Goal: Task Accomplishment & Management: Manage account settings

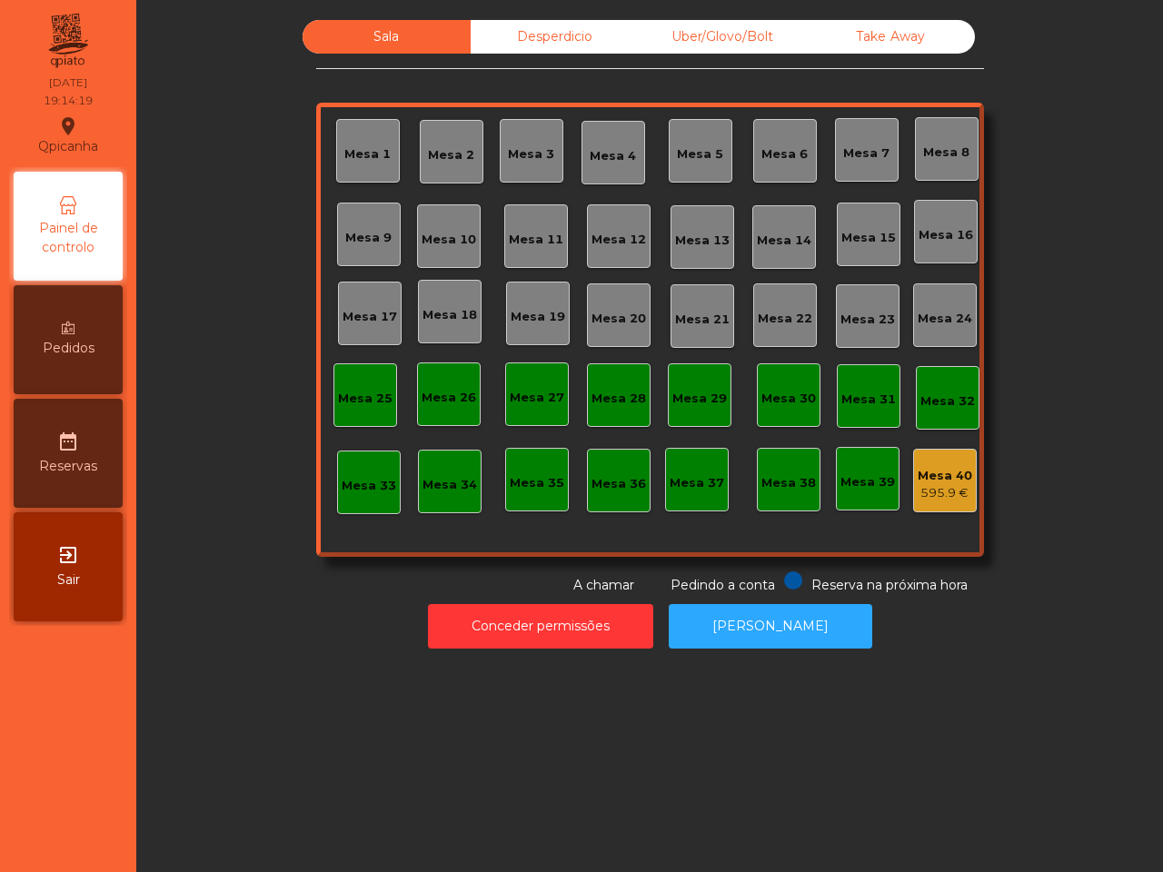
click at [441, 312] on div "Mesa 18" at bounding box center [449, 315] width 54 height 18
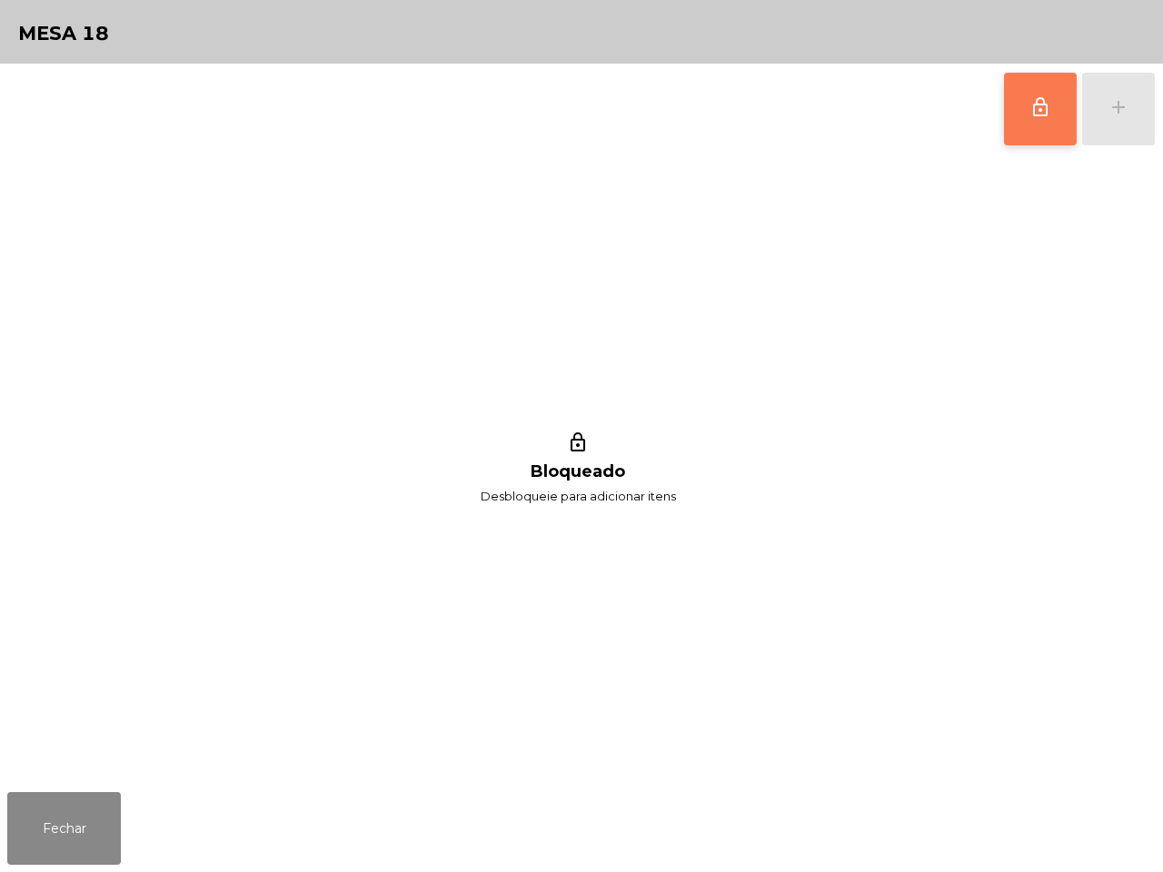
click at [1038, 83] on button "lock_outline" at bounding box center [1040, 109] width 73 height 73
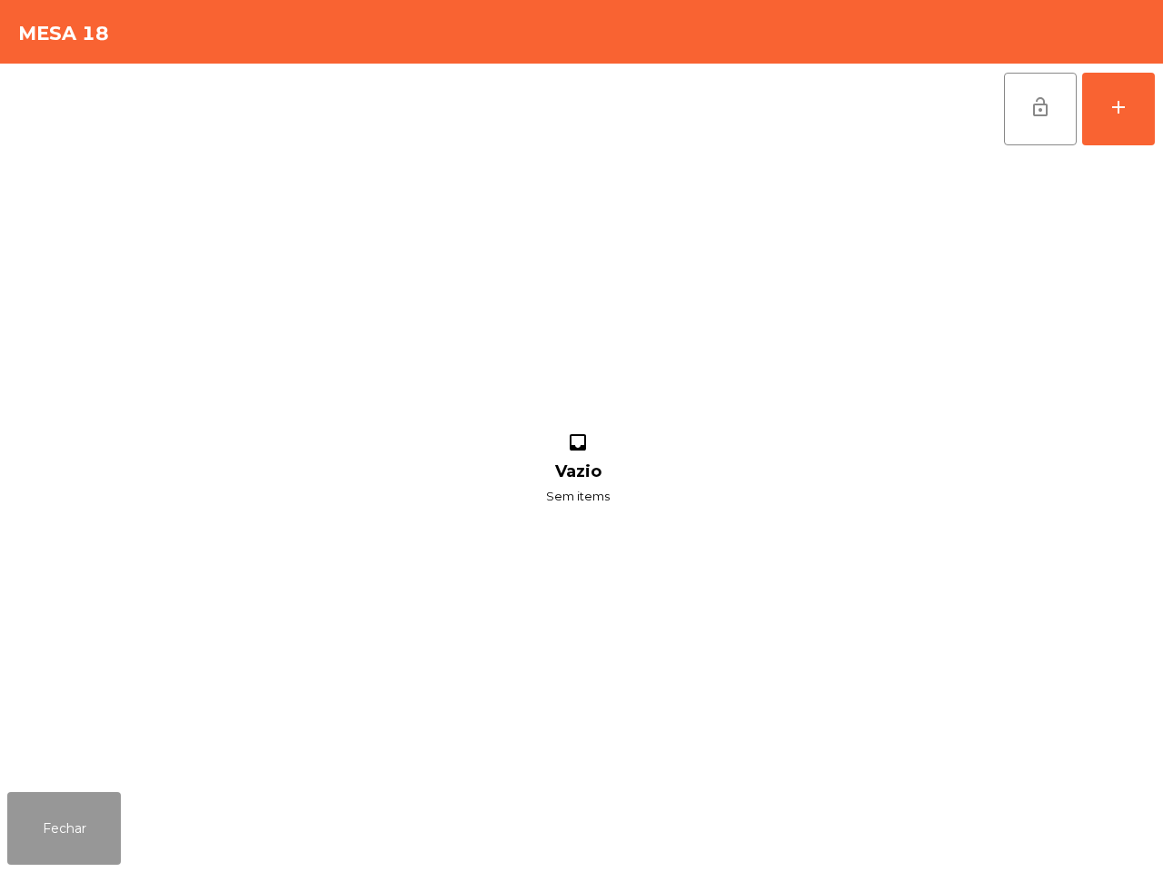
drag, startPoint x: 95, startPoint y: 817, endPoint x: 107, endPoint y: 772, distance: 46.9
click at [95, 808] on button "Fechar" at bounding box center [64, 828] width 114 height 73
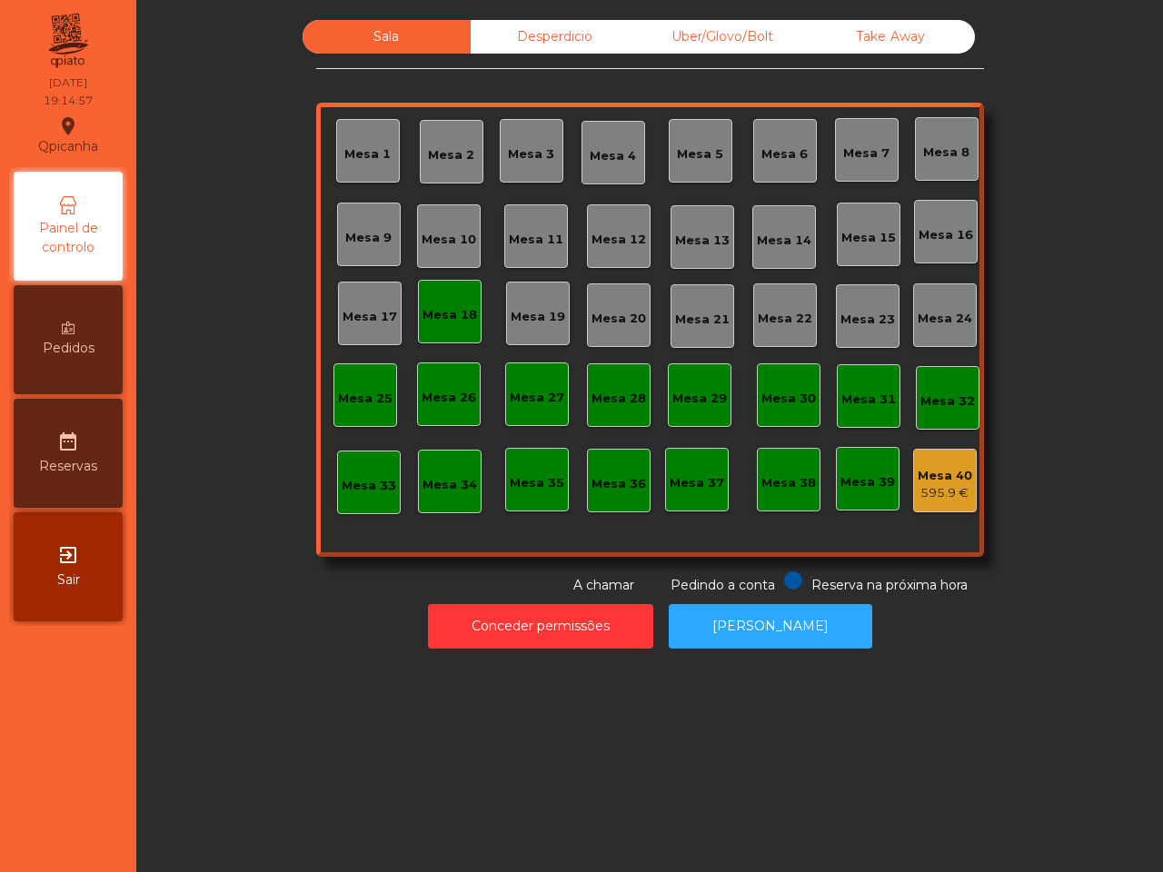
click at [777, 229] on div "Mesa 14" at bounding box center [784, 236] width 54 height 25
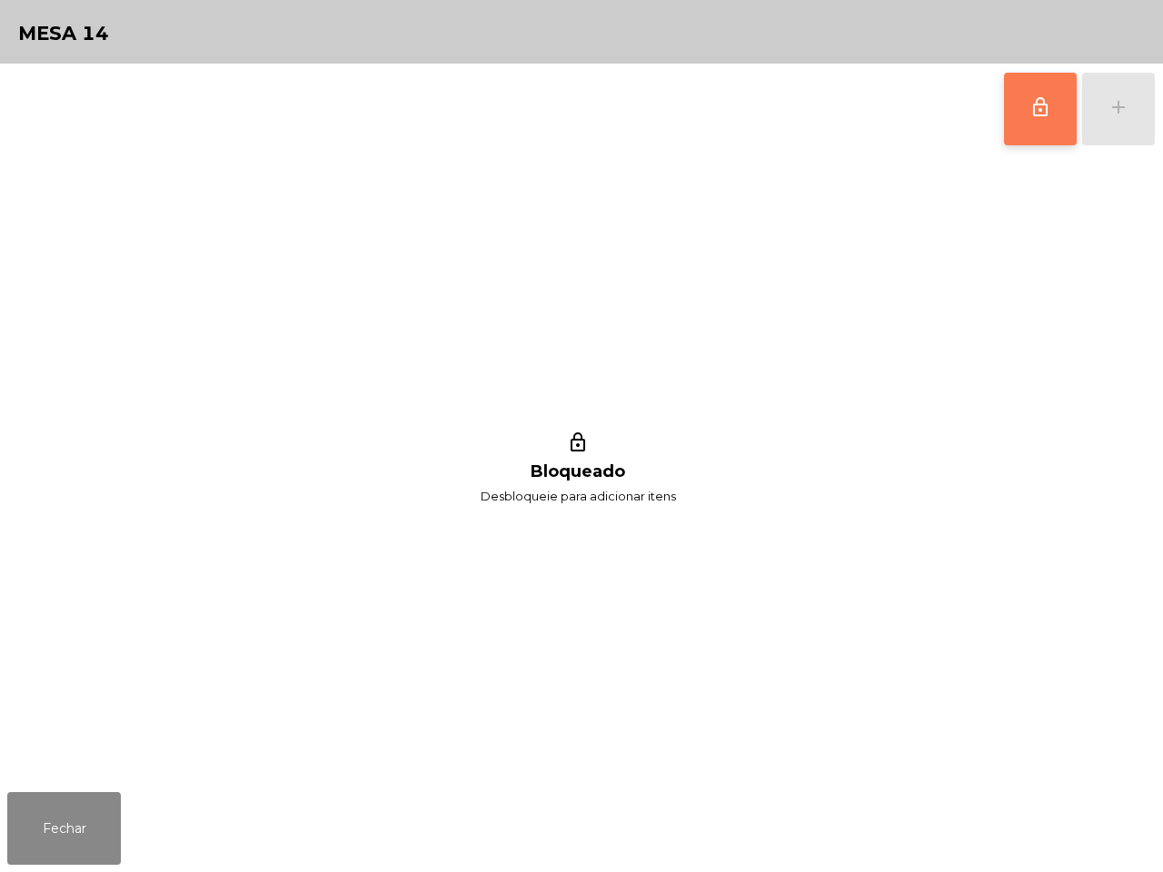
click at [1034, 114] on span "lock_outline" at bounding box center [1040, 107] width 22 height 22
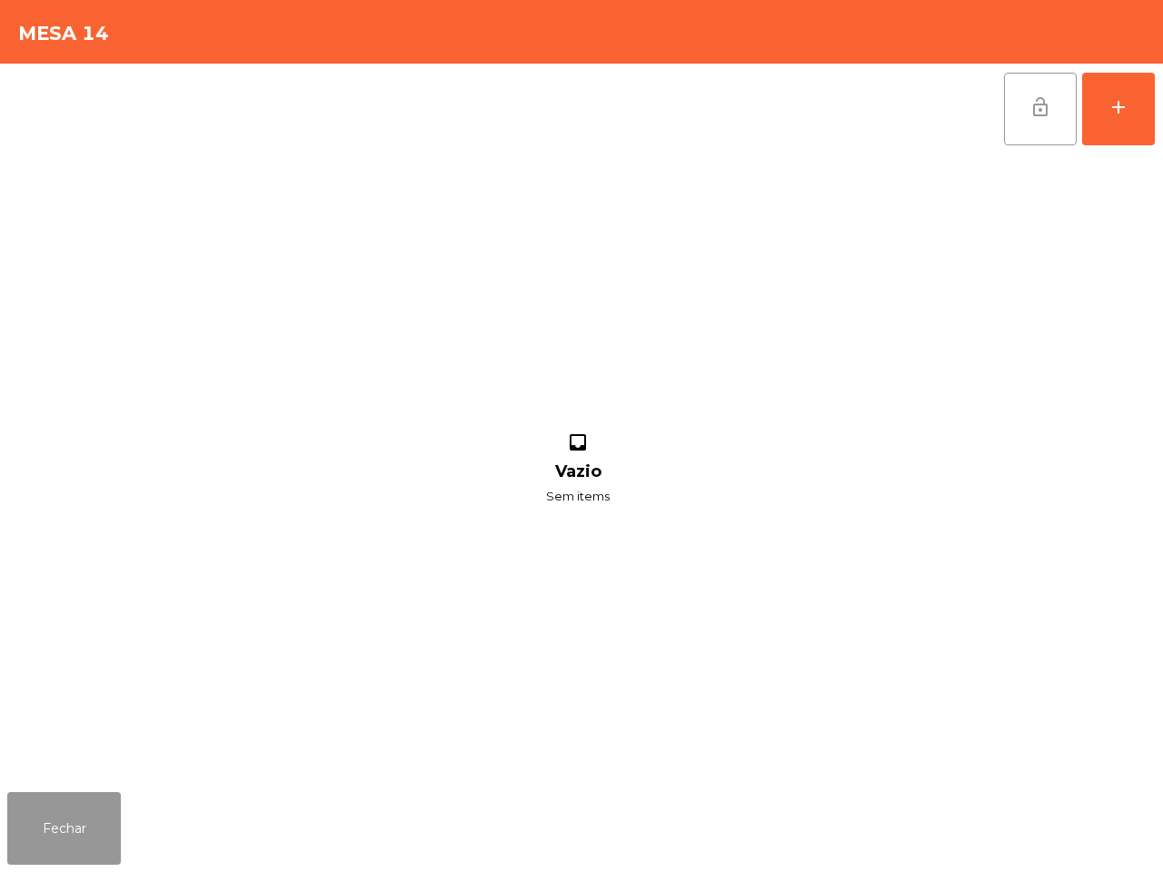
click at [93, 819] on button "Fechar" at bounding box center [64, 828] width 114 height 73
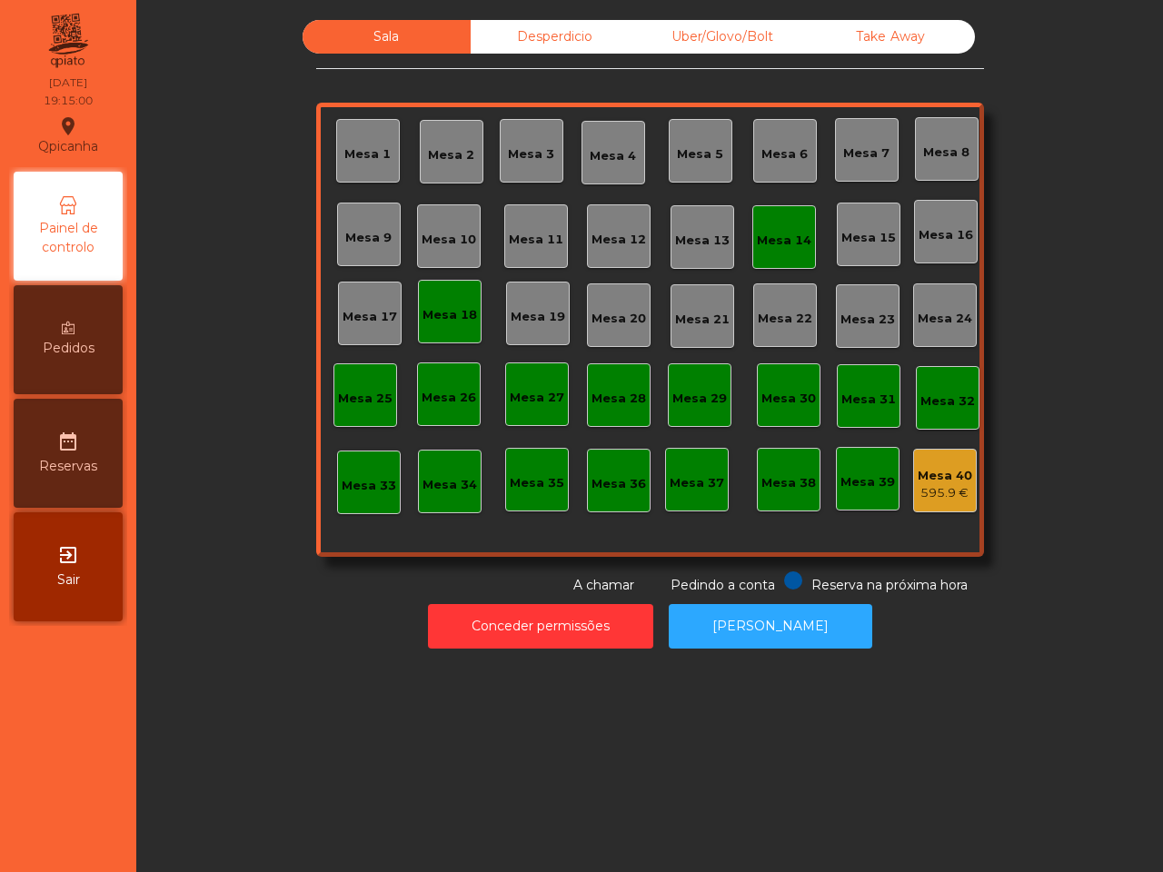
click at [698, 254] on div "Mesa 13" at bounding box center [702, 237] width 64 height 64
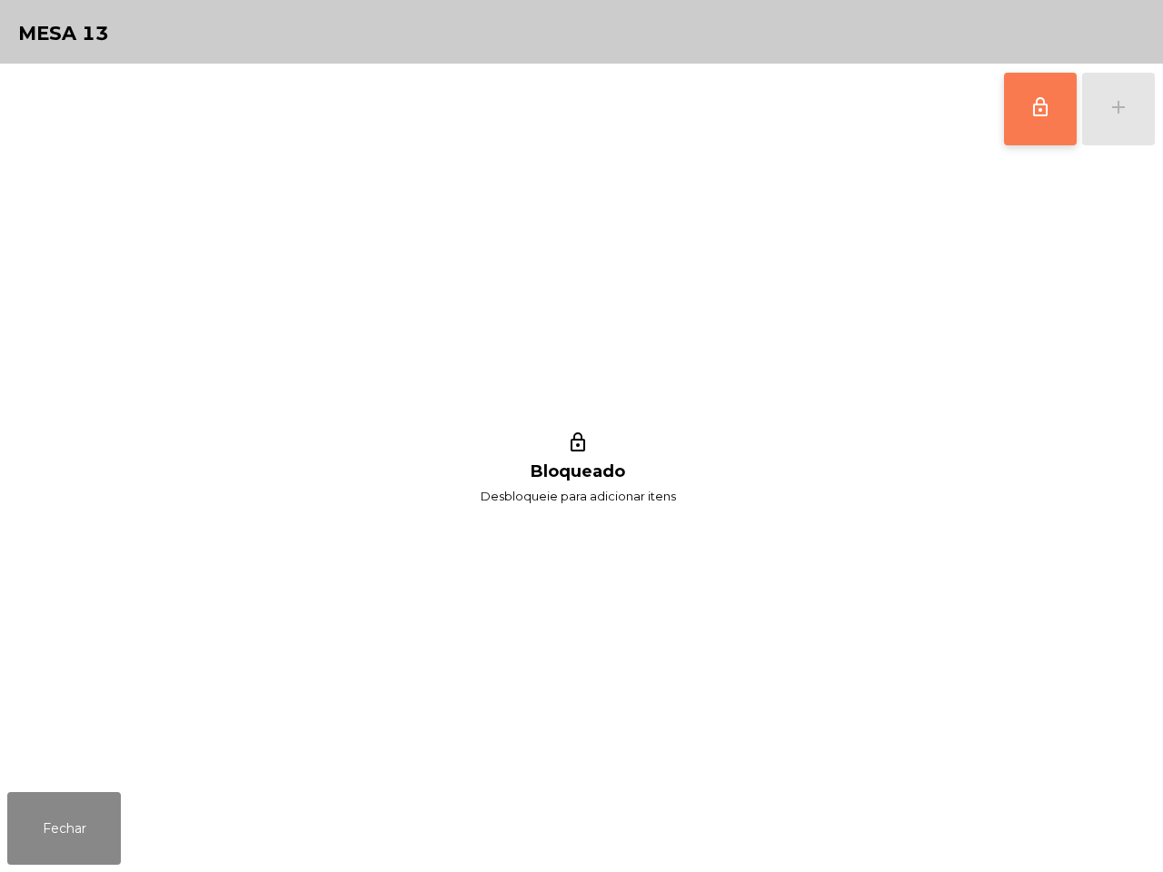
click at [1041, 118] on button "lock_outline" at bounding box center [1040, 109] width 73 height 73
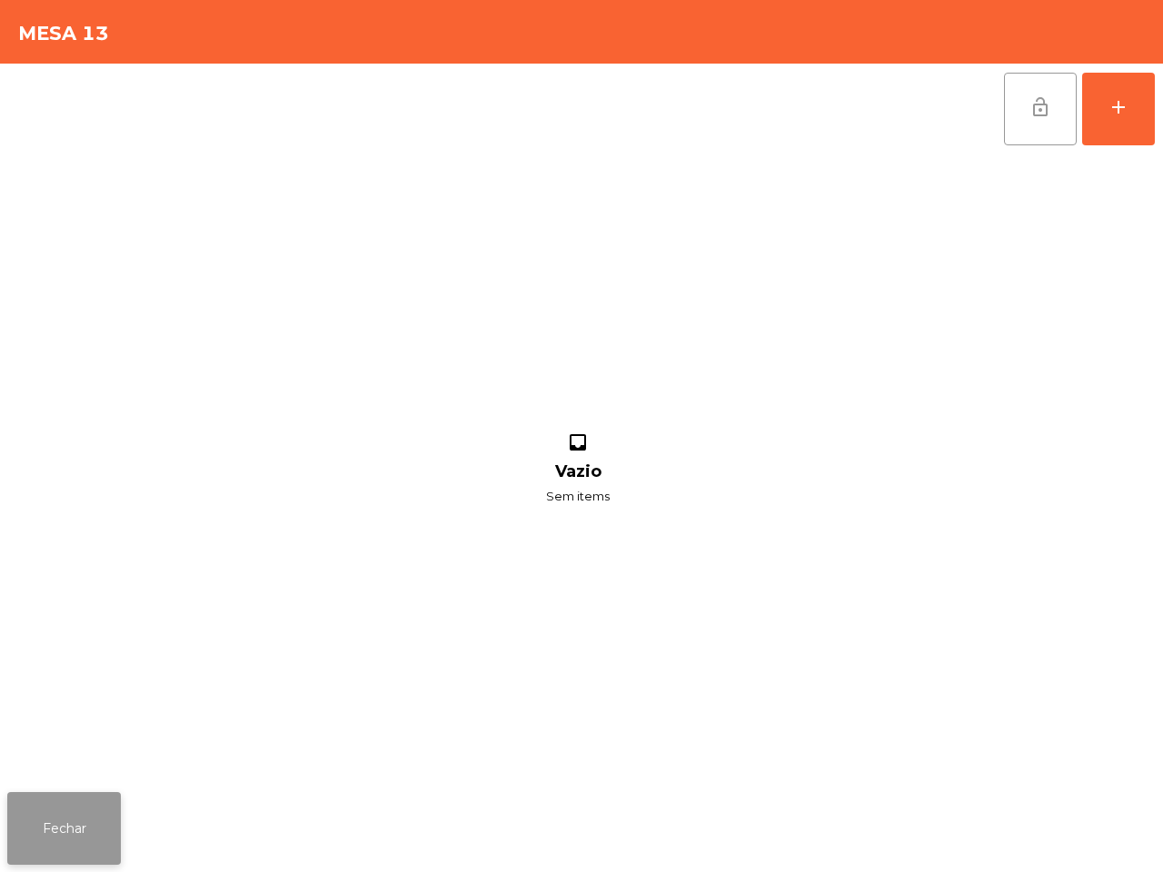
click at [107, 814] on button "Fechar" at bounding box center [64, 828] width 114 height 73
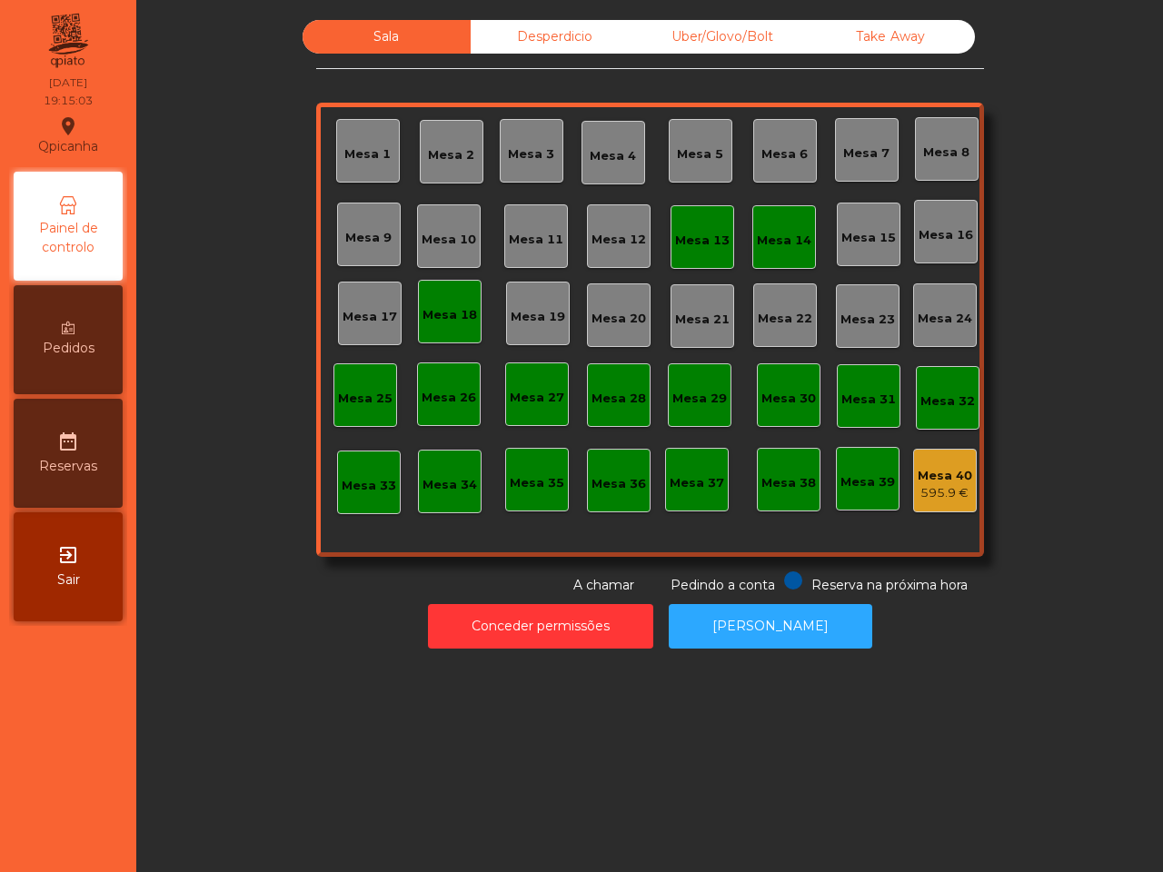
click at [797, 232] on div "Mesa 14" at bounding box center [784, 241] width 54 height 18
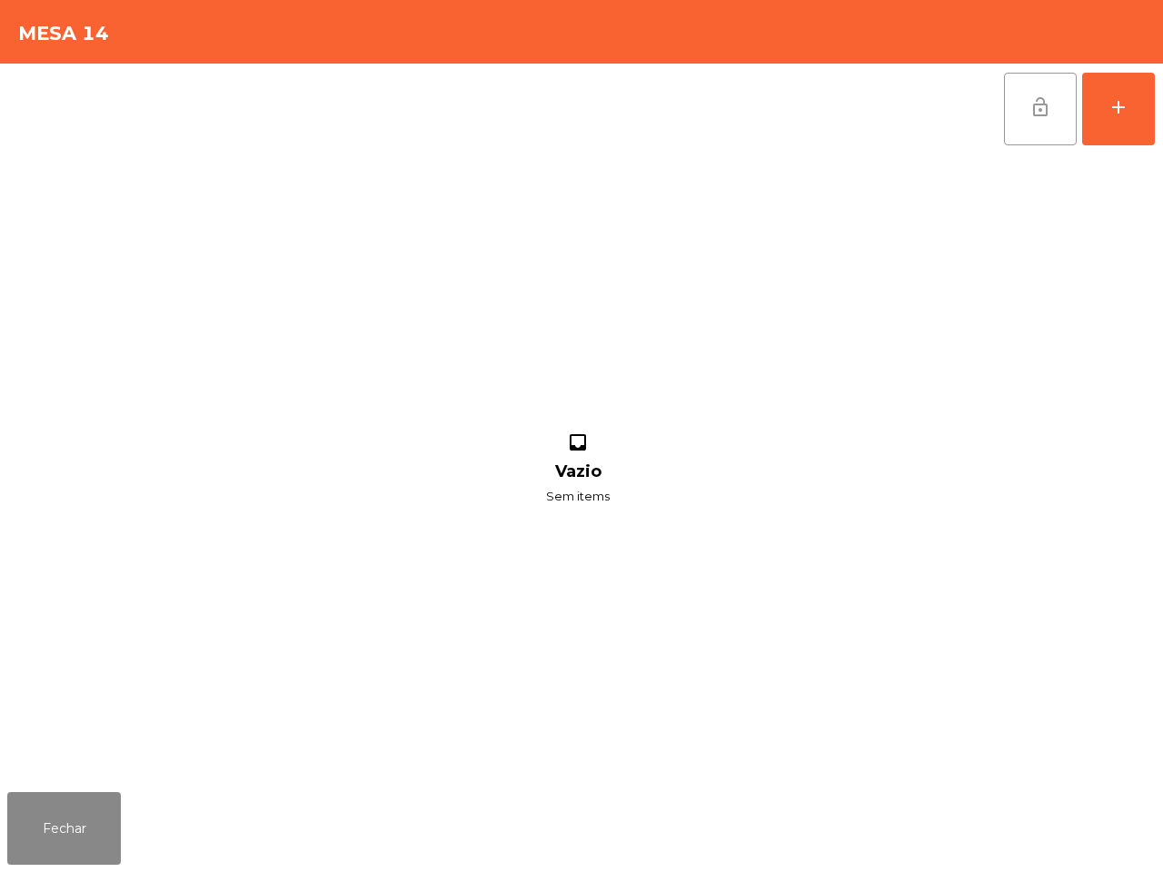
click at [1051, 107] on button "lock_open" at bounding box center [1040, 109] width 73 height 73
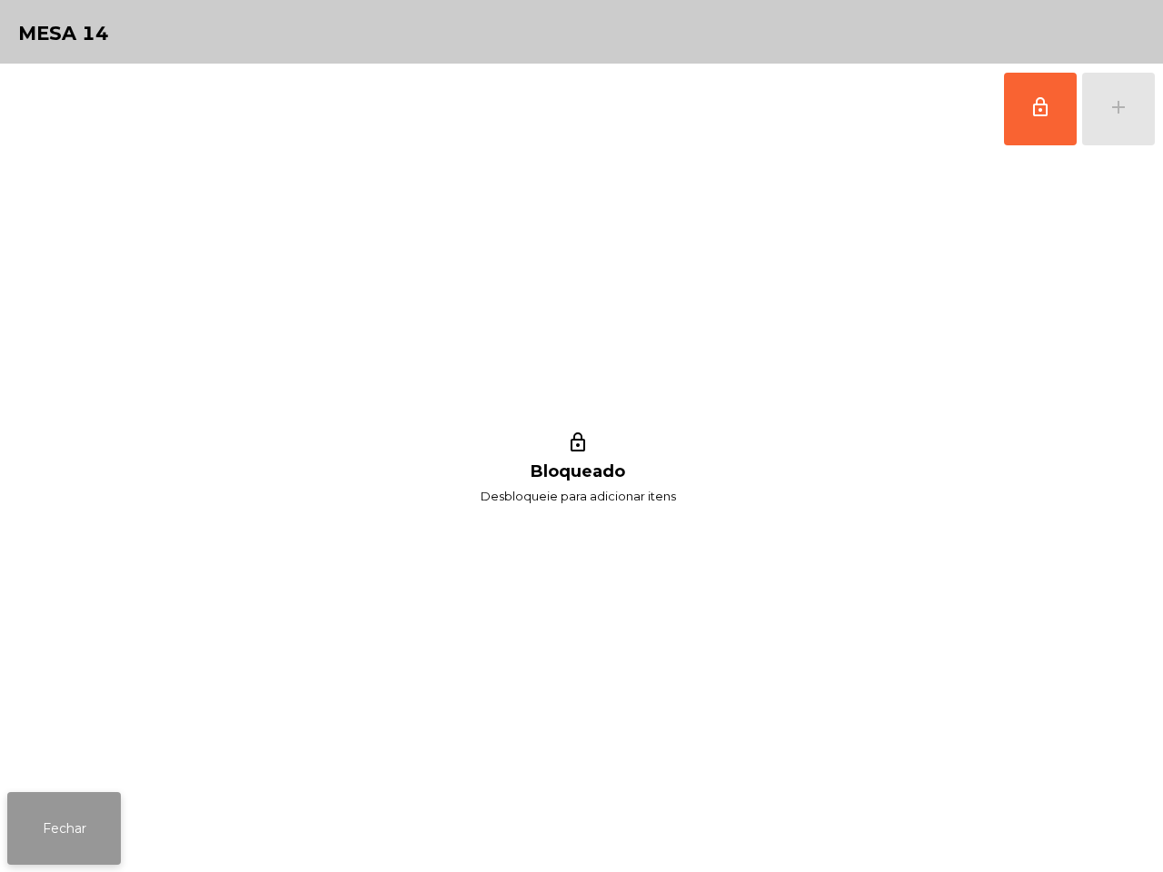
click at [79, 801] on button "Fechar" at bounding box center [64, 828] width 114 height 73
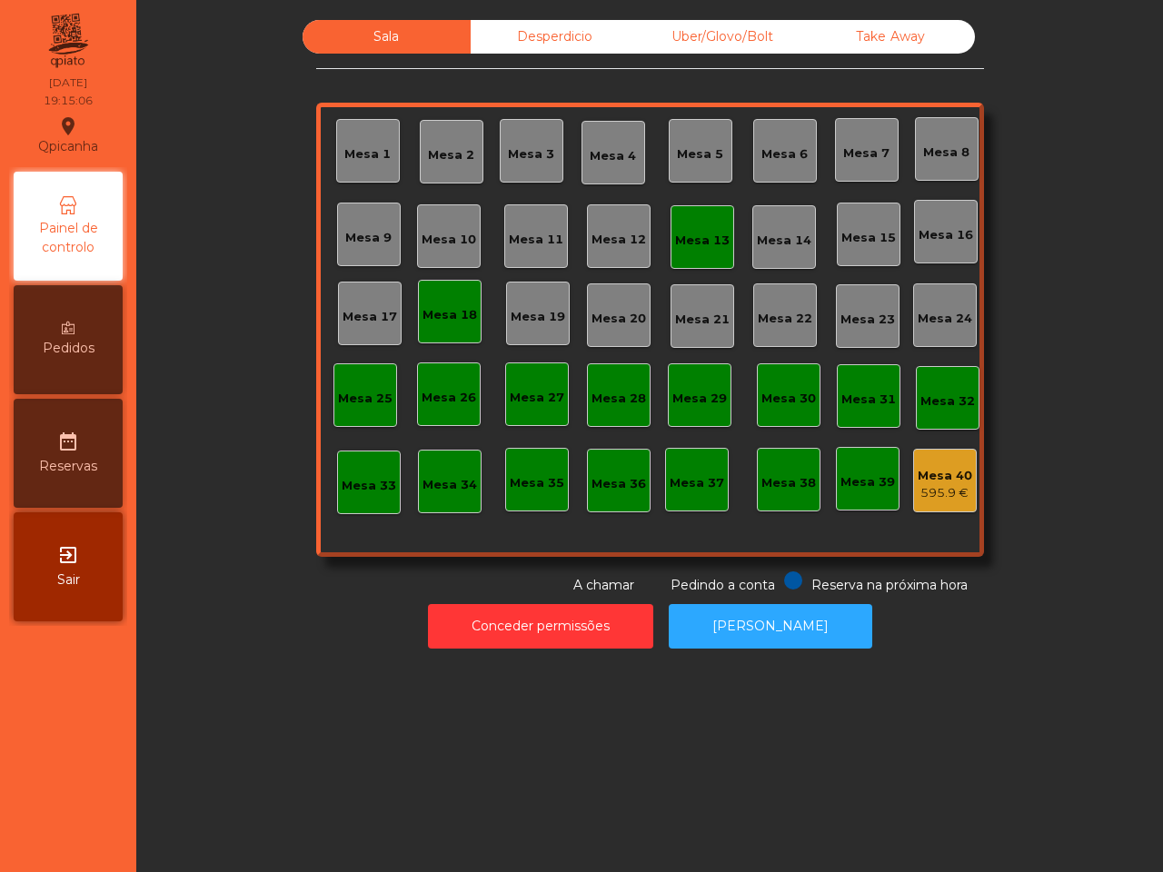
click at [451, 321] on div "Mesa 18" at bounding box center [449, 315] width 54 height 18
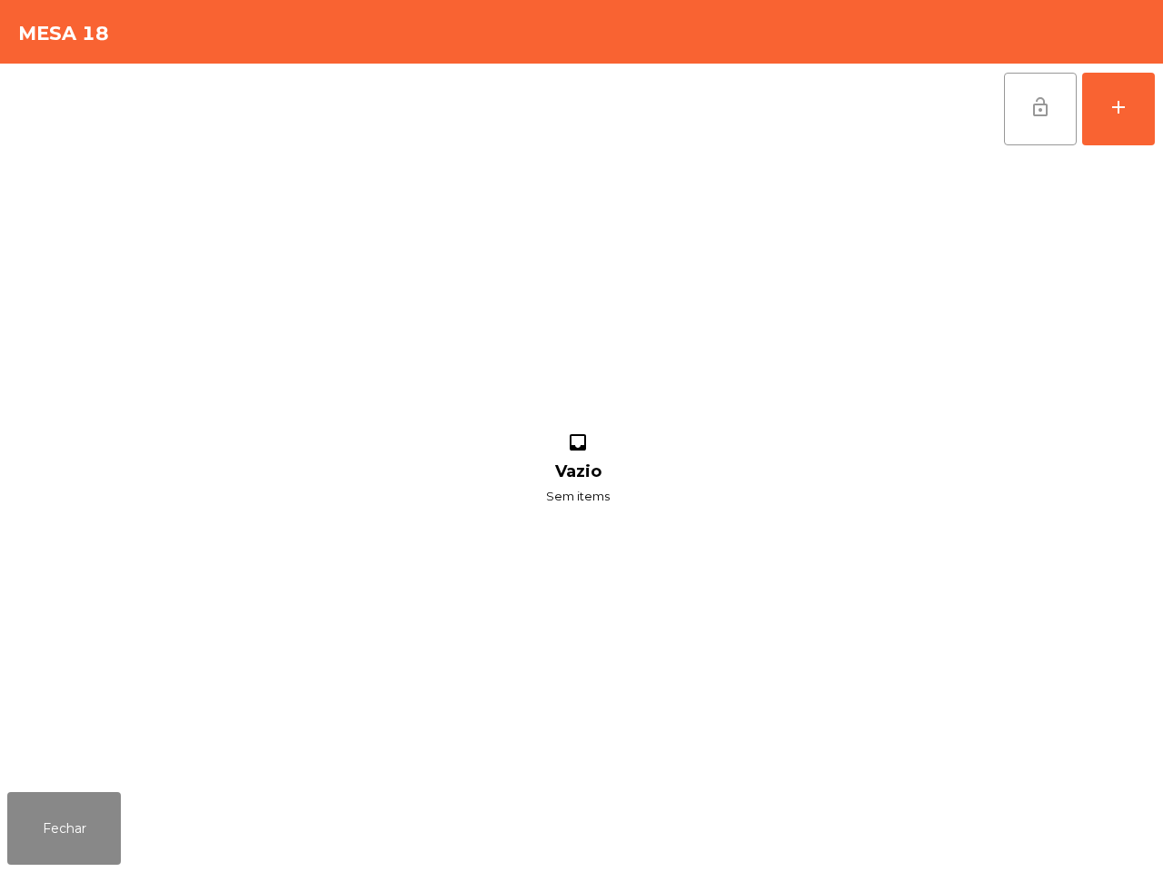
click at [1060, 112] on button "lock_open" at bounding box center [1040, 109] width 73 height 73
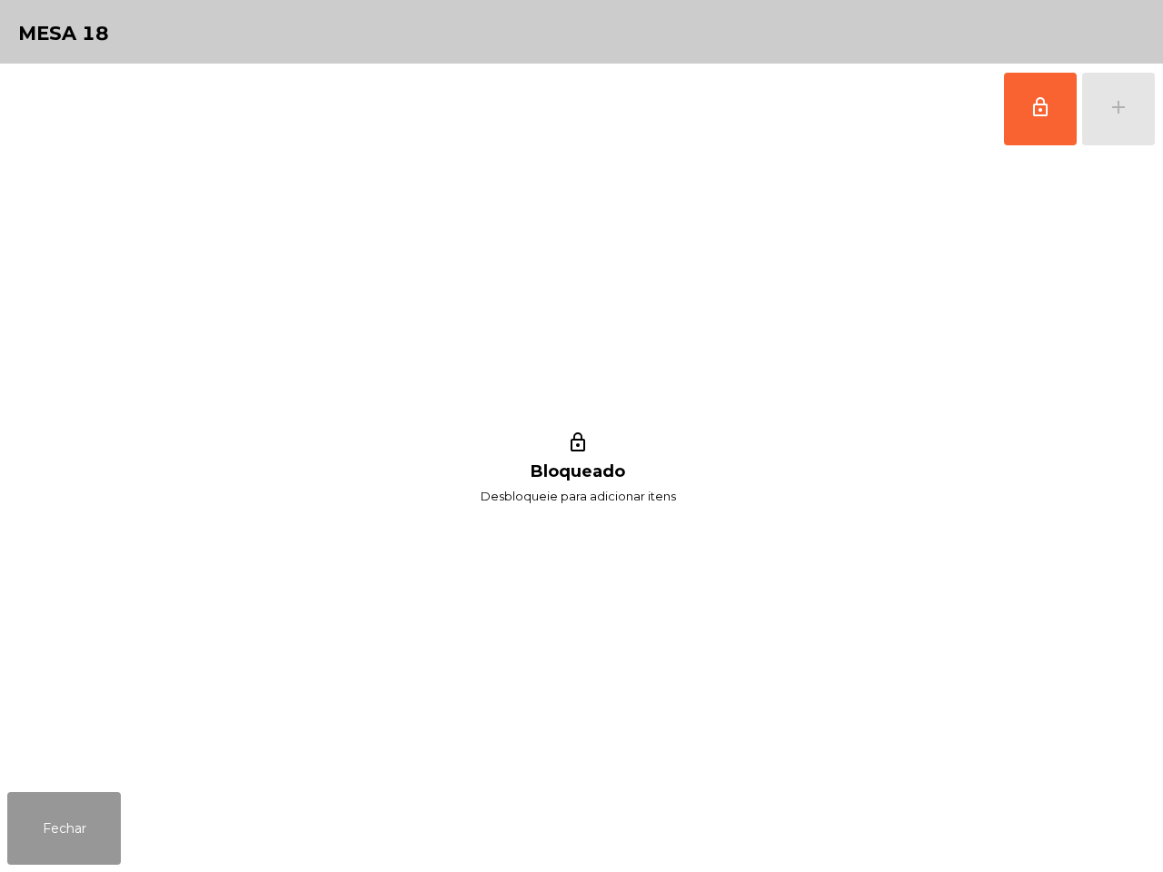
click at [96, 810] on button "Fechar" at bounding box center [64, 828] width 114 height 73
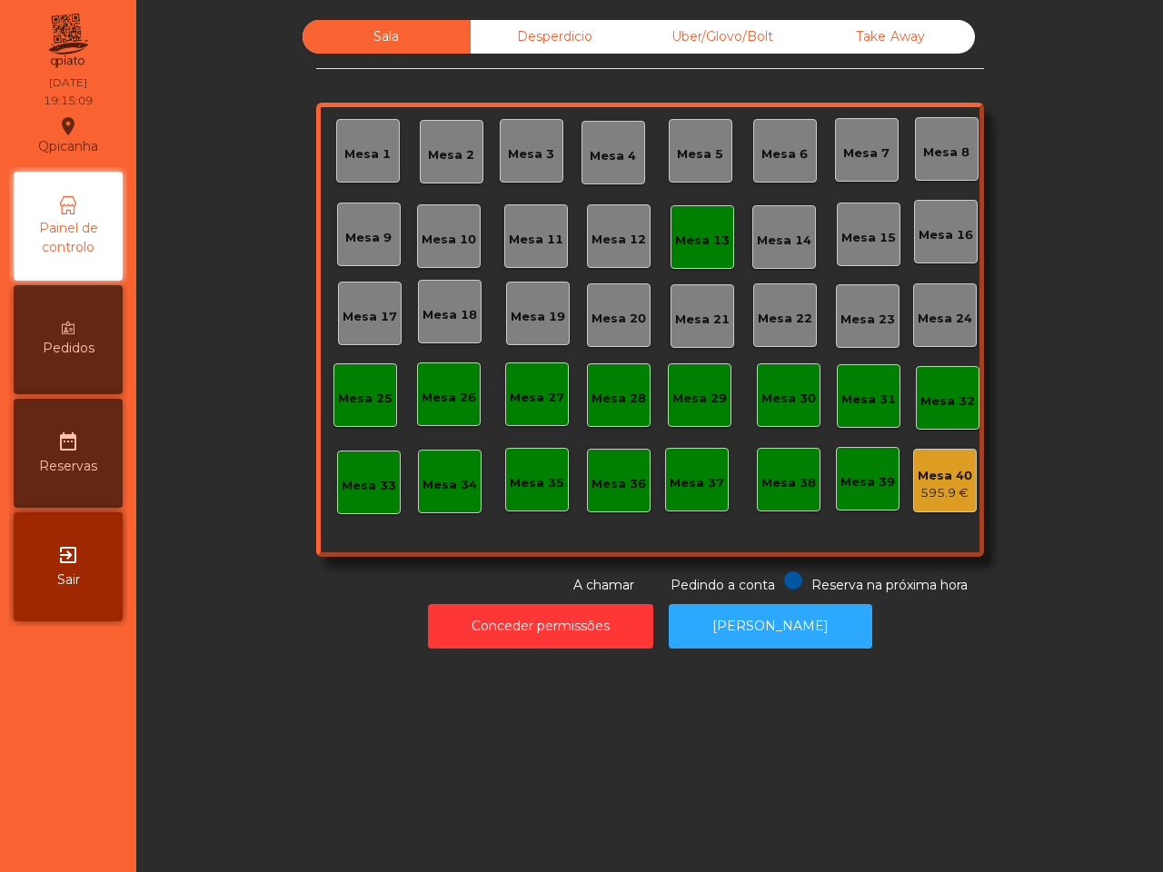
click at [375, 300] on div "Mesa 17" at bounding box center [370, 314] width 64 height 64
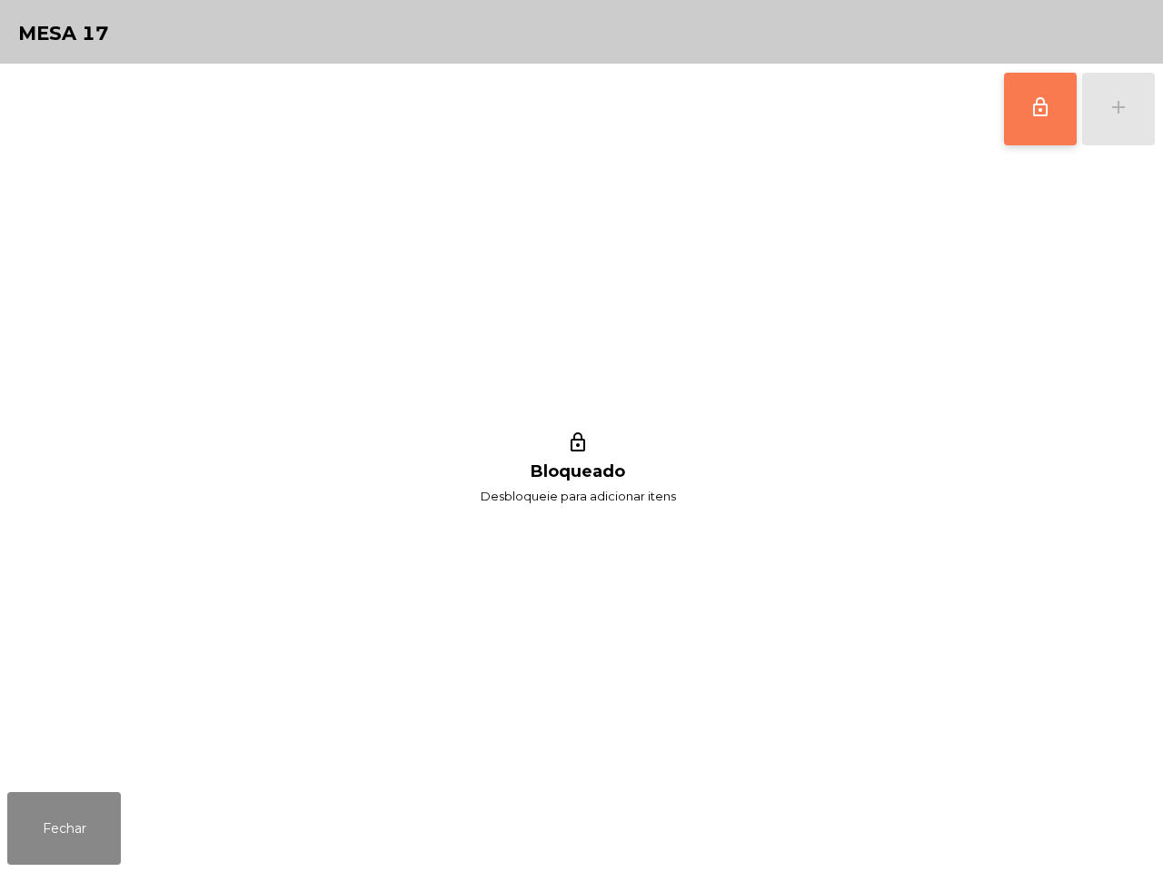
click at [1060, 103] on button "lock_outline" at bounding box center [1040, 109] width 73 height 73
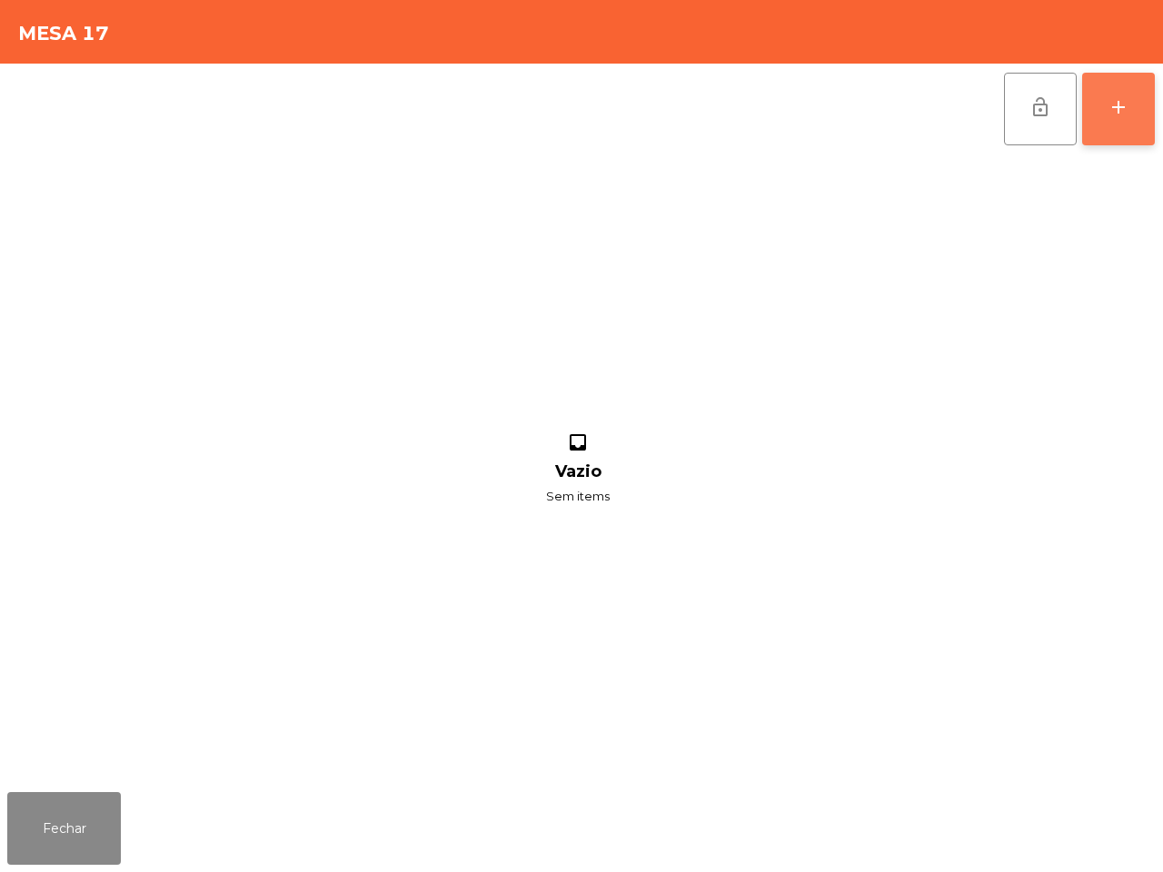
click at [1108, 101] on div "add" at bounding box center [1118, 107] width 22 height 22
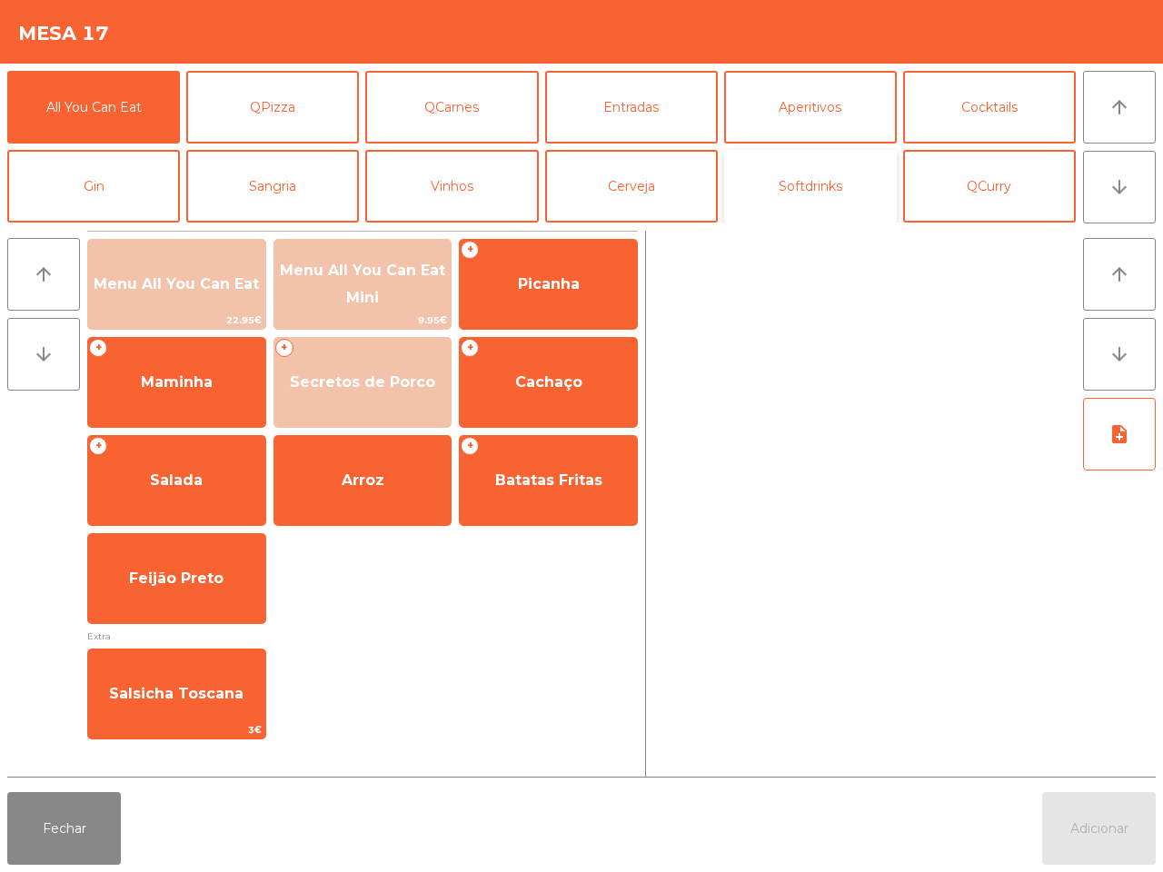
click at [796, 192] on button "Softdrinks" at bounding box center [810, 186] width 173 height 73
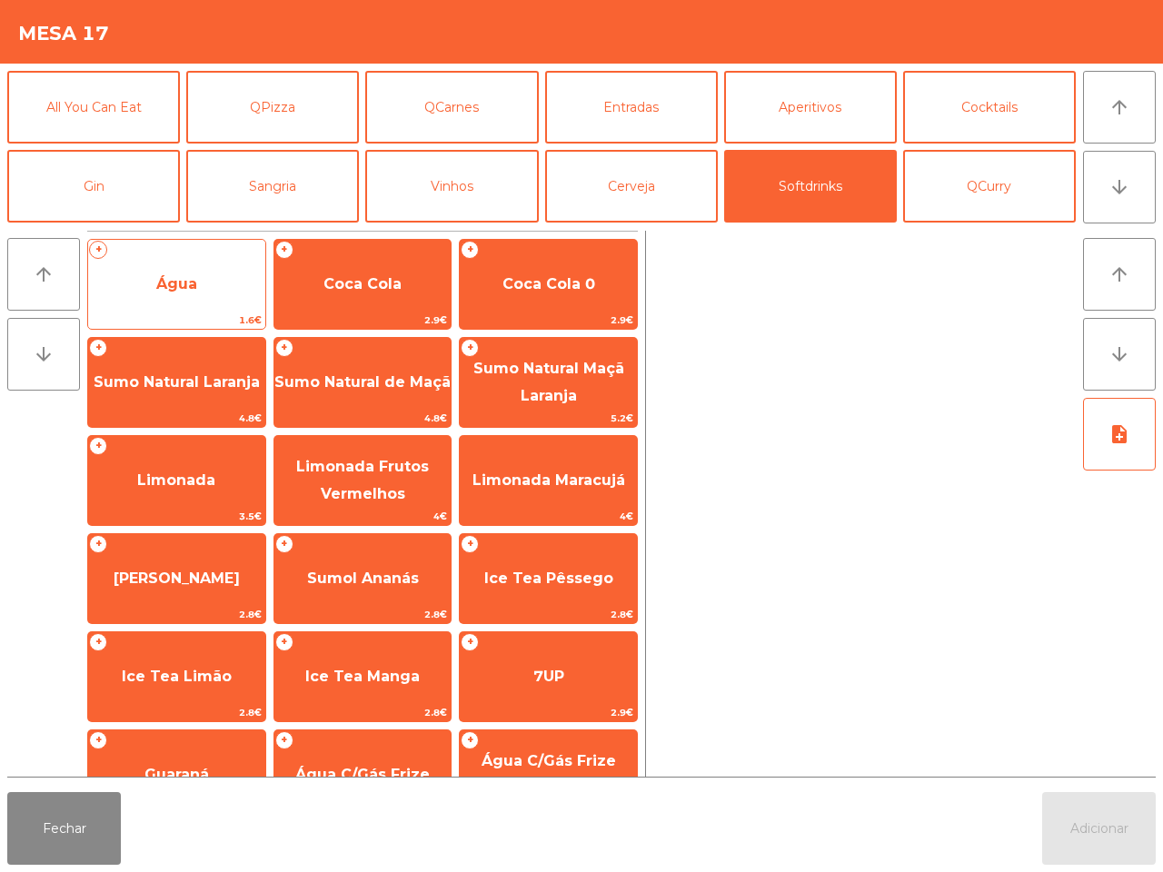
click at [211, 304] on span "Água" at bounding box center [176, 284] width 177 height 49
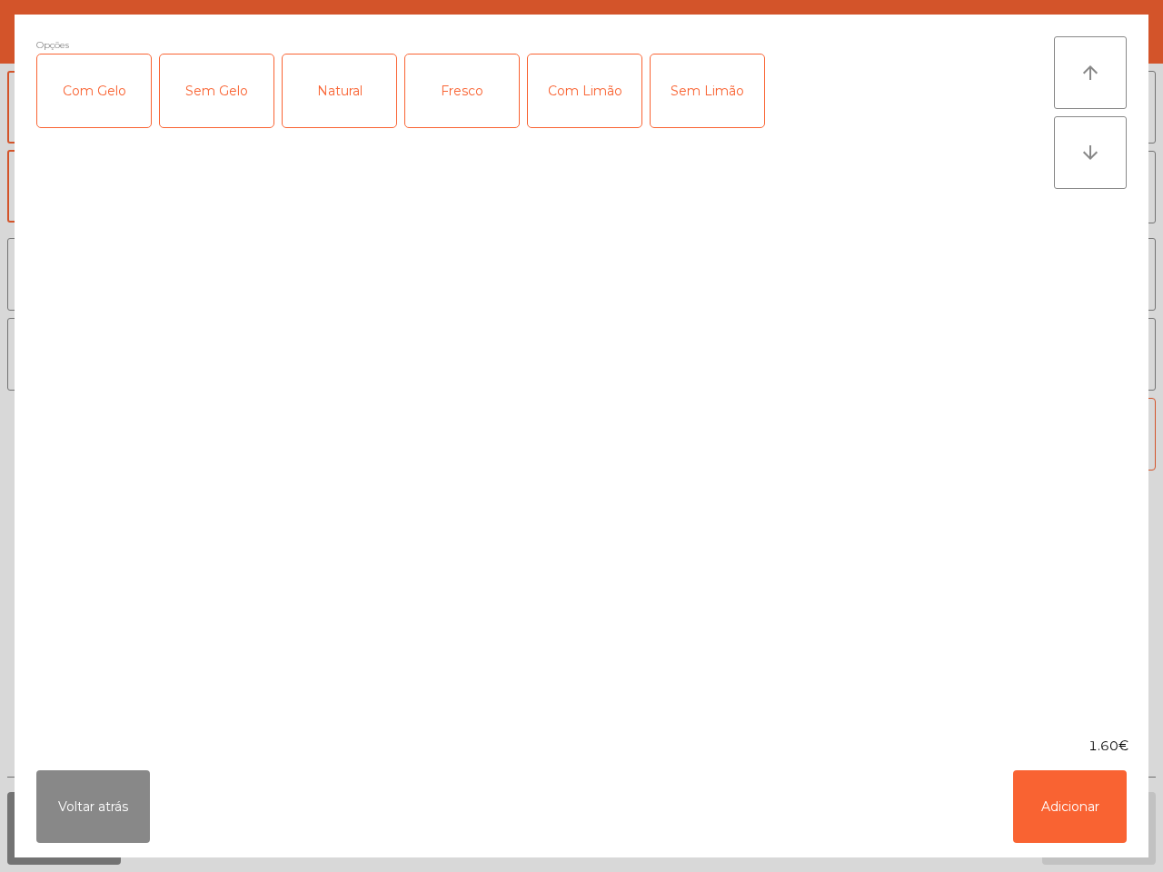
click at [383, 103] on div "Natural" at bounding box center [339, 90] width 114 height 73
click at [1045, 791] on button "Adicionar" at bounding box center [1070, 806] width 114 height 73
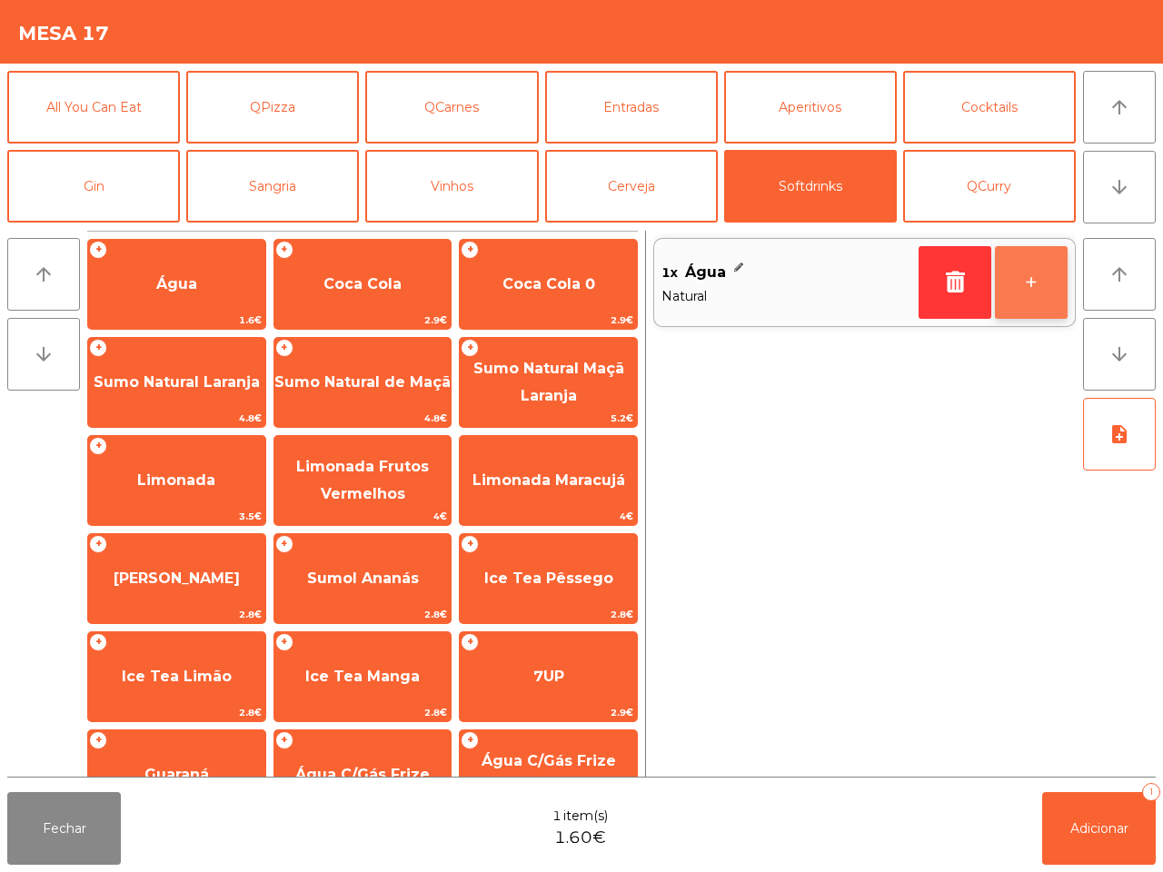
click at [1015, 283] on button "+" at bounding box center [1031, 282] width 73 height 73
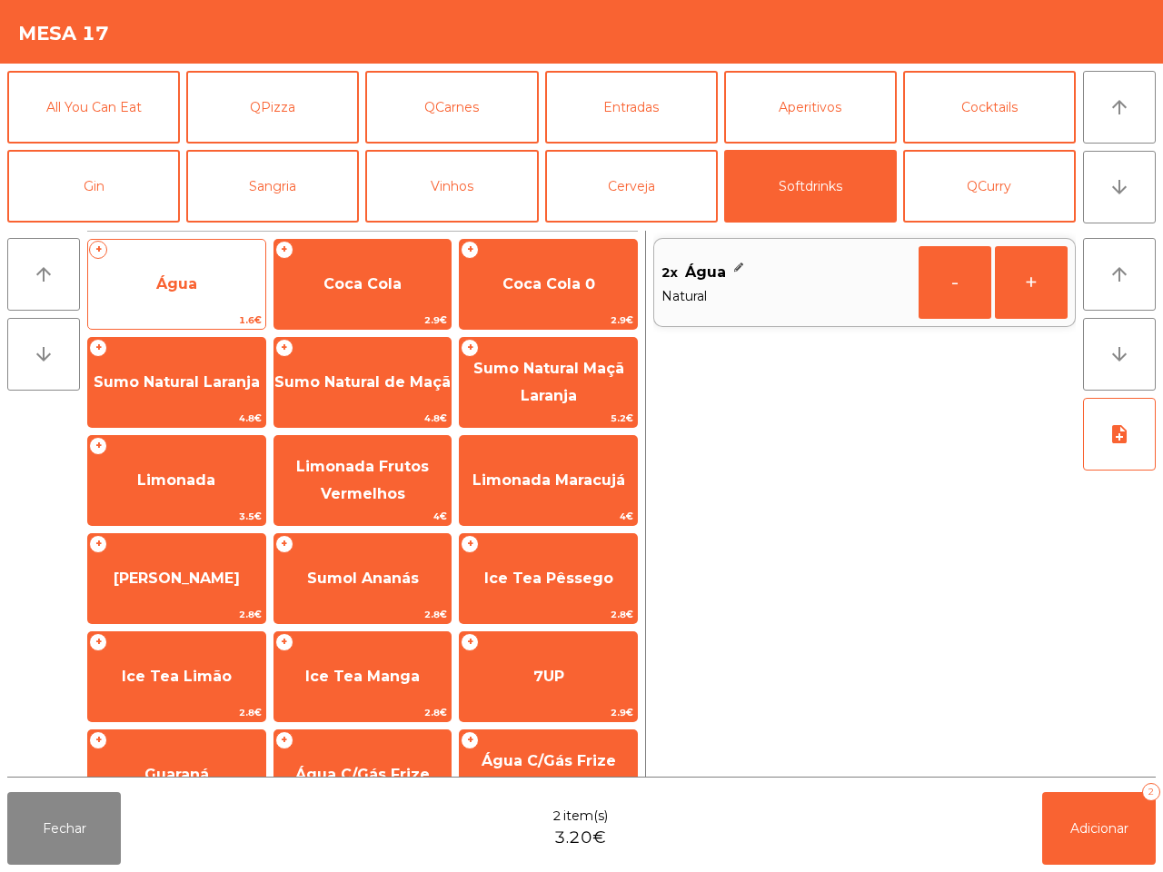
click at [206, 278] on span "Água" at bounding box center [176, 284] width 177 height 49
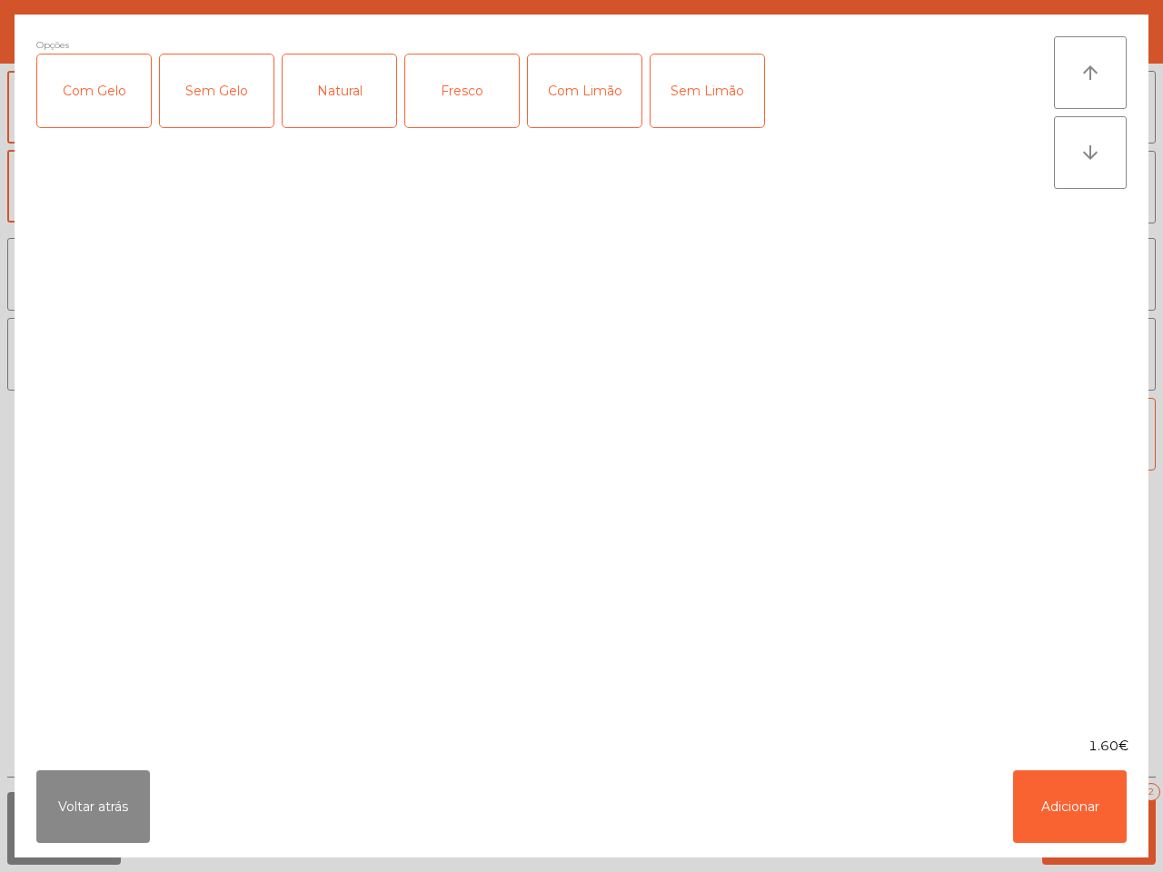
click at [465, 114] on div "Fresco" at bounding box center [462, 90] width 114 height 73
click at [1077, 799] on button "Adicionar" at bounding box center [1070, 806] width 114 height 73
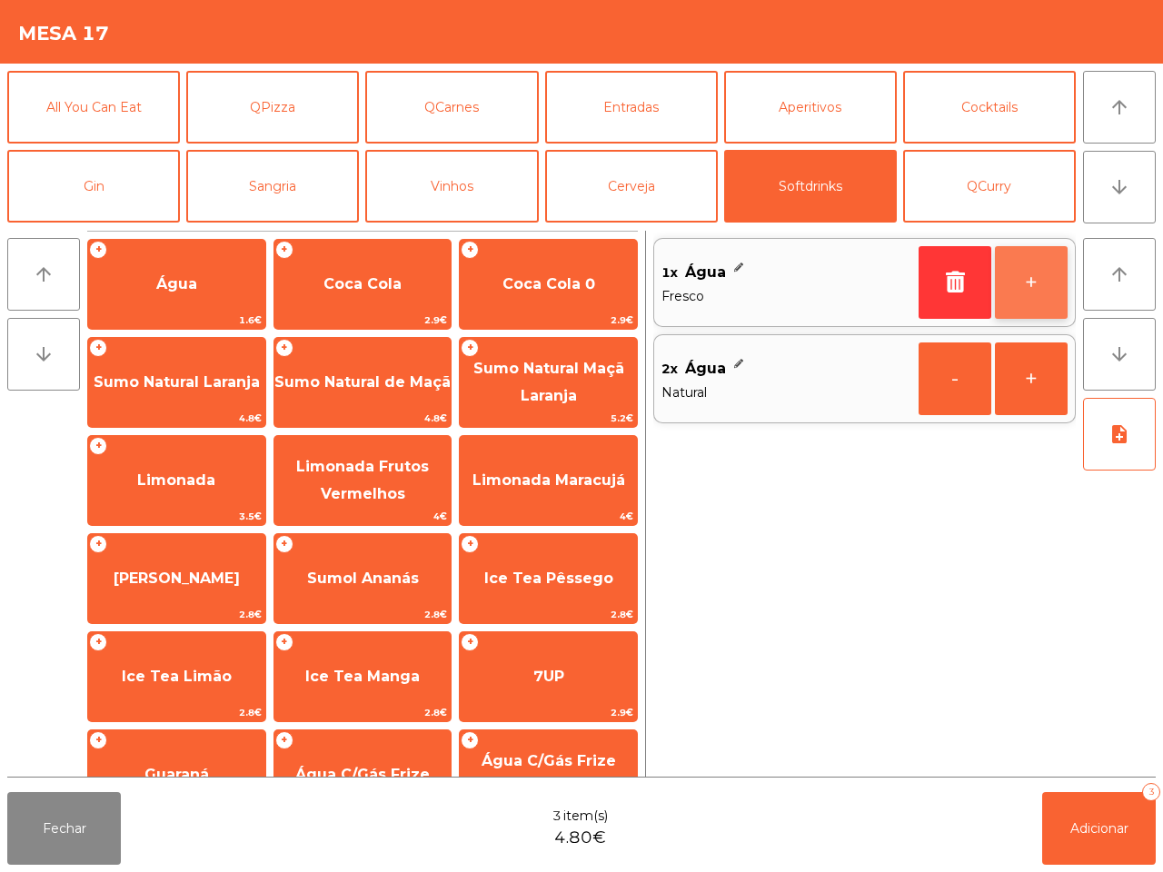
click at [1036, 280] on button "+" at bounding box center [1031, 282] width 73 height 73
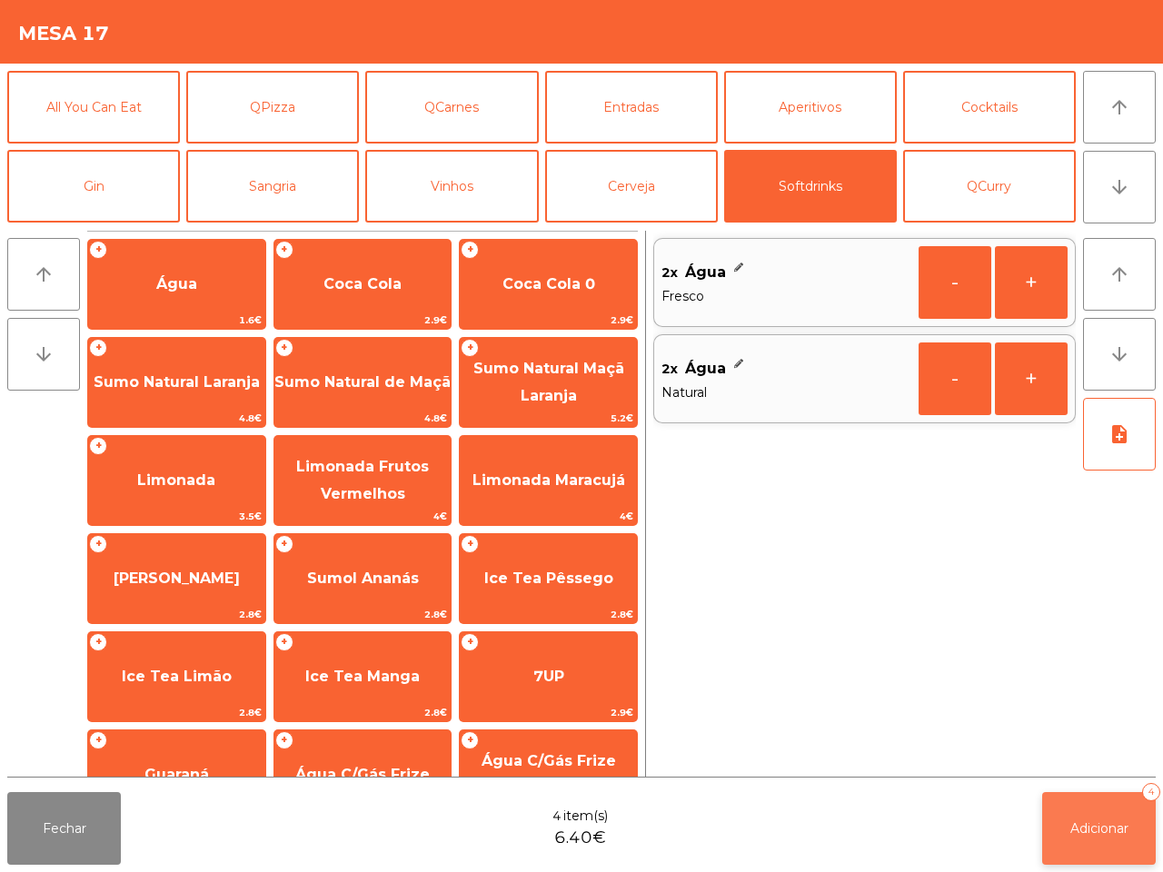
click at [1113, 834] on span "Adicionar" at bounding box center [1099, 828] width 58 height 16
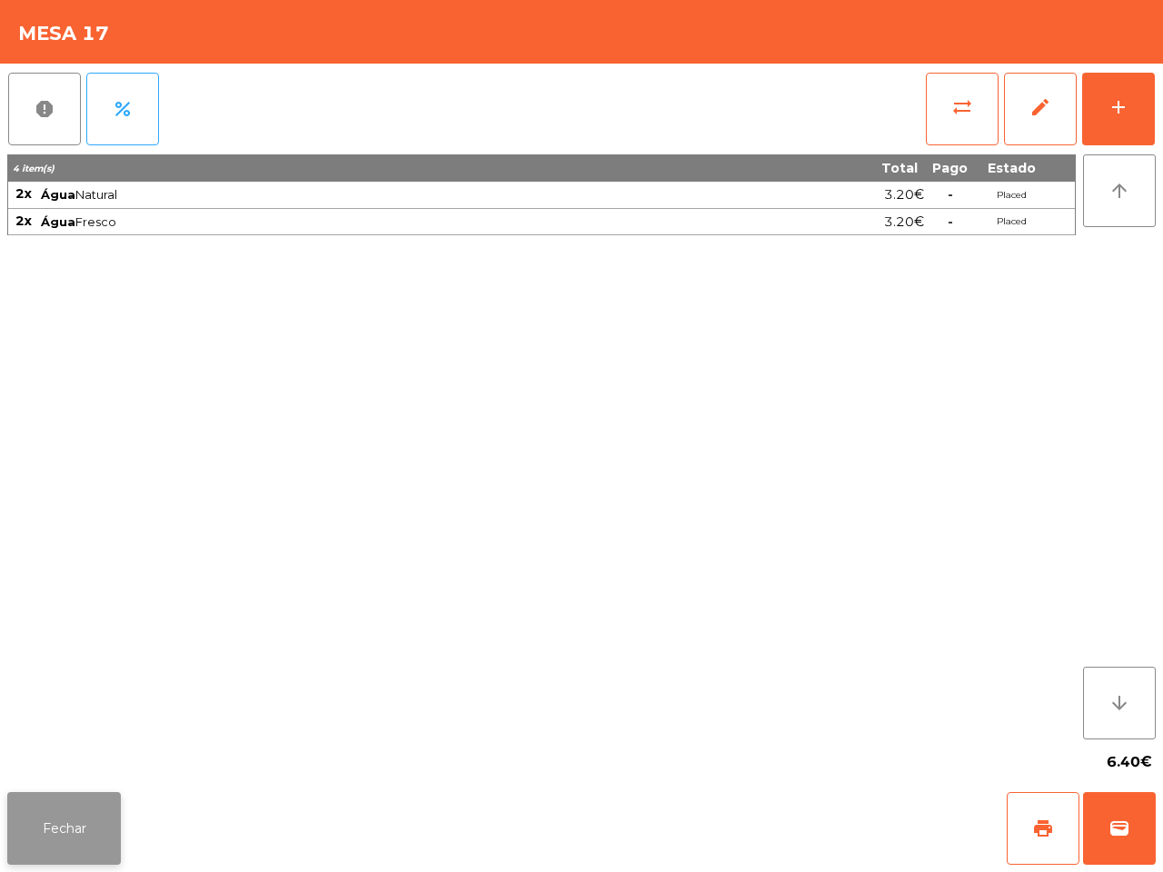
click at [86, 815] on button "Fechar" at bounding box center [64, 828] width 114 height 73
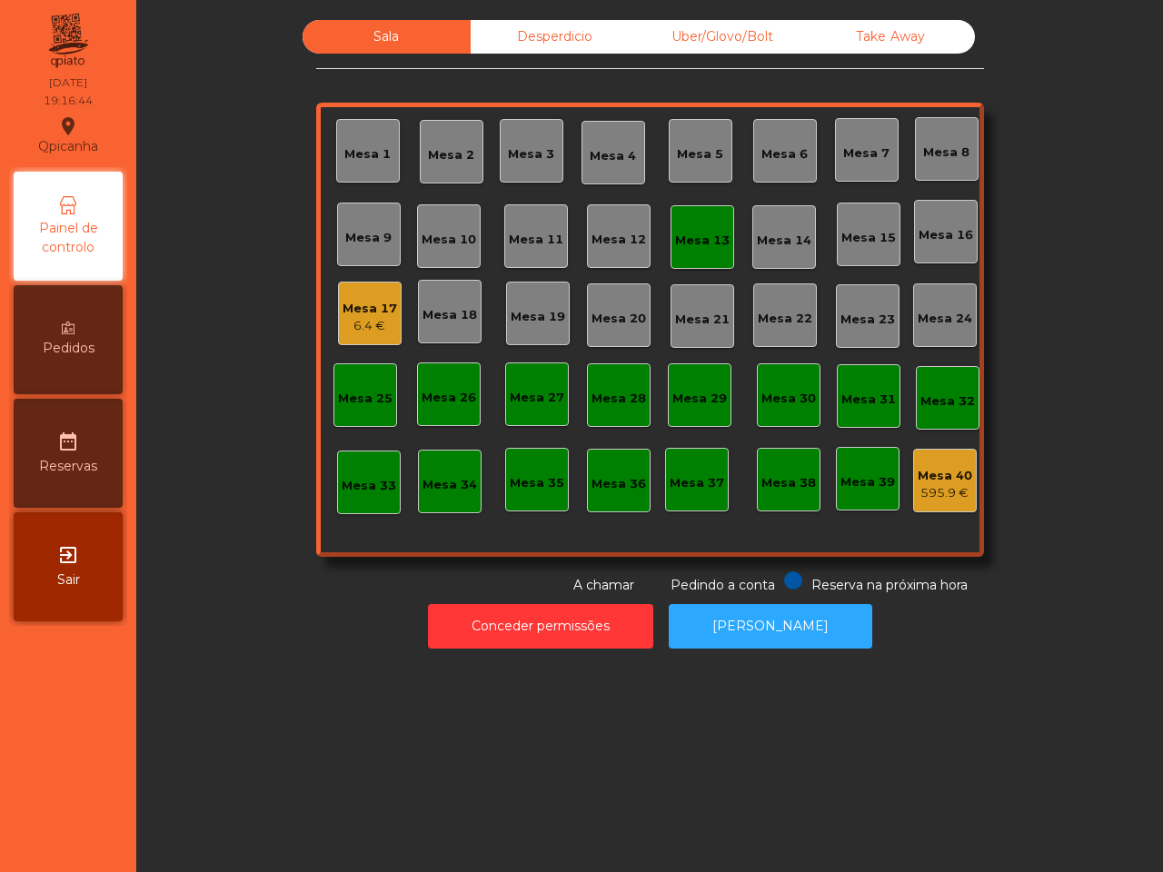
click at [380, 309] on div "Mesa 17" at bounding box center [369, 309] width 54 height 18
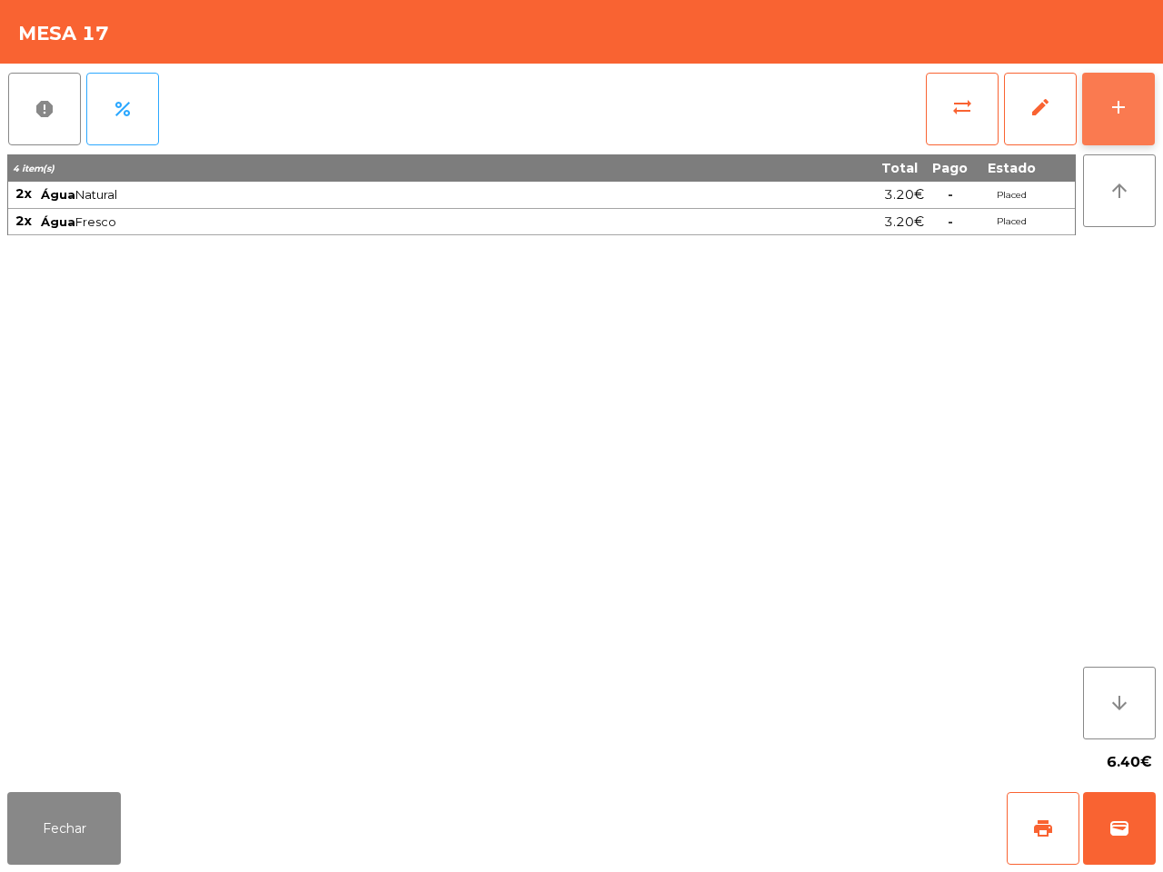
click at [1123, 129] on button "add" at bounding box center [1118, 109] width 73 height 73
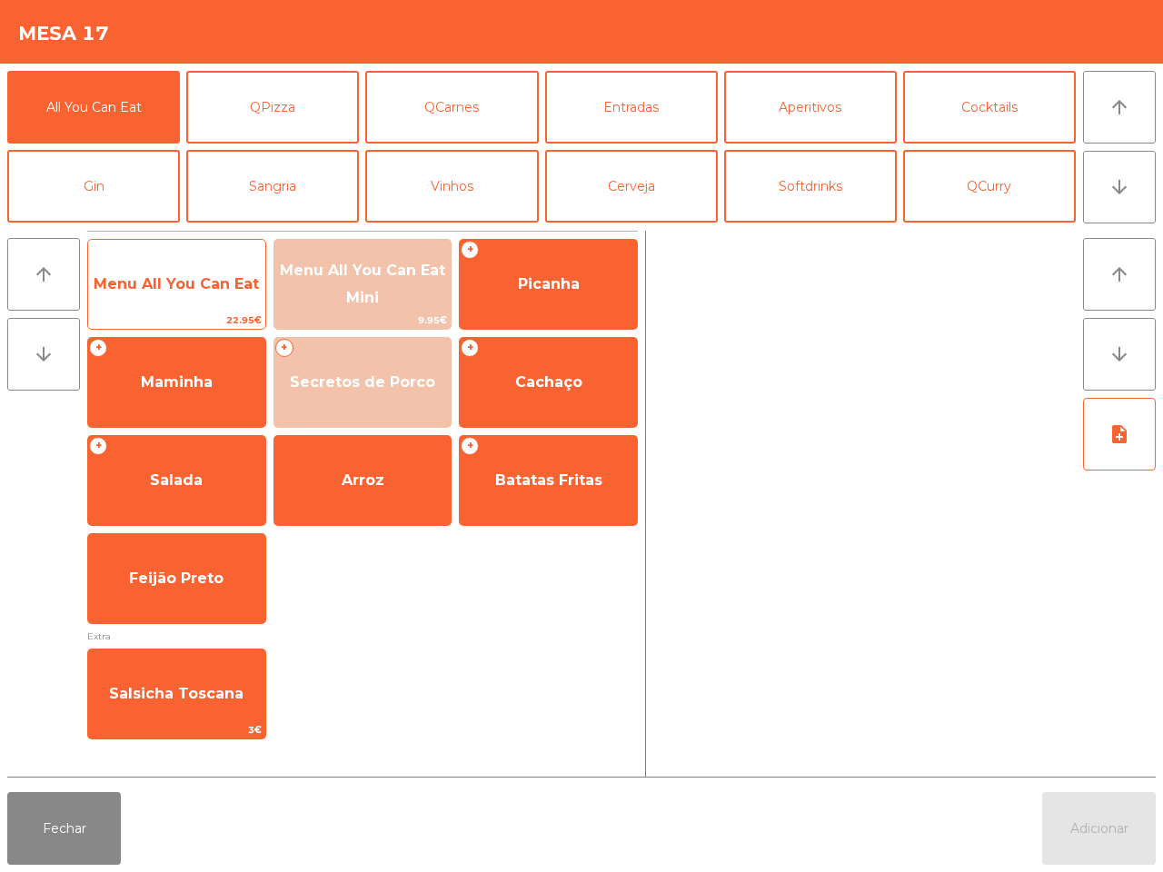
drag, startPoint x: 198, startPoint y: 292, endPoint x: 251, endPoint y: 327, distance: 63.0
click at [198, 293] on span "Menu All You Can Eat" at bounding box center [176, 284] width 177 height 49
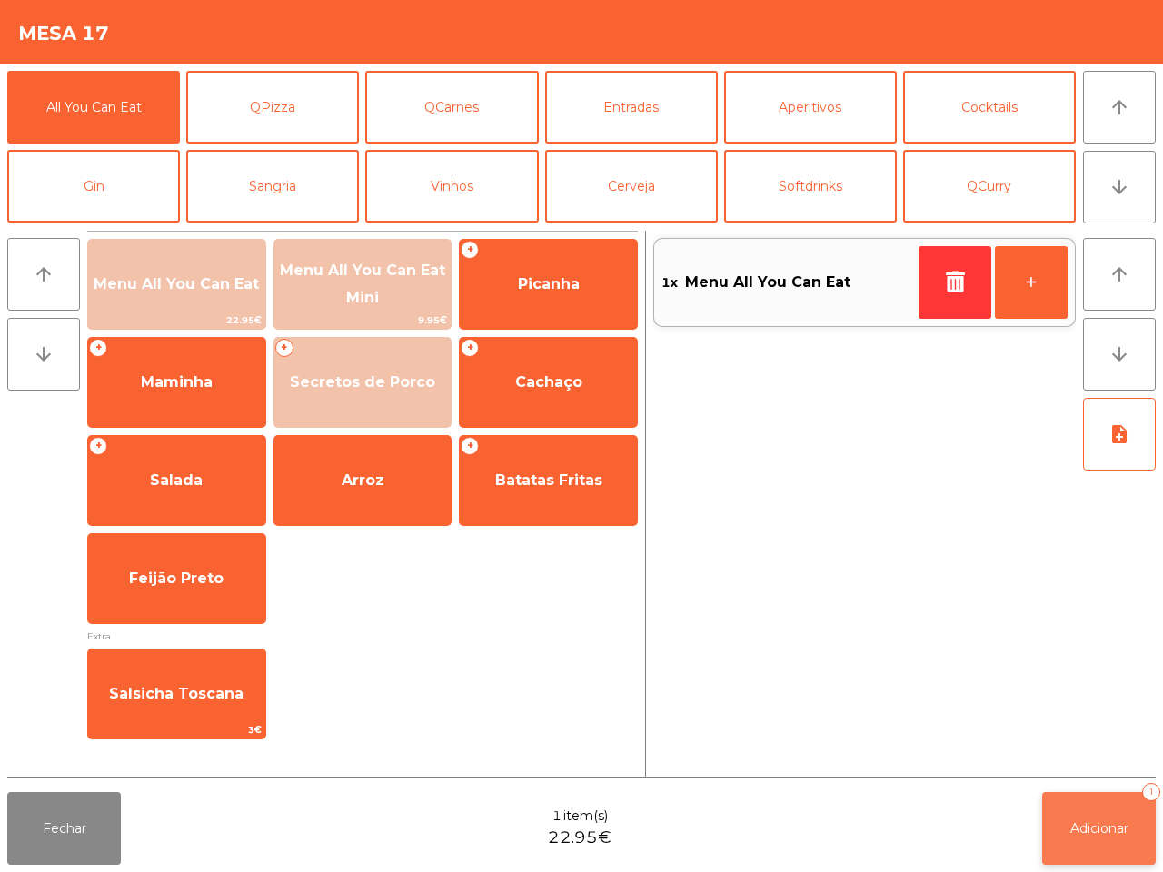
click at [1073, 827] on span "Adicionar" at bounding box center [1099, 828] width 58 height 16
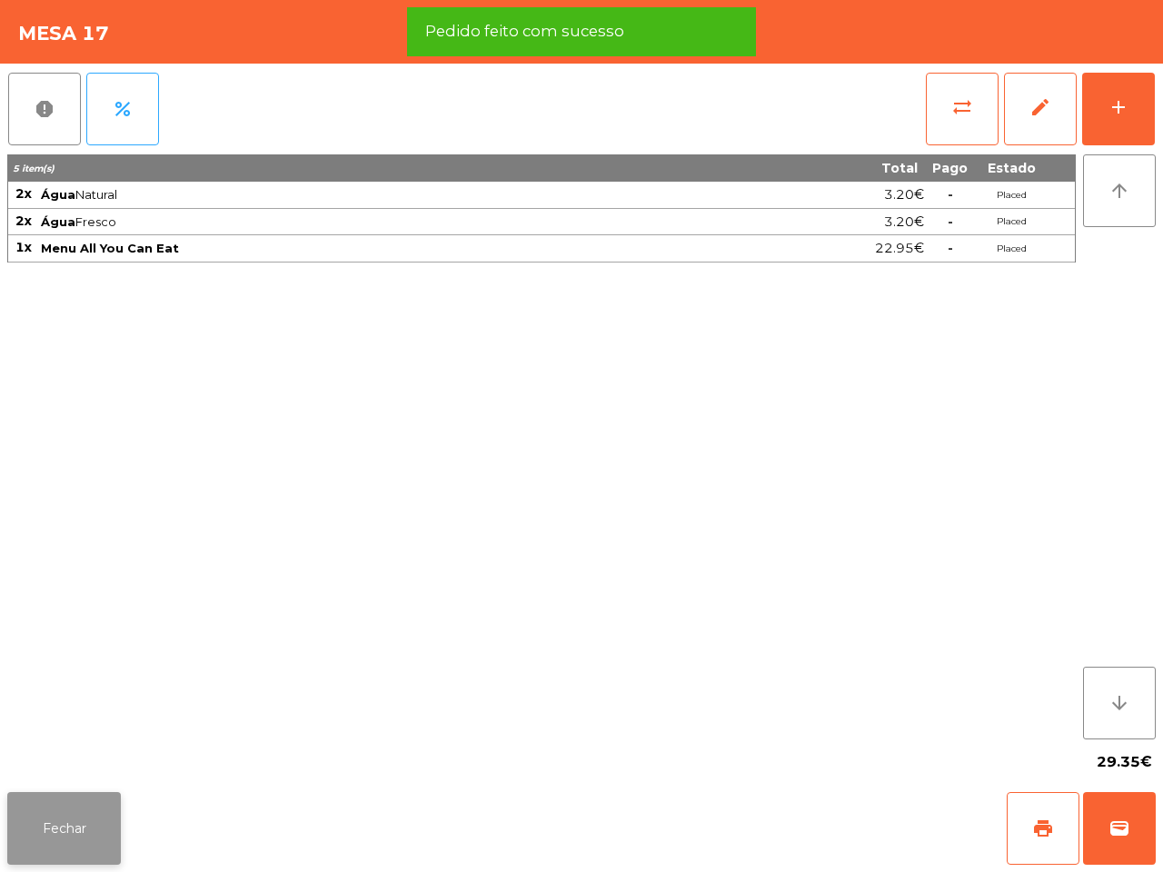
click at [74, 805] on button "Fechar" at bounding box center [64, 828] width 114 height 73
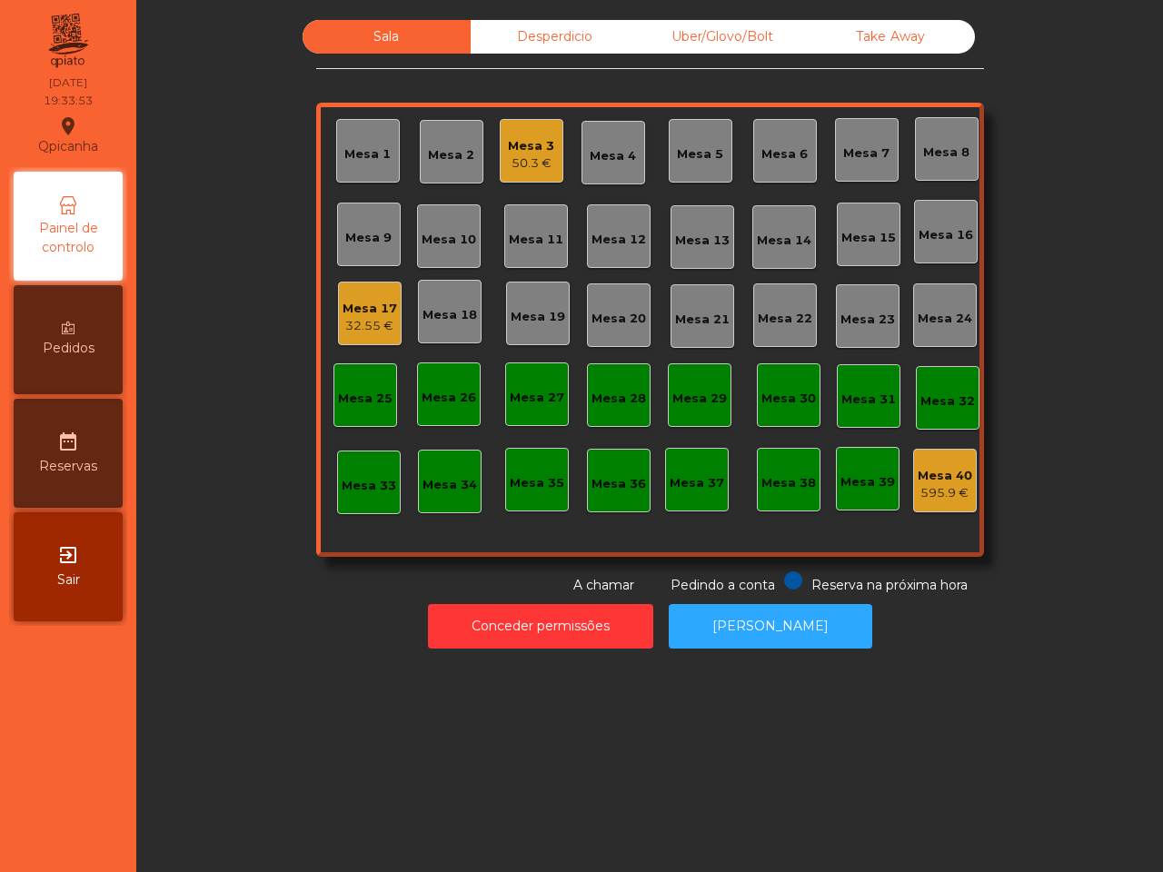
click at [234, 757] on div "Sala Desperdicio Uber/Glovo/Bolt Take Away Mesa 1 Mesa 2 Mesa 3 50.3 € Mesa 4 M…" at bounding box center [649, 436] width 1026 height 872
click at [500, 147] on div "Mesa 3 50.3 €" at bounding box center [532, 151] width 64 height 64
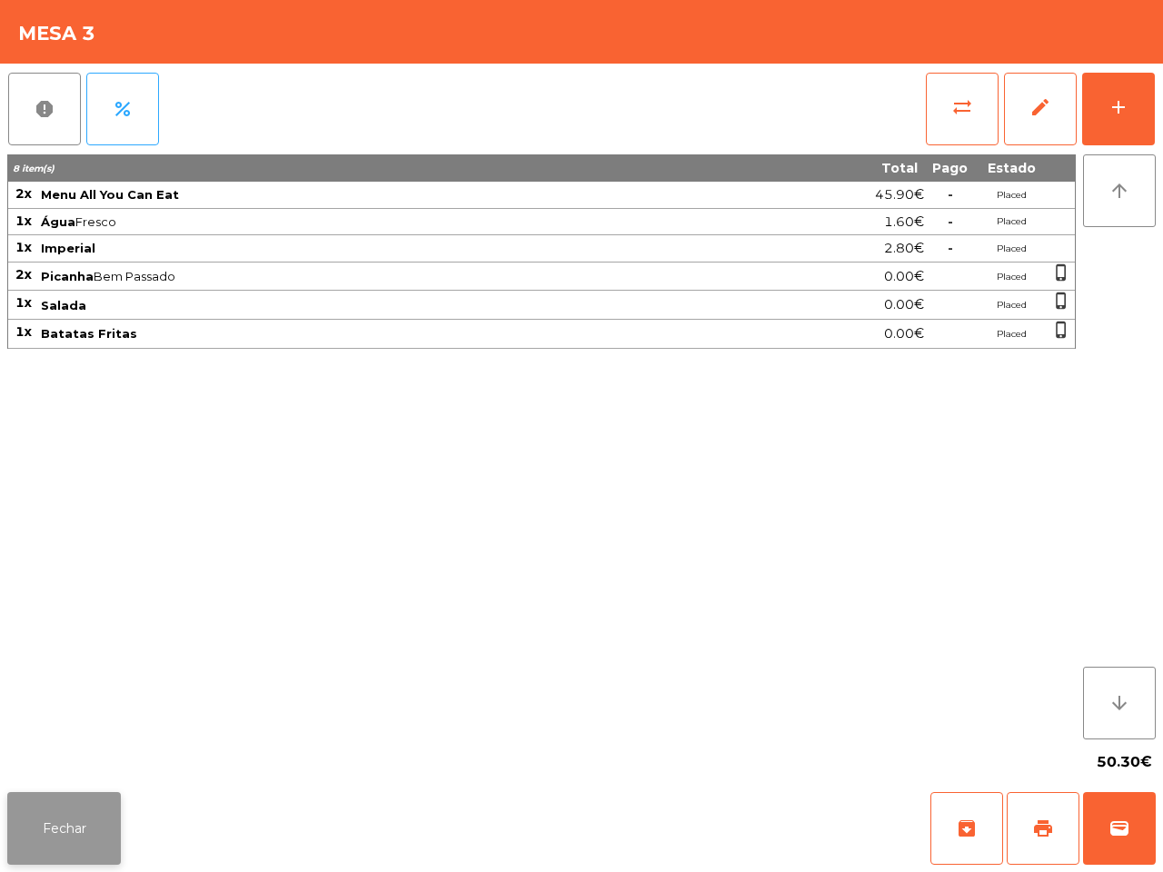
click at [79, 838] on button "Fechar" at bounding box center [64, 828] width 114 height 73
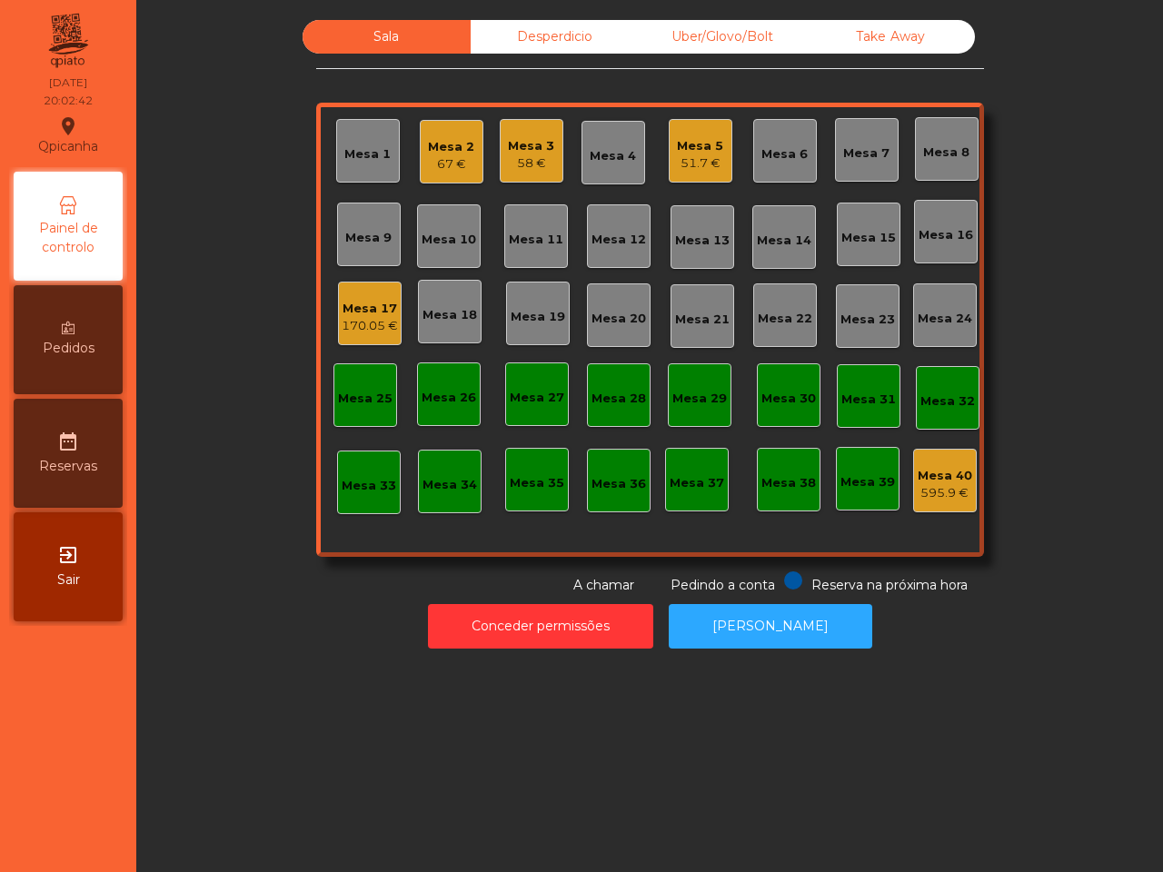
click at [693, 166] on div "51.7 €" at bounding box center [700, 163] width 46 height 18
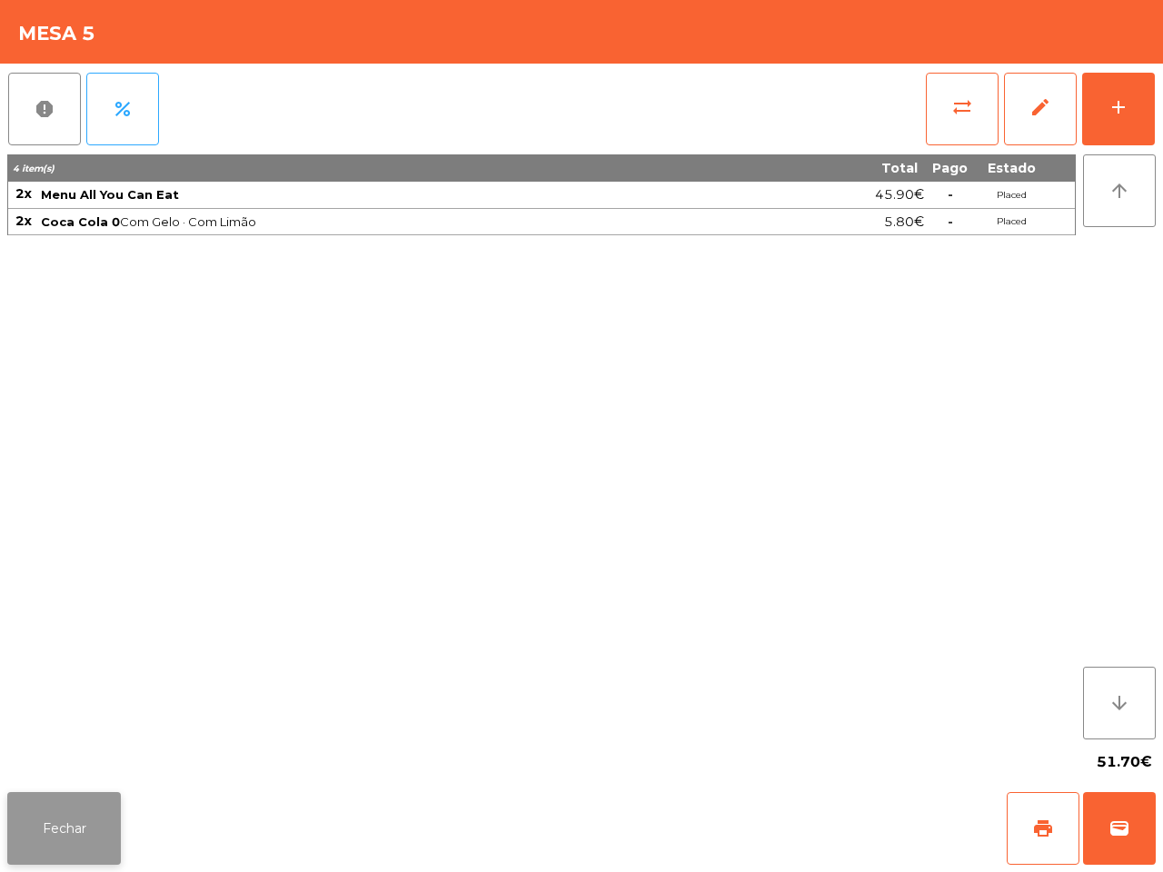
click at [77, 816] on button "Fechar" at bounding box center [64, 828] width 114 height 73
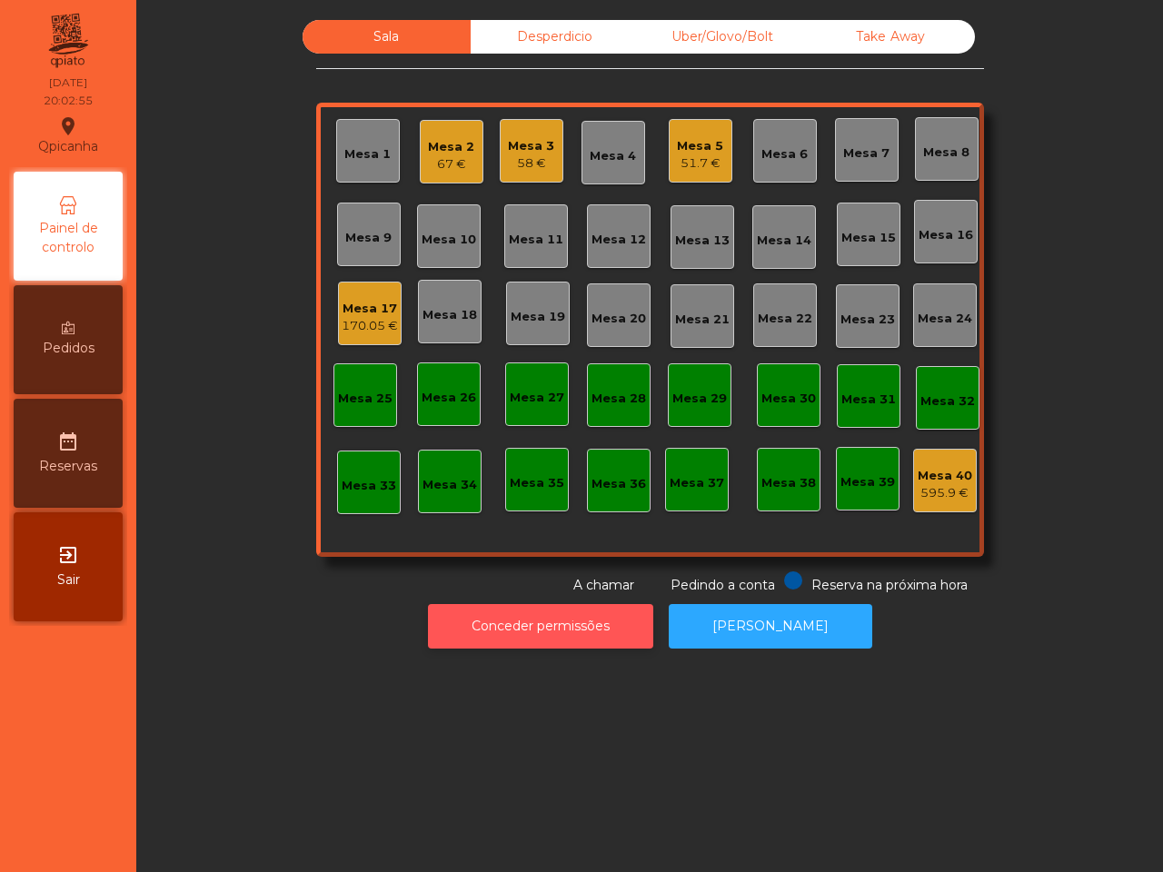
click at [472, 620] on button "Conceder permissões" at bounding box center [540, 626] width 225 height 45
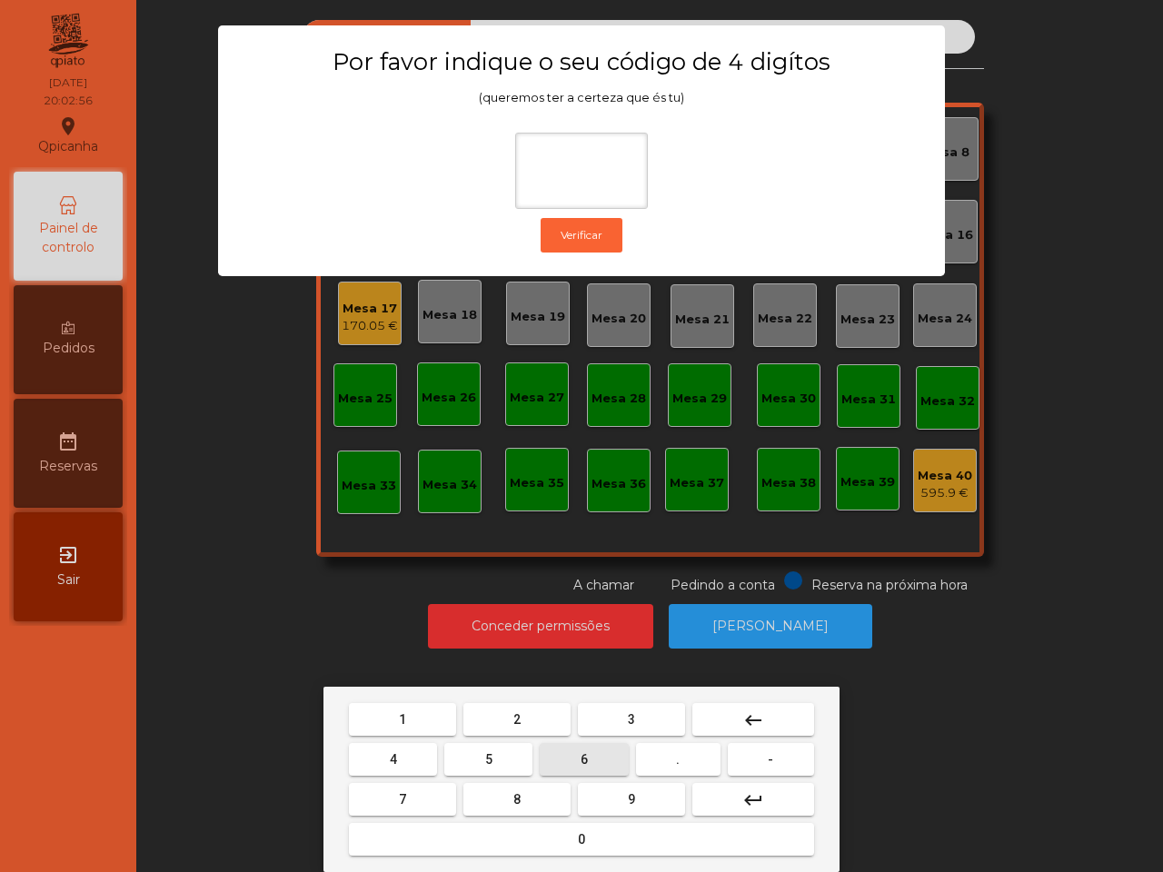
click at [588, 768] on button "6" at bounding box center [584, 759] width 88 height 33
click at [500, 755] on button "5" at bounding box center [488, 759] width 88 height 33
click at [431, 718] on button "1" at bounding box center [402, 719] width 107 height 33
click at [510, 719] on button "2" at bounding box center [516, 719] width 107 height 33
type input "****"
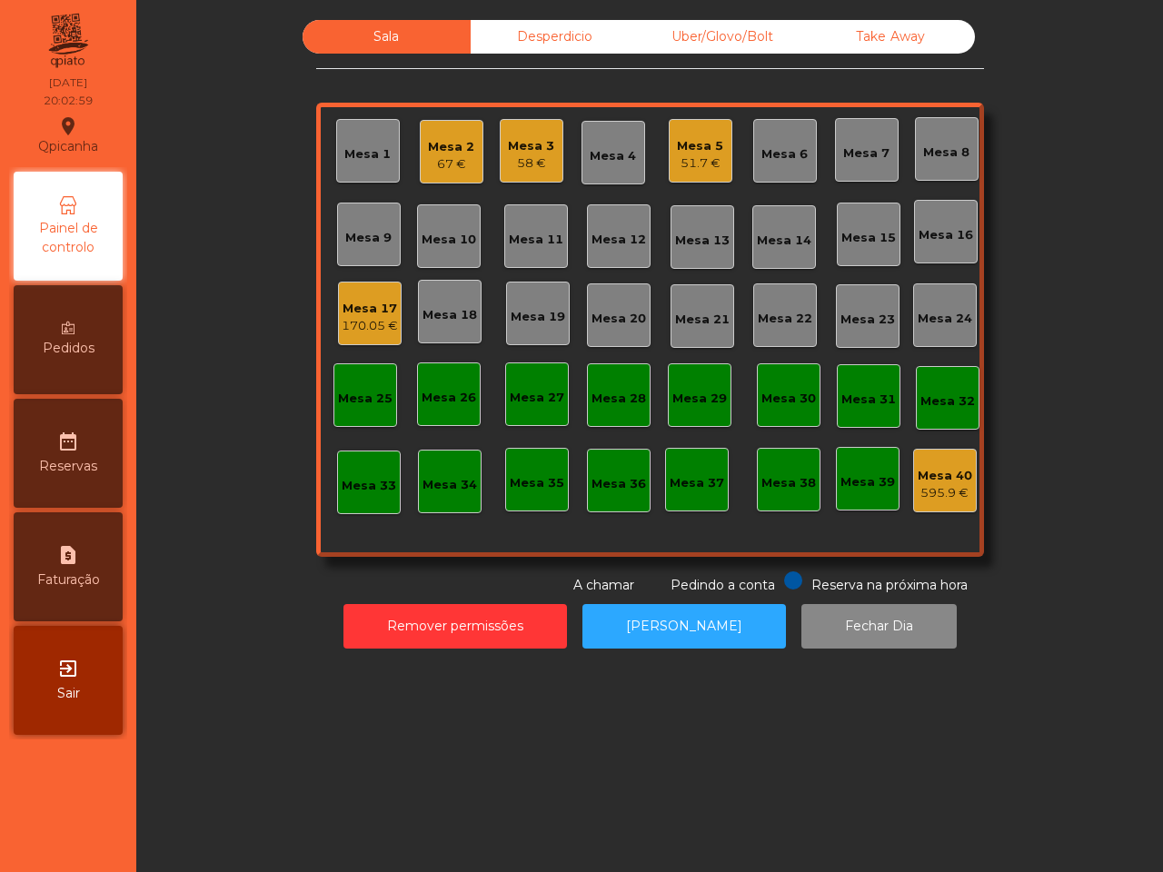
click at [91, 570] on span "Faturação" at bounding box center [68, 579] width 63 height 19
select select "*"
select select "****"
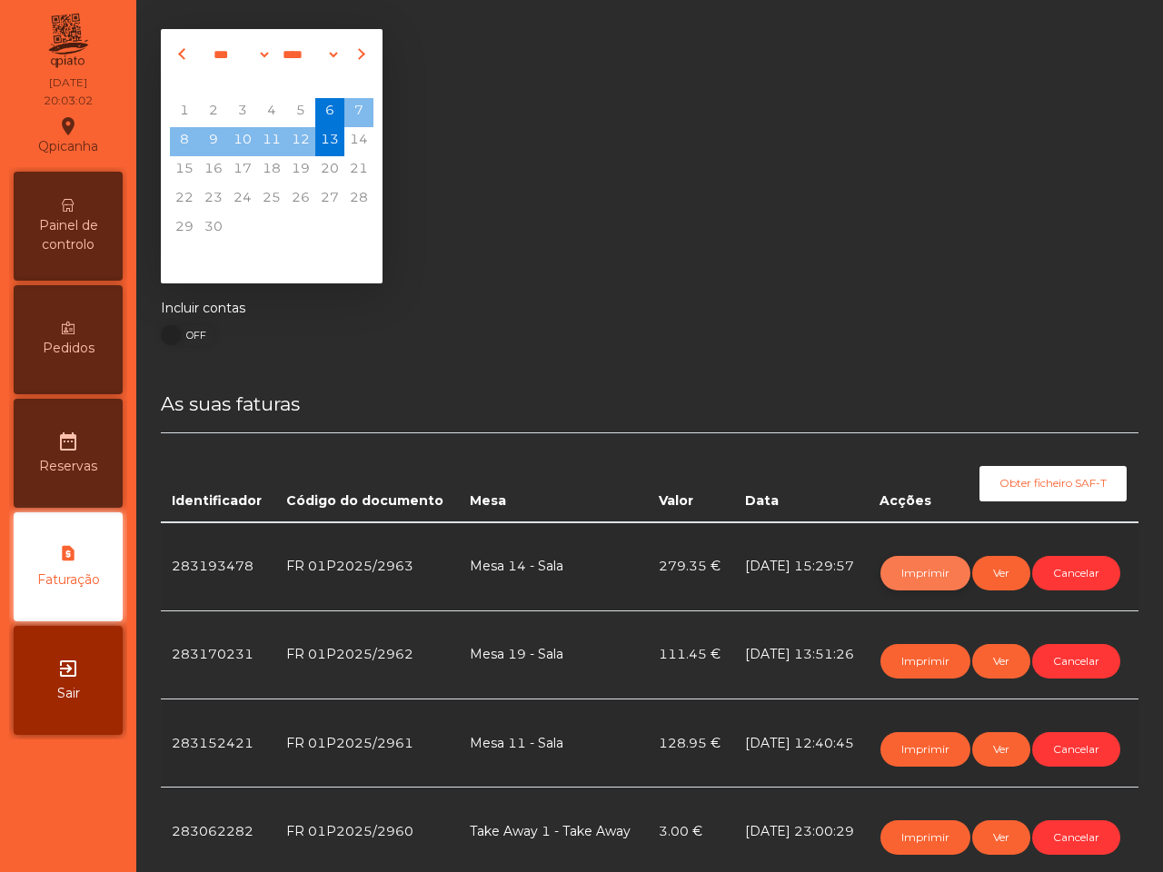
click at [887, 560] on button "Imprimir" at bounding box center [925, 573] width 90 height 35
click at [916, 578] on button "Imprimir" at bounding box center [925, 573] width 90 height 35
click at [84, 233] on span "Painel de controlo" at bounding box center [68, 235] width 100 height 38
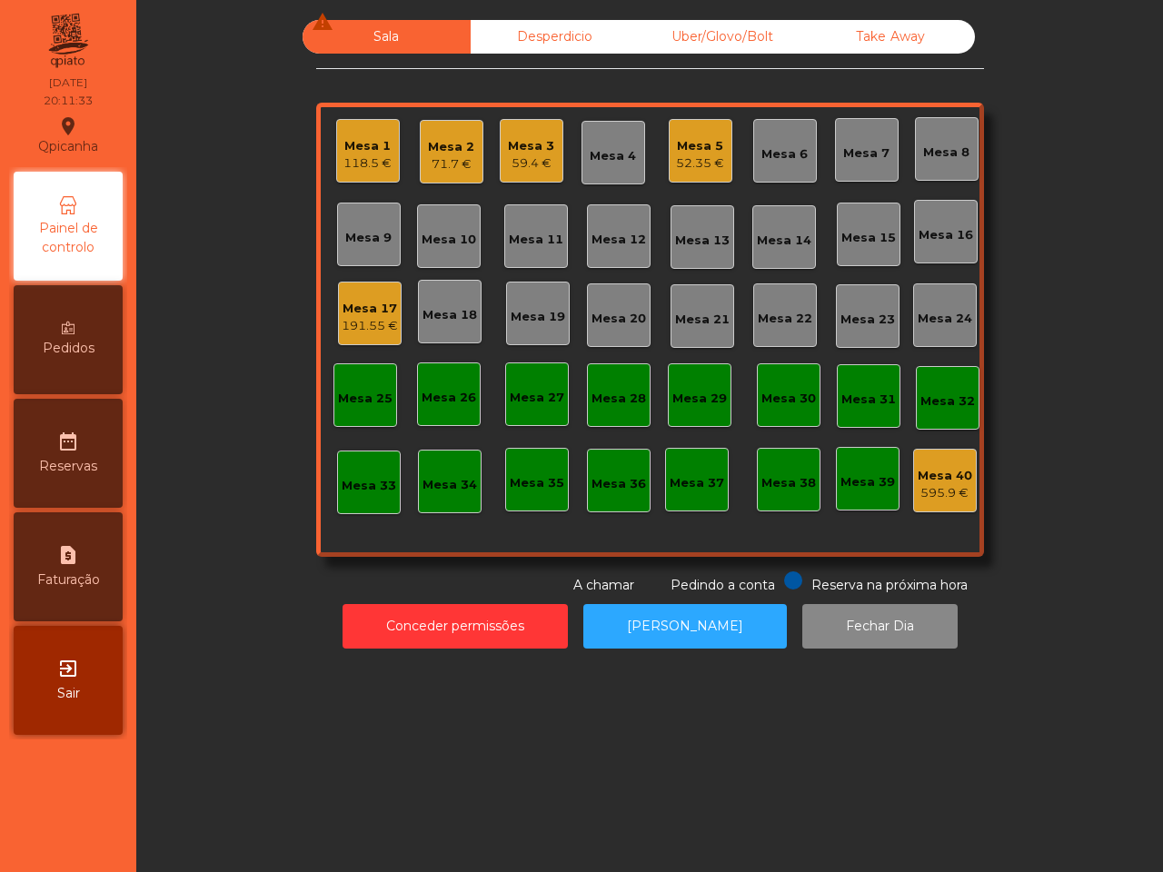
click at [479, 283] on div "Mesa 1 118.5 € Mesa 2 71.7 € Mesa 3 59.4 € Mesa 4 Mesa 5 52.35 € Mesa 6 Mesa 7 …" at bounding box center [650, 330] width 668 height 454
click at [511, 168] on div "59.4 €" at bounding box center [531, 163] width 46 height 18
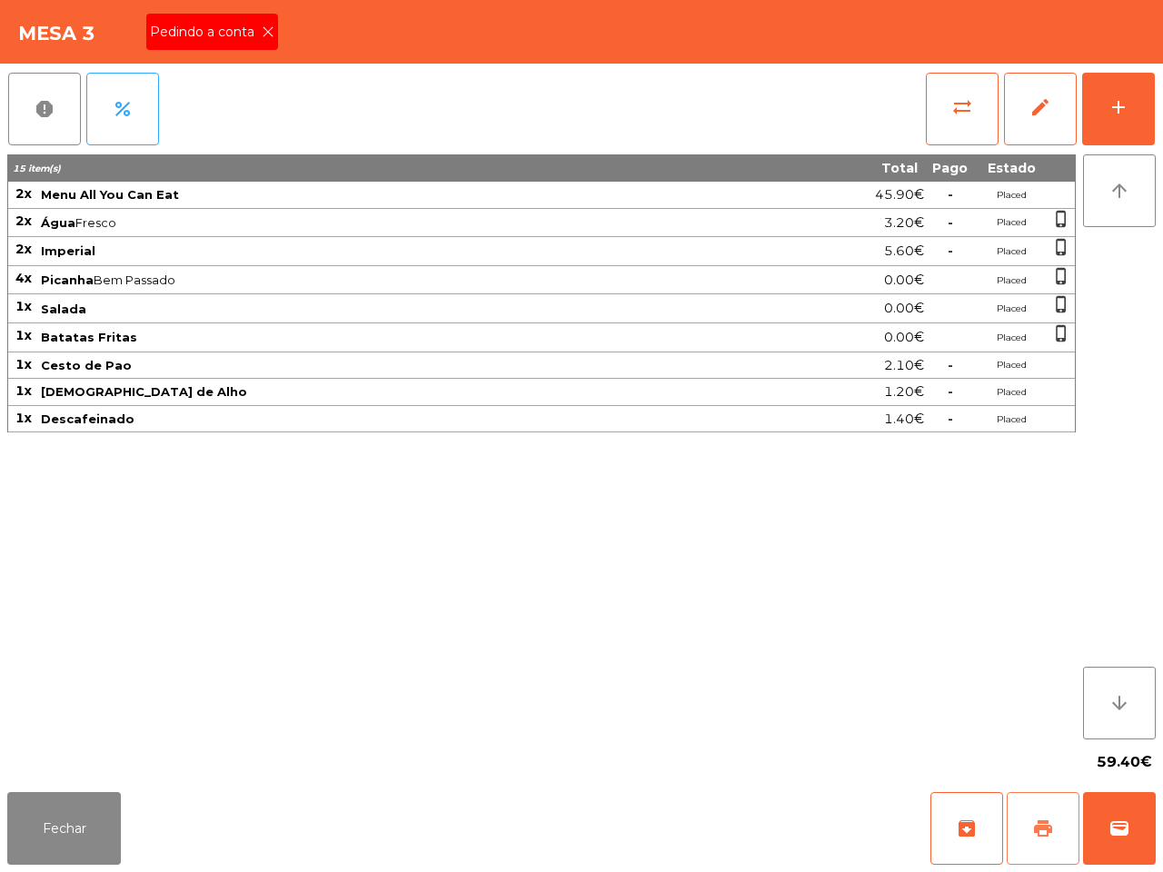
click at [1045, 840] on button "print" at bounding box center [1042, 828] width 73 height 73
click at [262, 32] on icon at bounding box center [268, 31] width 13 height 13
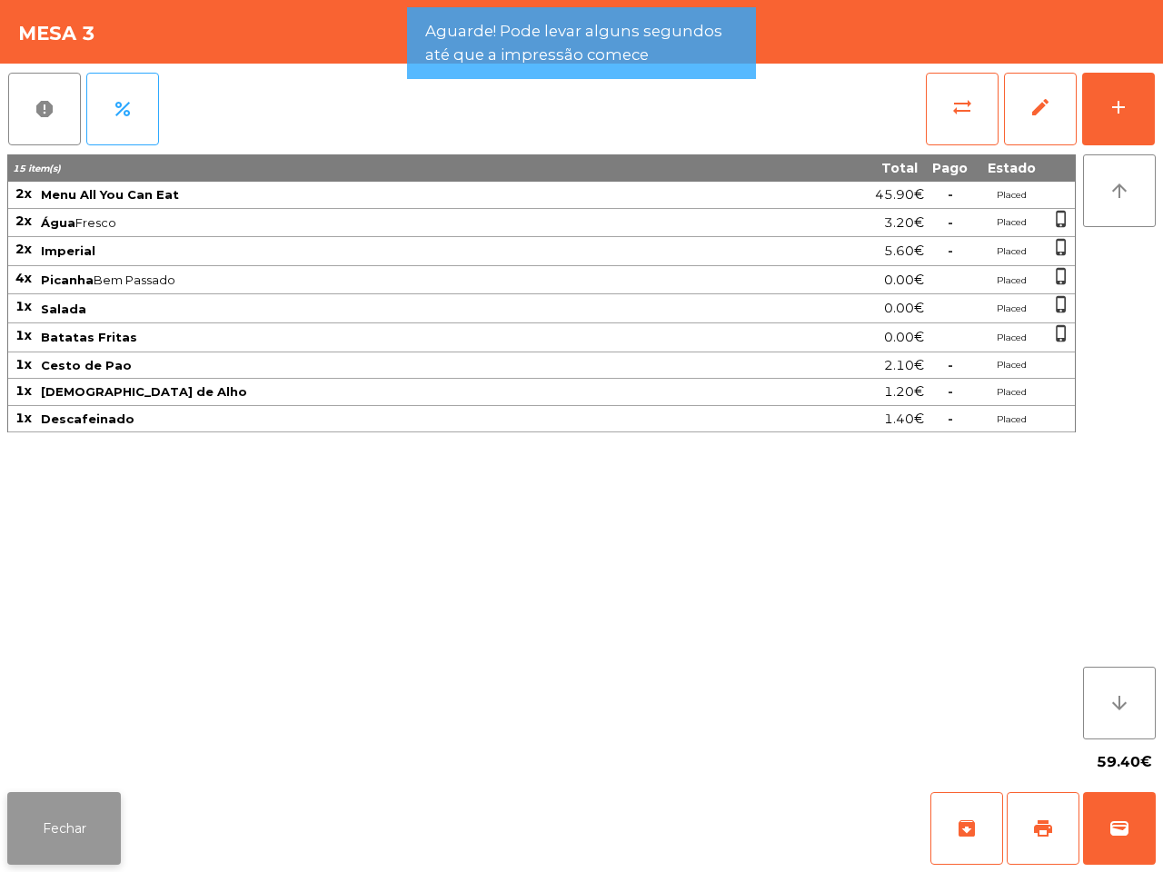
click at [97, 811] on button "Fechar" at bounding box center [64, 828] width 114 height 73
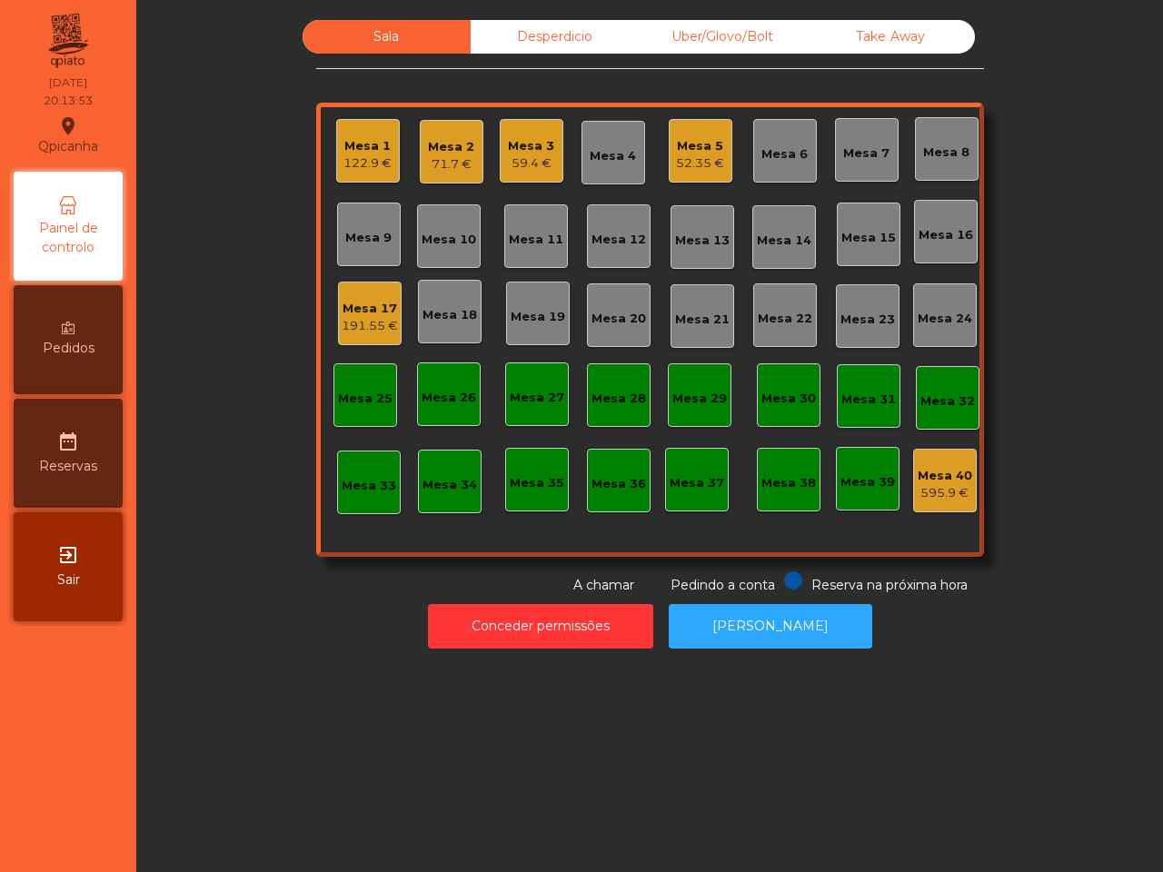
click at [87, 337] on div "Pedidos" at bounding box center [68, 339] width 109 height 109
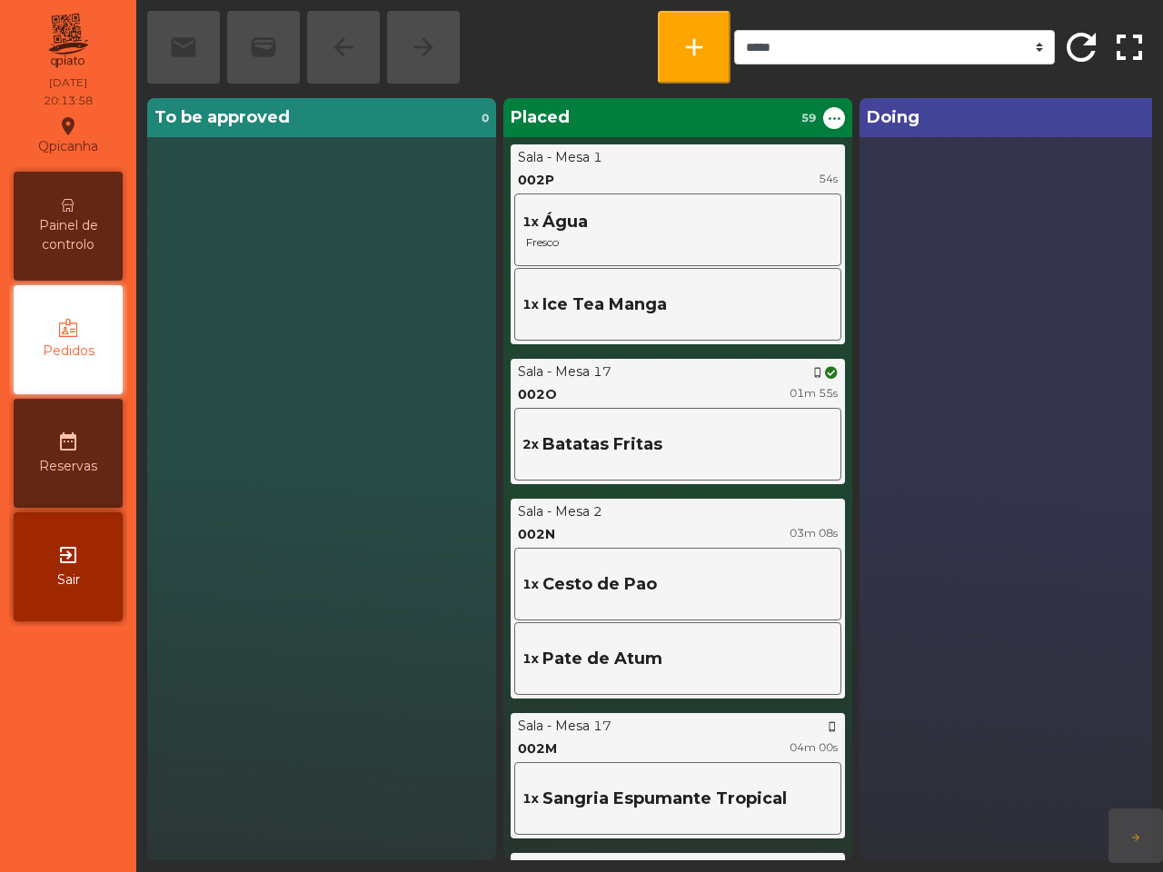
click at [95, 206] on div "Painel de controlo" at bounding box center [68, 226] width 109 height 109
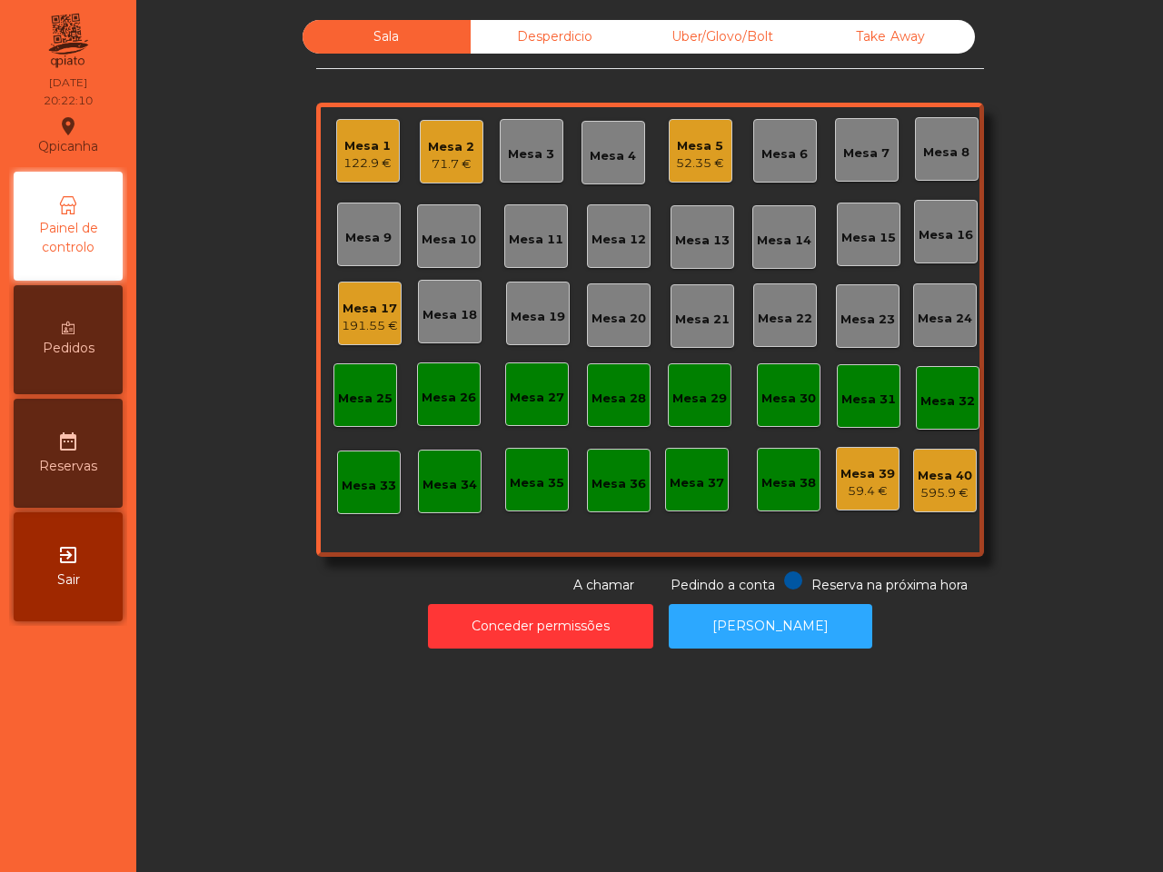
click at [795, 236] on div "Mesa 14" at bounding box center [784, 241] width 54 height 18
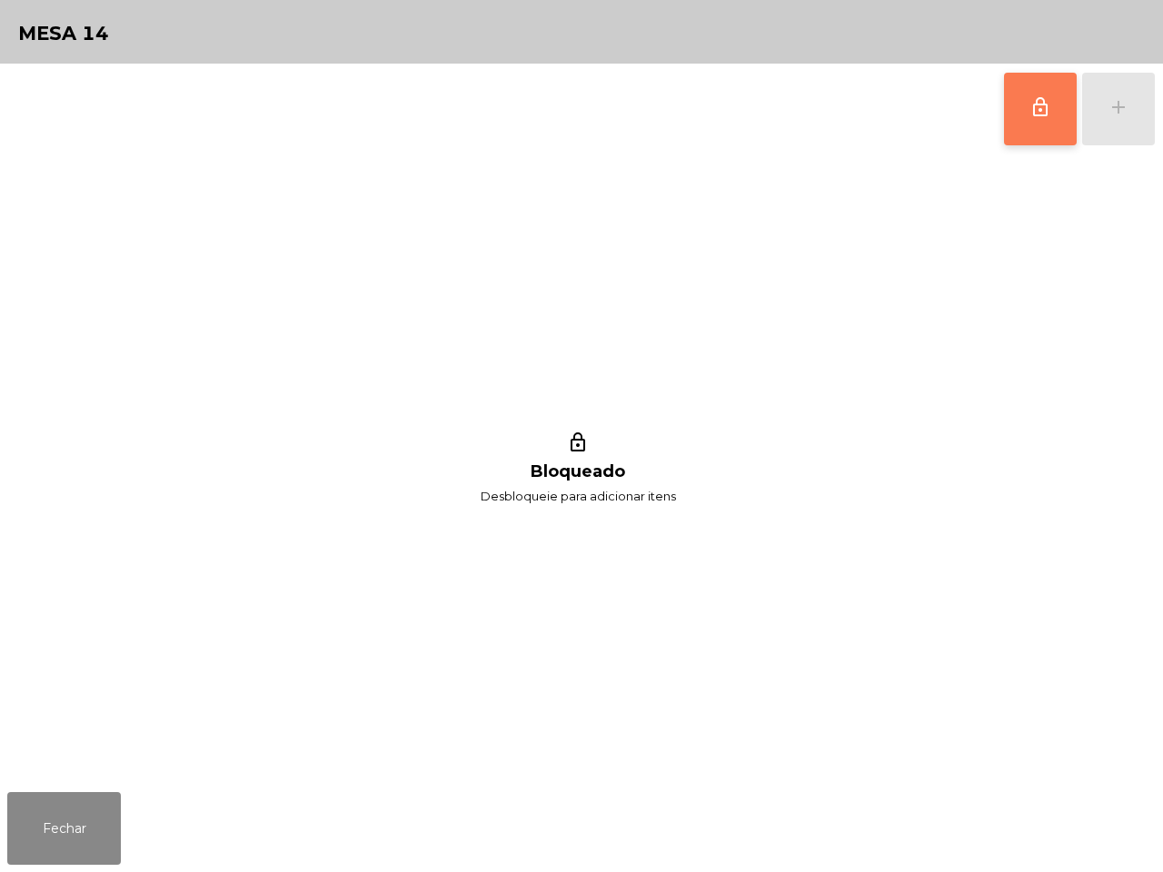
click at [1006, 144] on button "lock_outline" at bounding box center [1040, 109] width 73 height 73
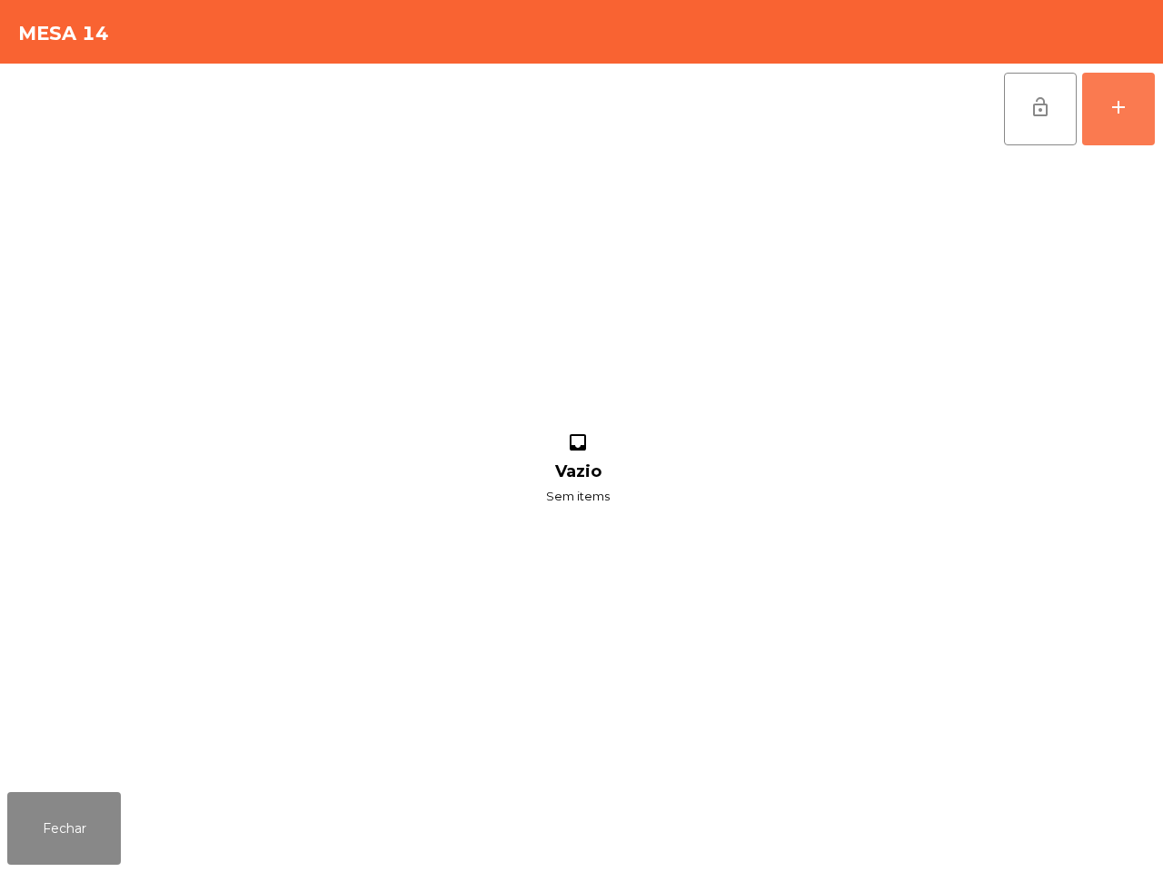
click at [1110, 127] on button "add" at bounding box center [1118, 109] width 73 height 73
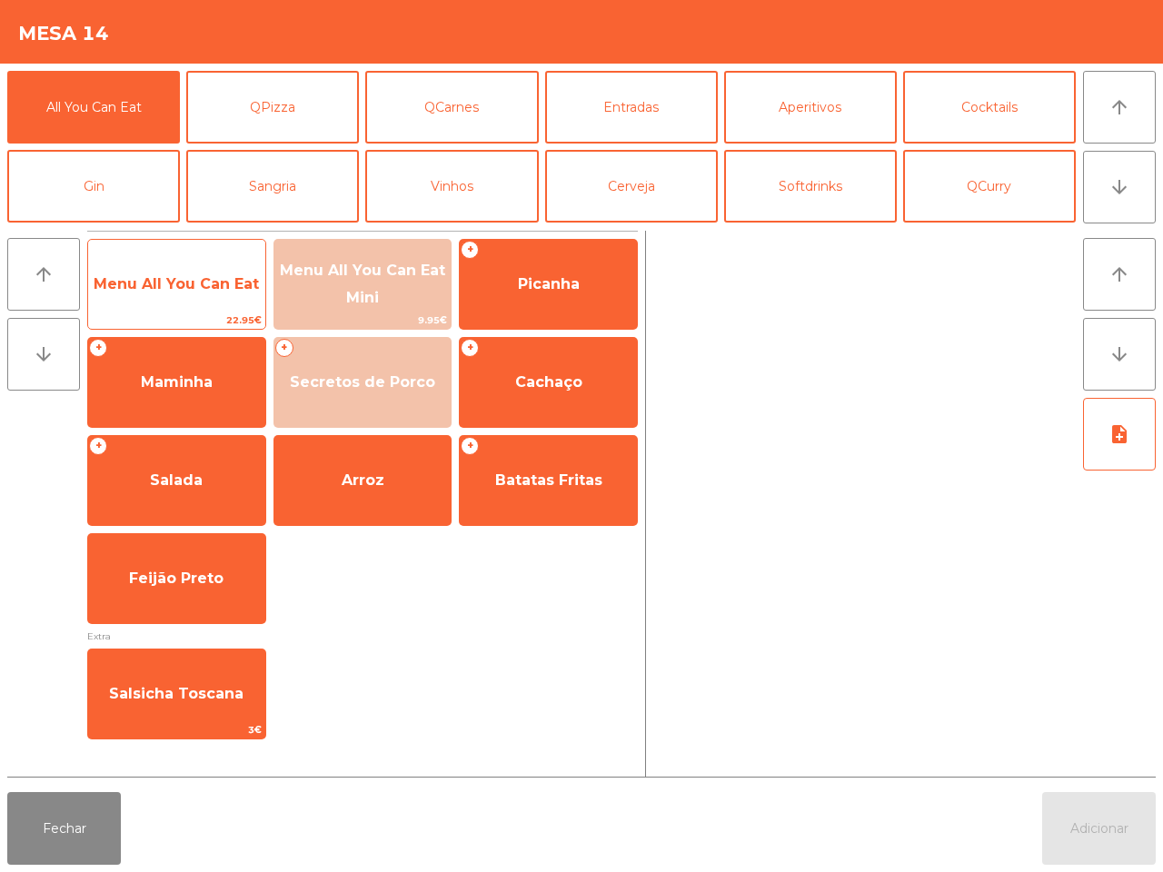
click at [221, 300] on span "Menu All You Can Eat" at bounding box center [176, 284] width 177 height 49
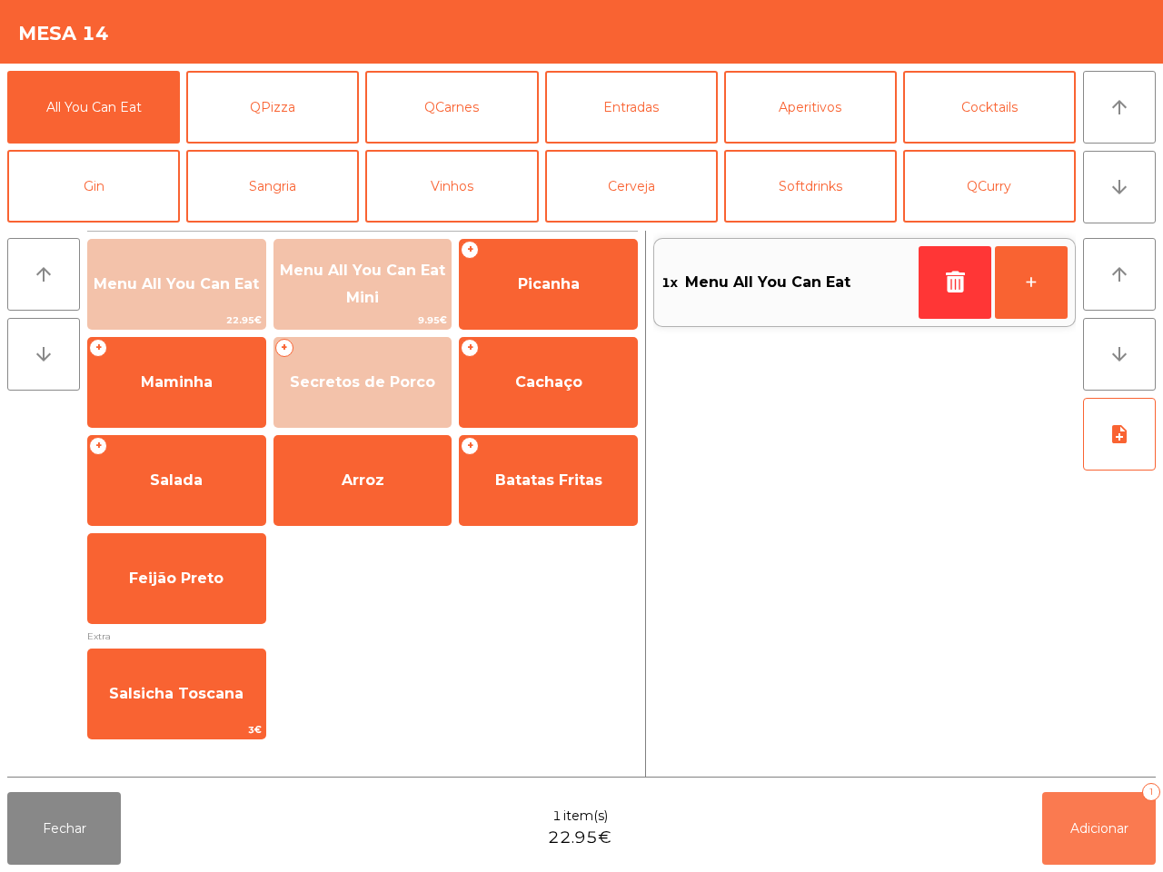
click at [1104, 797] on button "Adicionar 1" at bounding box center [1099, 828] width 114 height 73
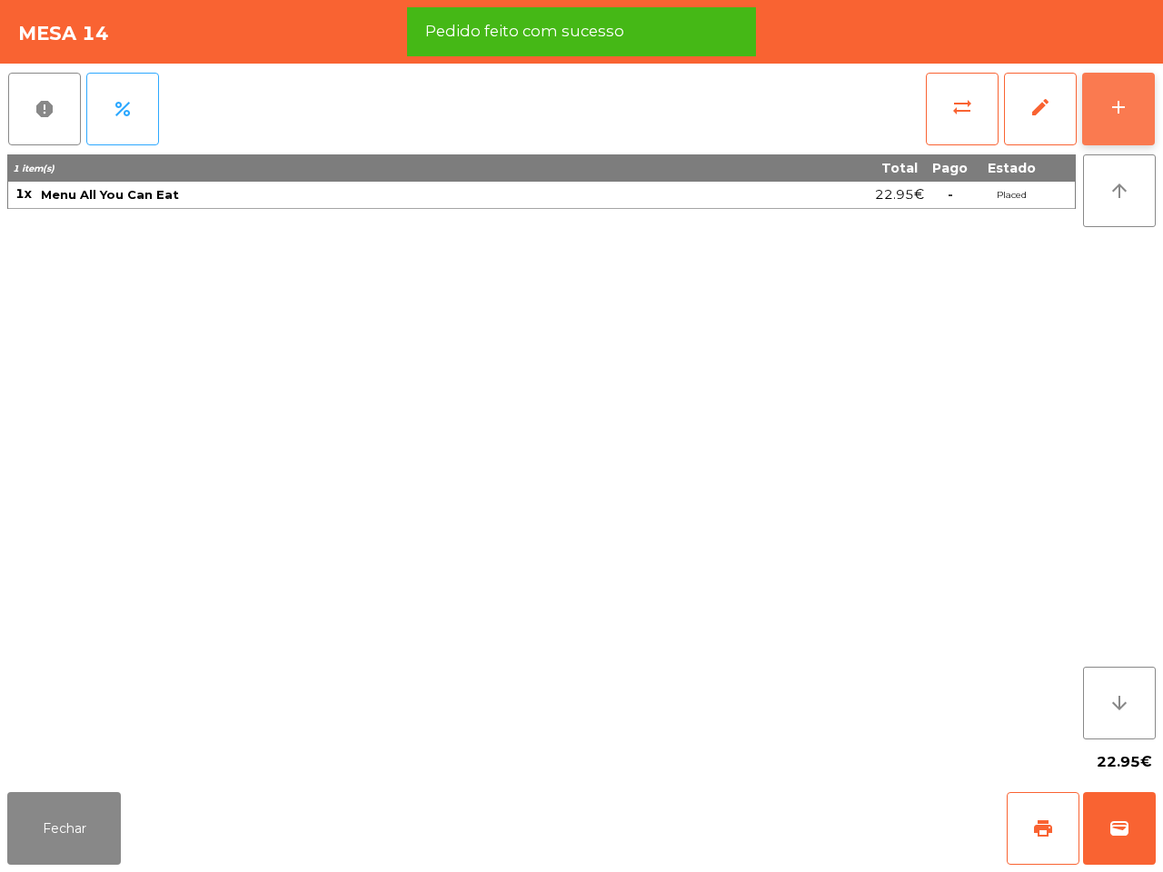
click at [1137, 123] on button "add" at bounding box center [1118, 109] width 73 height 73
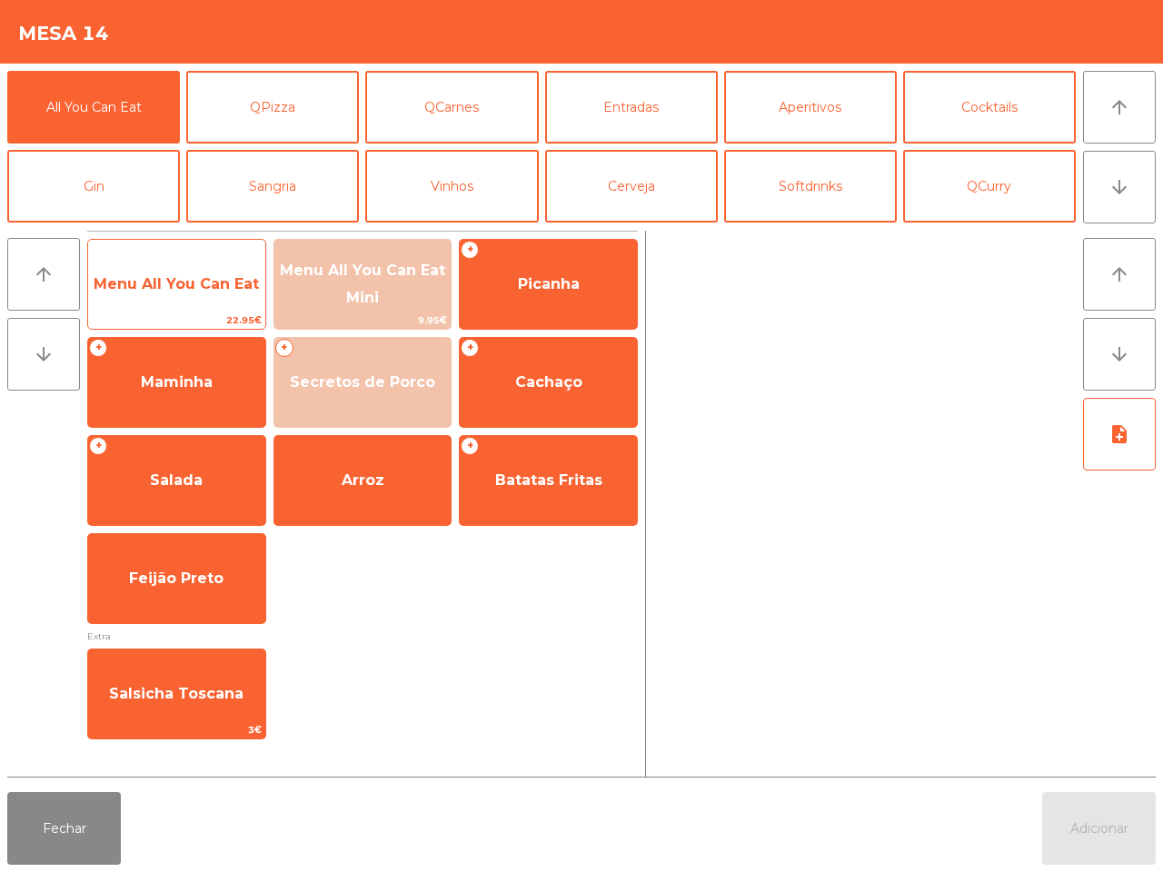
click at [193, 313] on span "22.95€" at bounding box center [176, 320] width 177 height 17
click at [195, 313] on span "22.95€" at bounding box center [176, 320] width 177 height 17
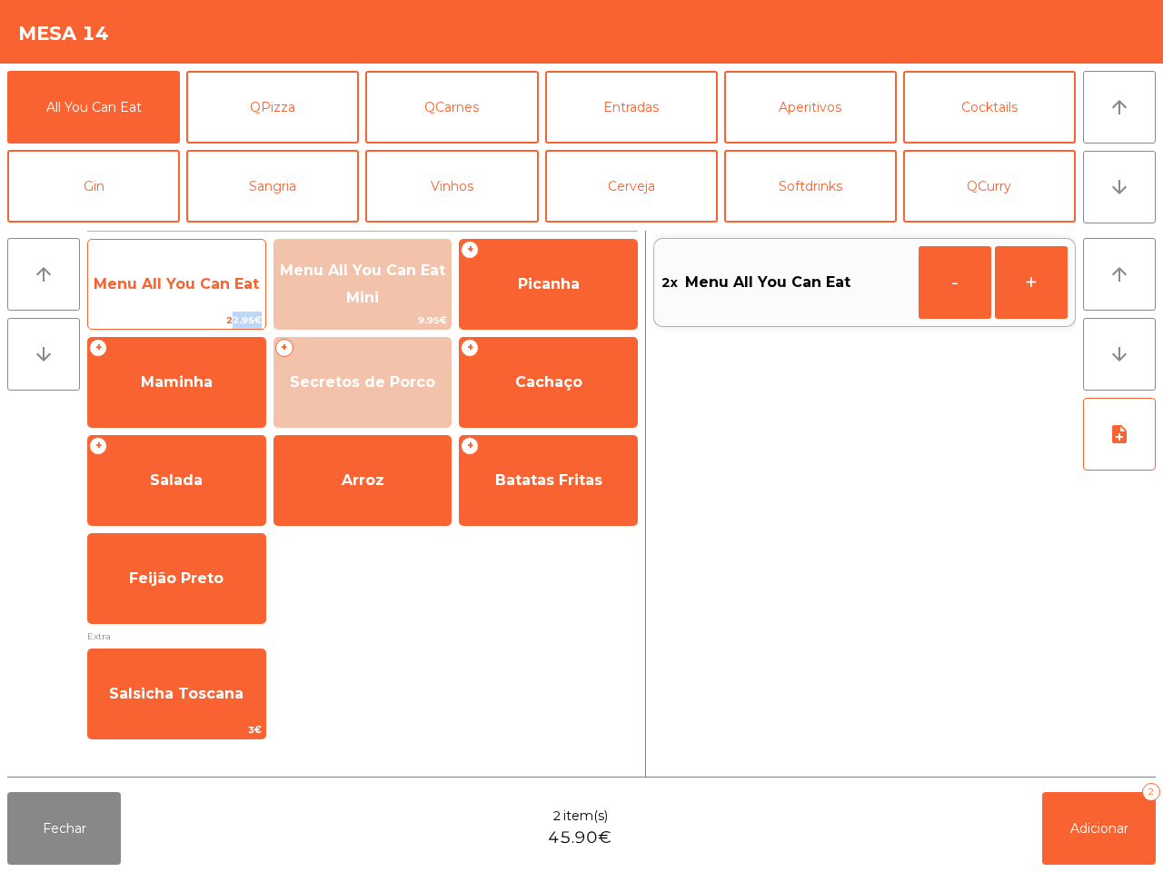
click at [196, 313] on span "22.95€" at bounding box center [176, 320] width 177 height 17
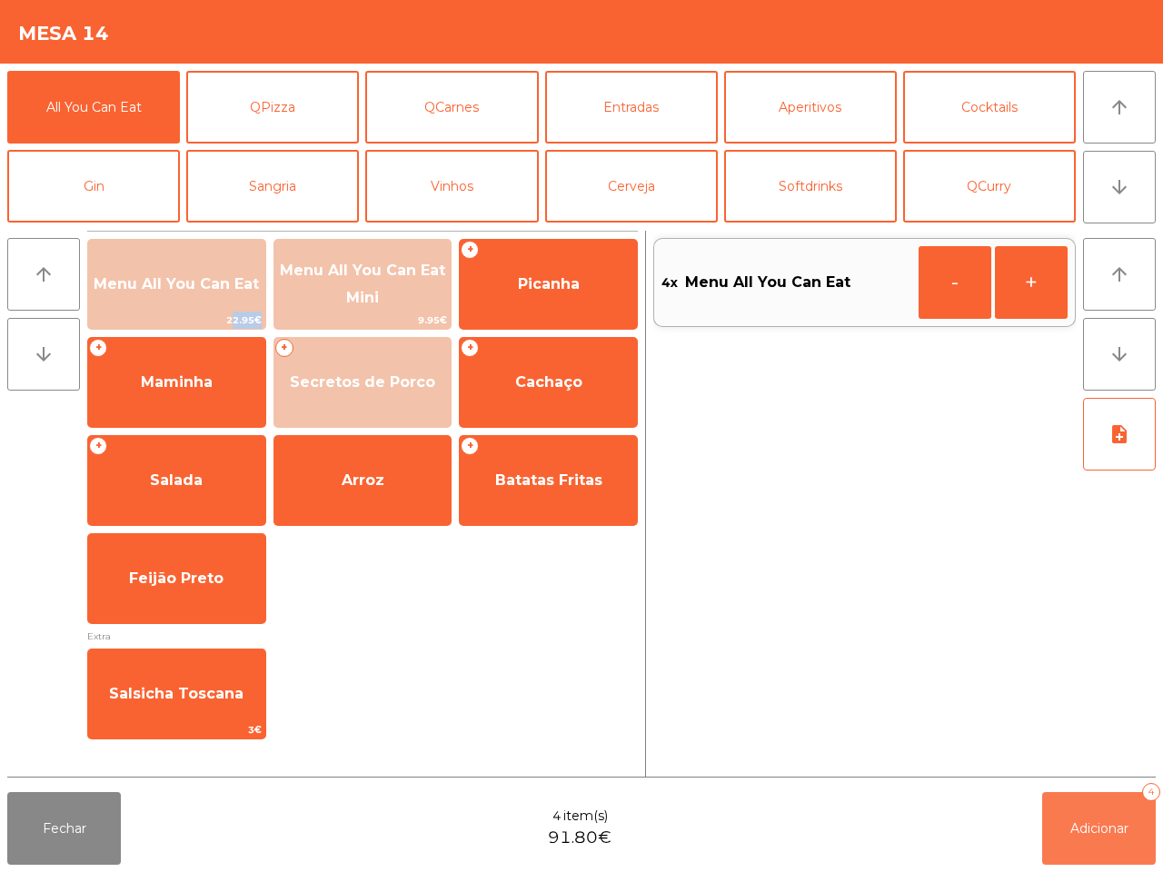
click at [1092, 825] on span "Adicionar" at bounding box center [1099, 828] width 58 height 16
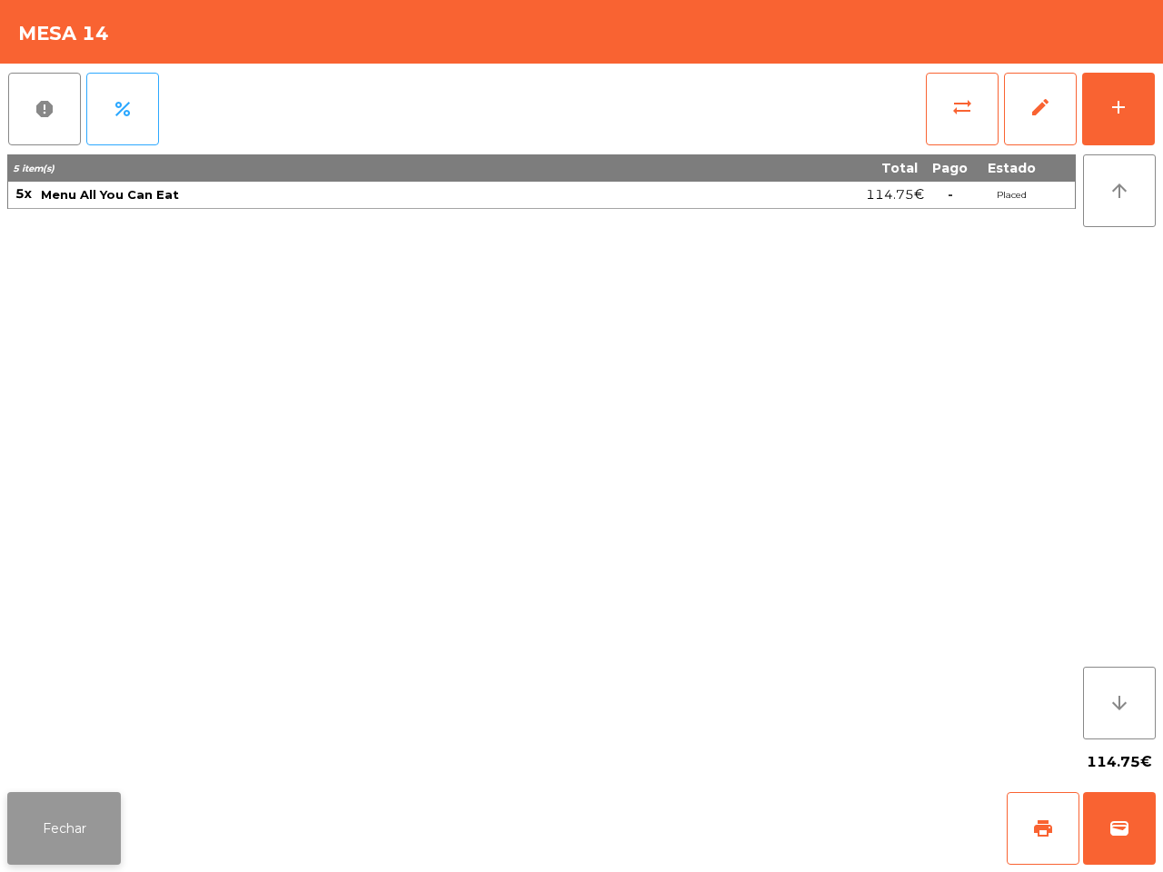
click at [96, 813] on button "Fechar" at bounding box center [64, 828] width 114 height 73
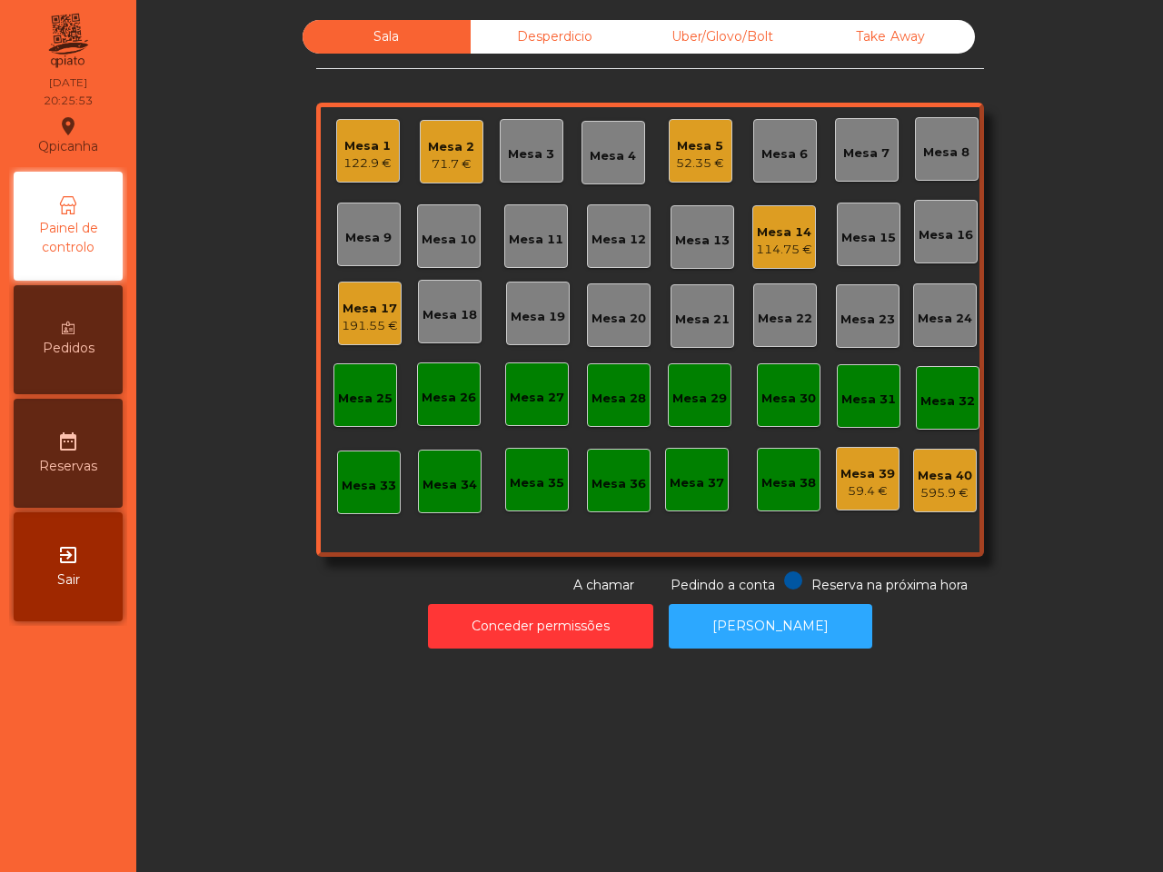
click at [756, 247] on div "114.75 €" at bounding box center [784, 250] width 56 height 18
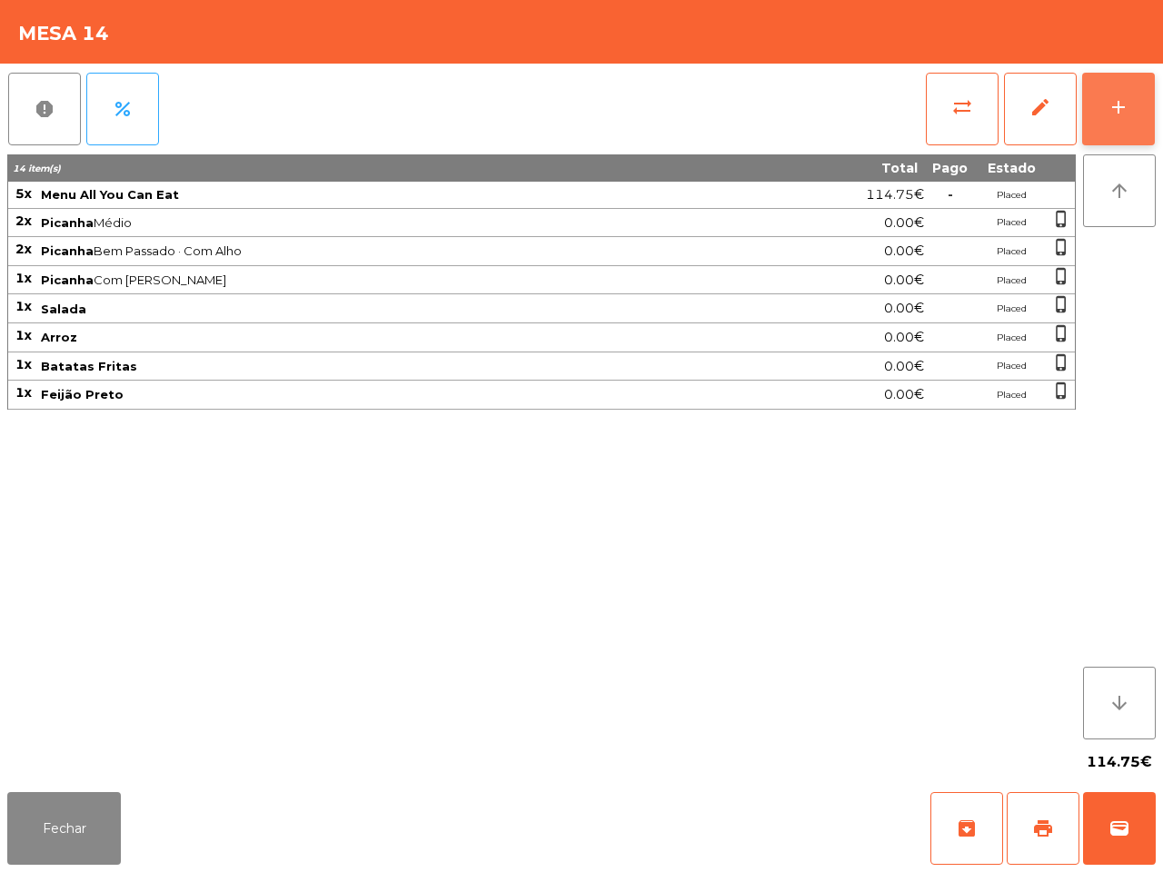
click at [1114, 97] on div "add" at bounding box center [1118, 107] width 22 height 22
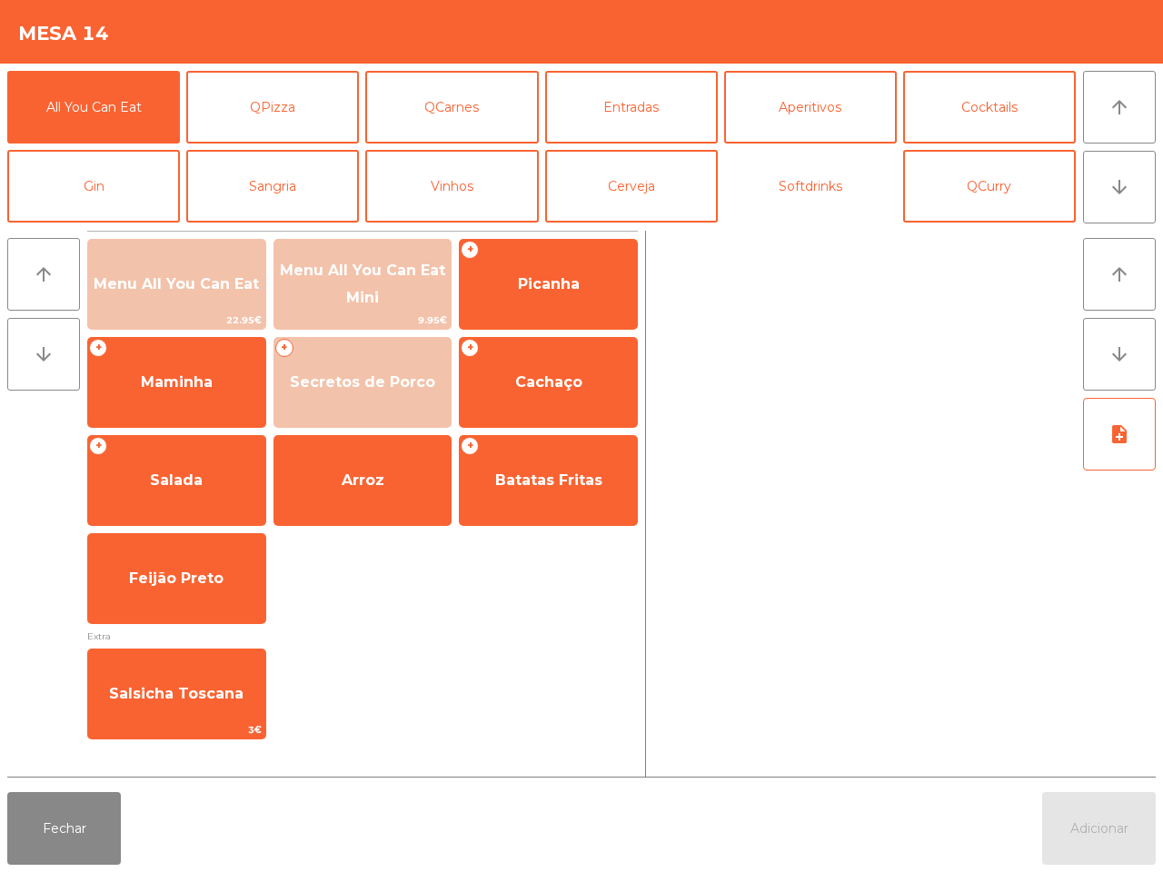
click at [804, 175] on button "Softdrinks" at bounding box center [810, 186] width 173 height 73
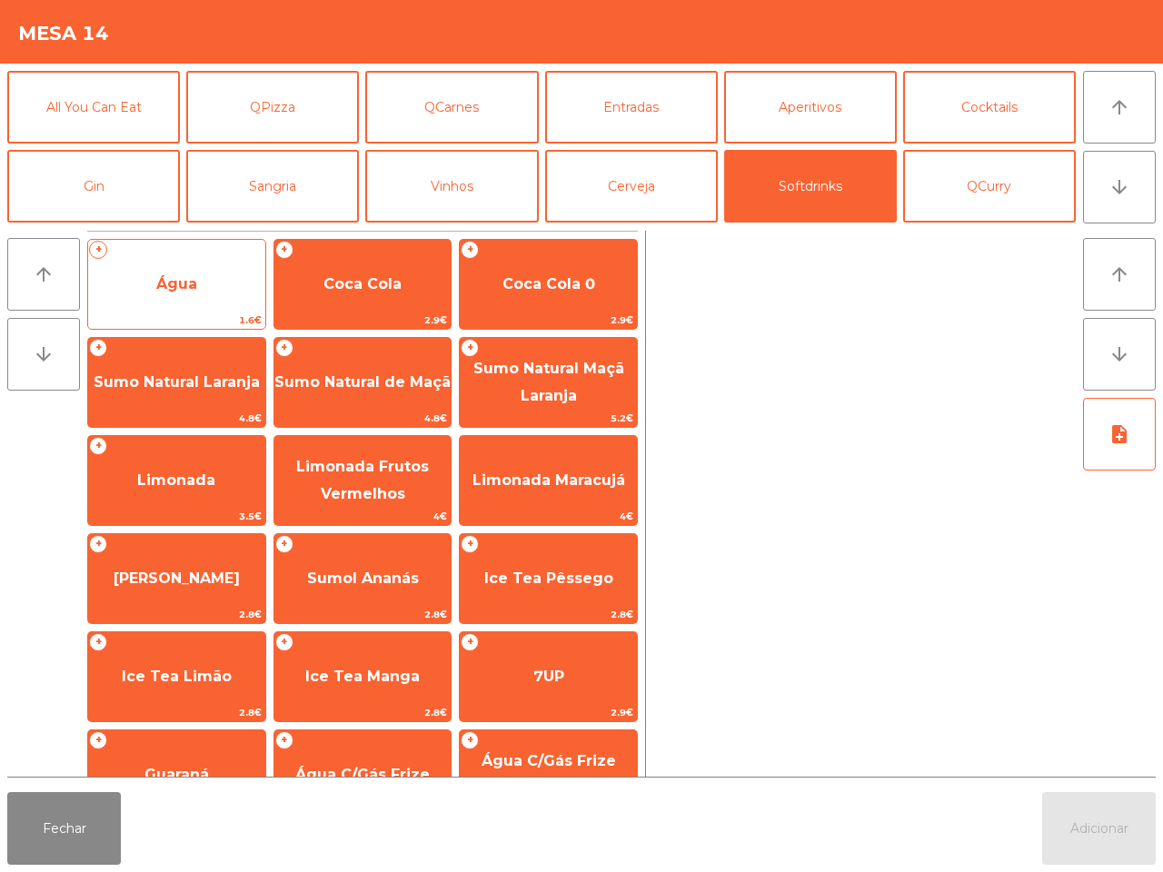
click at [189, 265] on span "Água" at bounding box center [176, 284] width 177 height 49
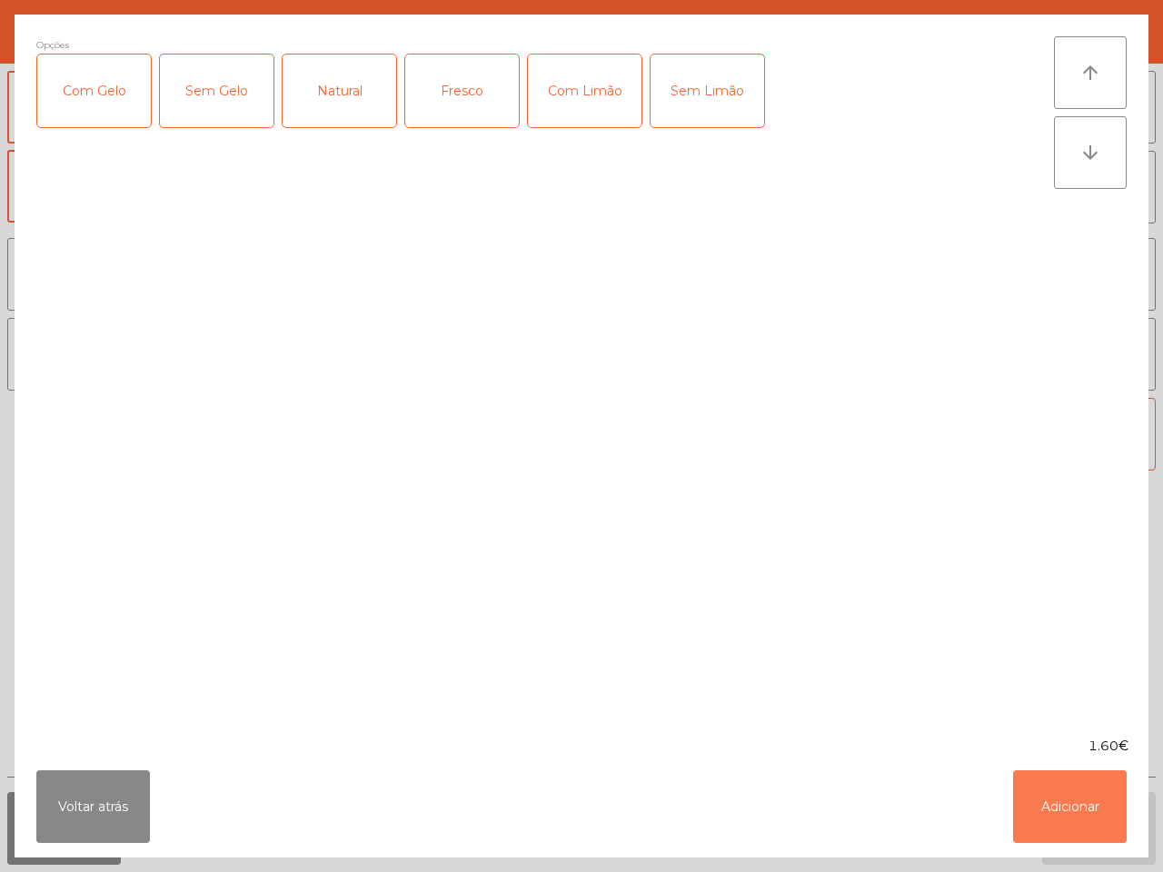
click at [1054, 809] on button "Adicionar" at bounding box center [1070, 806] width 114 height 73
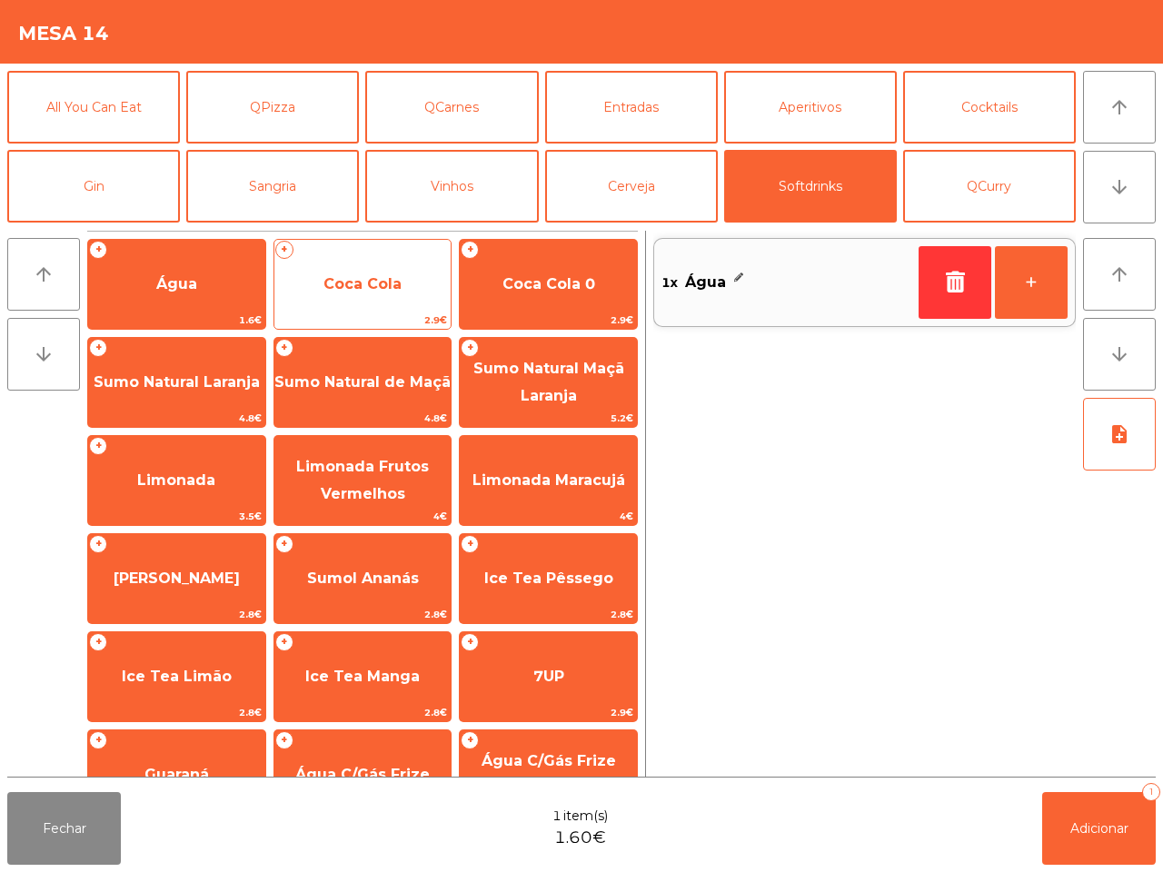
click at [297, 289] on span "Coca Cola" at bounding box center [362, 284] width 177 height 49
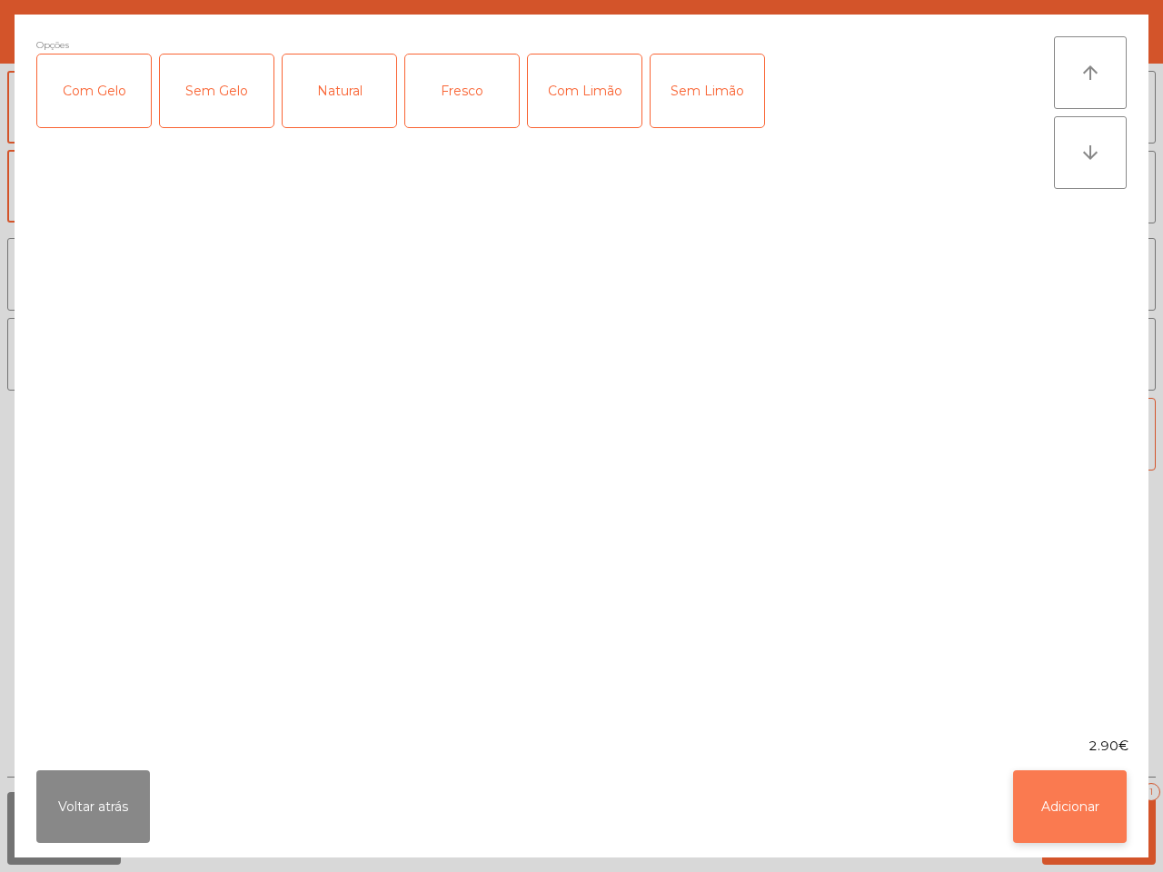
click at [1093, 810] on button "Adicionar" at bounding box center [1070, 806] width 114 height 73
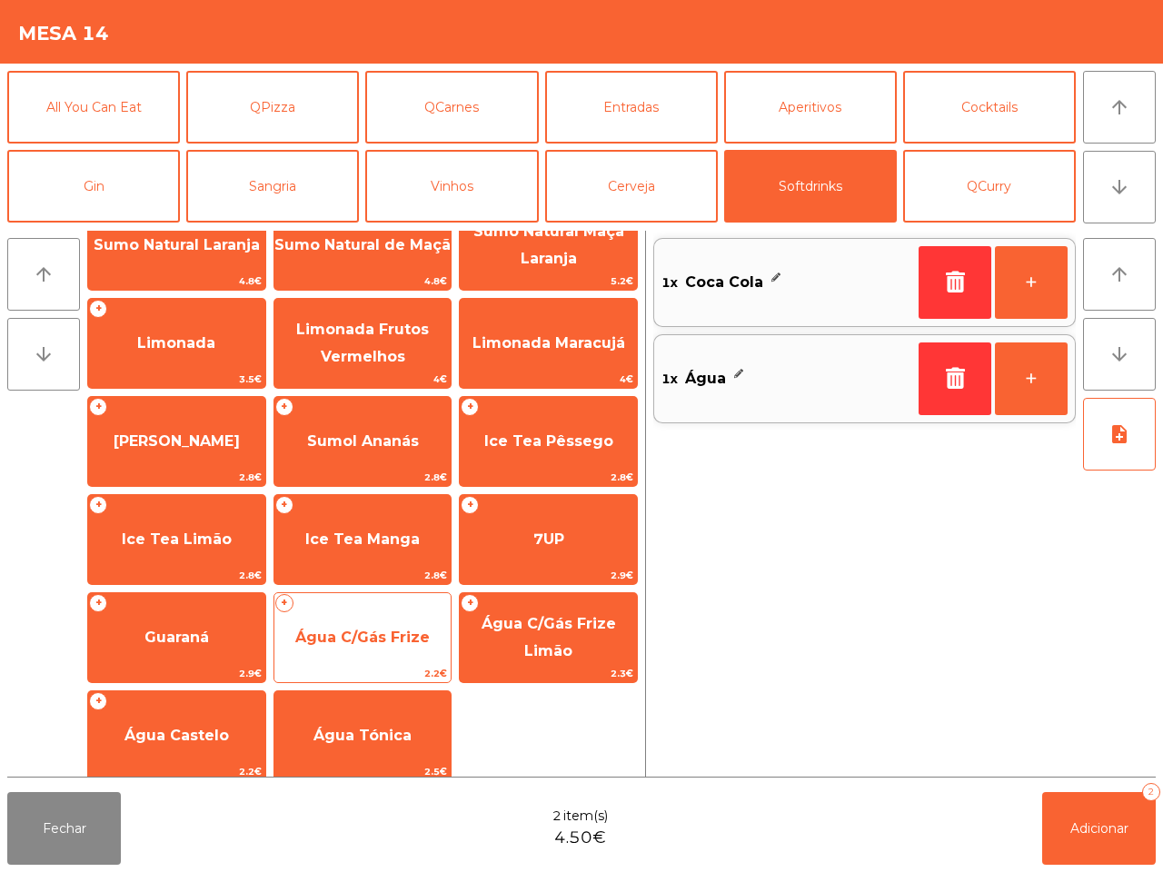
scroll to position [148, 0]
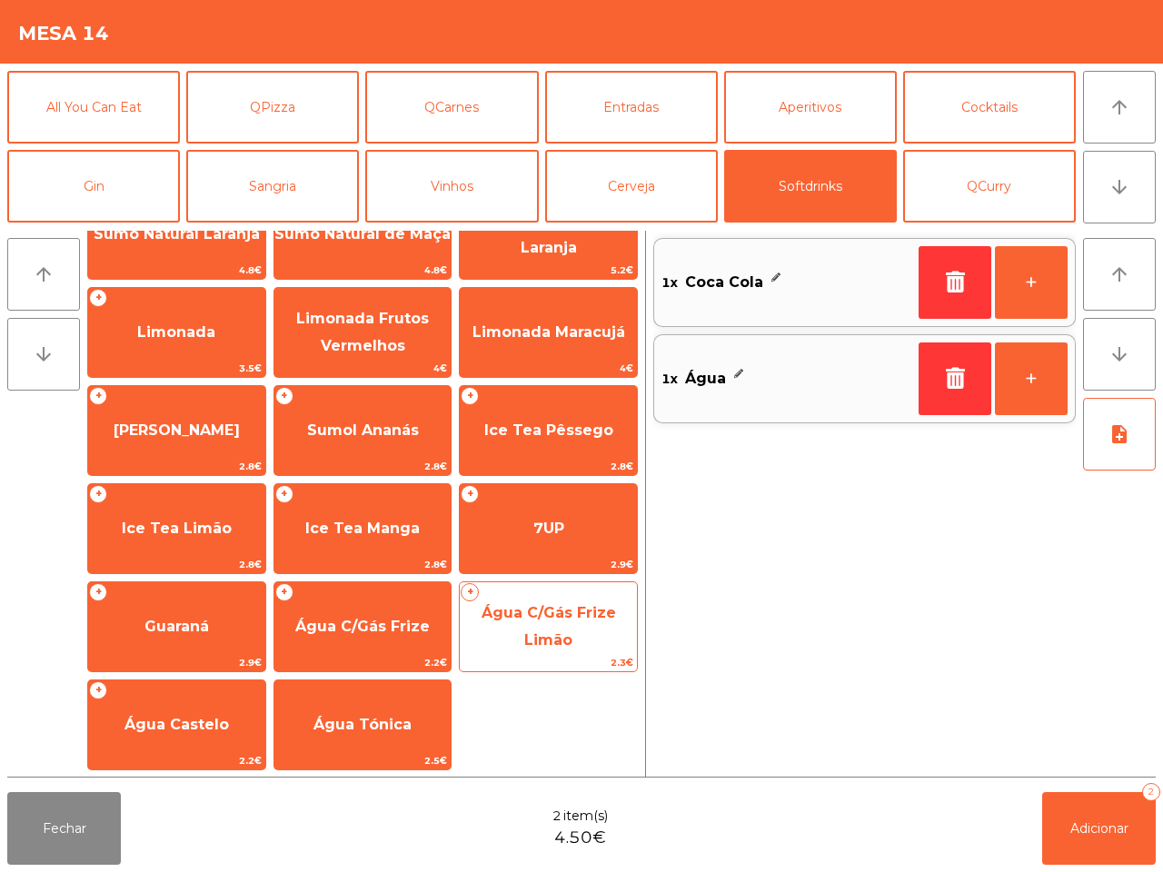
click at [563, 647] on span "Água C/Gás Frize Limão" at bounding box center [548, 626] width 134 height 45
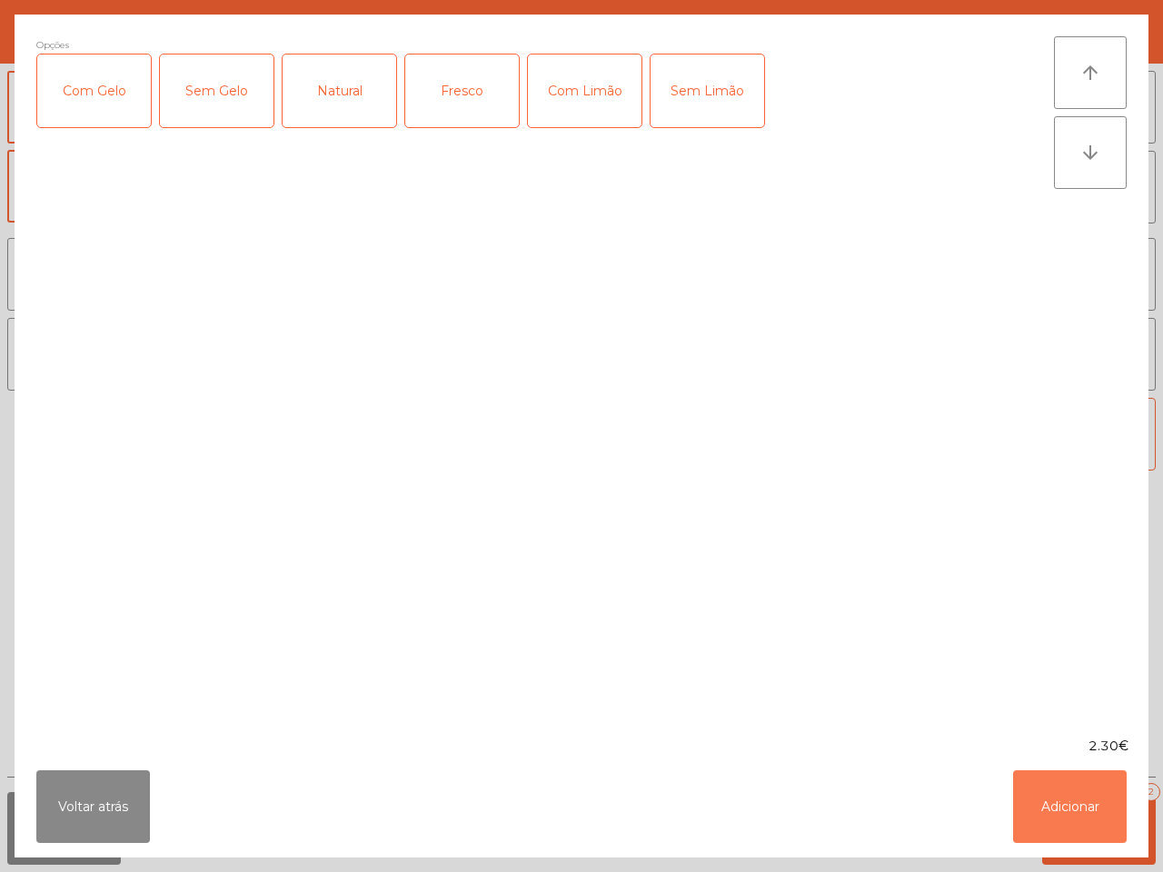
click at [1065, 790] on button "Adicionar" at bounding box center [1070, 806] width 114 height 73
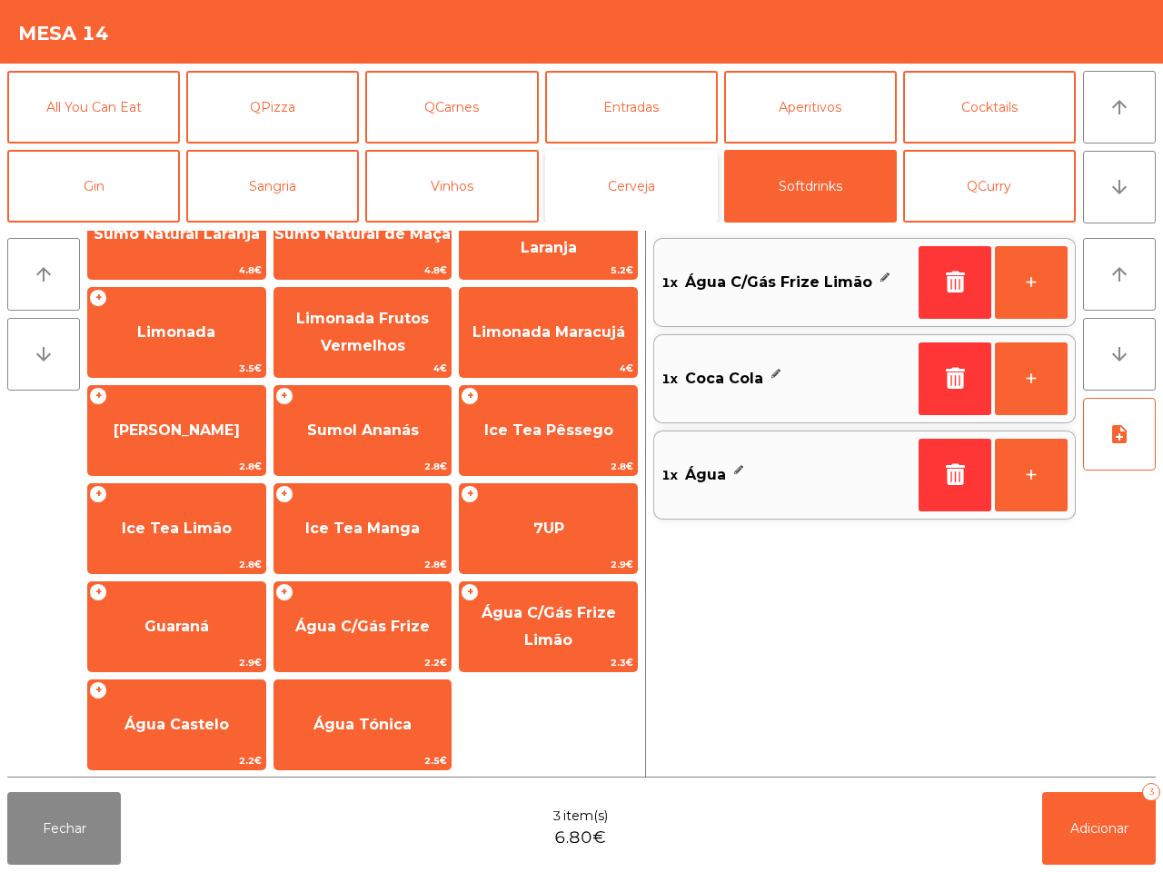
click at [638, 187] on button "Cerveja" at bounding box center [631, 186] width 173 height 73
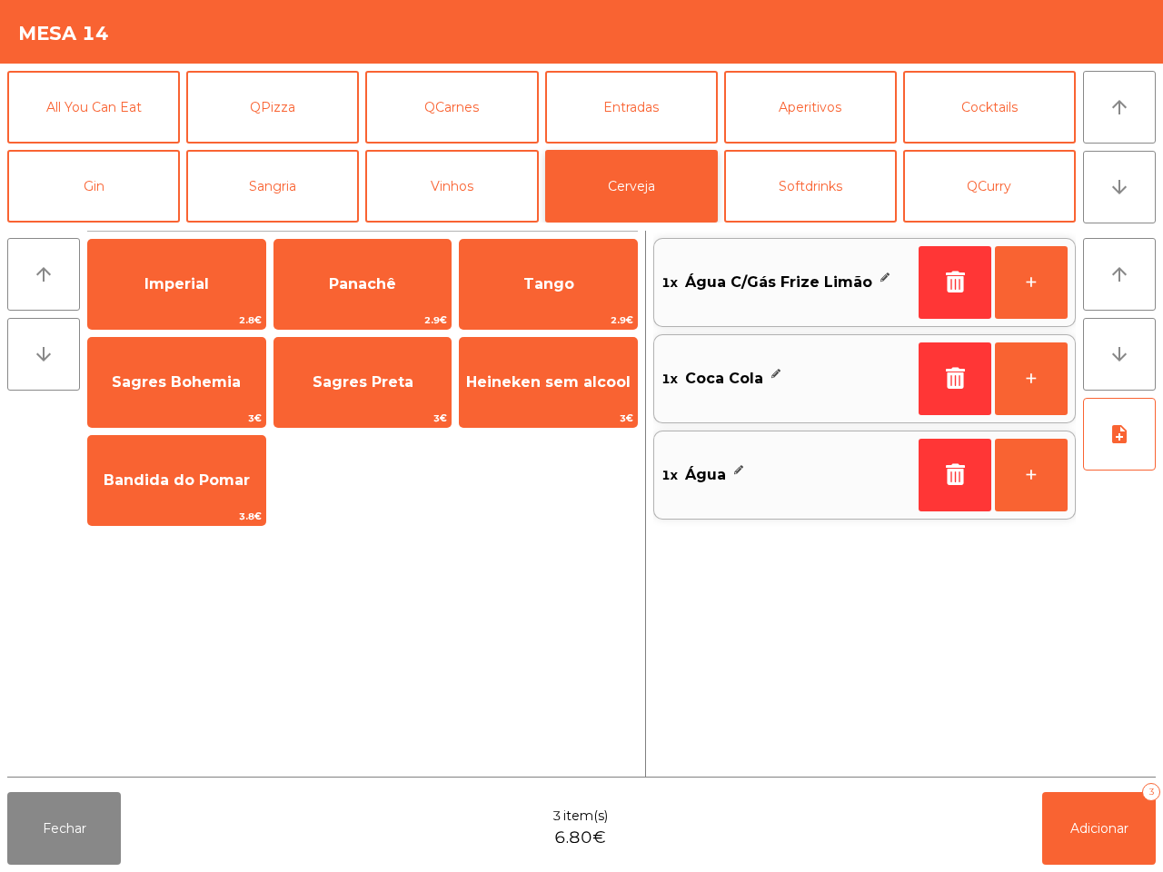
scroll to position [0, 0]
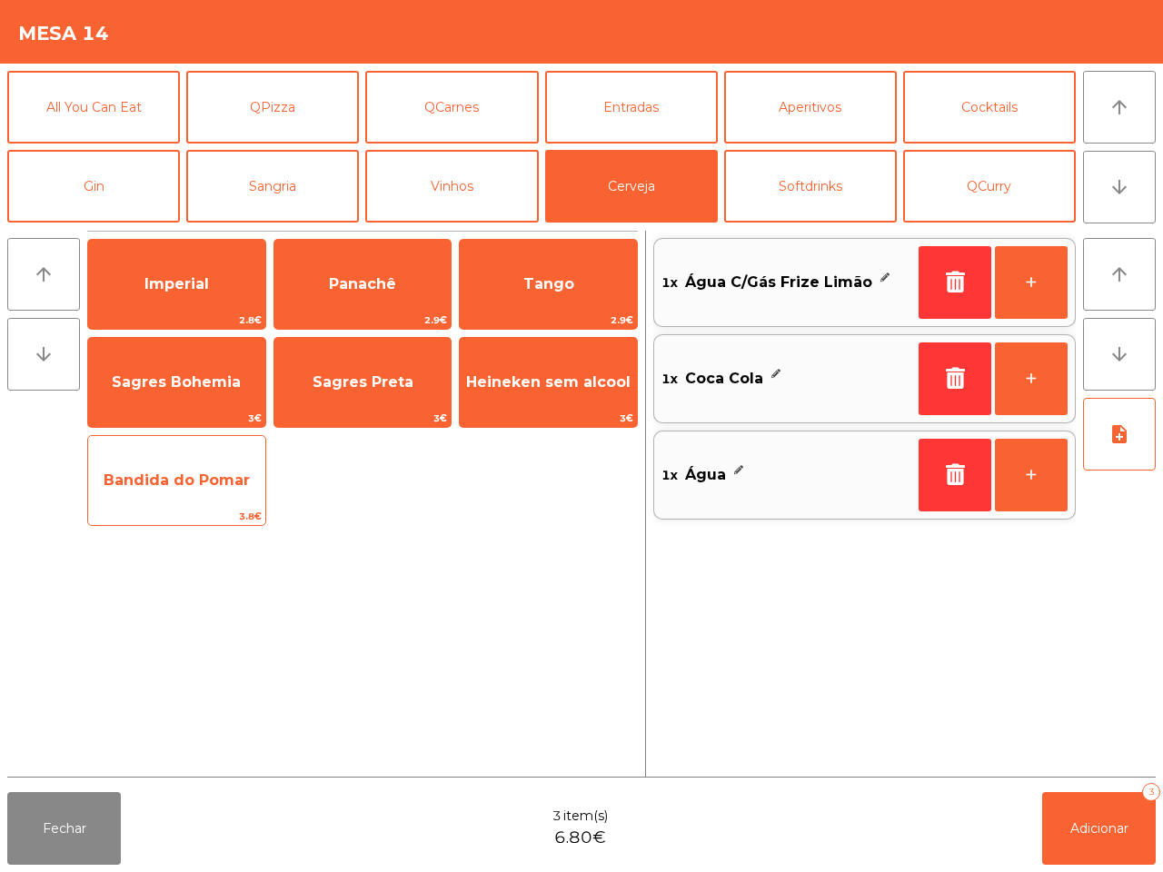
click at [238, 464] on span "Bandida do Pomar" at bounding box center [176, 480] width 177 height 49
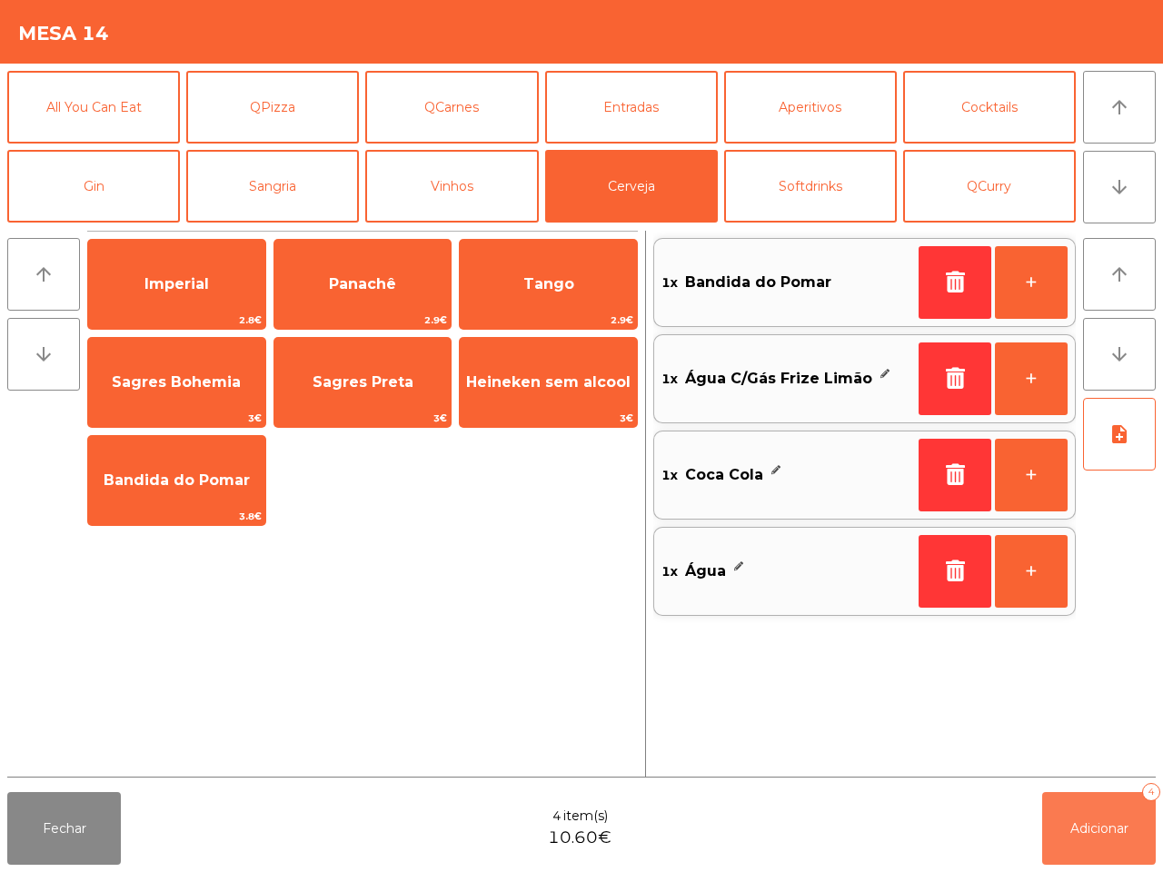
click at [1065, 832] on button "Adicionar 4" at bounding box center [1099, 828] width 114 height 73
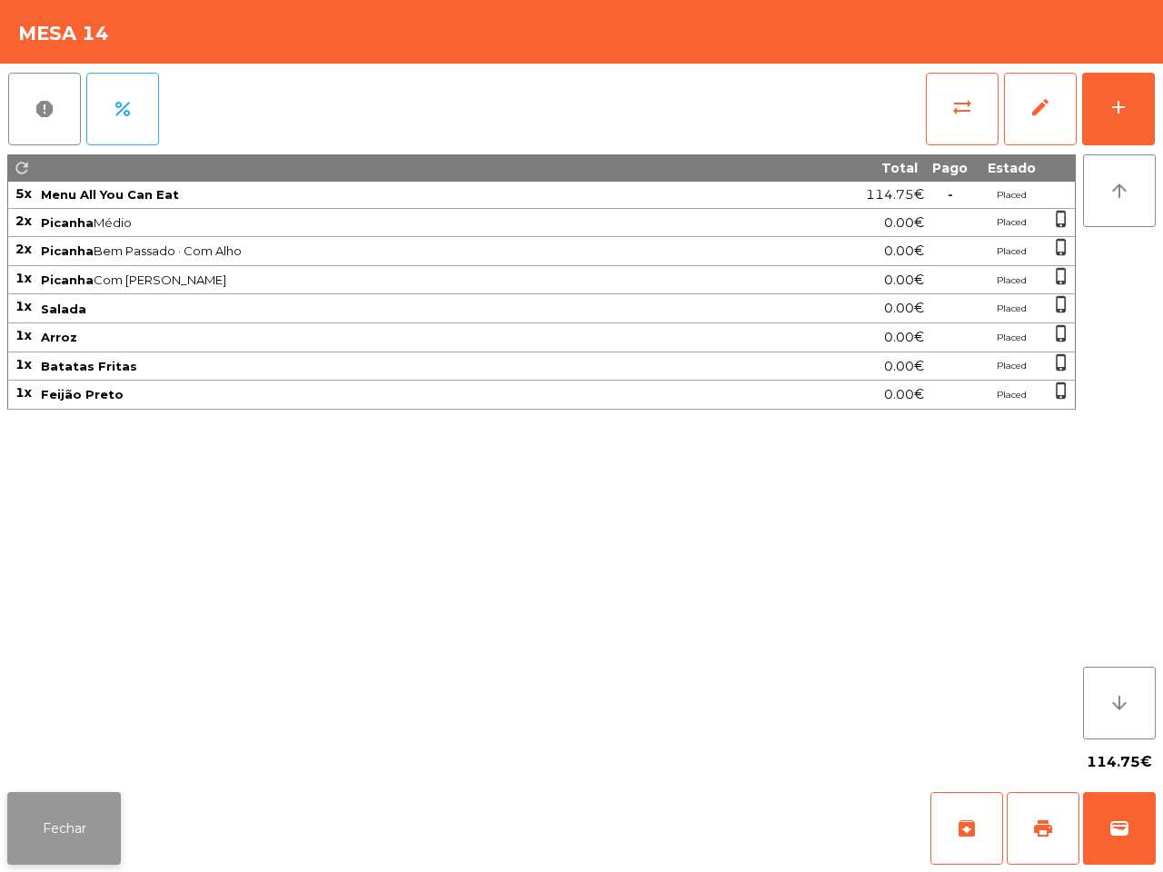
click at [91, 819] on button "Fechar" at bounding box center [64, 828] width 114 height 73
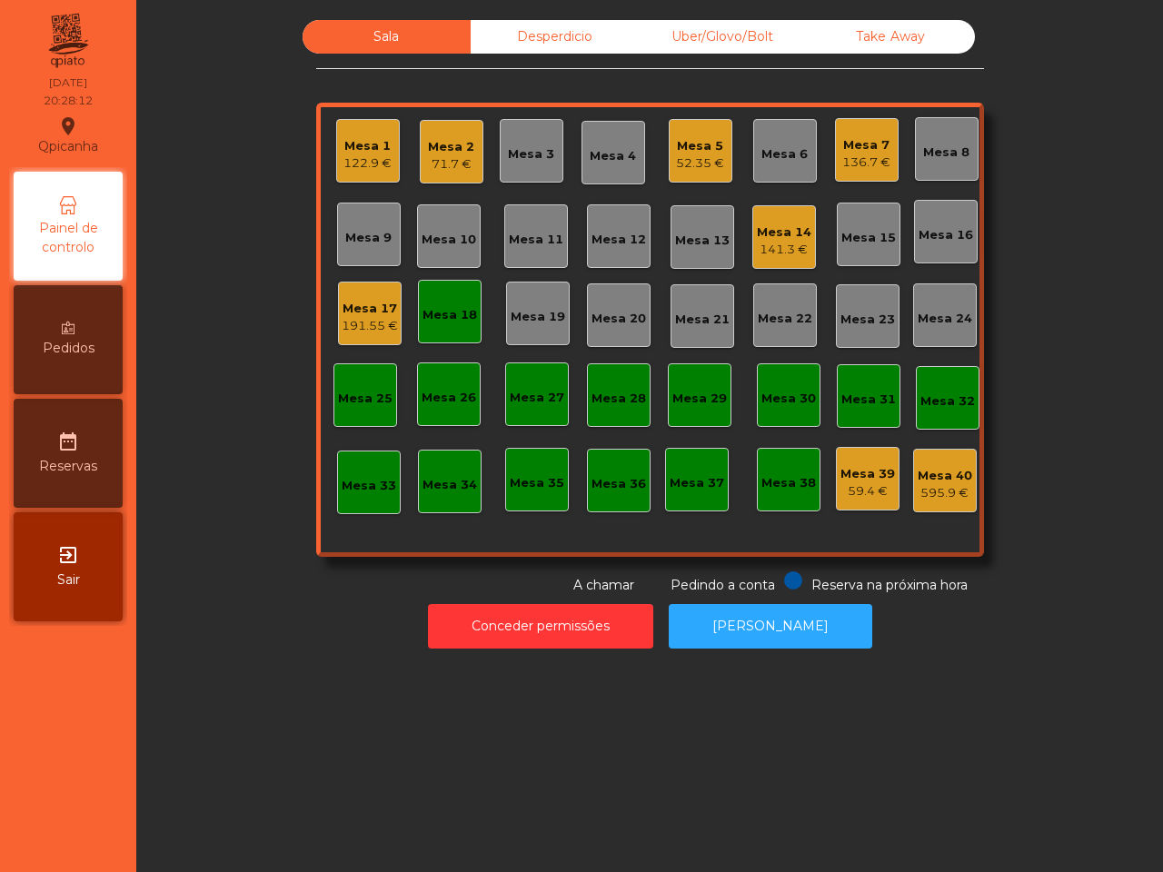
click at [702, 41] on div "Uber/Glovo/Bolt" at bounding box center [723, 37] width 168 height 34
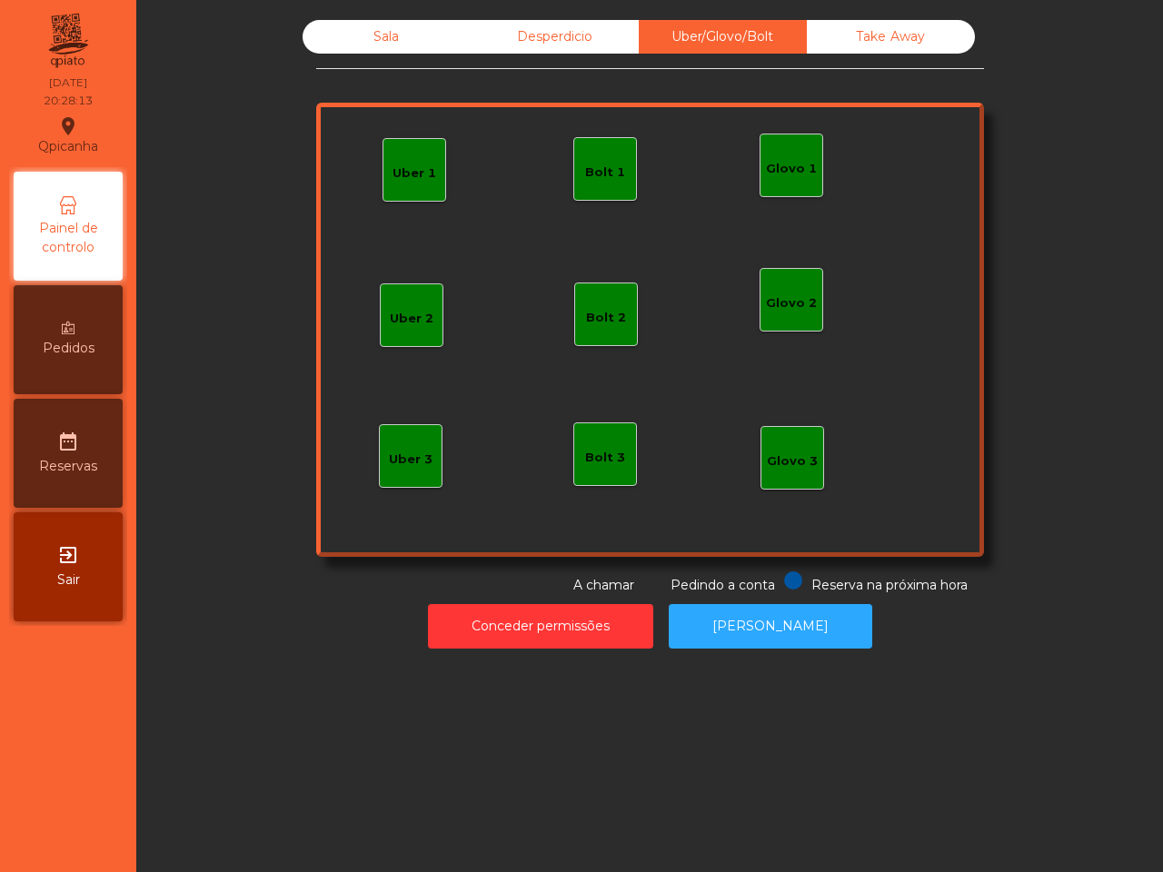
click at [414, 169] on div "Uber 1" at bounding box center [414, 173] width 44 height 18
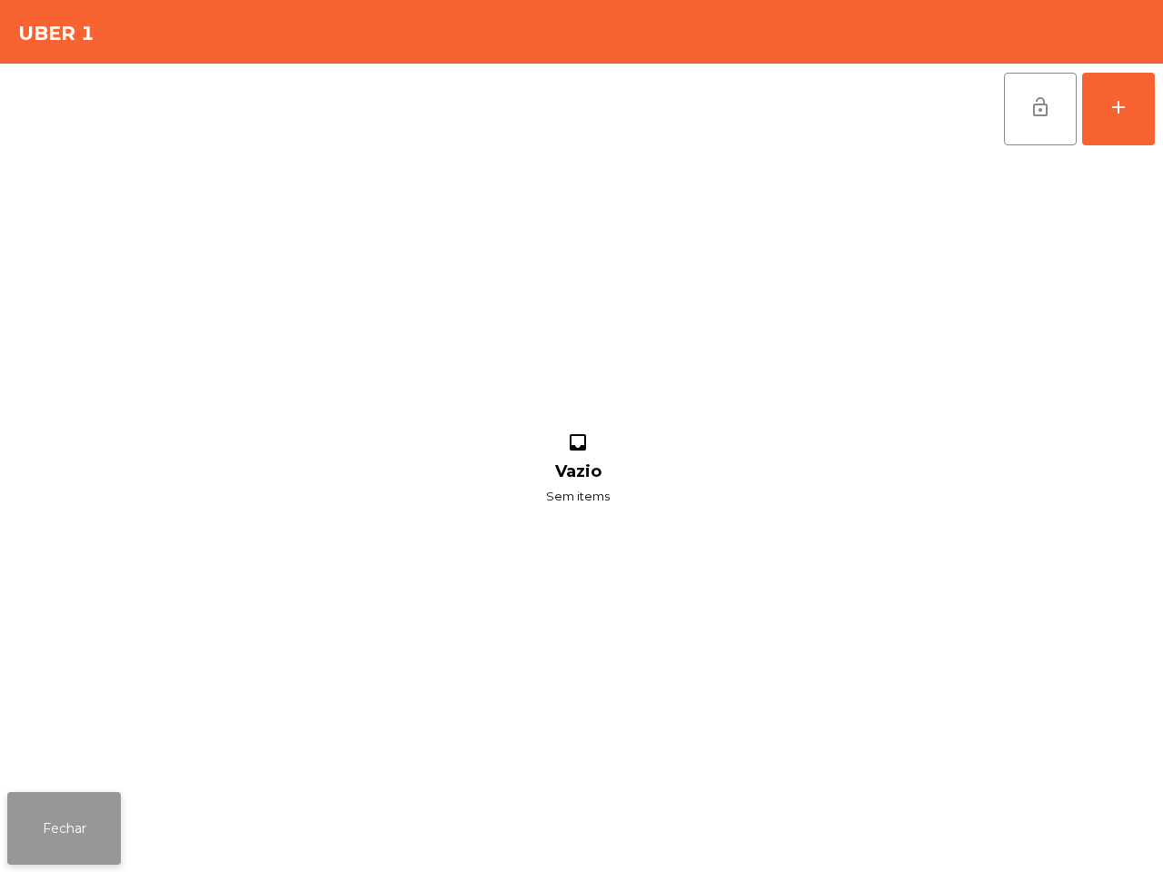
click at [54, 814] on button "Fechar" at bounding box center [64, 828] width 114 height 73
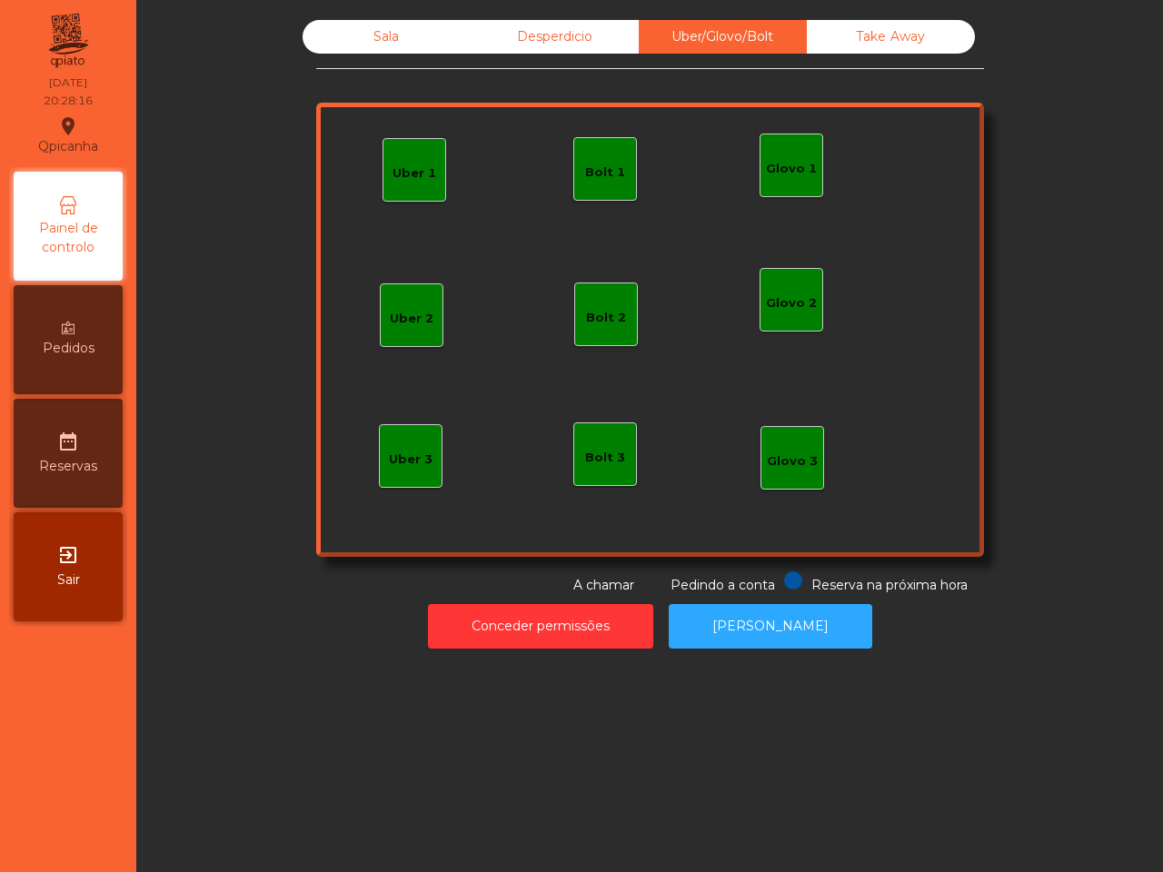
click at [591, 166] on div "Bolt 1" at bounding box center [605, 172] width 40 height 18
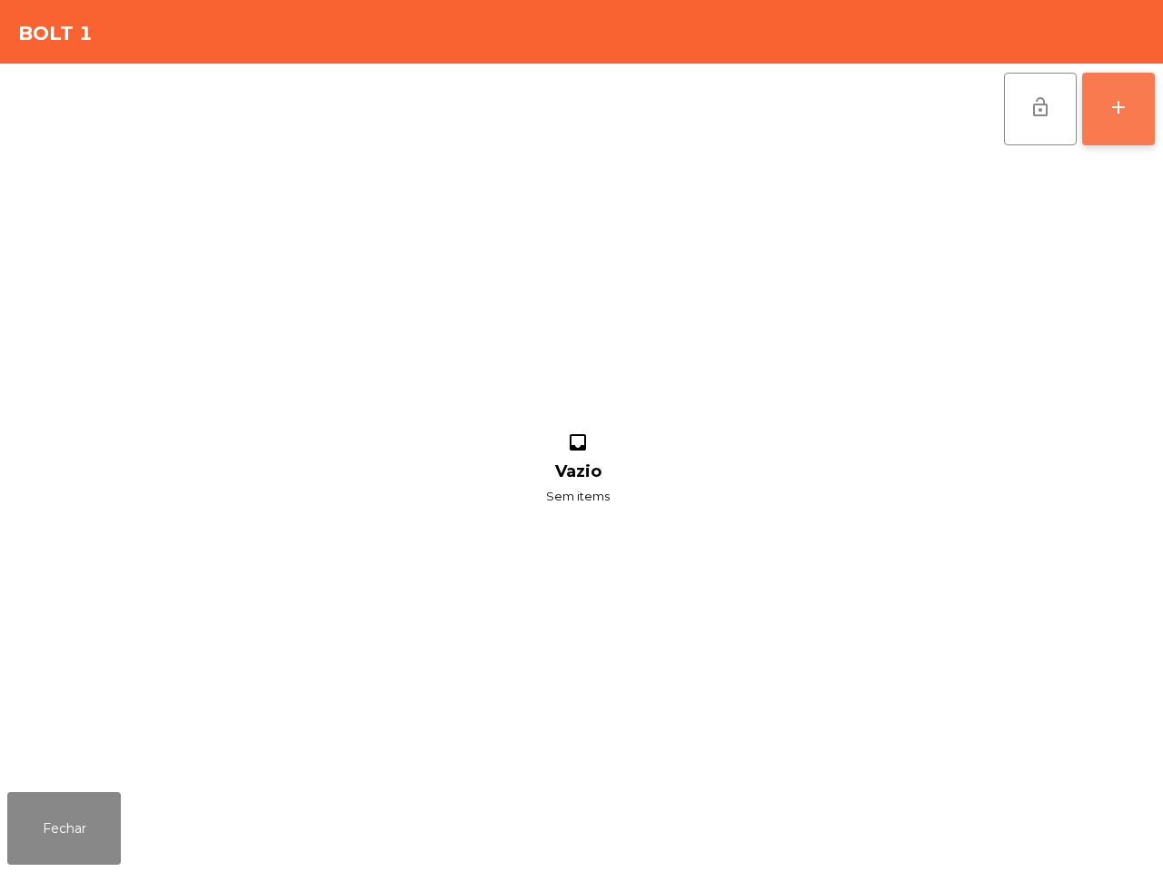
click at [1122, 109] on div "add" at bounding box center [1118, 107] width 22 height 22
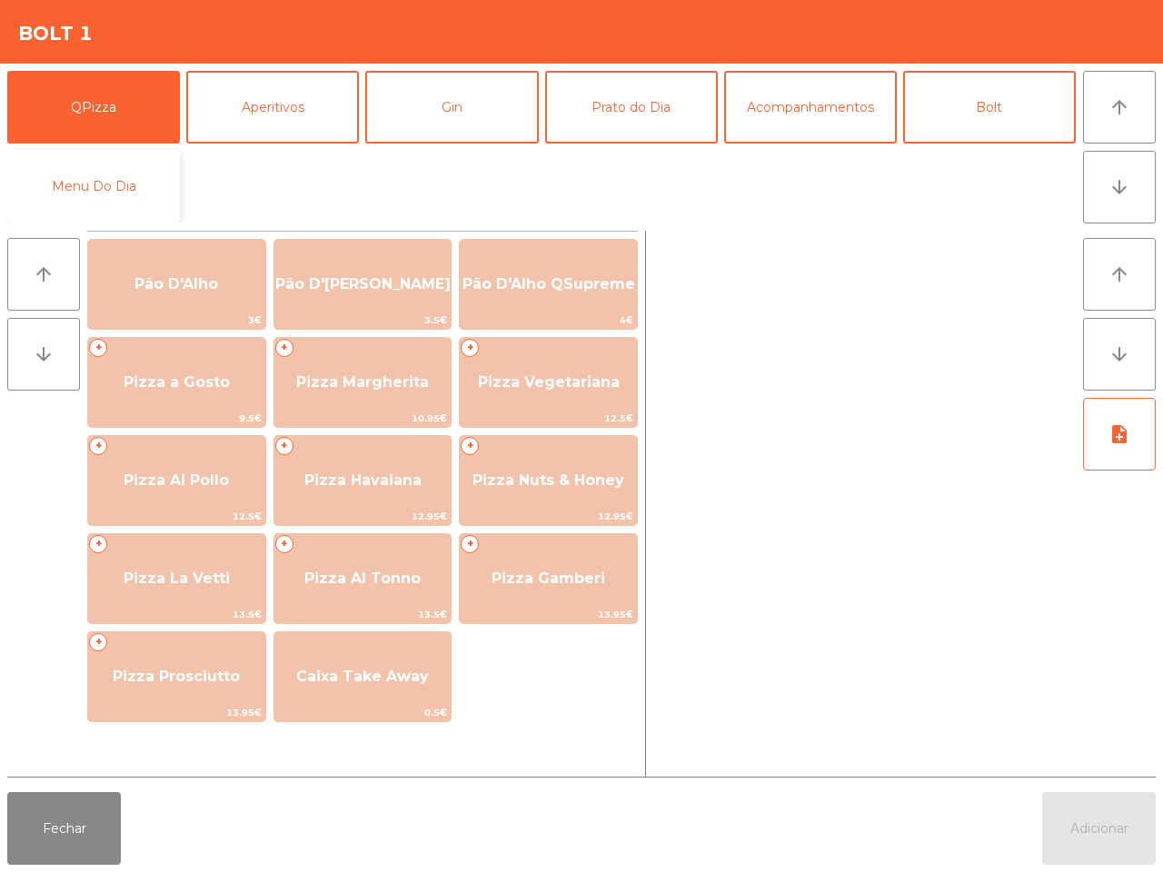
drag, startPoint x: 102, startPoint y: 178, endPoint x: 150, endPoint y: 180, distance: 48.2
click at [105, 179] on button "Menu Do Dia" at bounding box center [93, 186] width 173 height 73
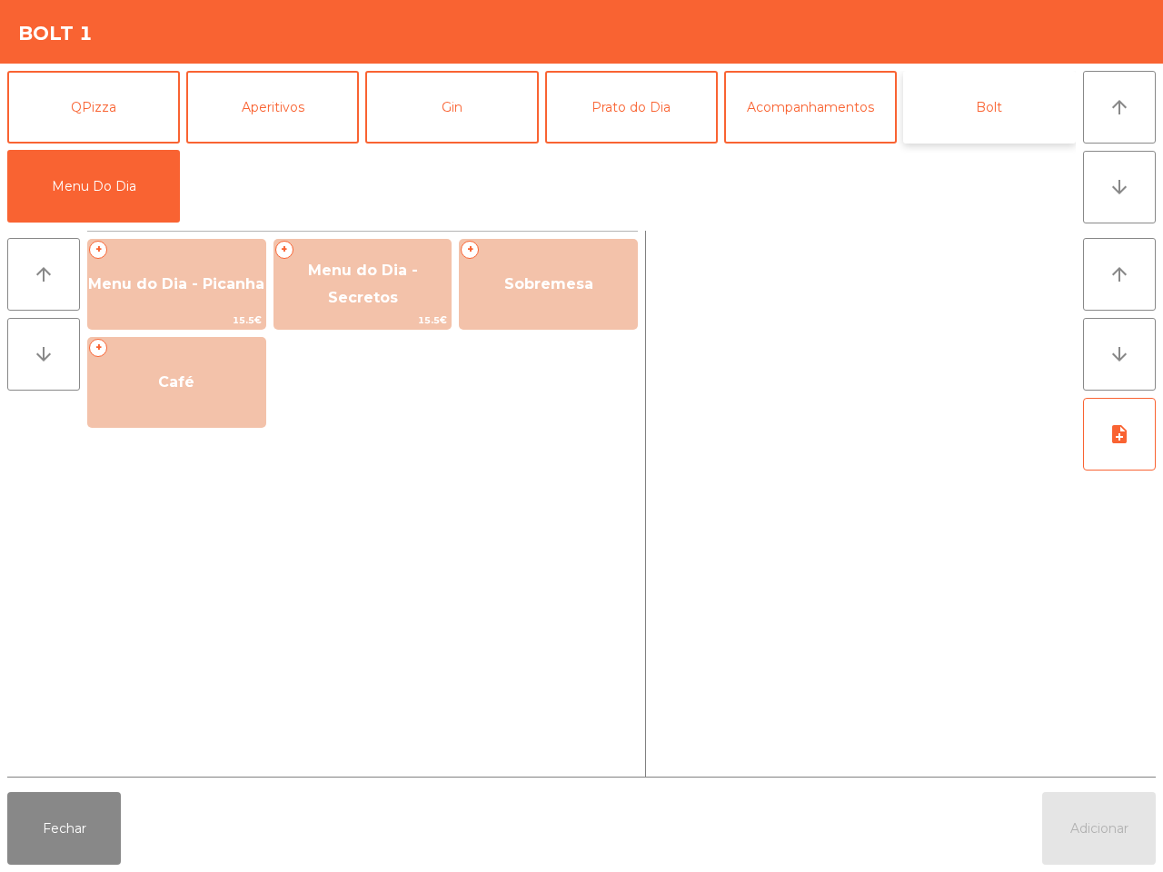
click at [990, 130] on button "Bolt" at bounding box center [989, 107] width 173 height 73
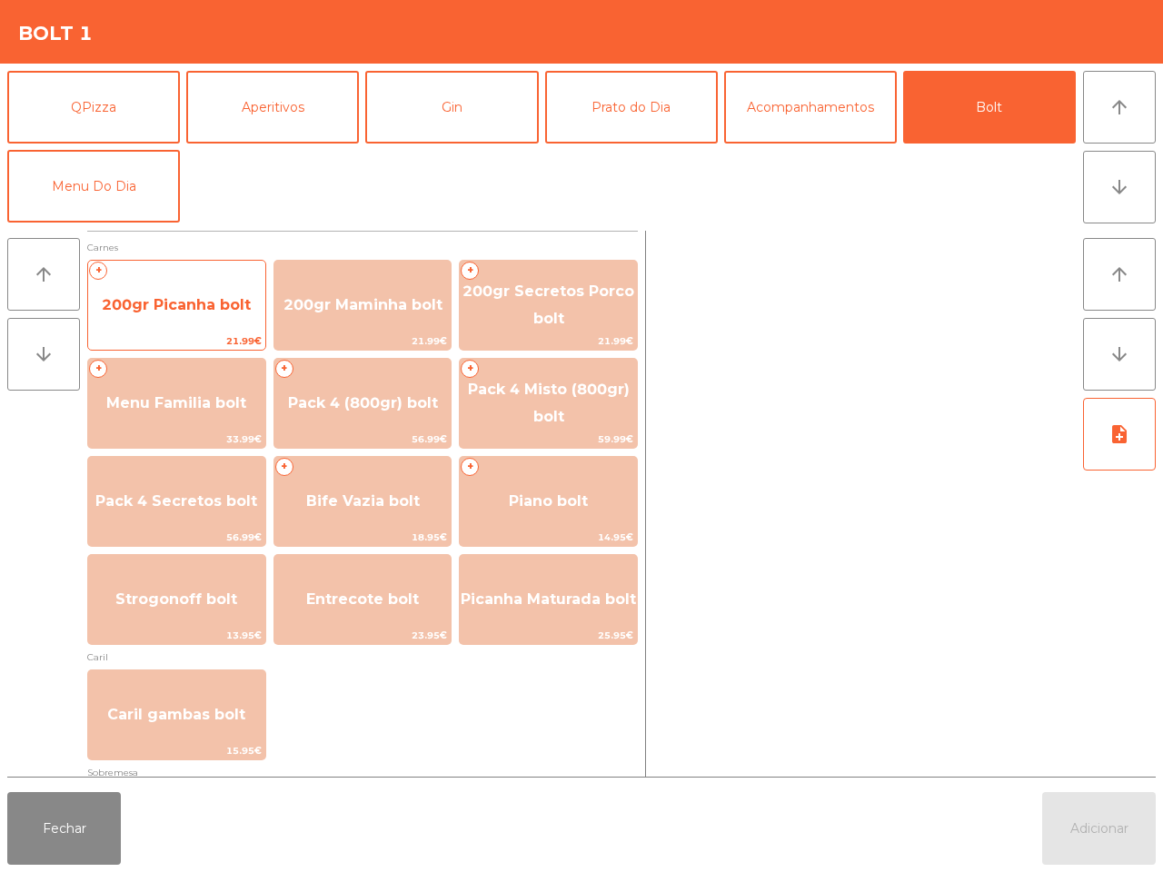
click at [204, 311] on span "200gr Picanha bolt" at bounding box center [176, 304] width 149 height 17
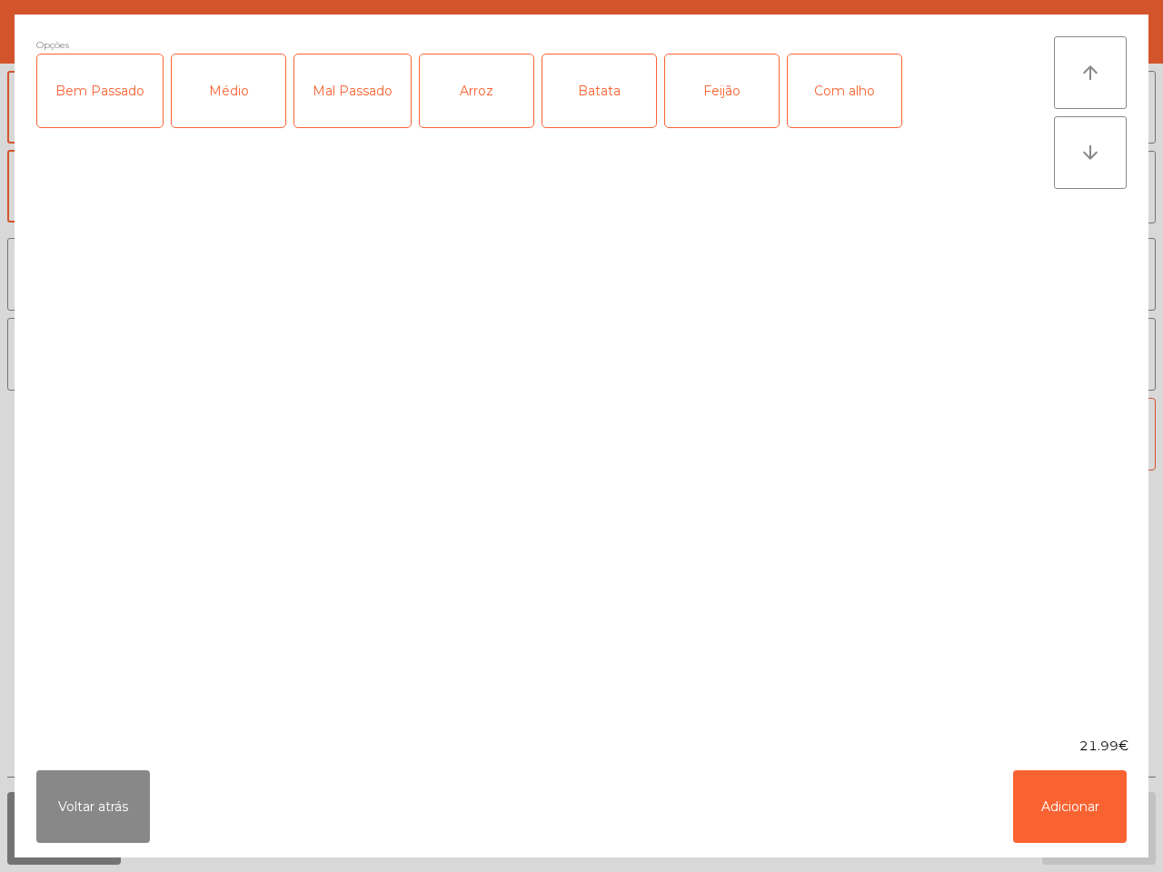
click at [223, 107] on div "Médio" at bounding box center [229, 90] width 114 height 73
click at [505, 115] on div "Arroz" at bounding box center [477, 90] width 114 height 73
click at [643, 115] on div "Batata" at bounding box center [599, 90] width 114 height 73
click at [733, 105] on div "Feijão" at bounding box center [722, 90] width 114 height 73
drag, startPoint x: 1059, startPoint y: 802, endPoint x: 1041, endPoint y: 797, distance: 19.0
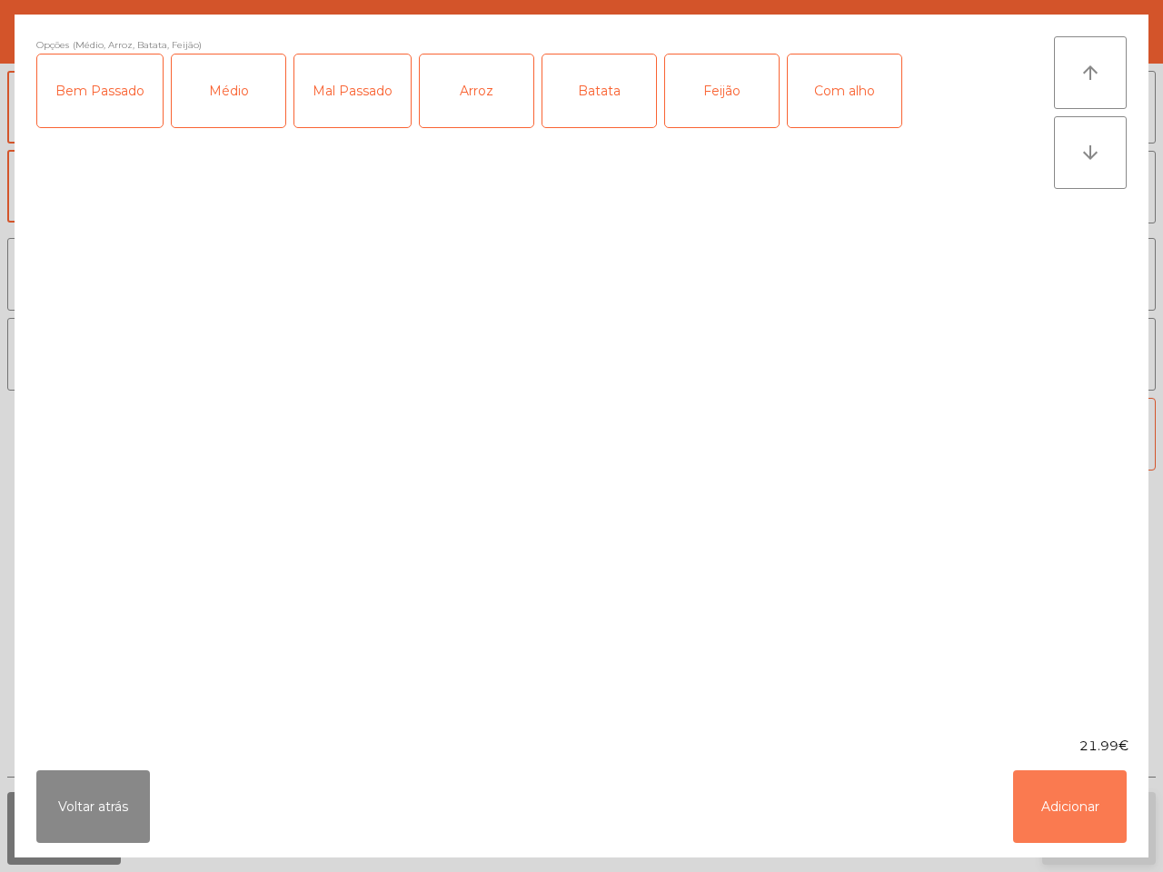
click at [1059, 805] on button "Adicionar" at bounding box center [1070, 806] width 114 height 73
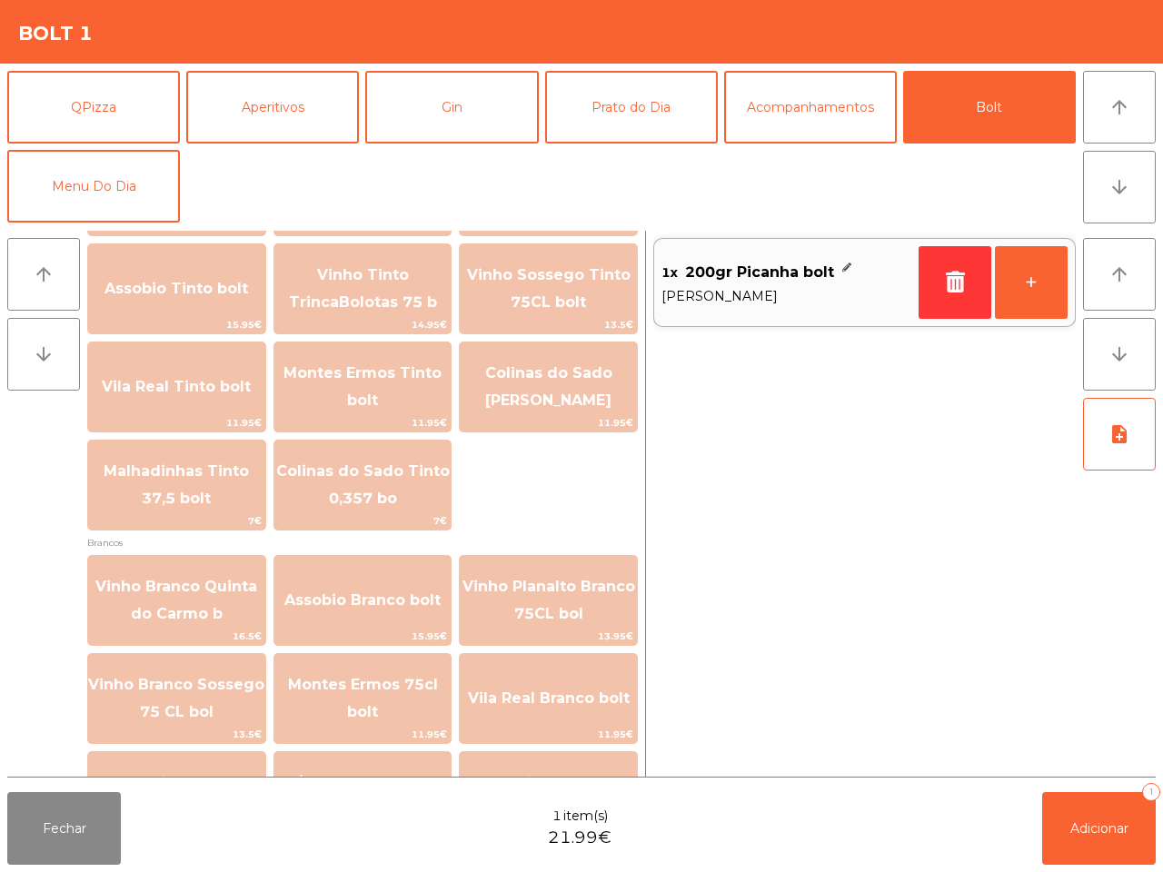
scroll to position [2069, 0]
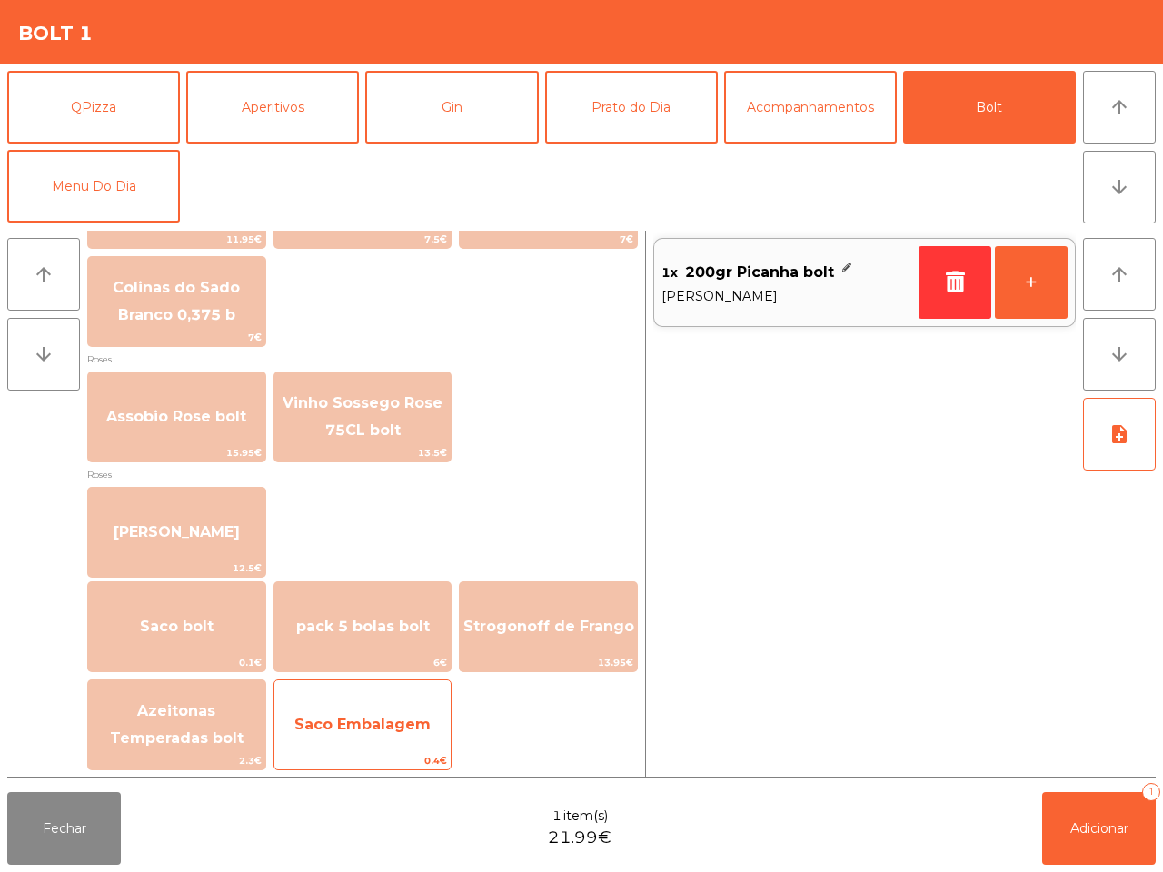
click at [422, 724] on span "Saco Embalagem" at bounding box center [362, 724] width 136 height 17
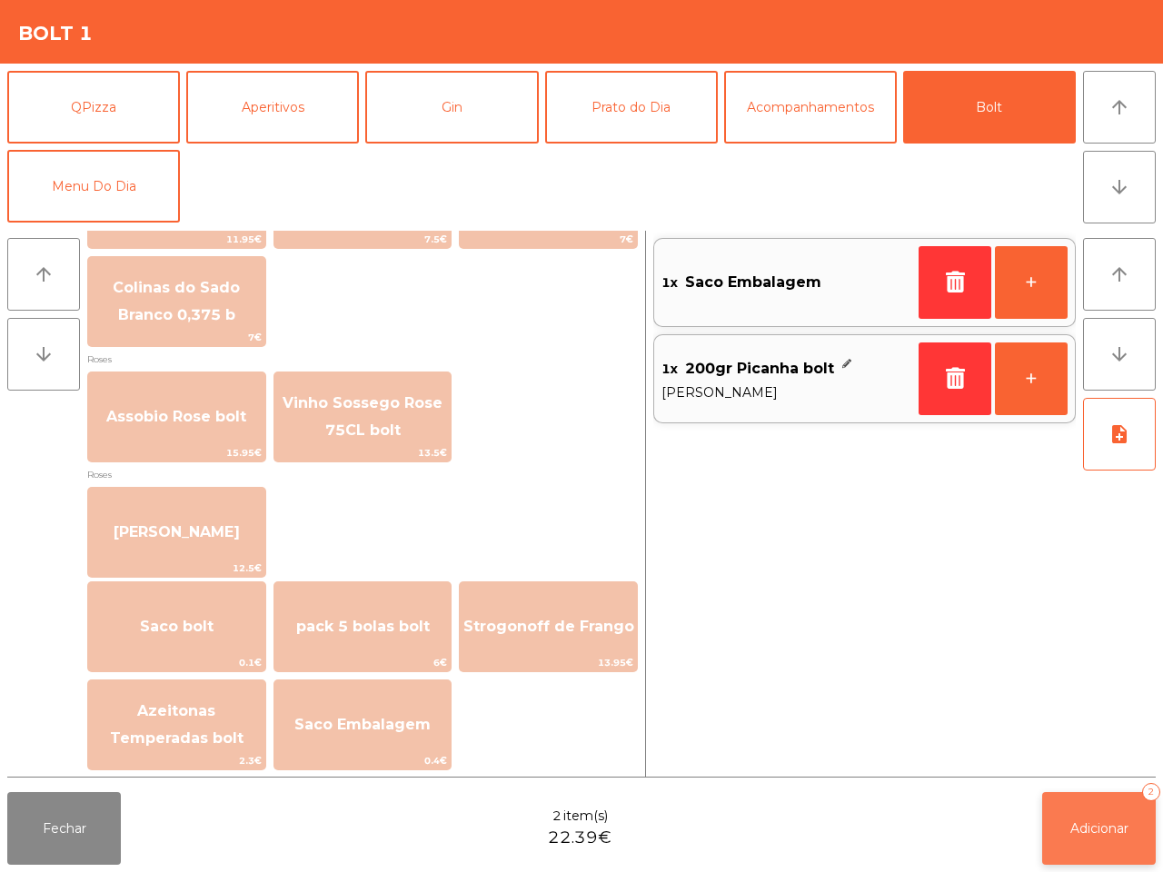
click at [1090, 815] on button "Adicionar 2" at bounding box center [1099, 828] width 114 height 73
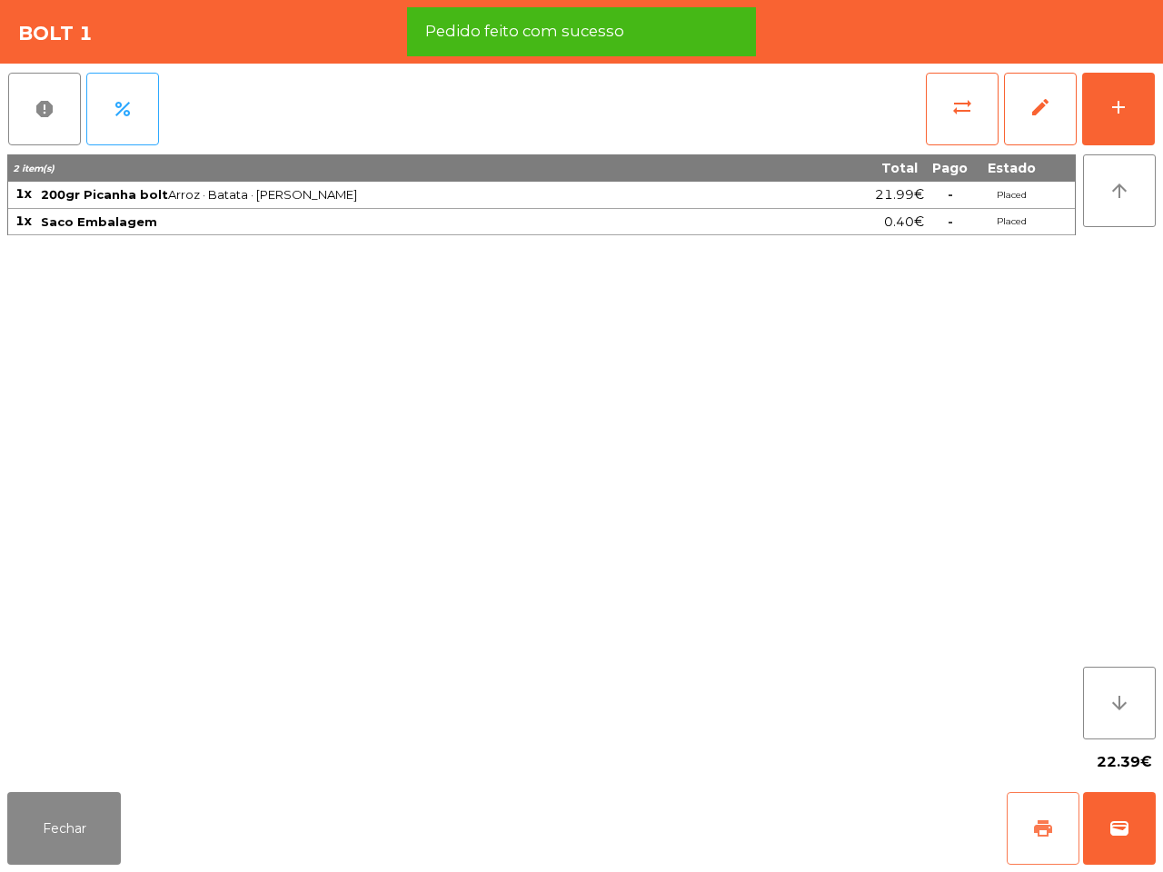
click at [1035, 841] on button "print" at bounding box center [1042, 828] width 73 height 73
click at [1115, 822] on span "wallet" at bounding box center [1119, 828] width 22 height 22
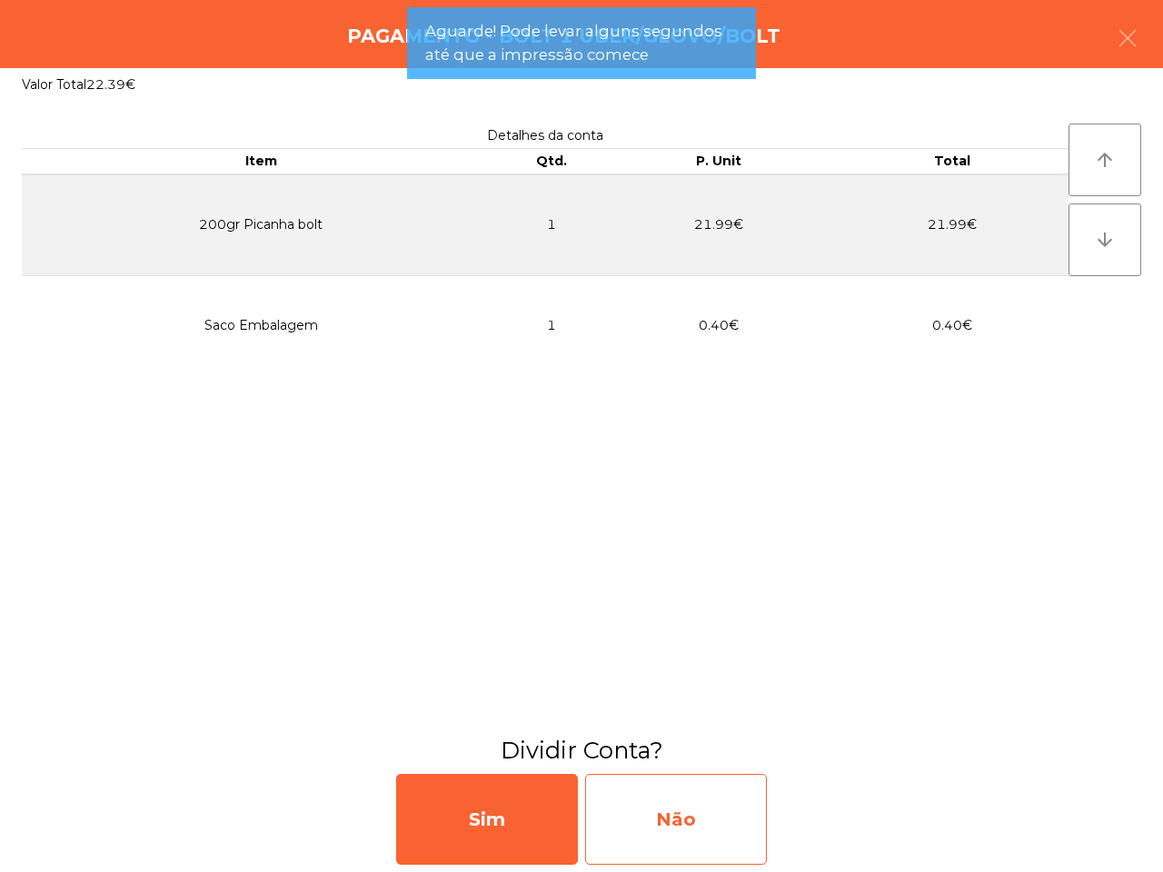
click at [723, 827] on div "Não" at bounding box center [676, 819] width 182 height 91
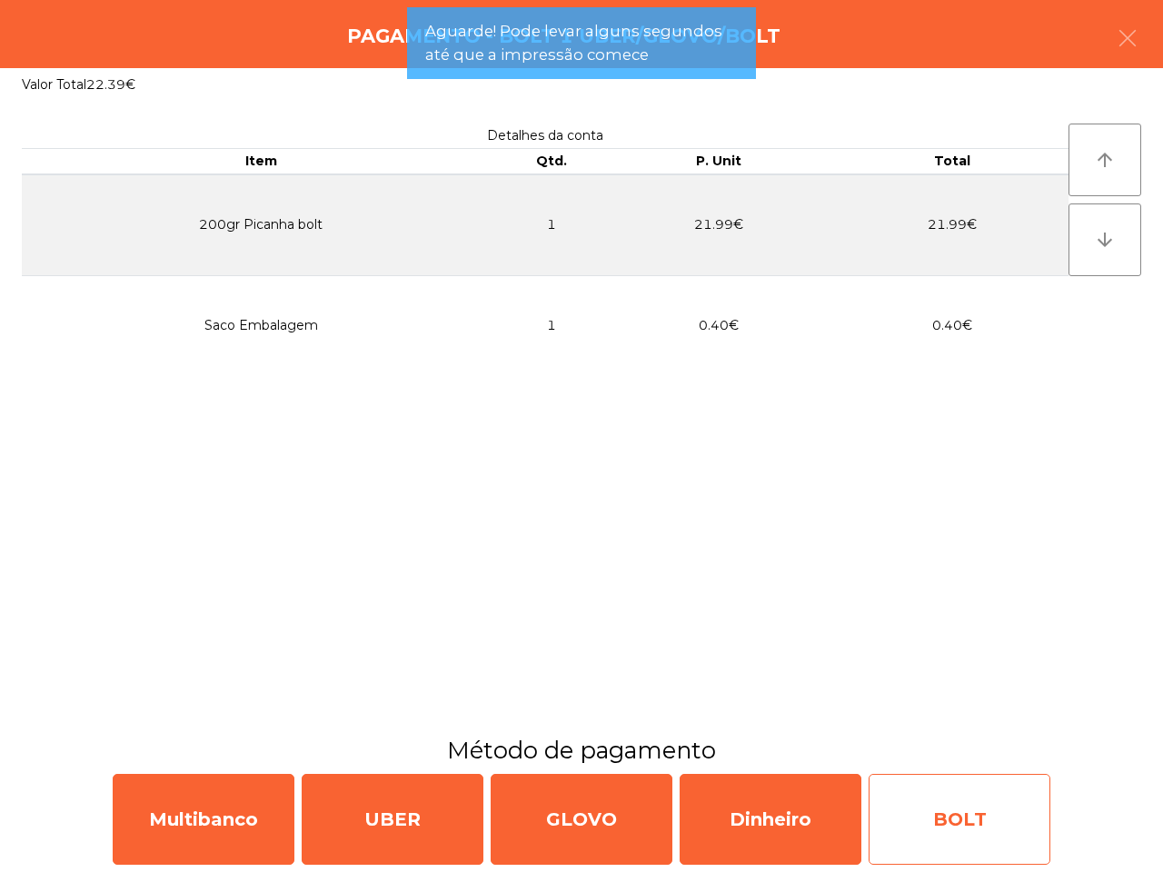
click at [936, 824] on div "BOLT" at bounding box center [959, 819] width 182 height 91
select select "**"
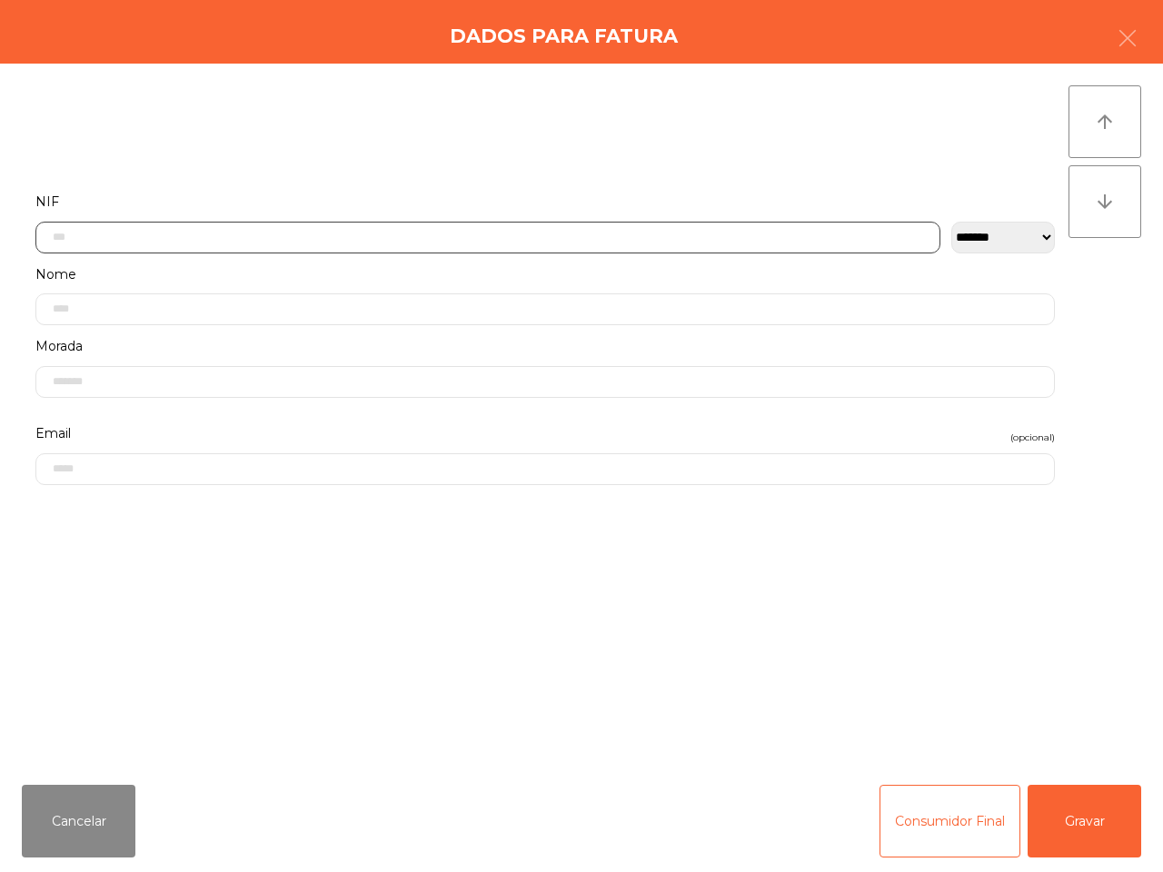
click at [425, 243] on input "text" at bounding box center [487, 238] width 905 height 32
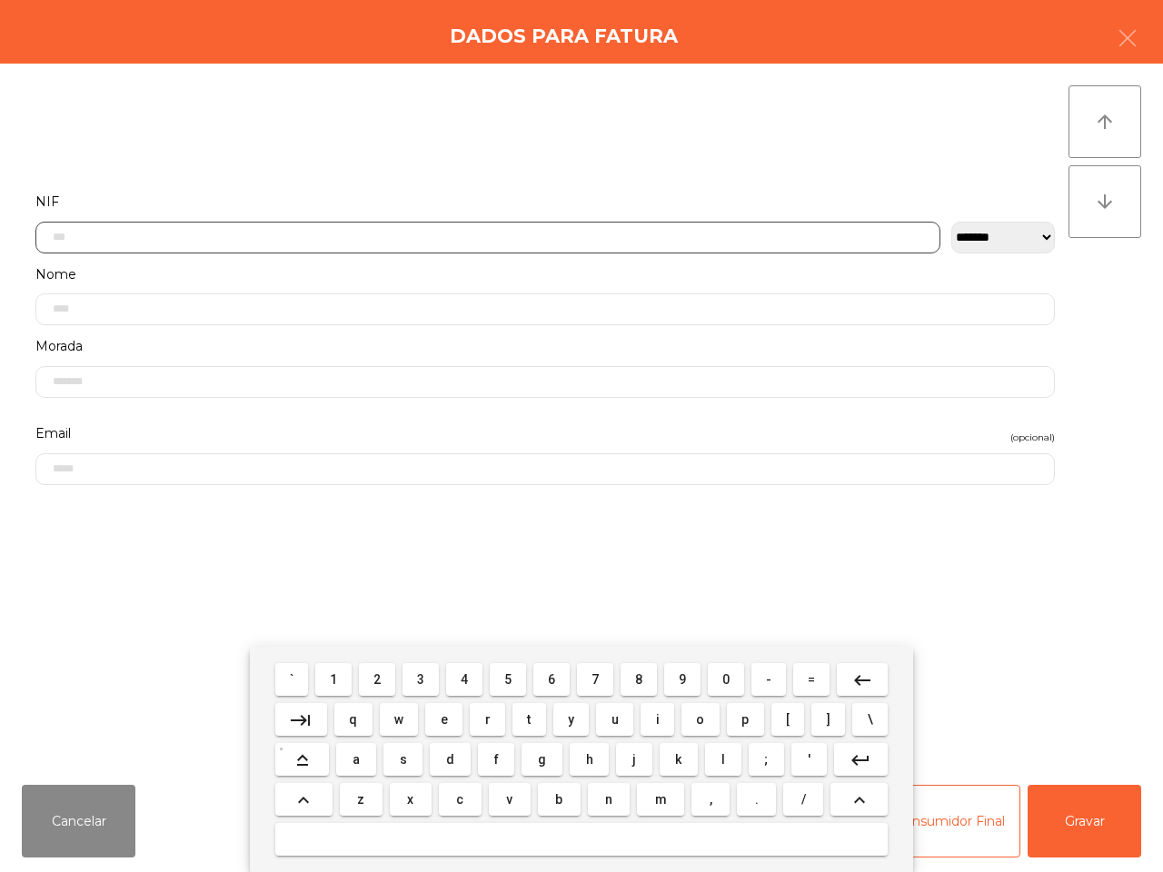
scroll to position [102, 0]
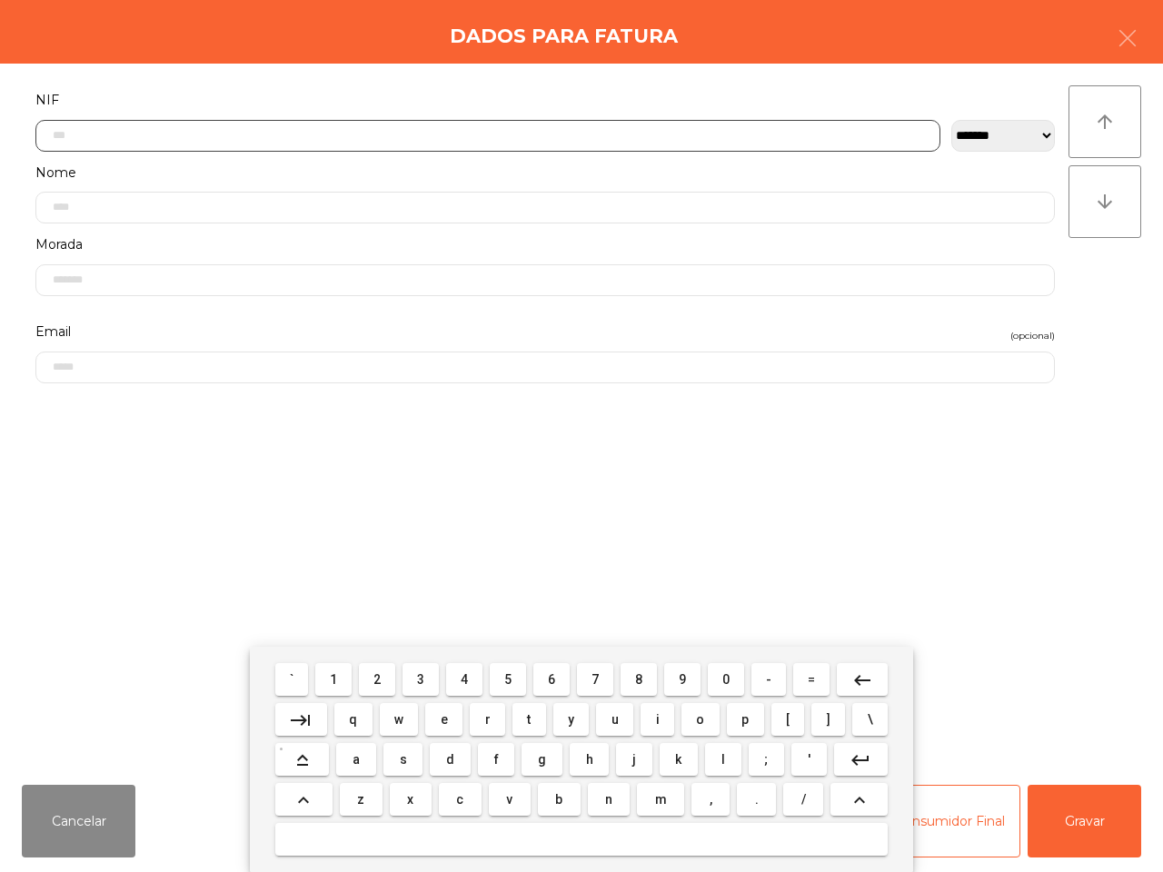
click at [384, 678] on button "2" at bounding box center [377, 679] width 36 height 33
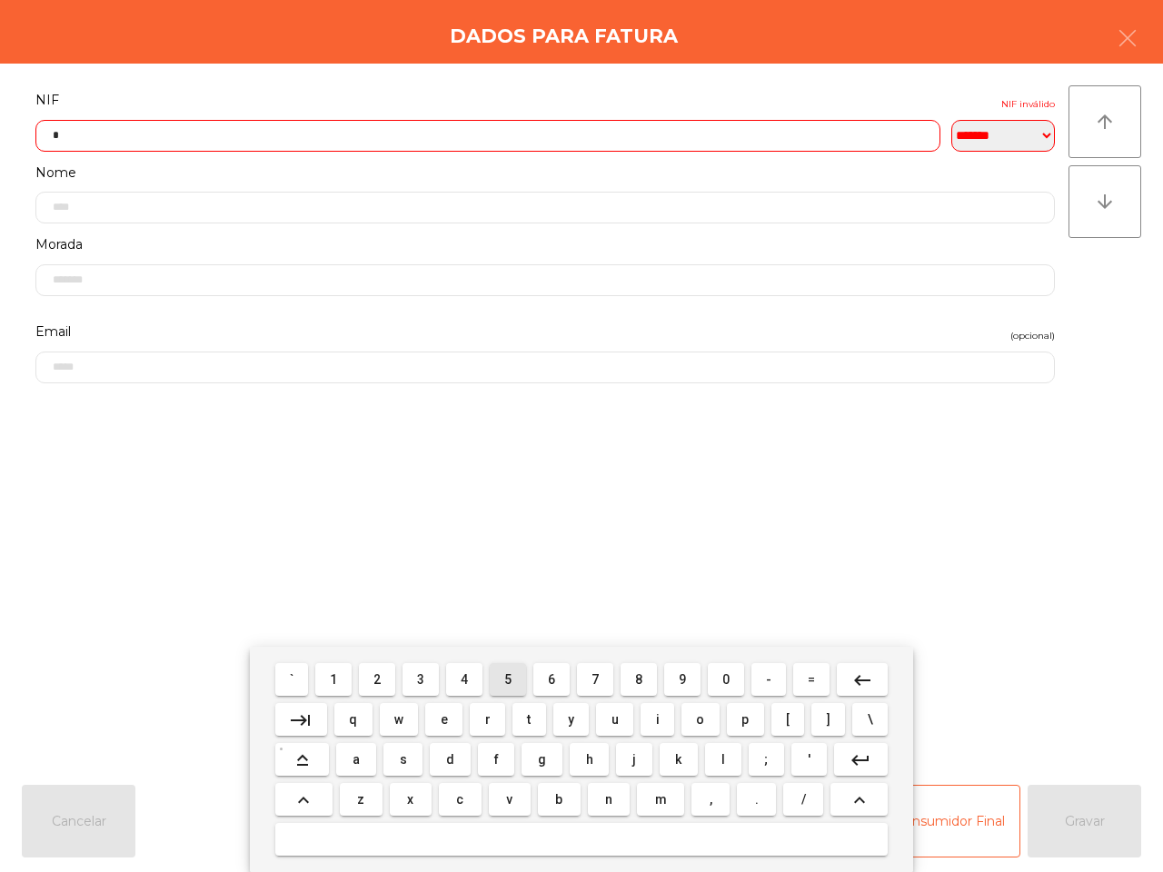
click at [515, 677] on button "5" at bounding box center [508, 679] width 36 height 33
click at [424, 672] on span "3" at bounding box center [420, 679] width 7 height 15
click at [381, 677] on span "2" at bounding box center [376, 679] width 7 height 15
click at [513, 678] on button "5" at bounding box center [508, 679] width 36 height 33
click at [552, 674] on span "6" at bounding box center [551, 679] width 7 height 15
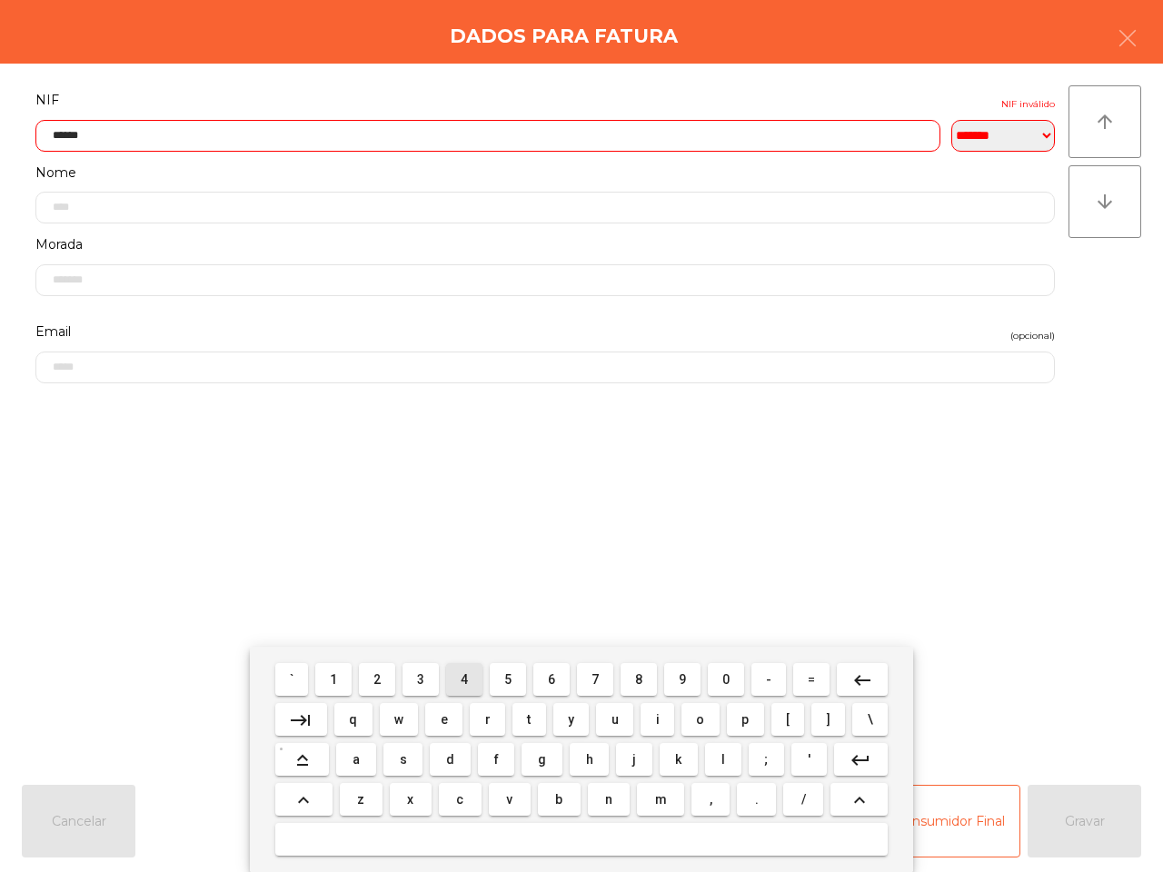
click at [468, 678] on span "4" at bounding box center [463, 679] width 7 height 15
click at [321, 672] on button "1" at bounding box center [333, 679] width 36 height 33
click at [724, 678] on span "0" at bounding box center [725, 679] width 7 height 15
type input "*********"
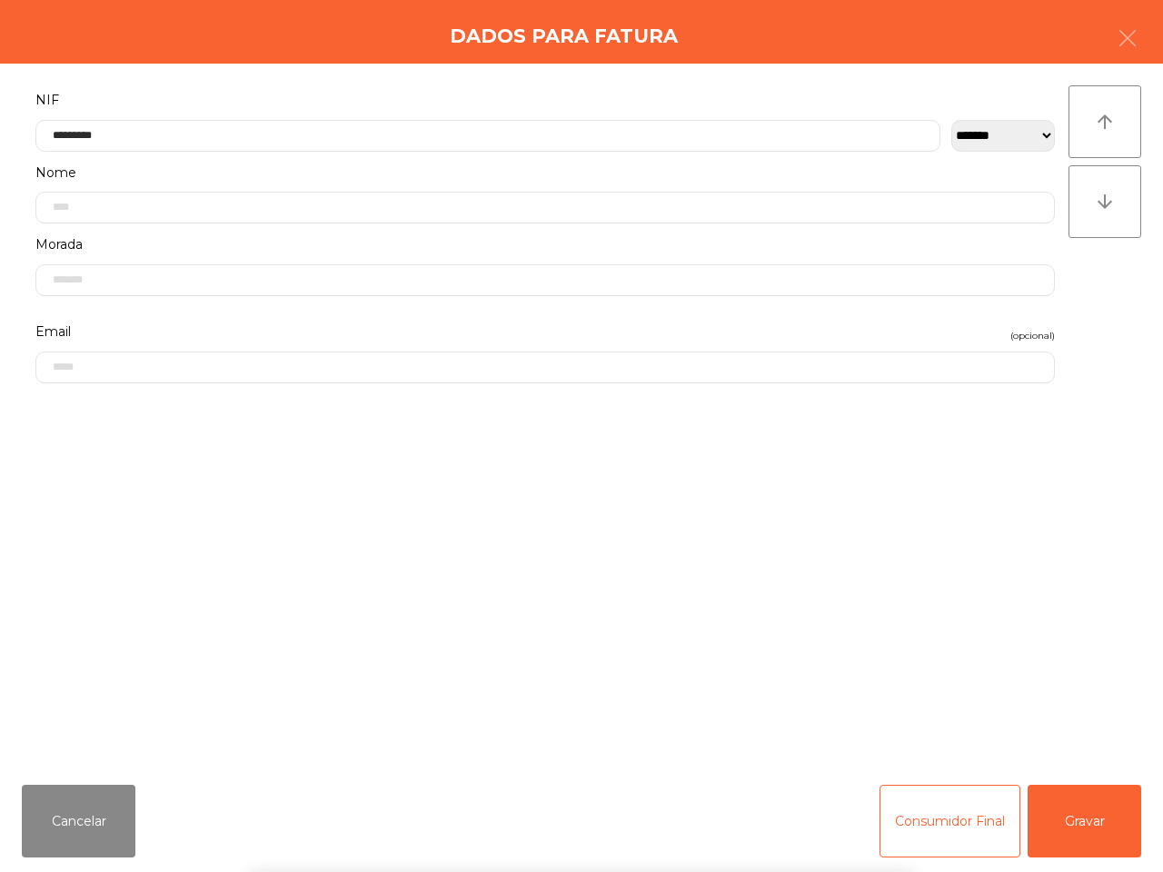
click at [731, 520] on form "**********" at bounding box center [545, 419] width 1046 height 663
click at [1115, 829] on button "Gravar" at bounding box center [1084, 821] width 114 height 73
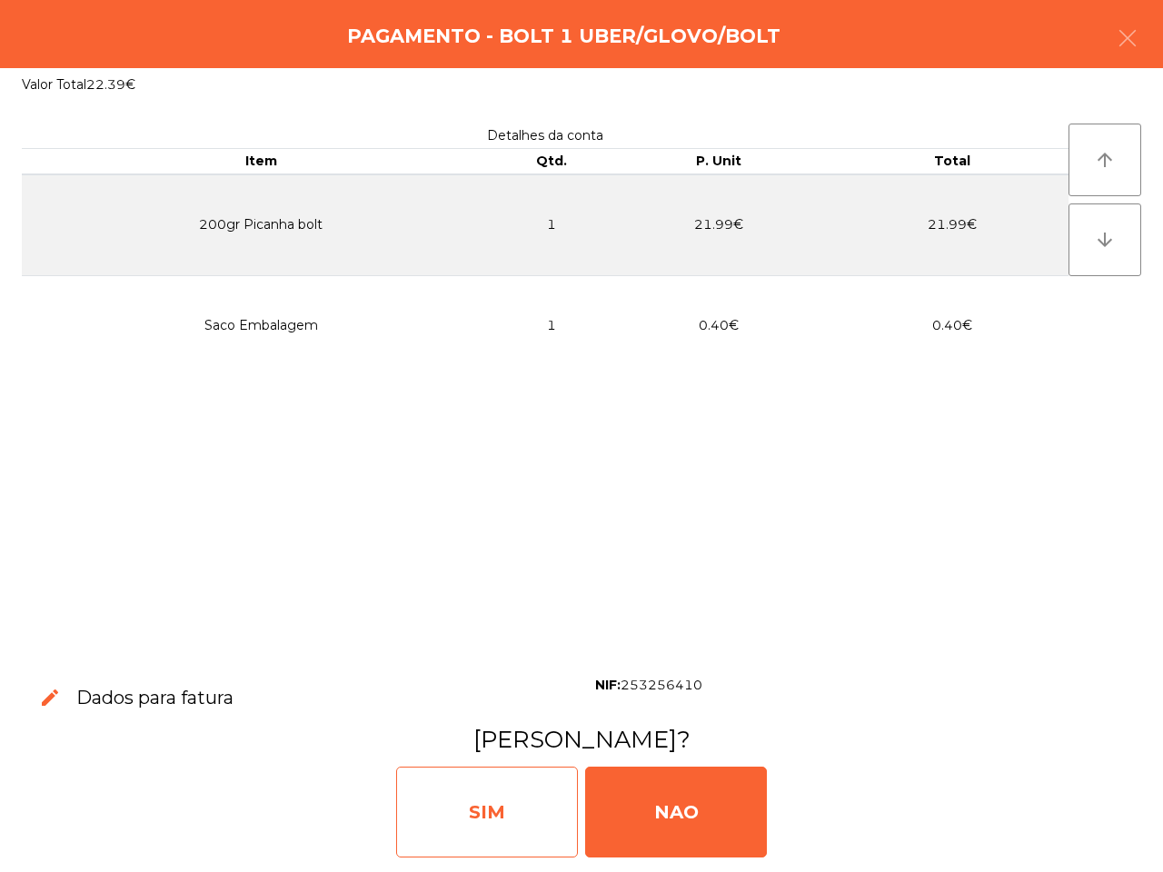
click at [457, 790] on div "SIM" at bounding box center [487, 812] width 182 height 91
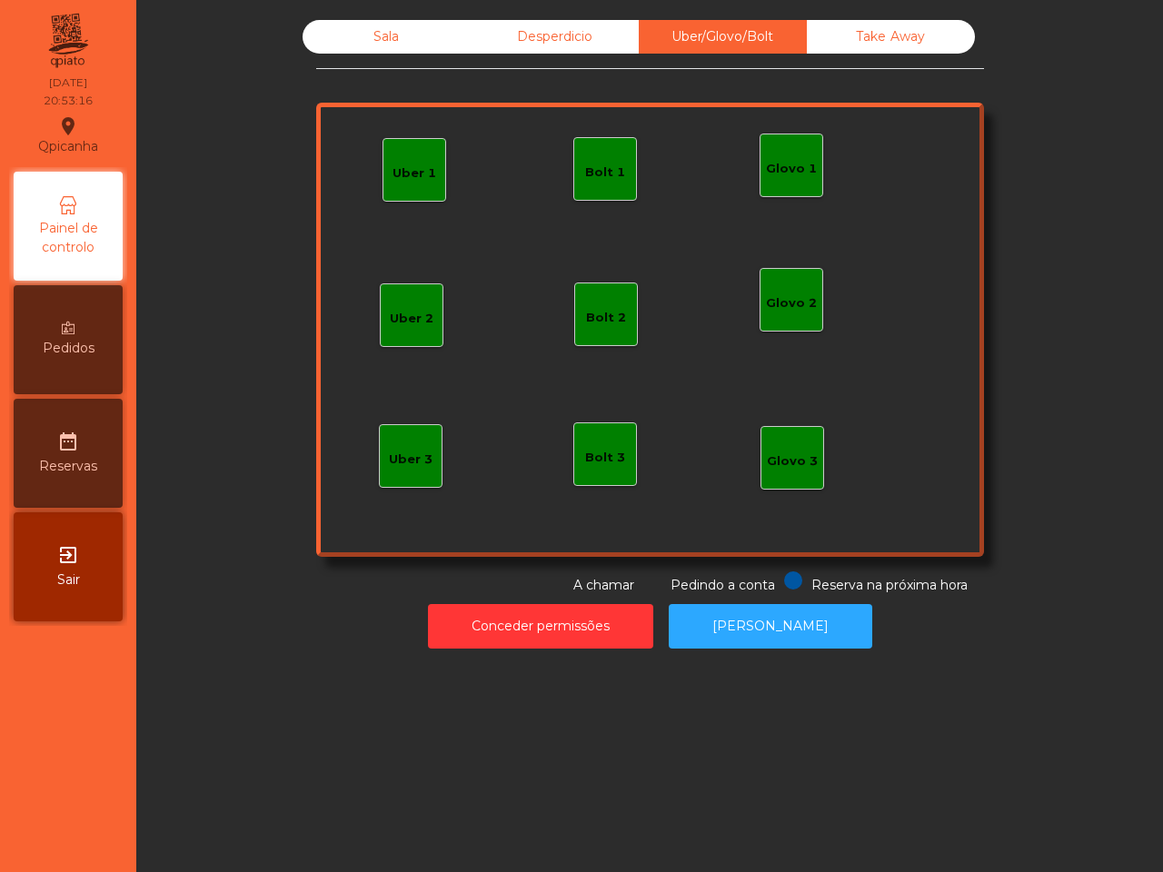
click at [381, 34] on div "Sala" at bounding box center [386, 37] width 168 height 34
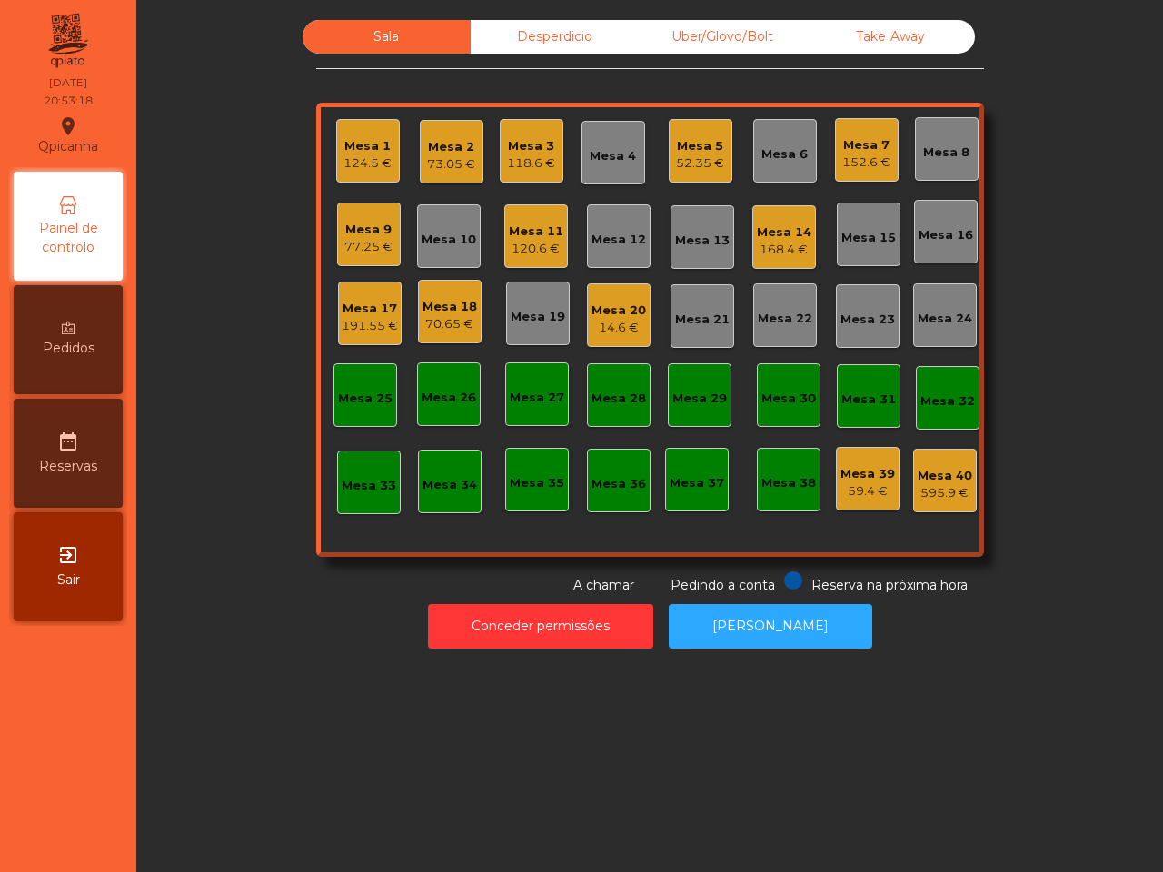
click at [601, 319] on div "14.6 €" at bounding box center [618, 328] width 54 height 18
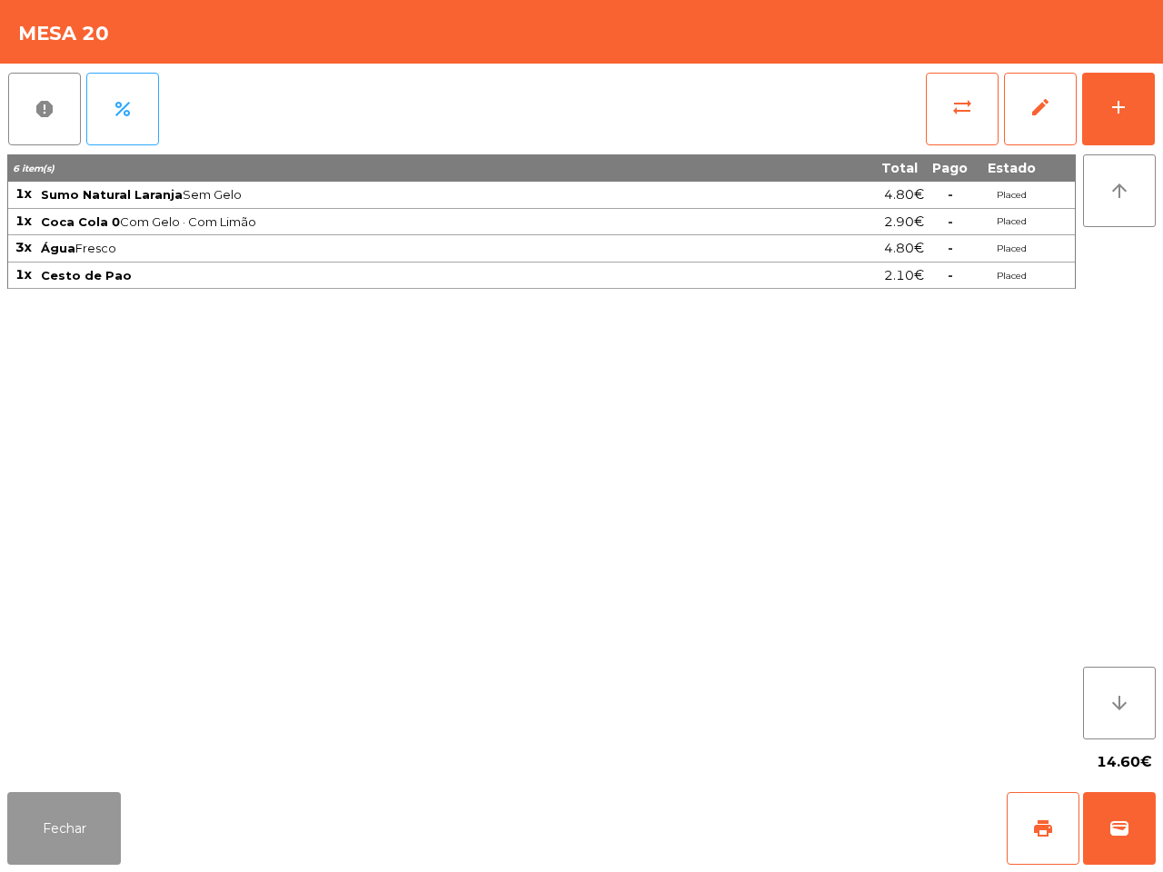
click at [96, 818] on button "Fechar" at bounding box center [64, 828] width 114 height 73
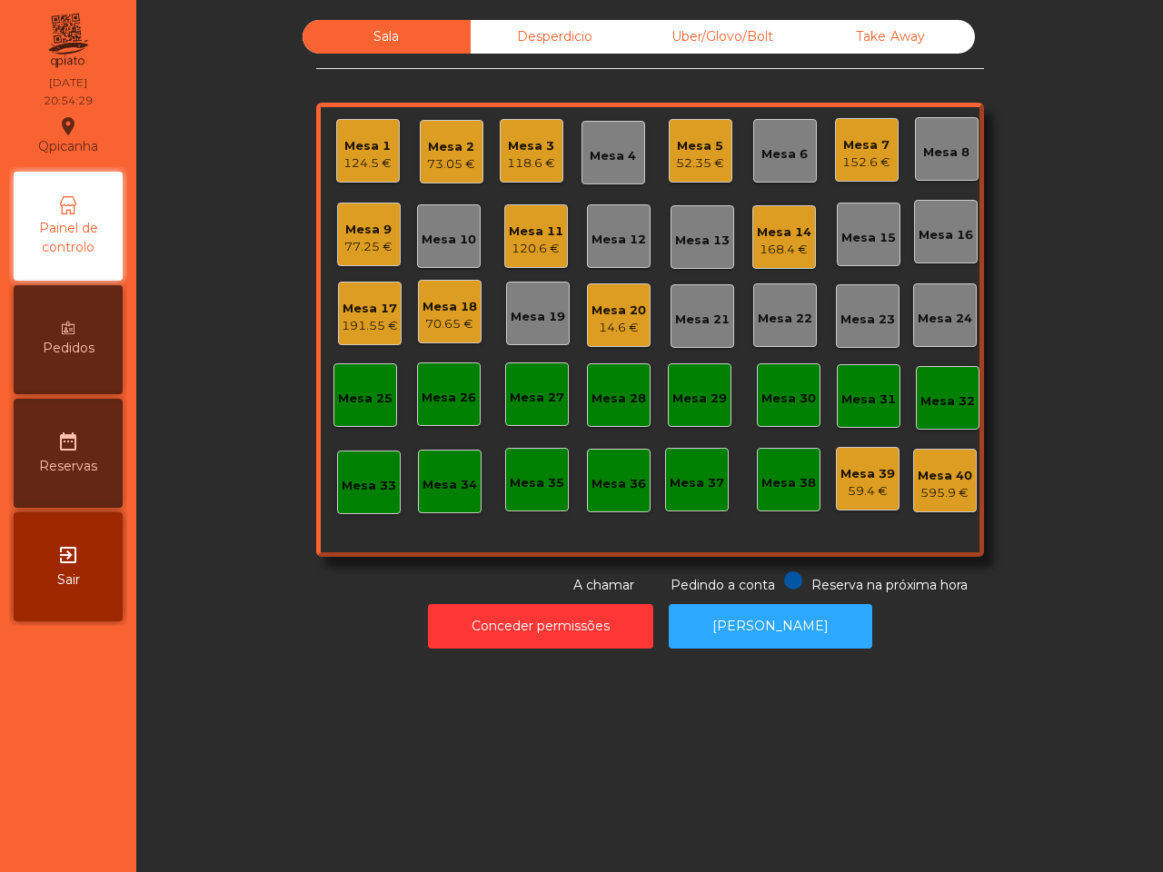
click at [609, 322] on div "14.6 €" at bounding box center [618, 328] width 54 height 18
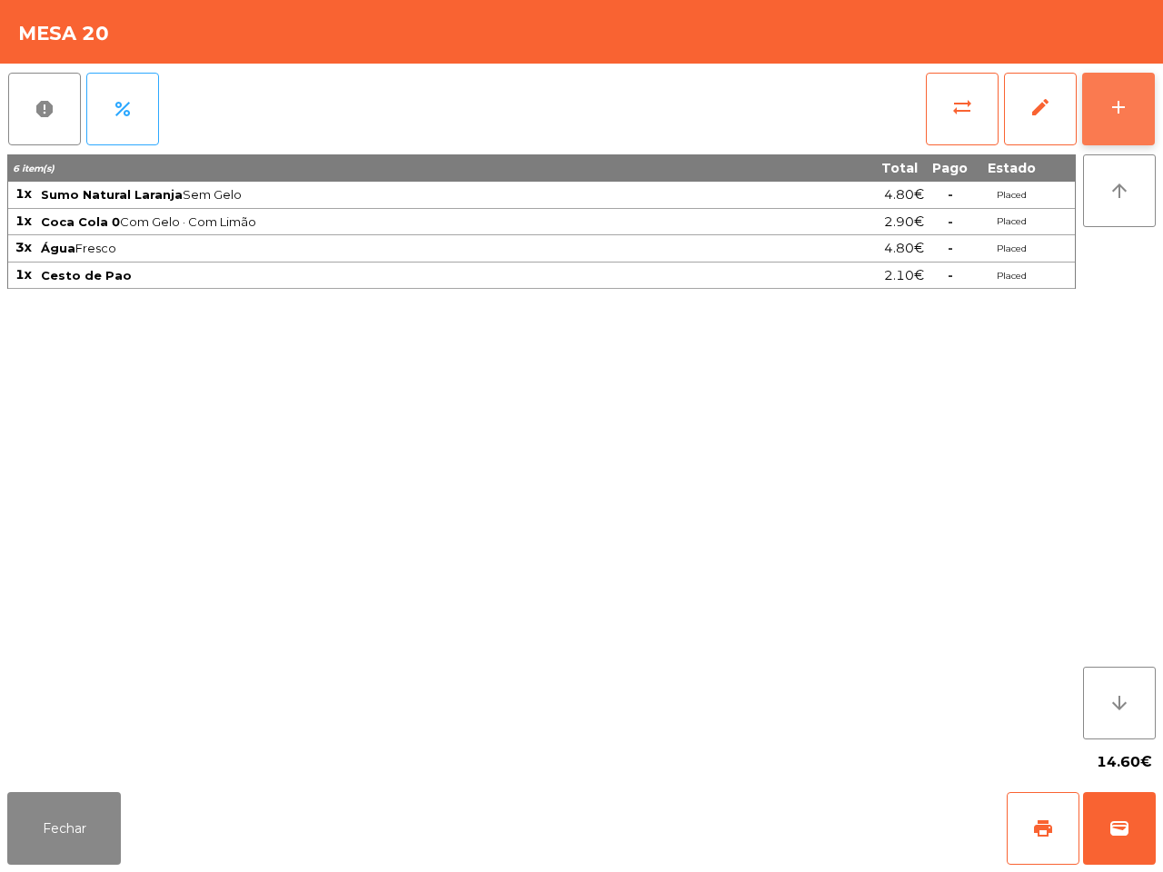
click at [1115, 116] on button "add" at bounding box center [1118, 109] width 73 height 73
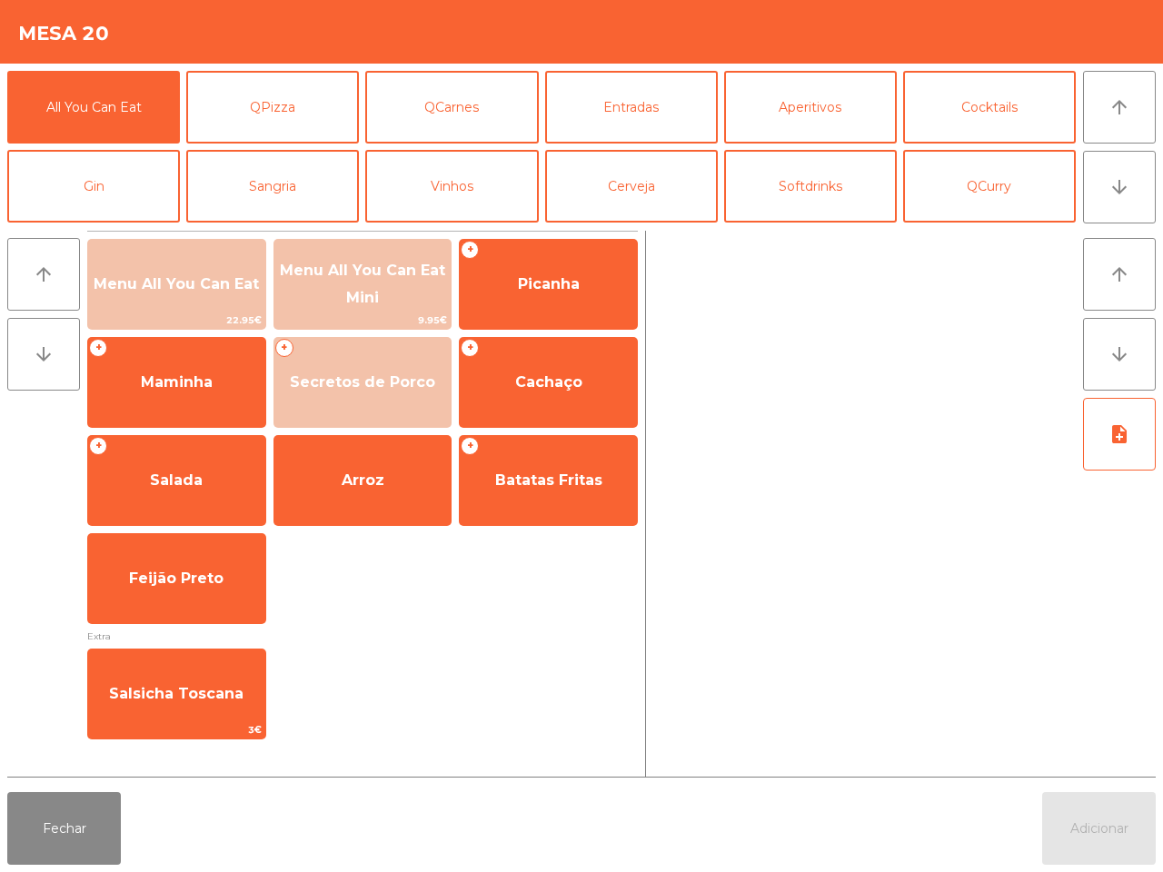
click at [237, 275] on span "Menu All You Can Eat" at bounding box center [176, 283] width 165 height 17
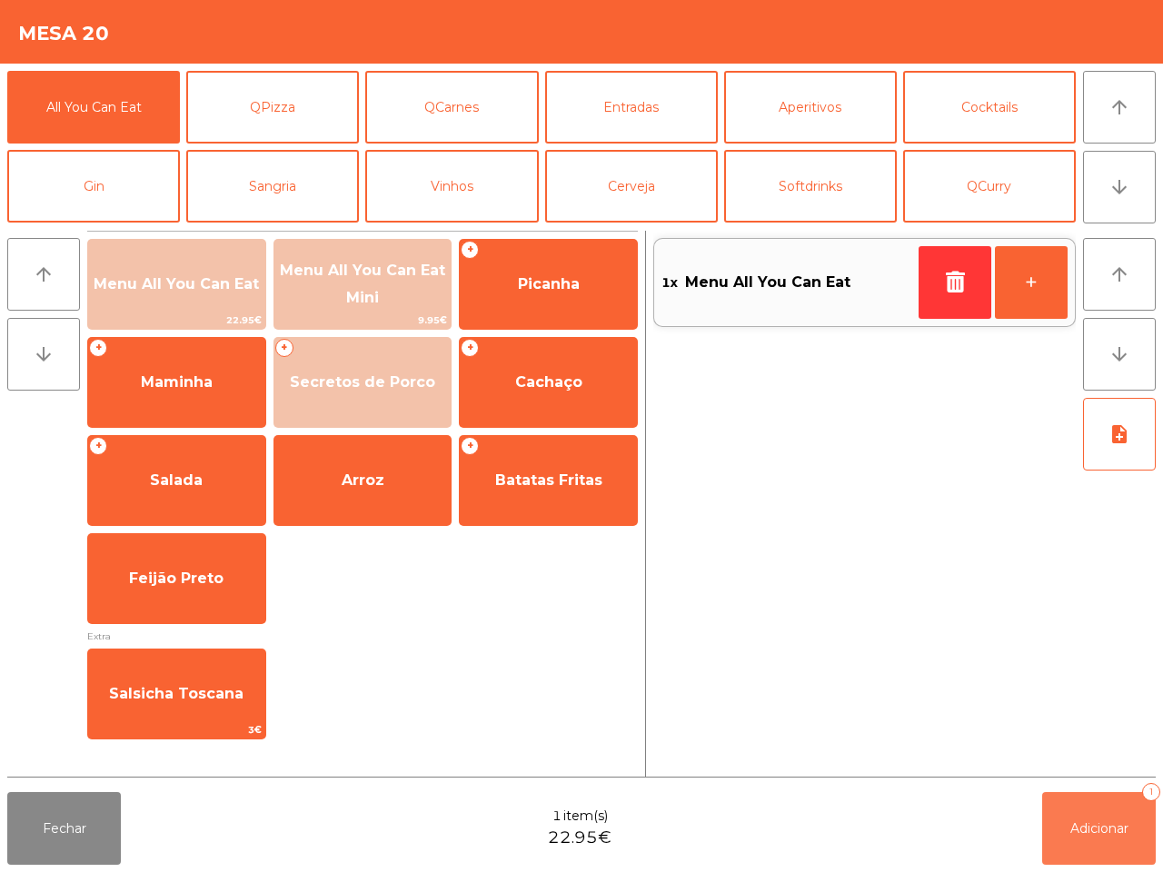
click at [1087, 833] on span "Adicionar" at bounding box center [1099, 828] width 58 height 16
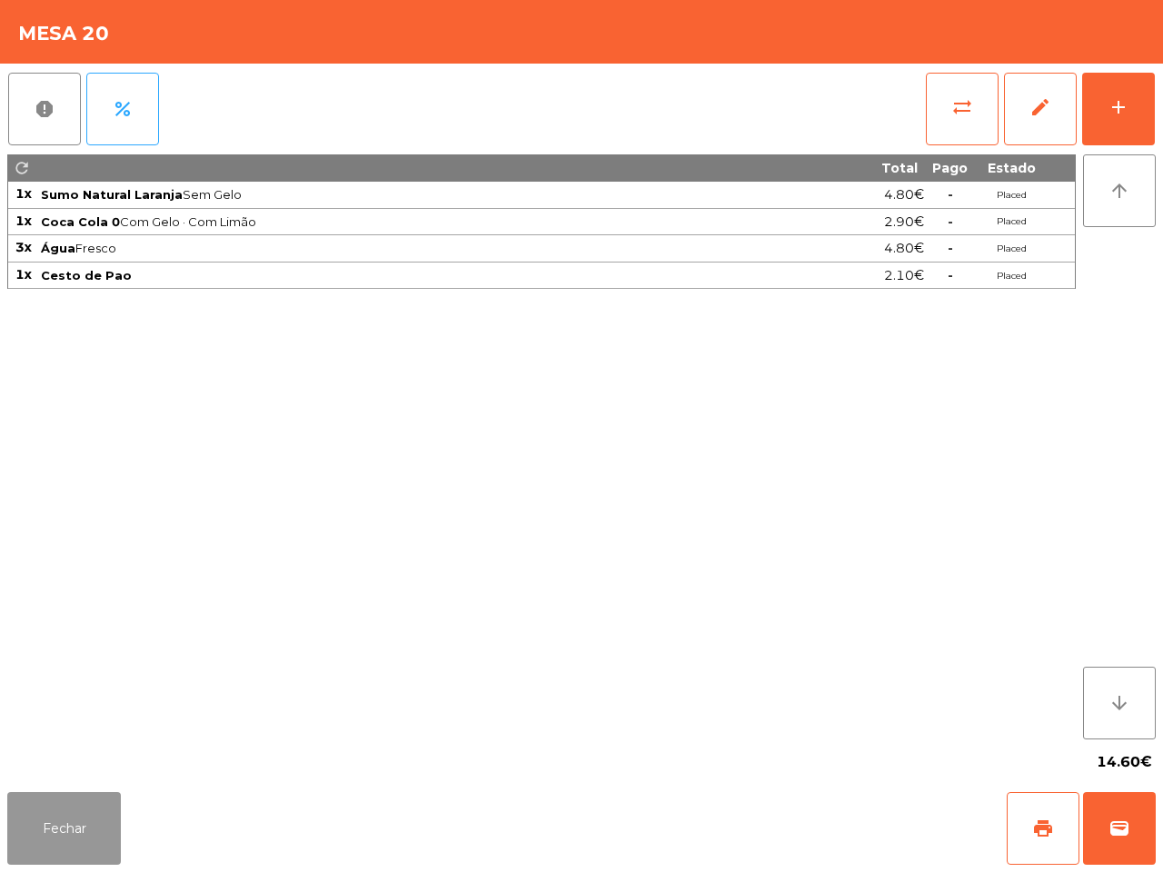
click at [64, 810] on button "Fechar" at bounding box center [64, 828] width 114 height 73
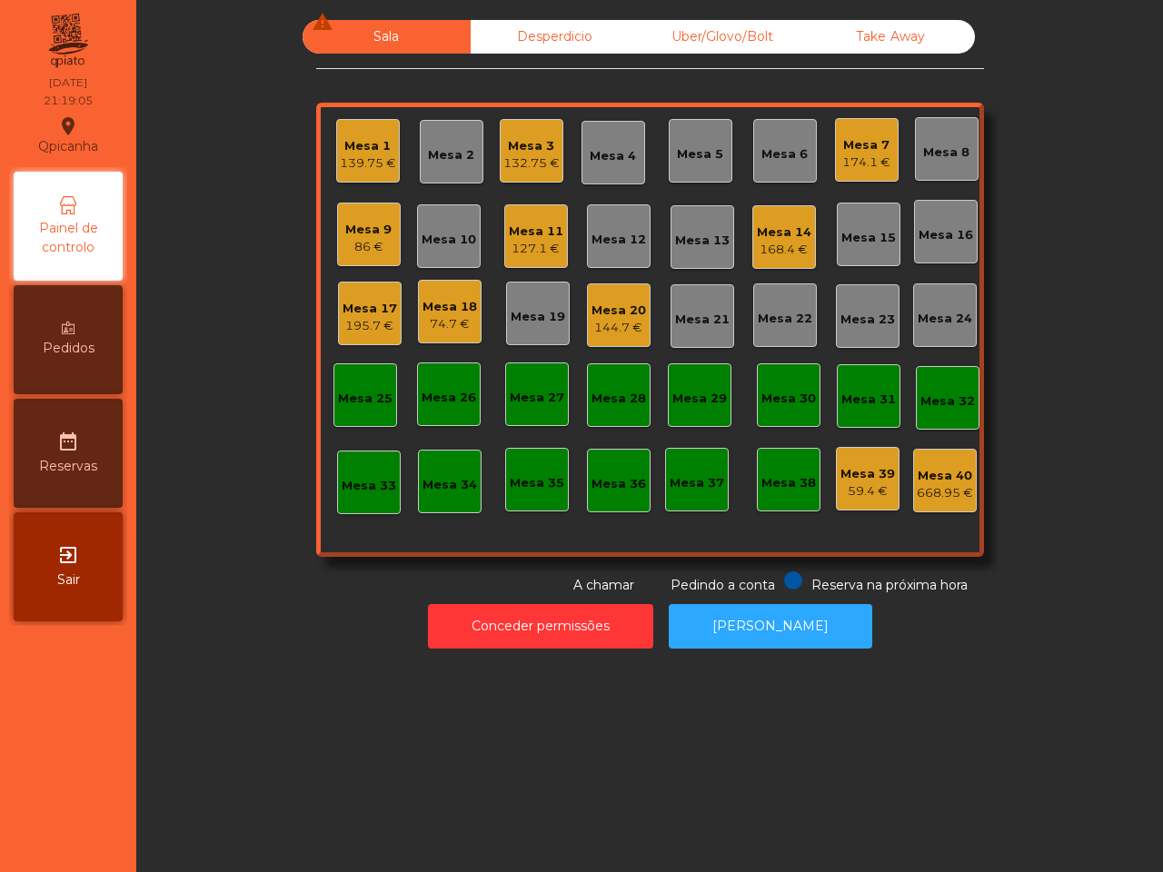
click at [351, 317] on div "195.7 €" at bounding box center [369, 326] width 54 height 18
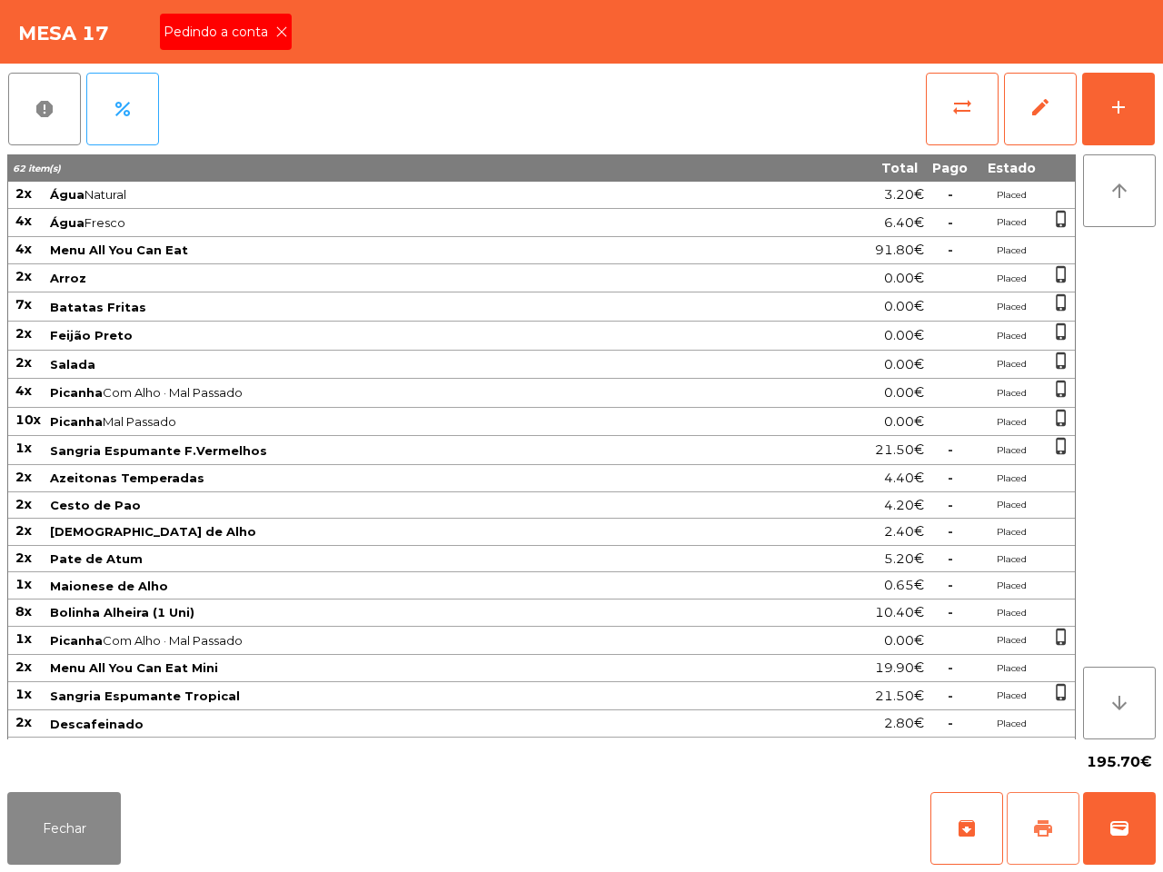
click at [1023, 827] on button "print" at bounding box center [1042, 828] width 73 height 73
click at [278, 27] on icon at bounding box center [281, 31] width 13 height 13
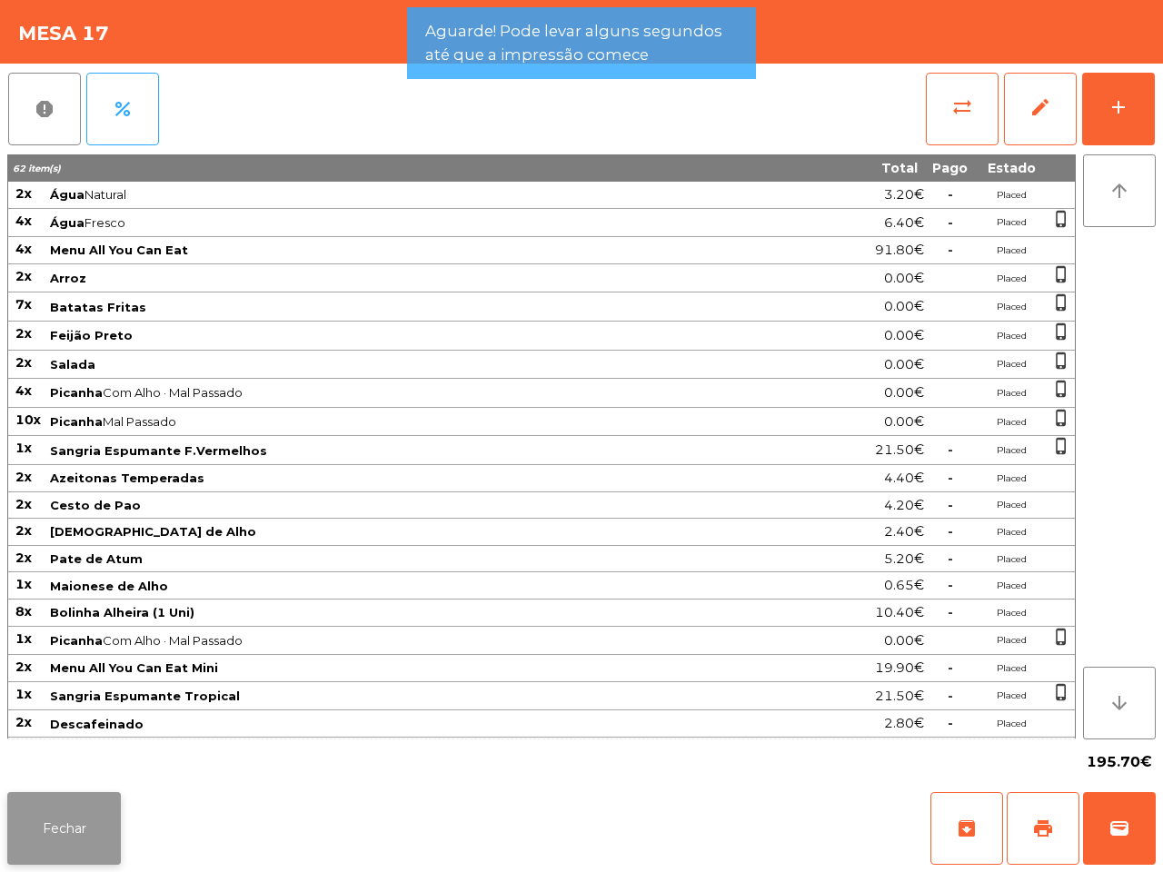
click at [73, 855] on button "Fechar" at bounding box center [64, 828] width 114 height 73
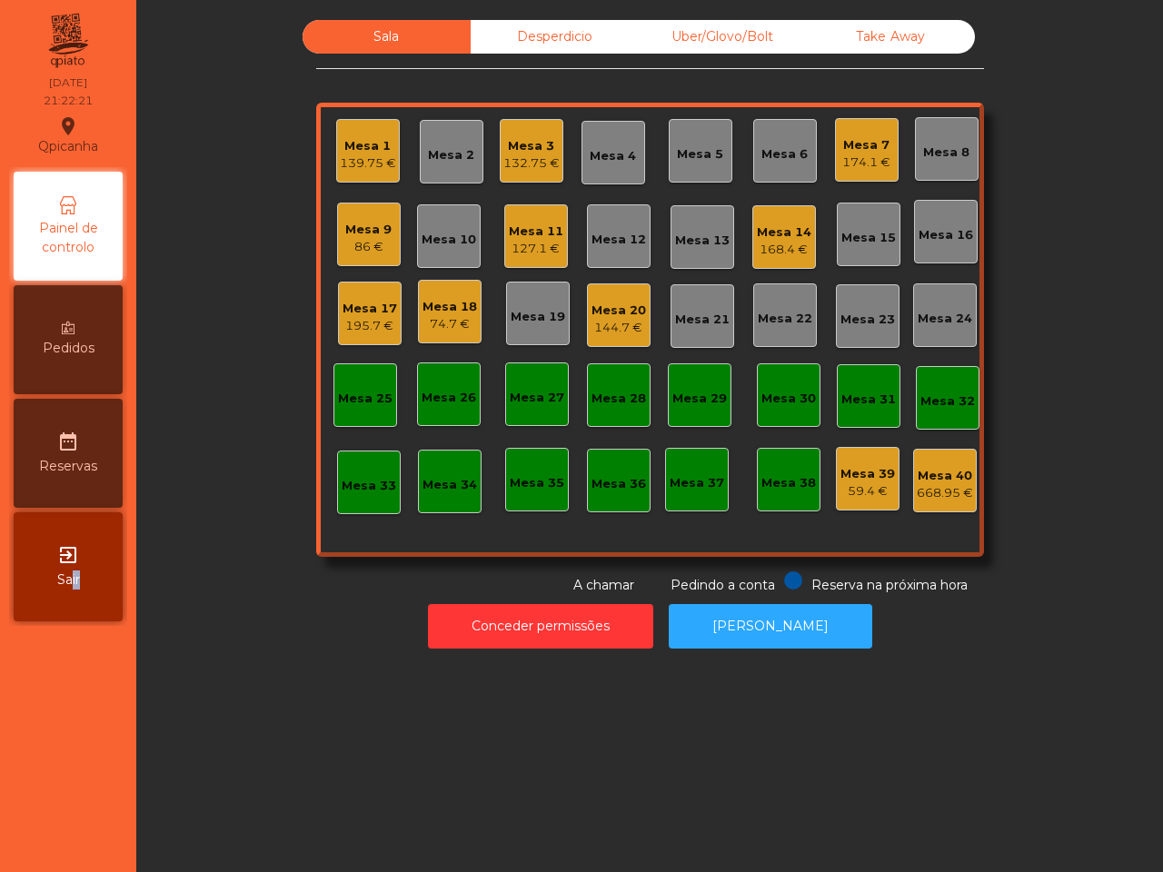
click at [65, 819] on nav "Qpicanha location_on 13/09/2025 21:22:21 Painel de controlo Pedidos date_range …" at bounding box center [68, 436] width 136 height 872
click at [354, 312] on div "Mesa 17" at bounding box center [369, 309] width 54 height 18
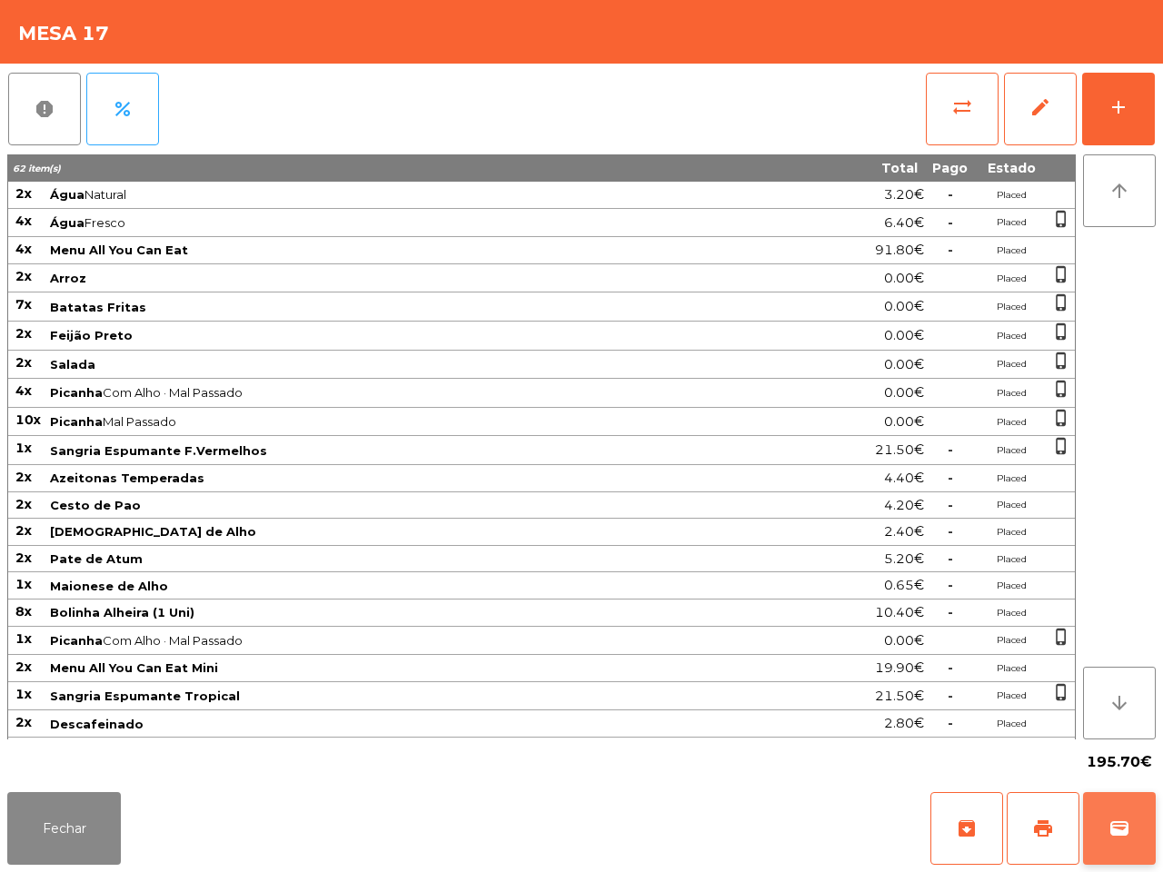
click at [1126, 843] on button "wallet" at bounding box center [1119, 828] width 73 height 73
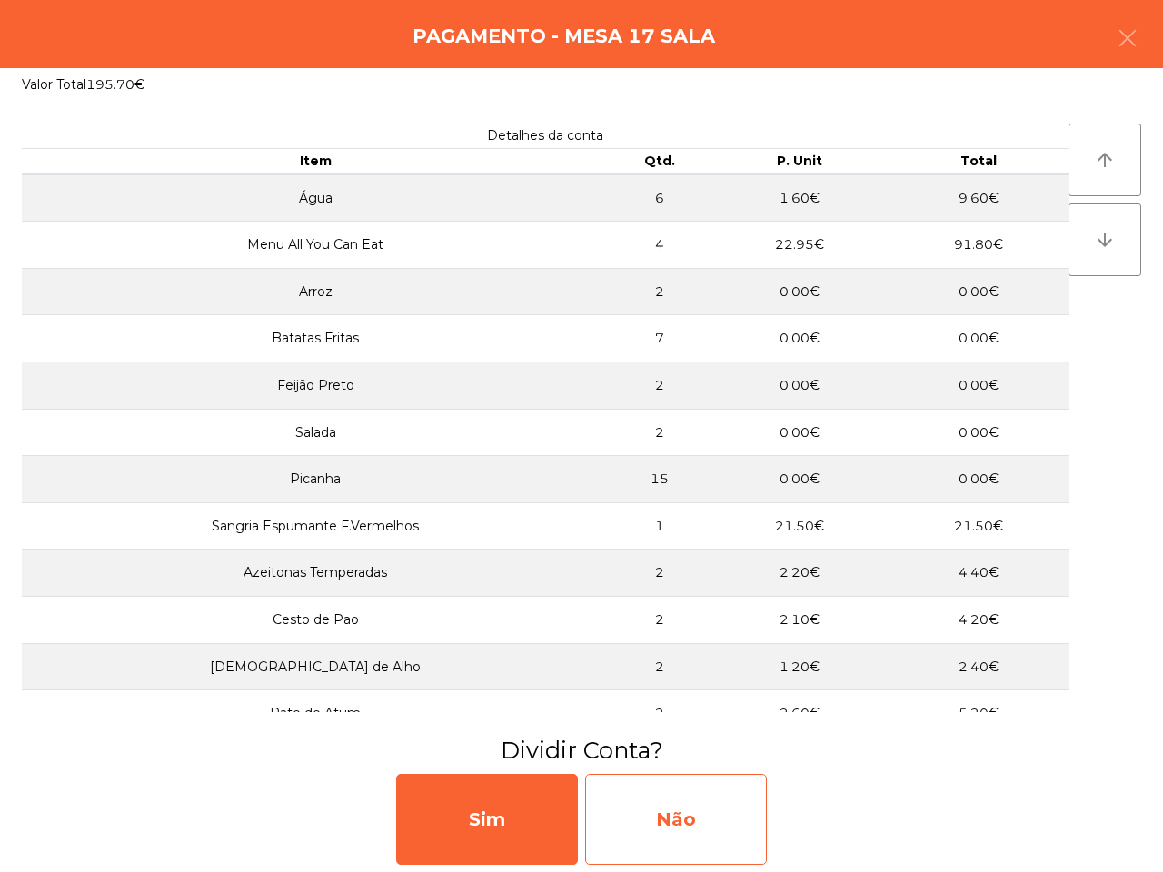
click at [700, 810] on div "Não" at bounding box center [676, 819] width 182 height 91
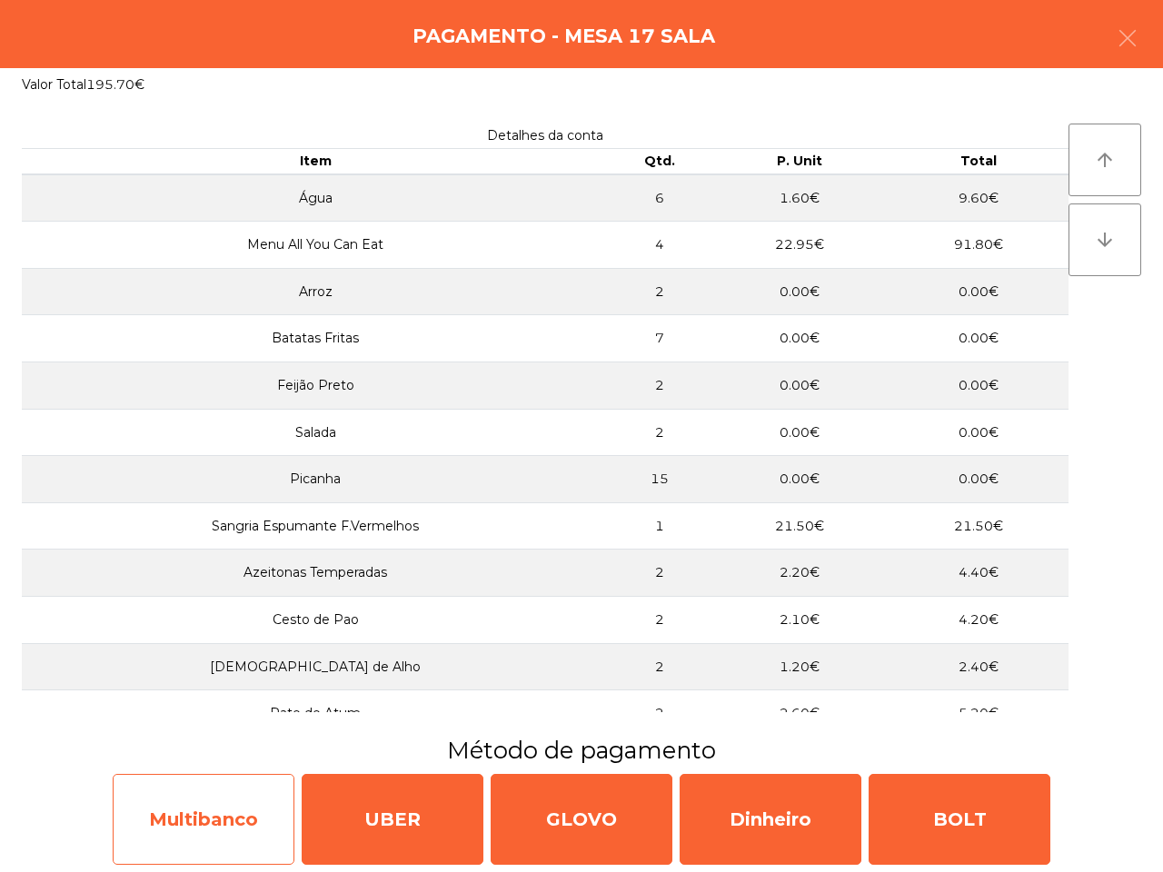
click at [170, 805] on div "Multibanco" at bounding box center [204, 819] width 182 height 91
select select "**"
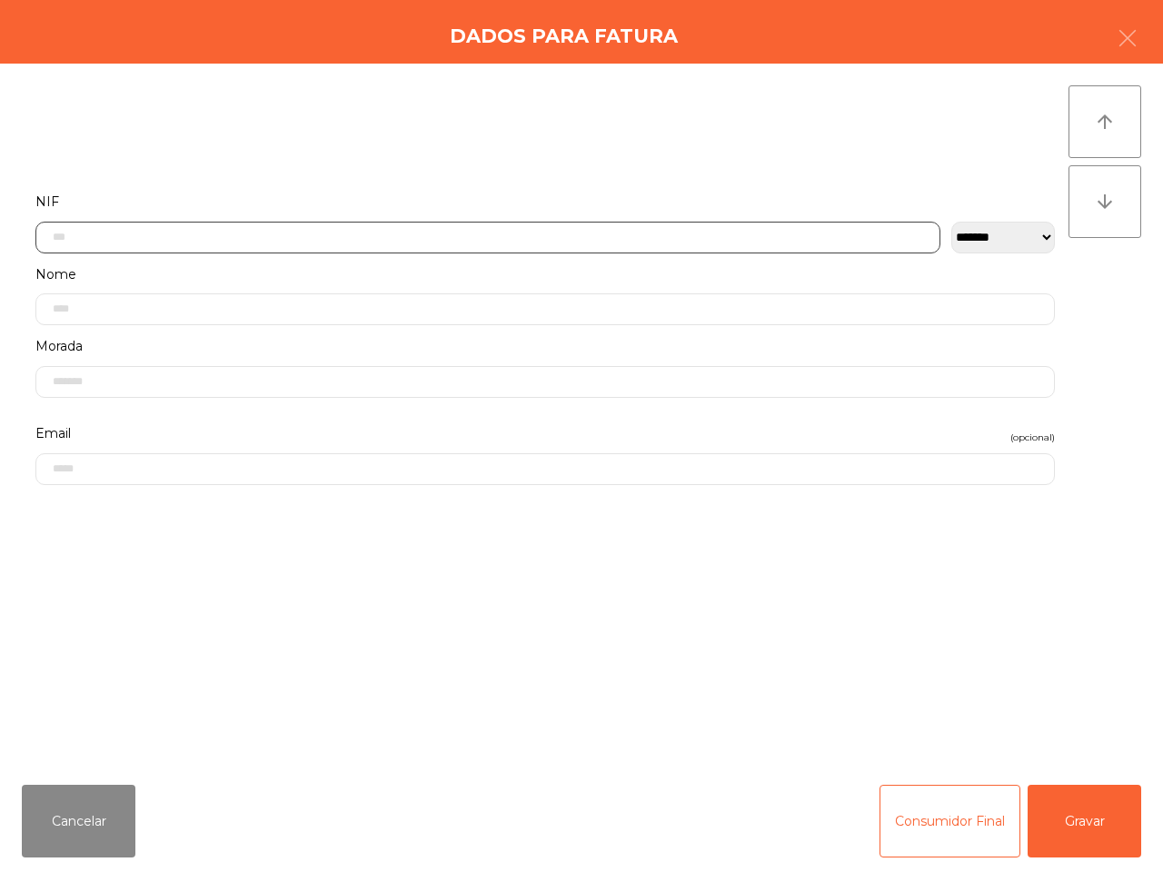
click at [219, 234] on input "text" at bounding box center [487, 238] width 905 height 32
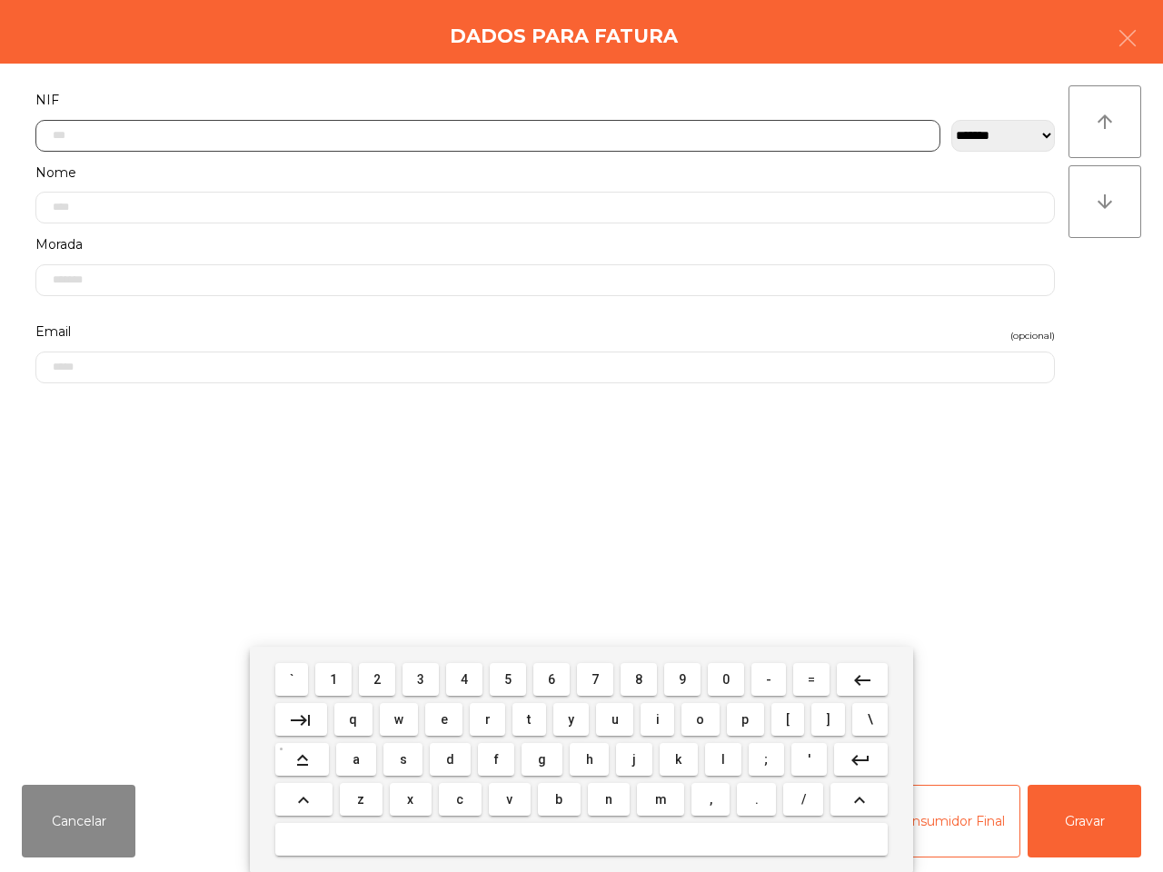
click at [510, 673] on span "5" at bounding box center [507, 679] width 7 height 15
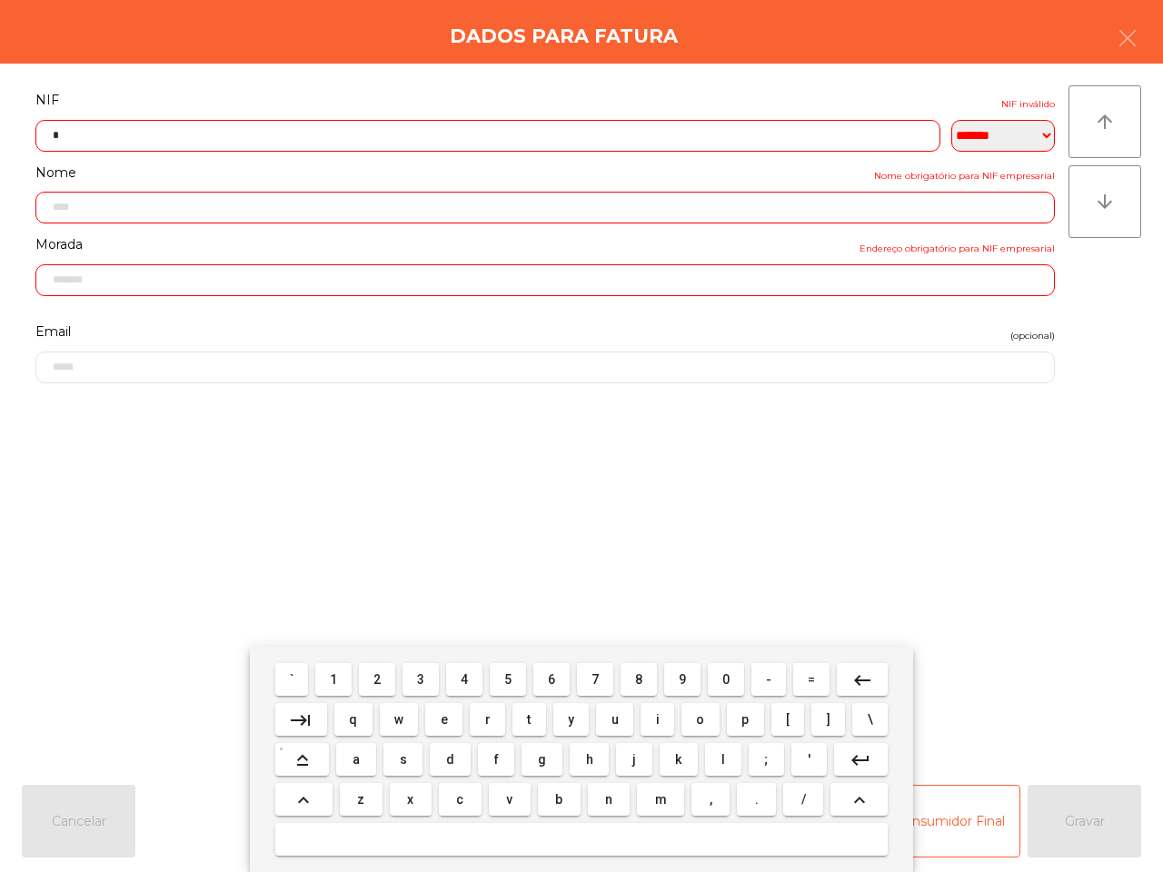
click at [325, 684] on button "1" at bounding box center [333, 679] width 36 height 33
click at [429, 678] on button "3" at bounding box center [420, 679] width 36 height 33
click at [423, 679] on span "3" at bounding box center [420, 679] width 7 height 15
click at [464, 678] on span "4" at bounding box center [463, 679] width 7 height 15
click at [711, 677] on button "0" at bounding box center [726, 679] width 36 height 33
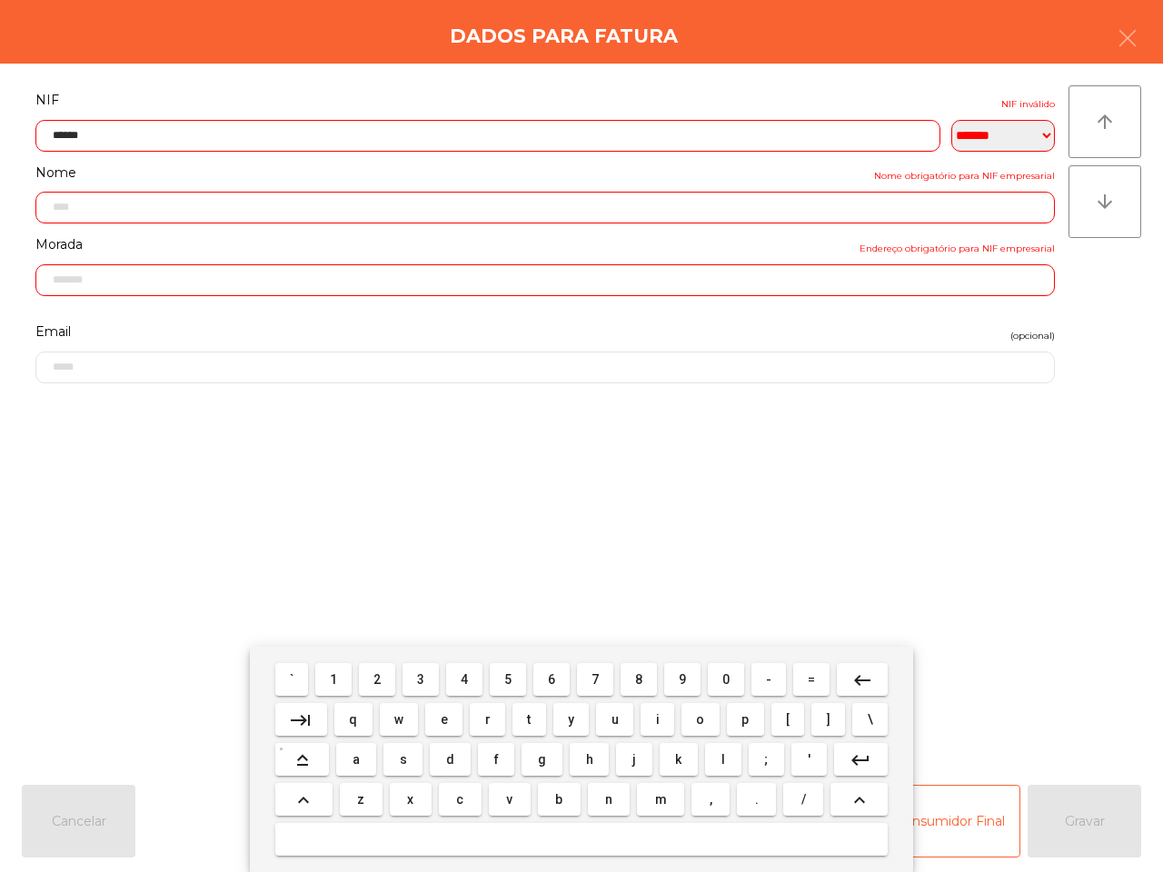
click at [601, 674] on button "7" at bounding box center [595, 679] width 36 height 33
click at [429, 679] on button "3" at bounding box center [420, 679] width 36 height 33
click at [468, 677] on span "4" at bounding box center [463, 679] width 7 height 15
type input "*********"
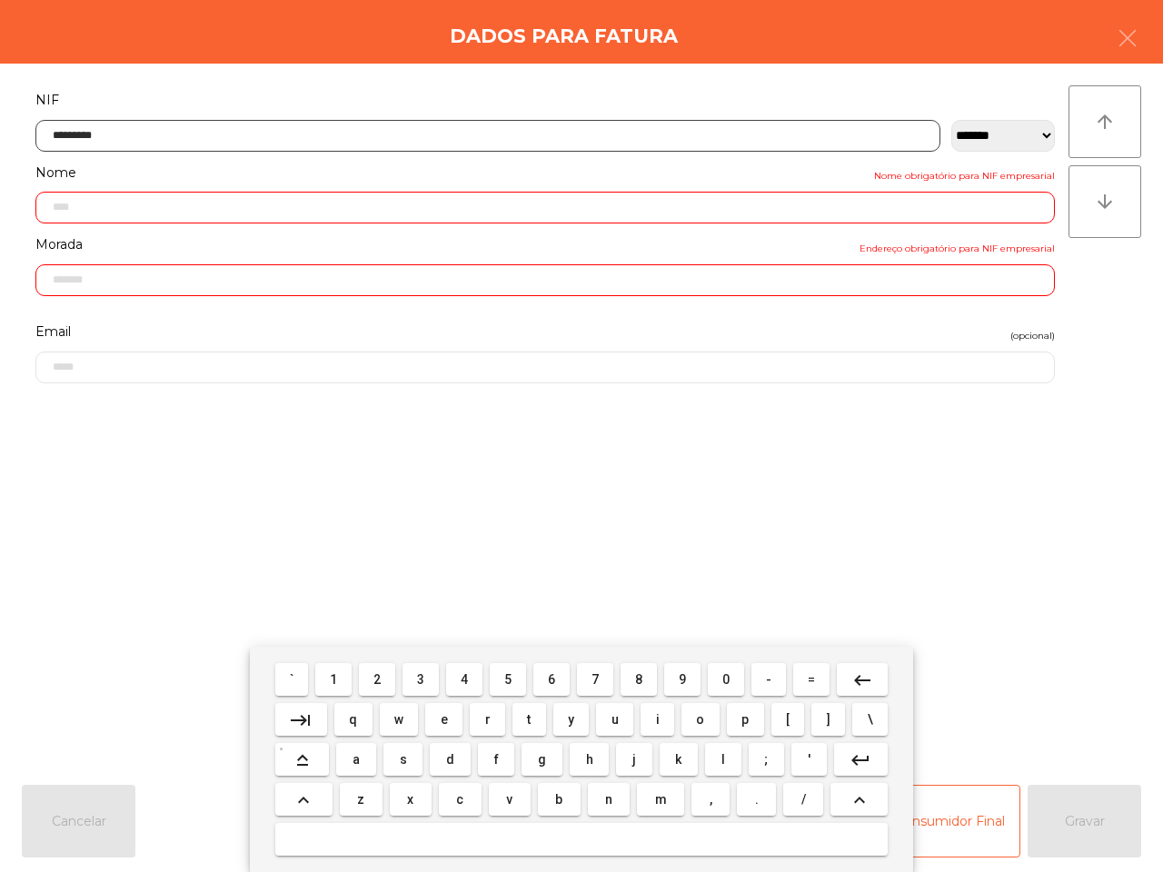
type input "**********"
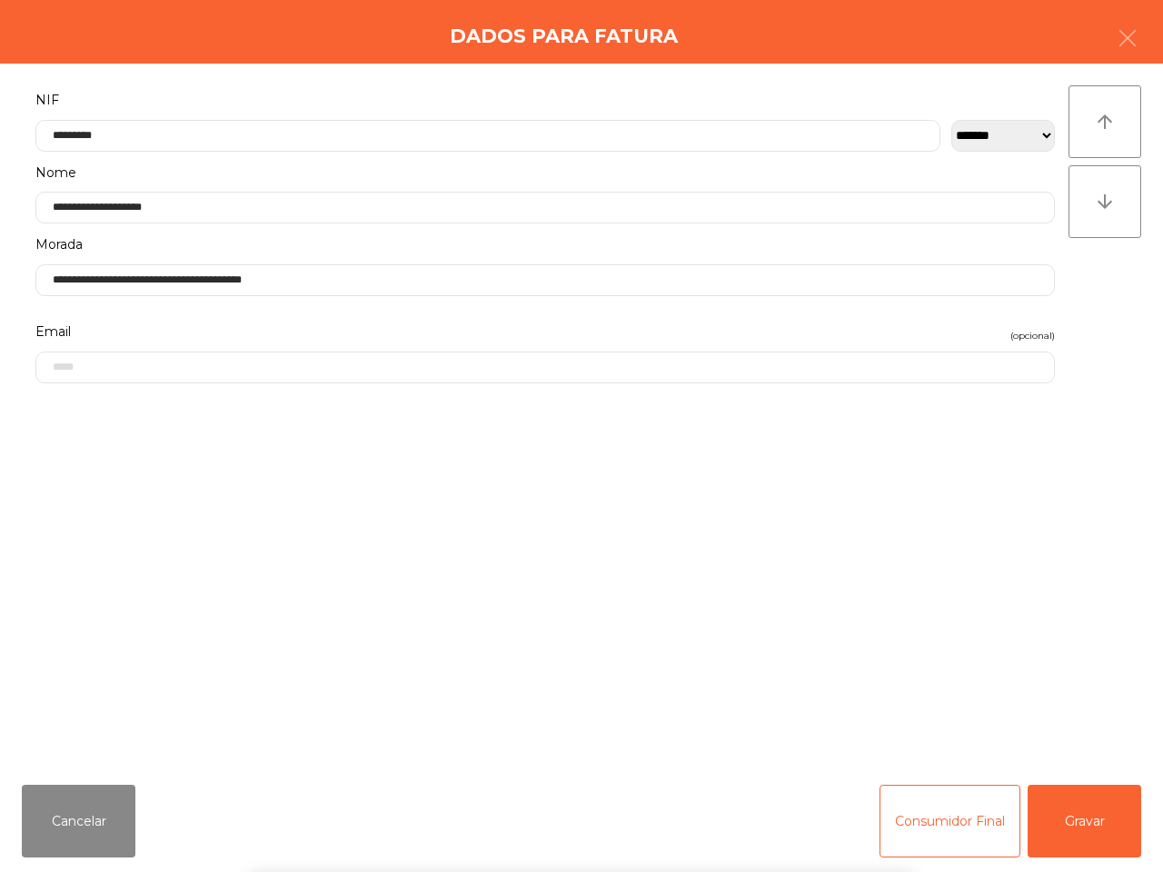
click at [1064, 834] on div "` 1 2 3 4 5 6 7 8 9 0 - = keyboard_backspace keyboard_tab q w e r t y u i o p […" at bounding box center [581, 759] width 1163 height 225
click at [1068, 829] on button "Gravar" at bounding box center [1084, 821] width 114 height 73
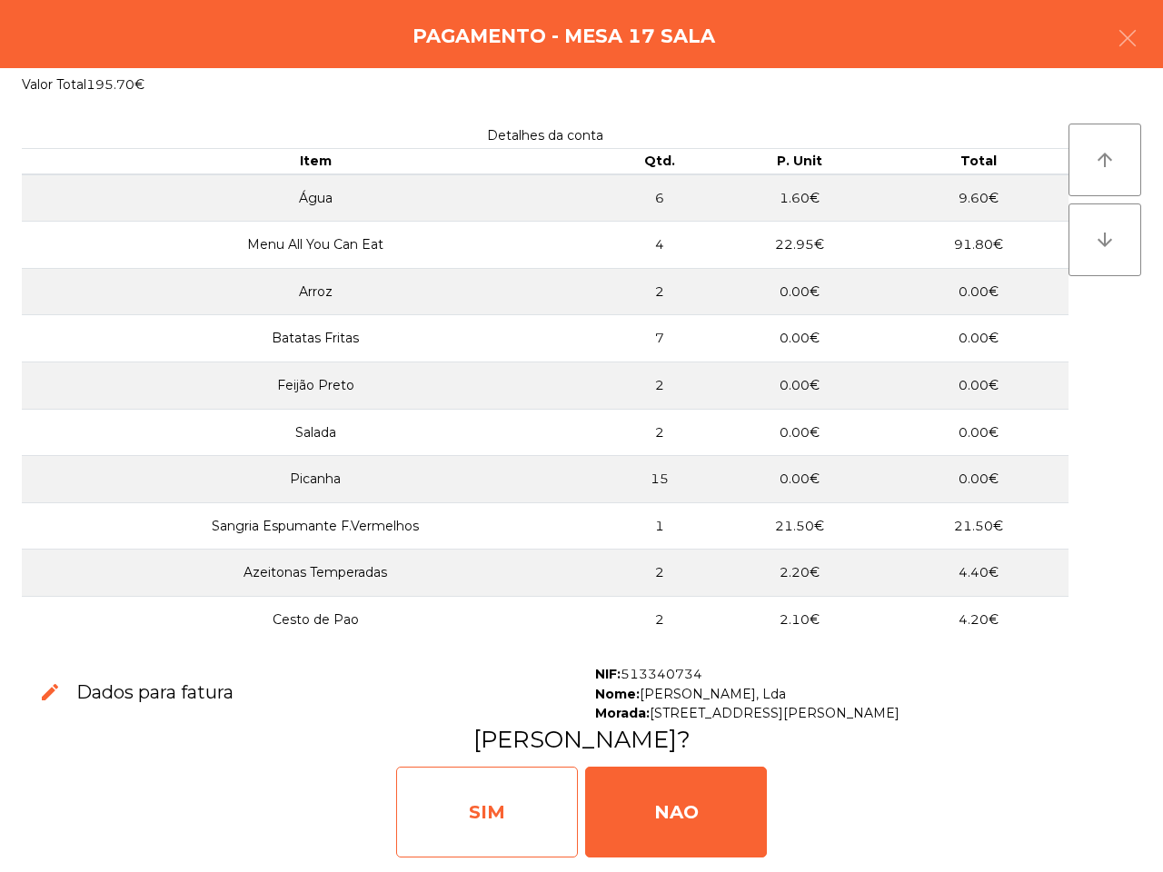
click at [537, 787] on div "SIM" at bounding box center [487, 812] width 182 height 91
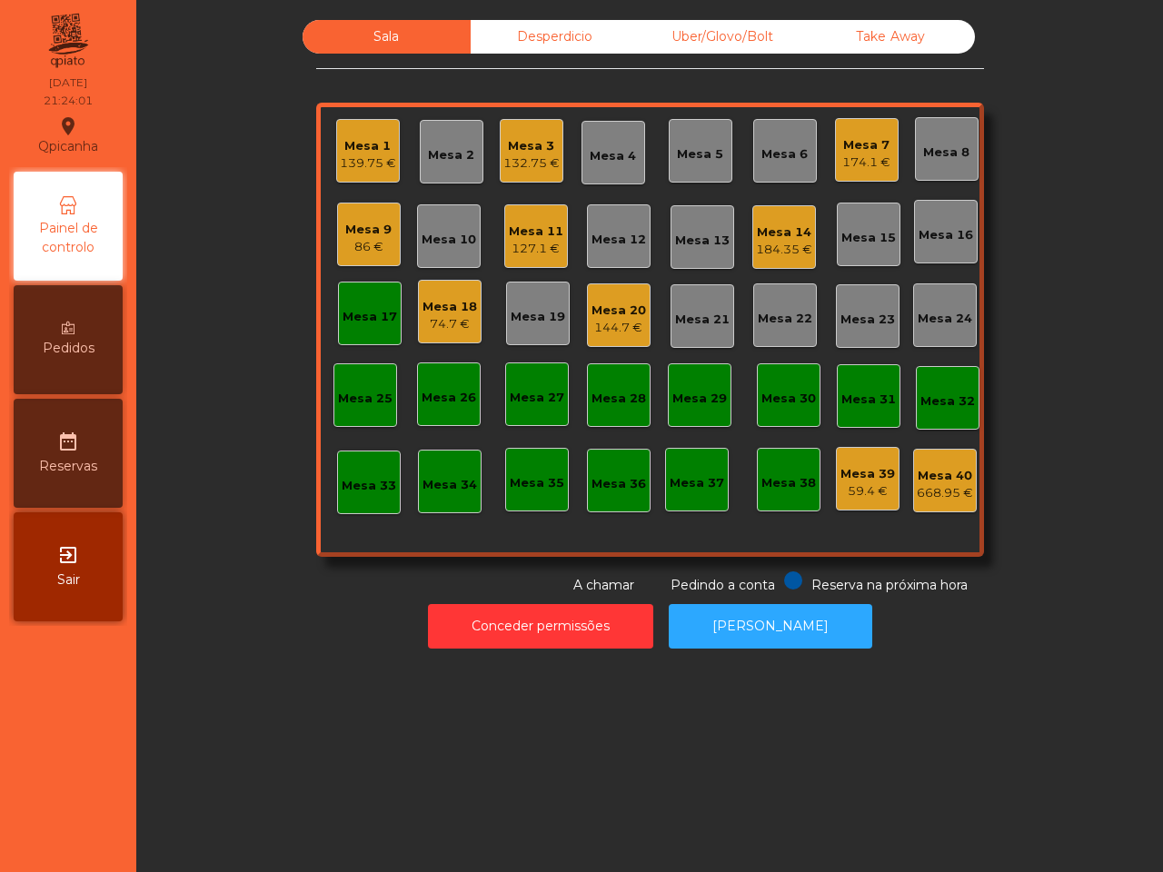
click at [537, 319] on div "Mesa 19" at bounding box center [537, 317] width 54 height 18
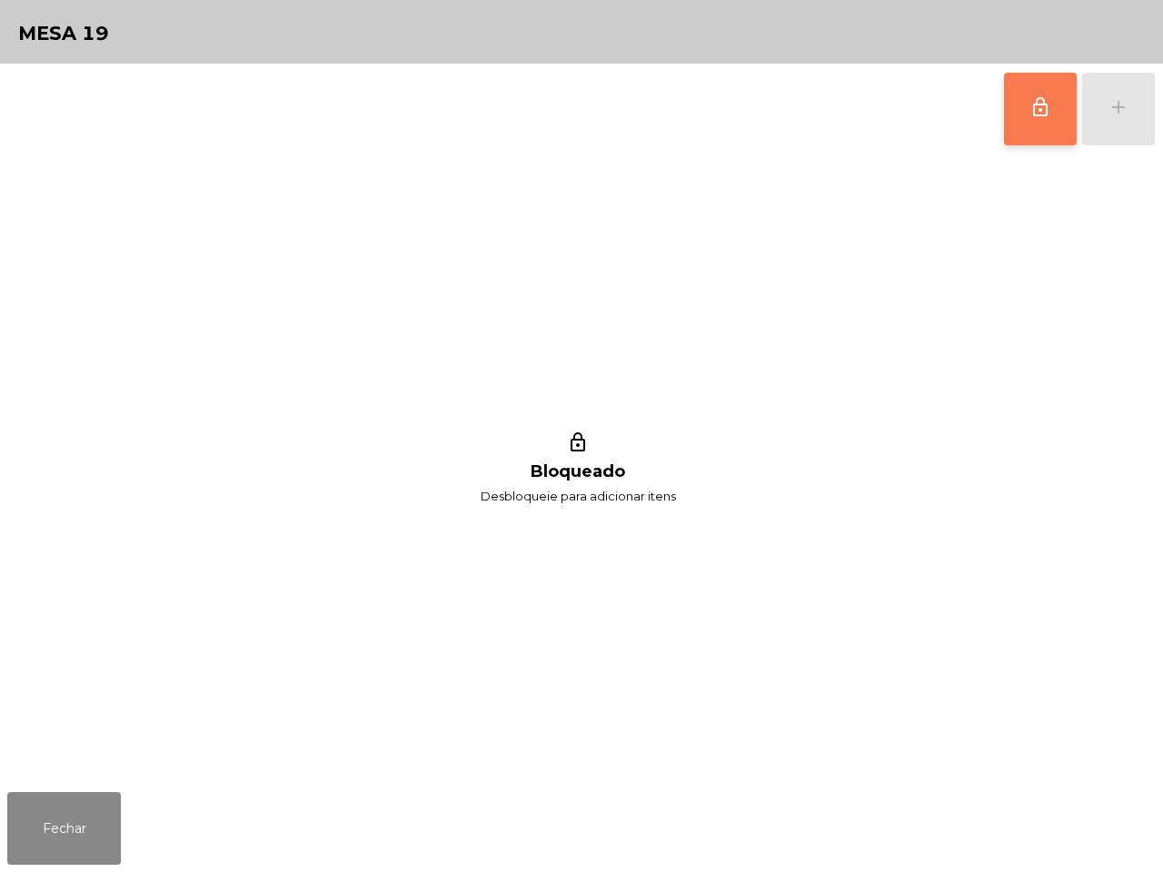
click at [1045, 119] on button "lock_outline" at bounding box center [1040, 109] width 73 height 73
click at [1118, 110] on div "add" at bounding box center [1118, 107] width 22 height 22
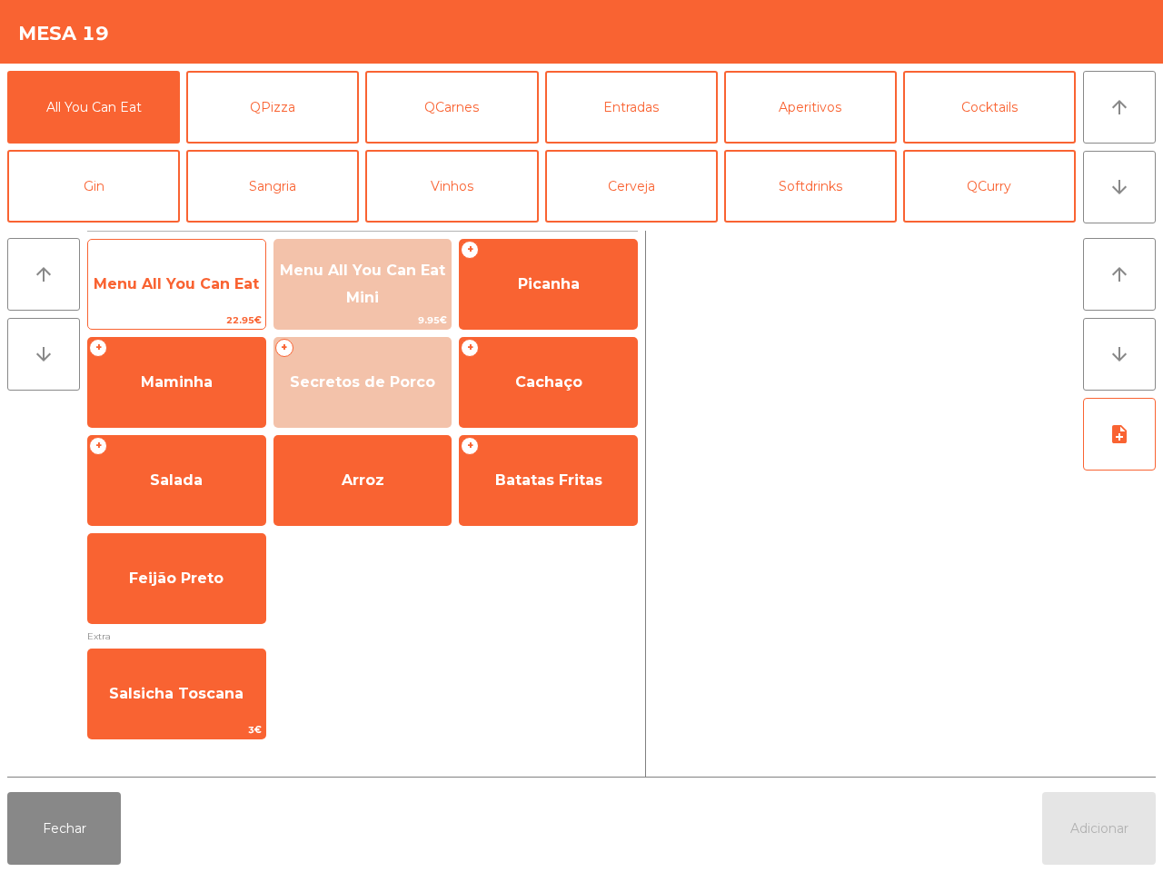
click at [212, 291] on span "Menu All You Can Eat" at bounding box center [176, 283] width 165 height 17
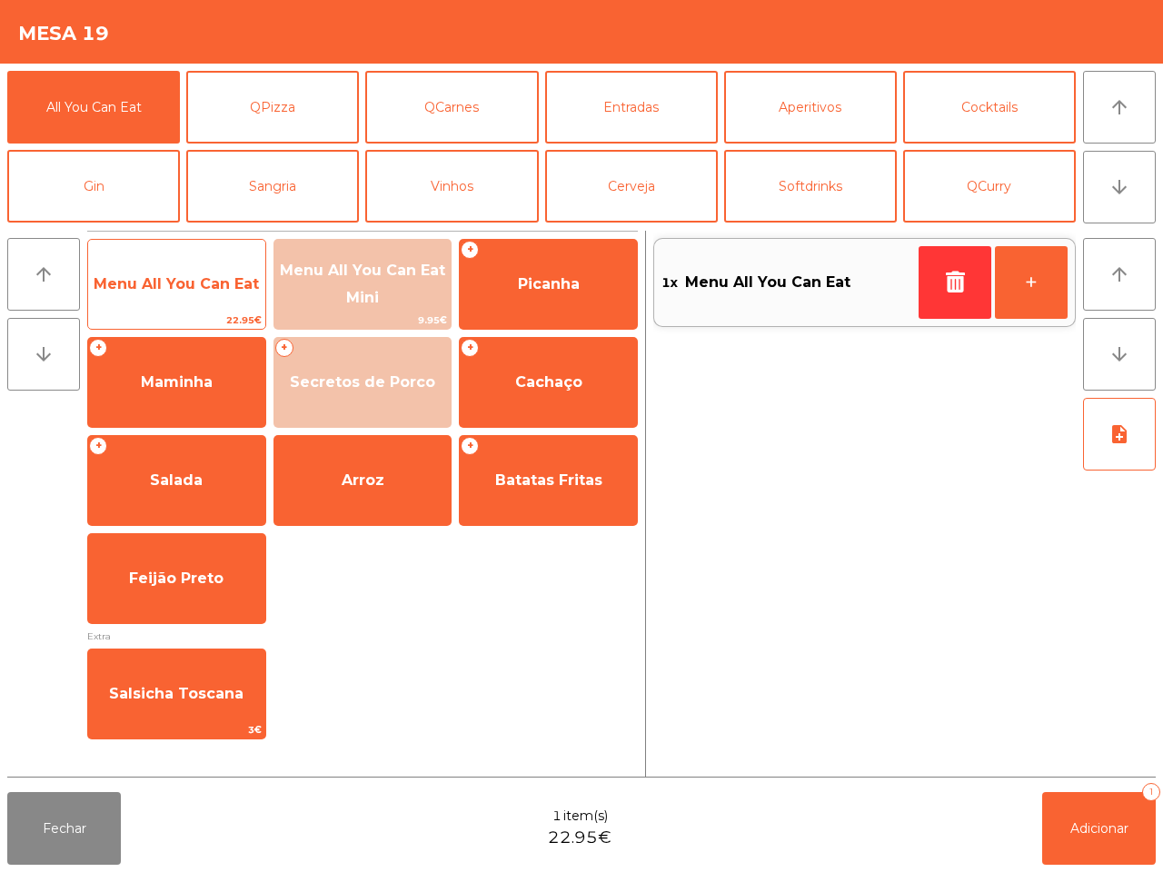
click at [212, 291] on span "Menu All You Can Eat" at bounding box center [176, 283] width 165 height 17
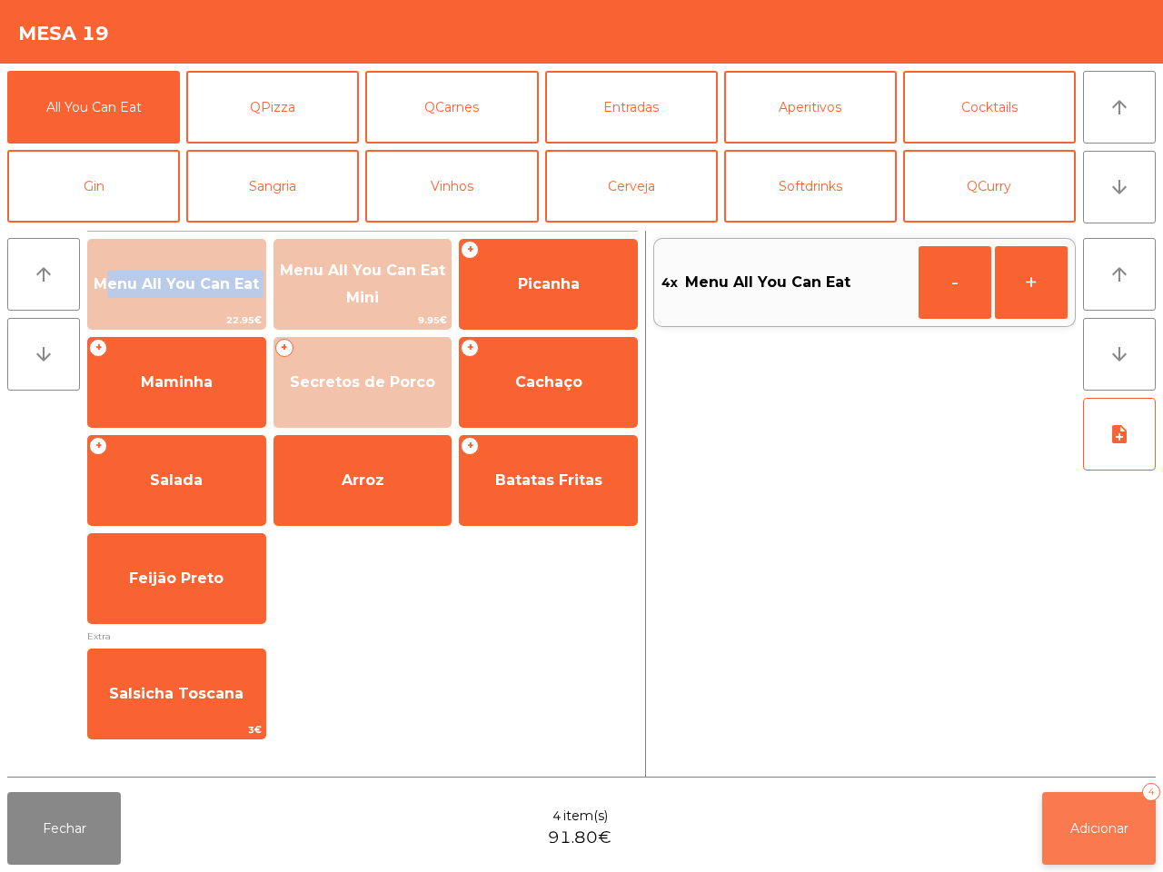
click at [1076, 815] on button "Adicionar 4" at bounding box center [1099, 828] width 114 height 73
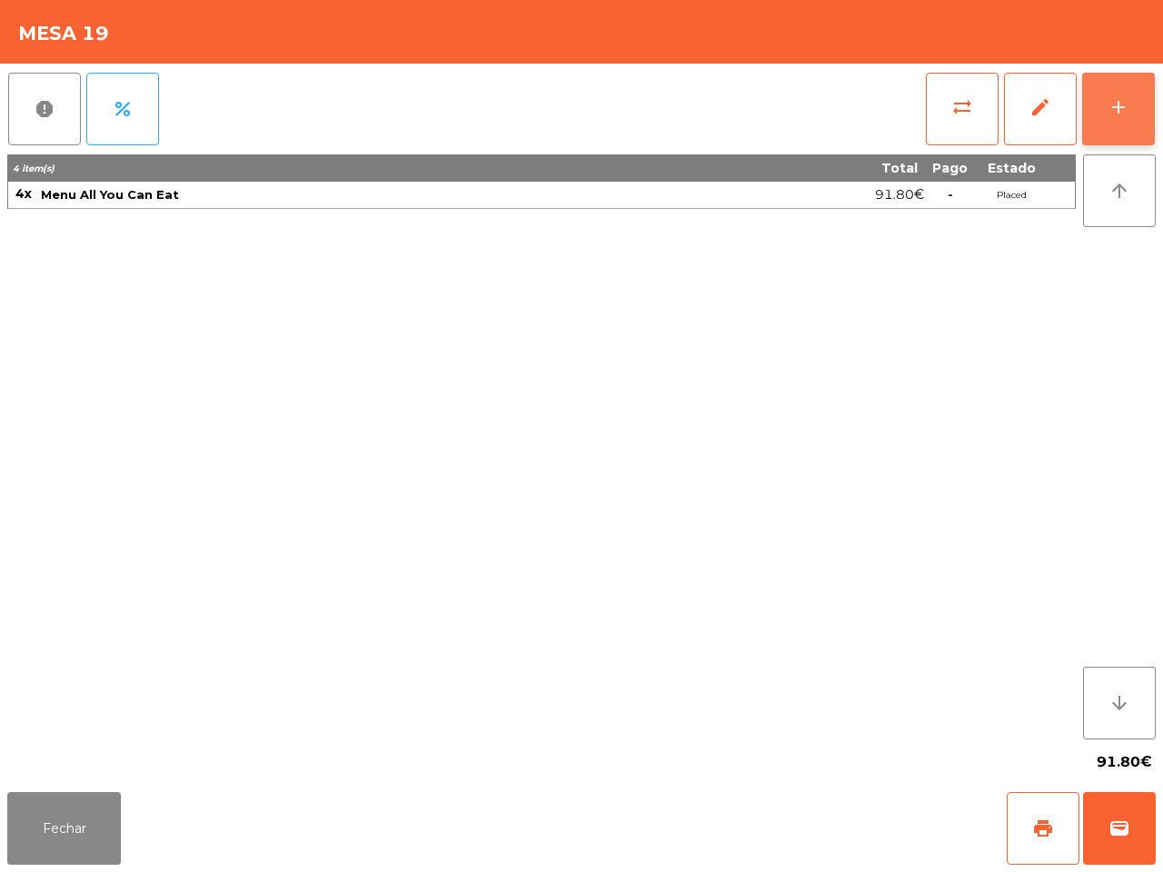
click at [1114, 123] on button "add" at bounding box center [1118, 109] width 73 height 73
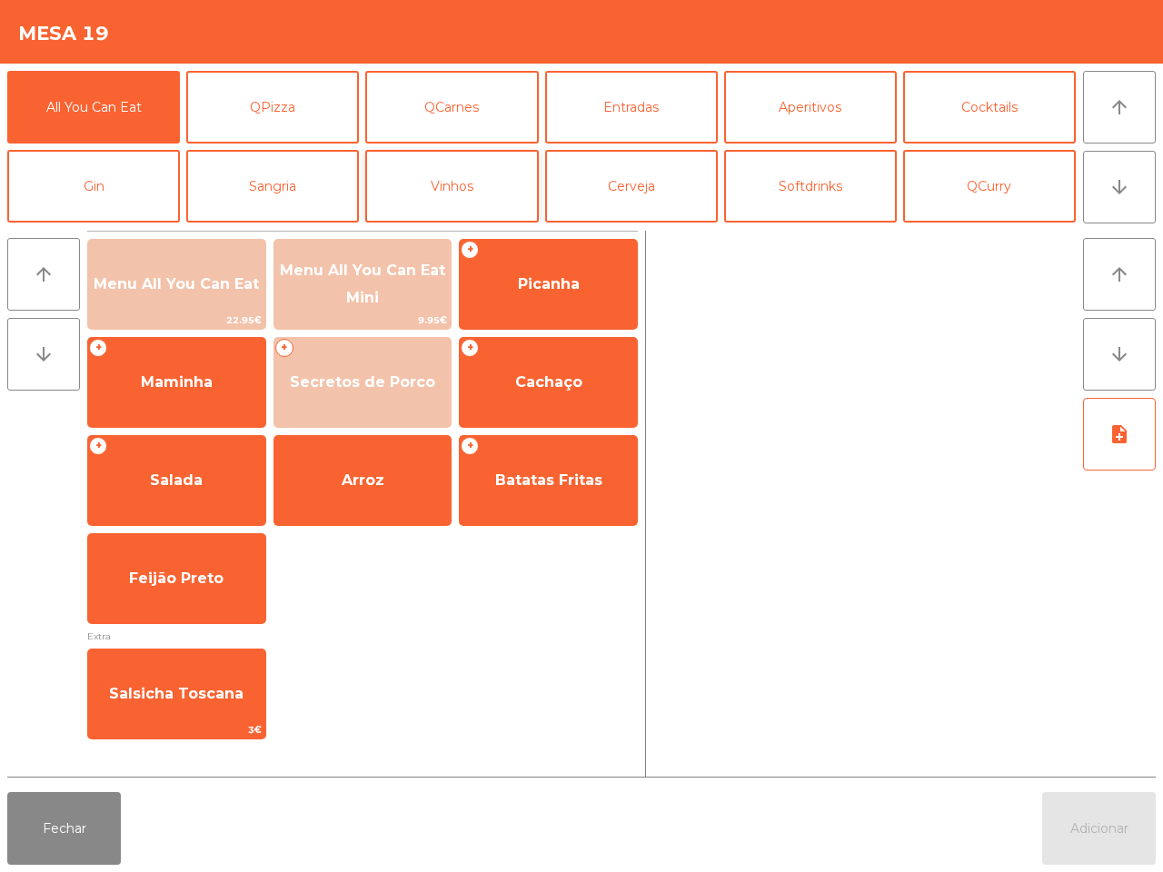
scroll to position [114, 0]
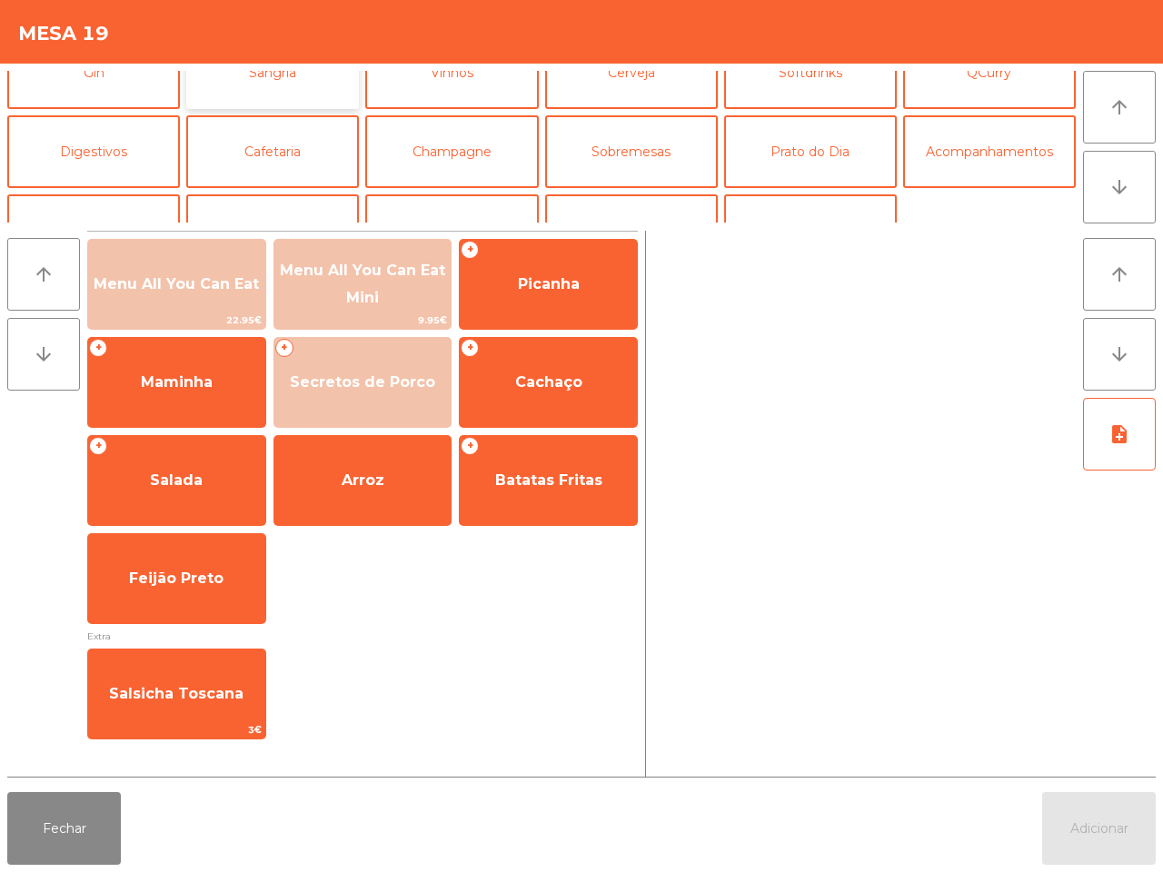
click at [332, 89] on button "Sangria" at bounding box center [272, 72] width 173 height 73
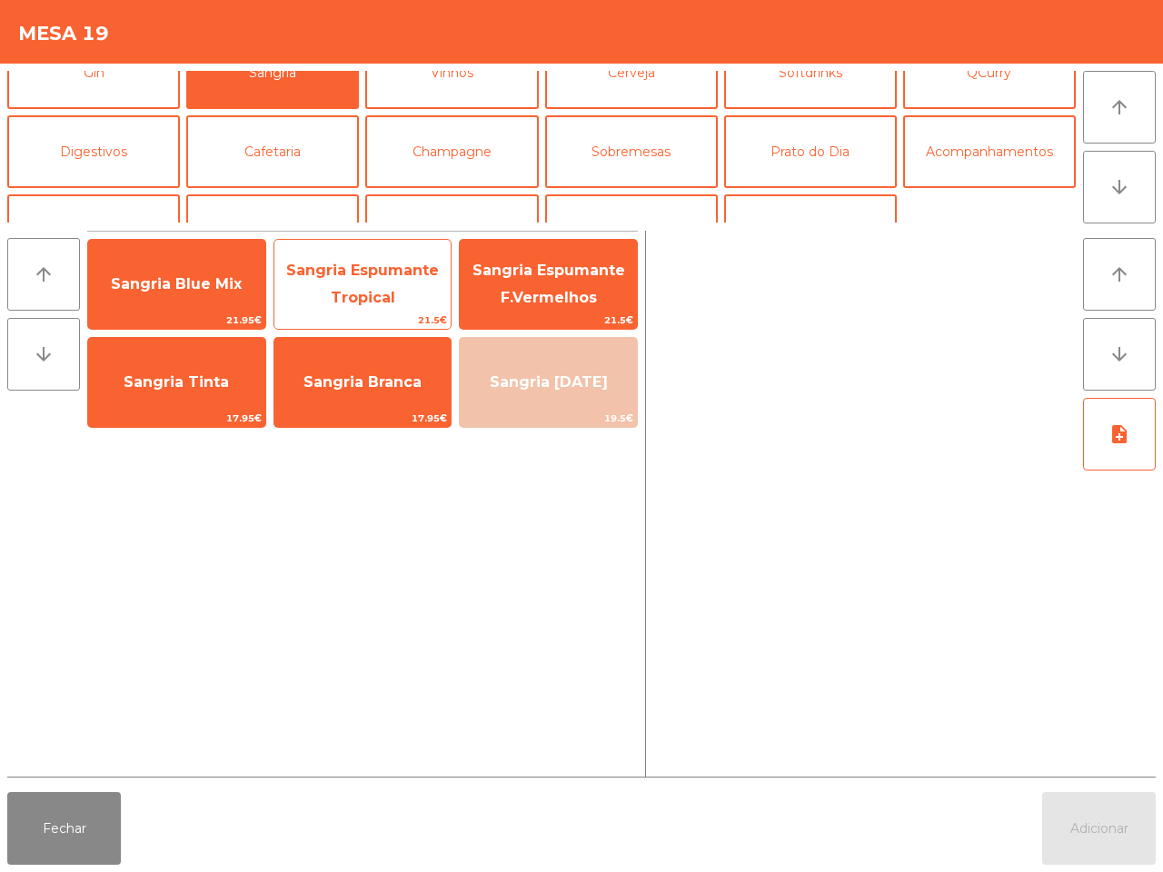
click at [427, 262] on span "Sangria Espumante Tropical" at bounding box center [362, 284] width 153 height 45
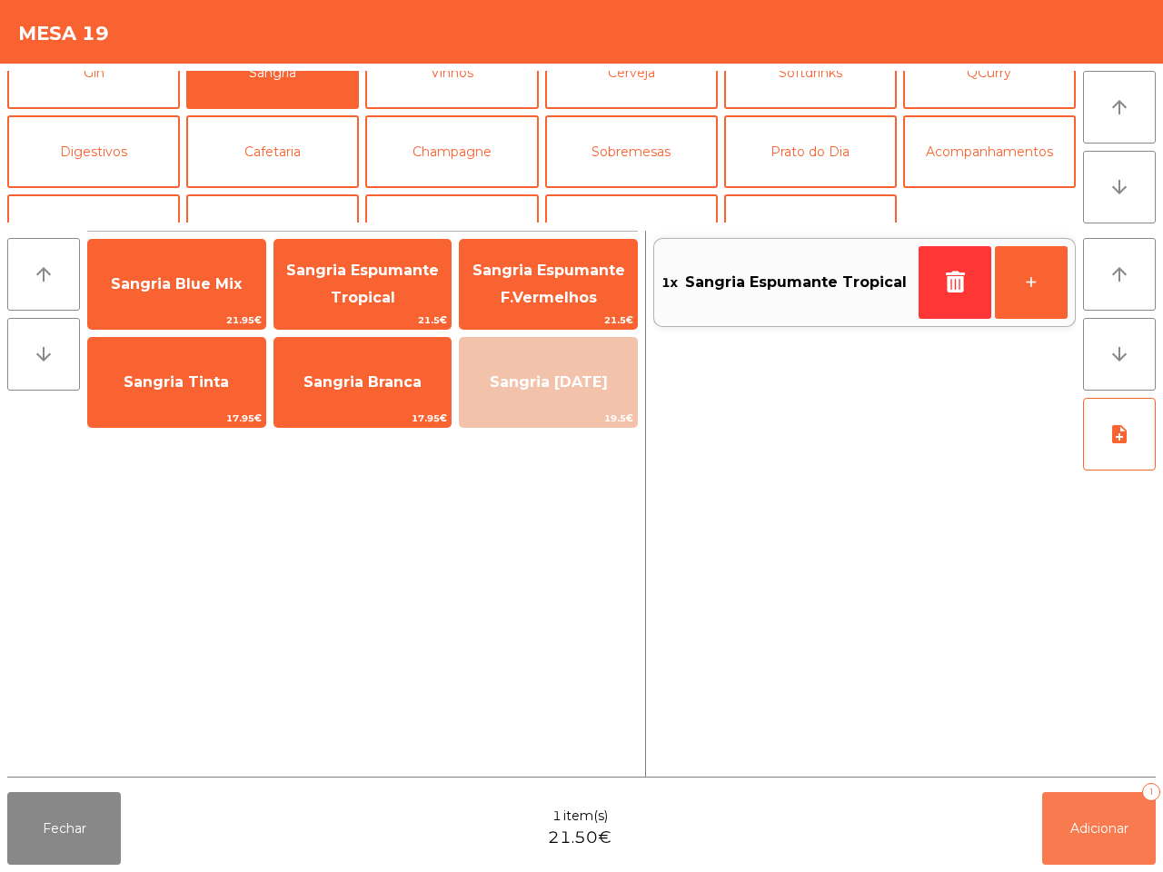
drag, startPoint x: 1092, startPoint y: 832, endPoint x: 818, endPoint y: 841, distance: 273.5
click at [1092, 831] on span "Adicionar" at bounding box center [1099, 828] width 58 height 16
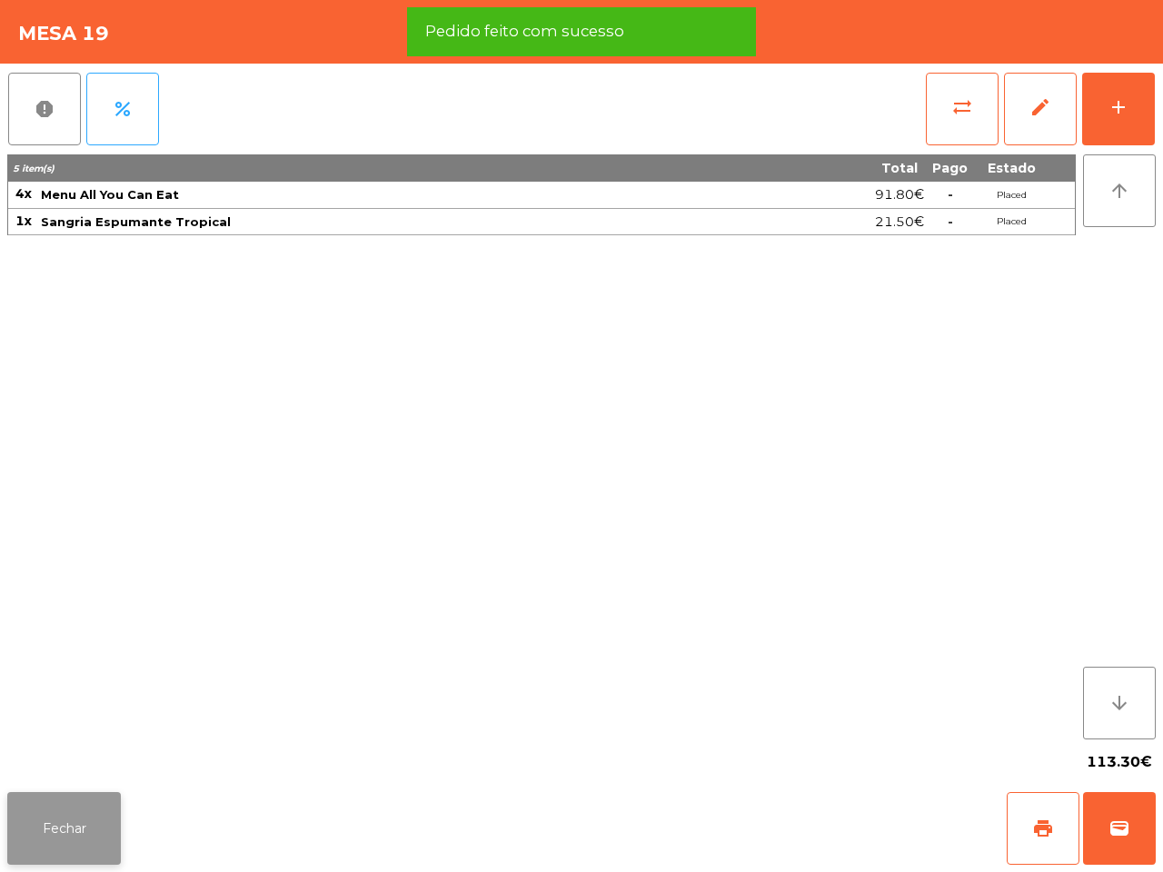
click at [74, 797] on button "Fechar" at bounding box center [64, 828] width 114 height 73
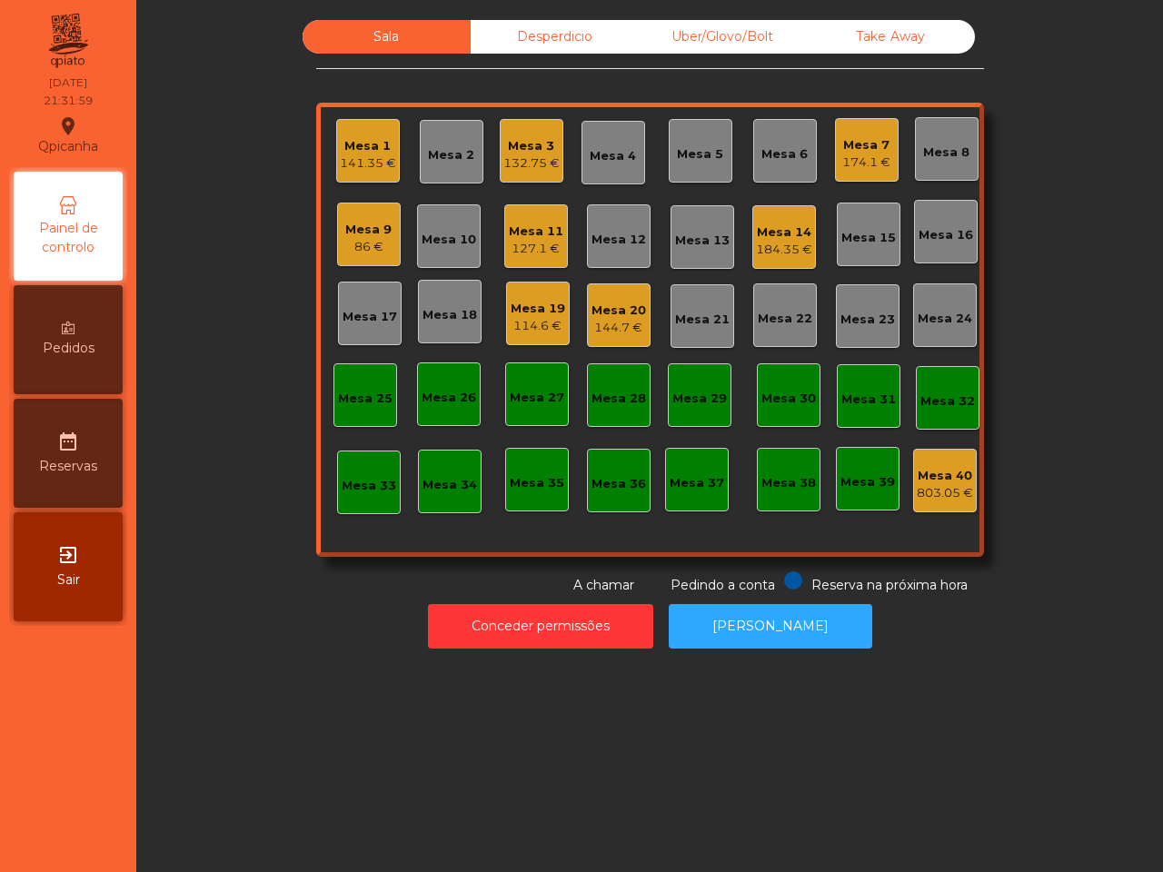
click at [519, 325] on div "114.6 €" at bounding box center [537, 326] width 54 height 18
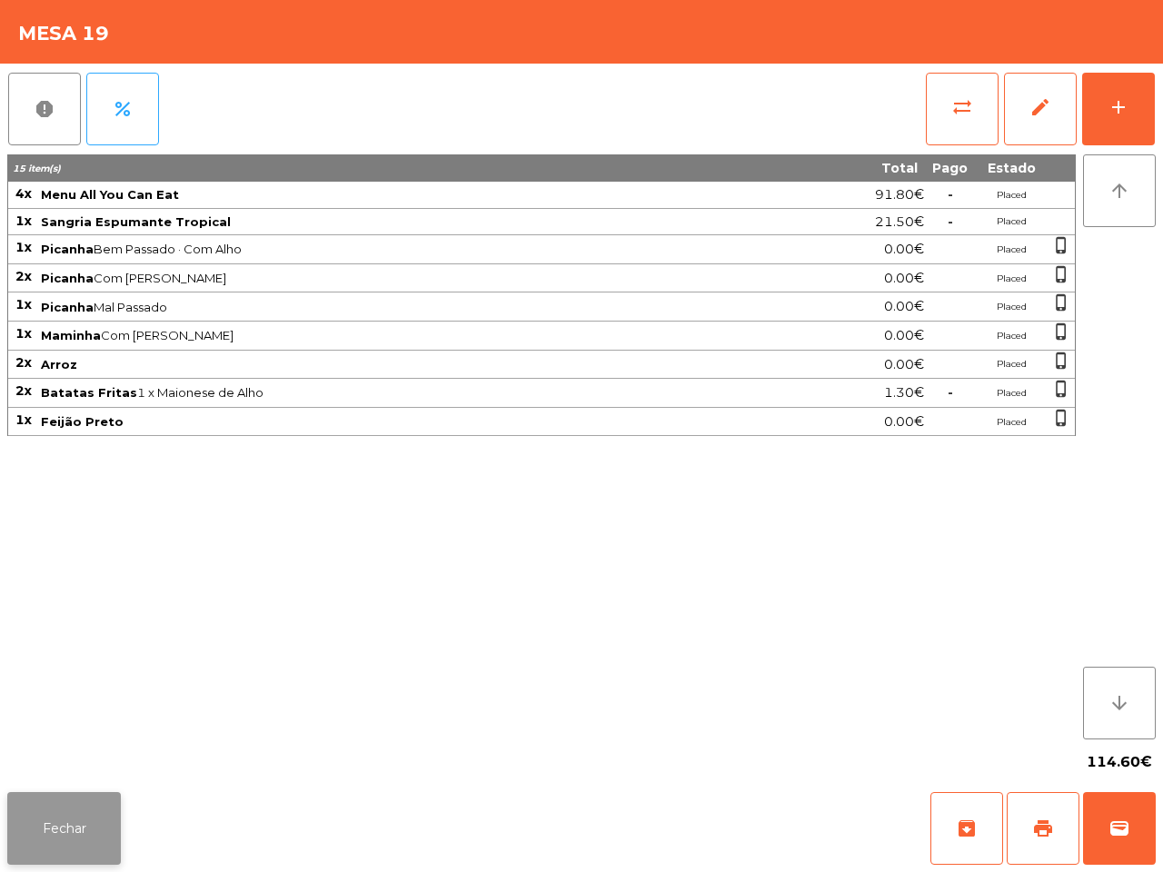
click at [89, 833] on button "Fechar" at bounding box center [64, 828] width 114 height 73
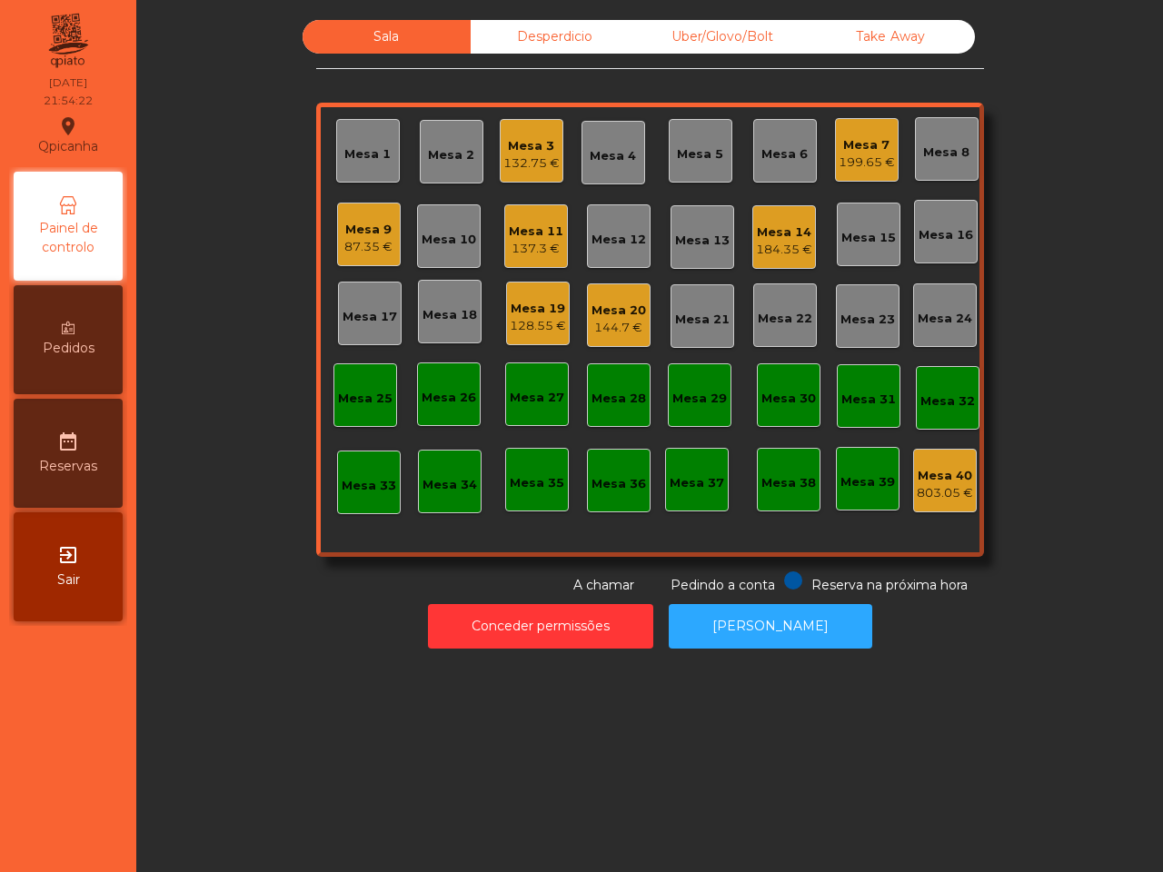
click at [618, 320] on div "144.7 €" at bounding box center [618, 328] width 54 height 18
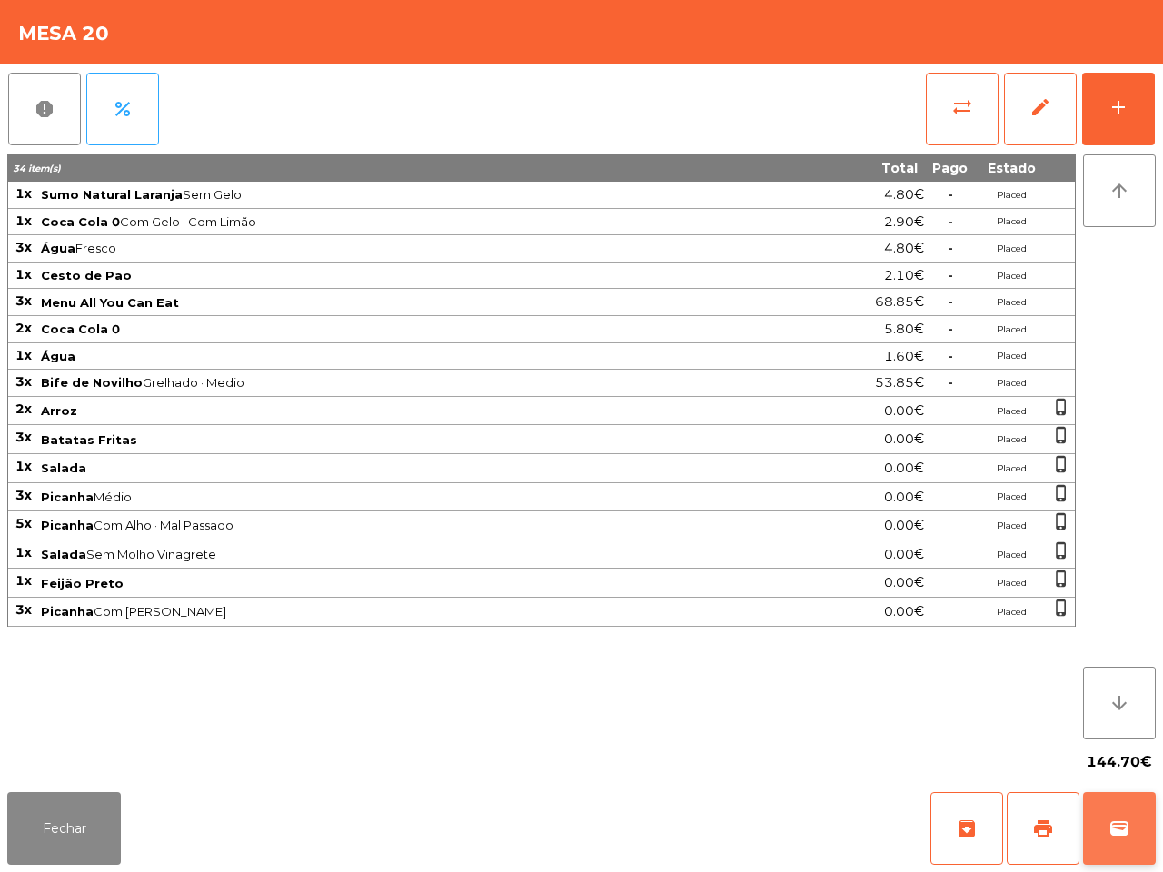
click at [1120, 819] on span "wallet" at bounding box center [1119, 828] width 22 height 22
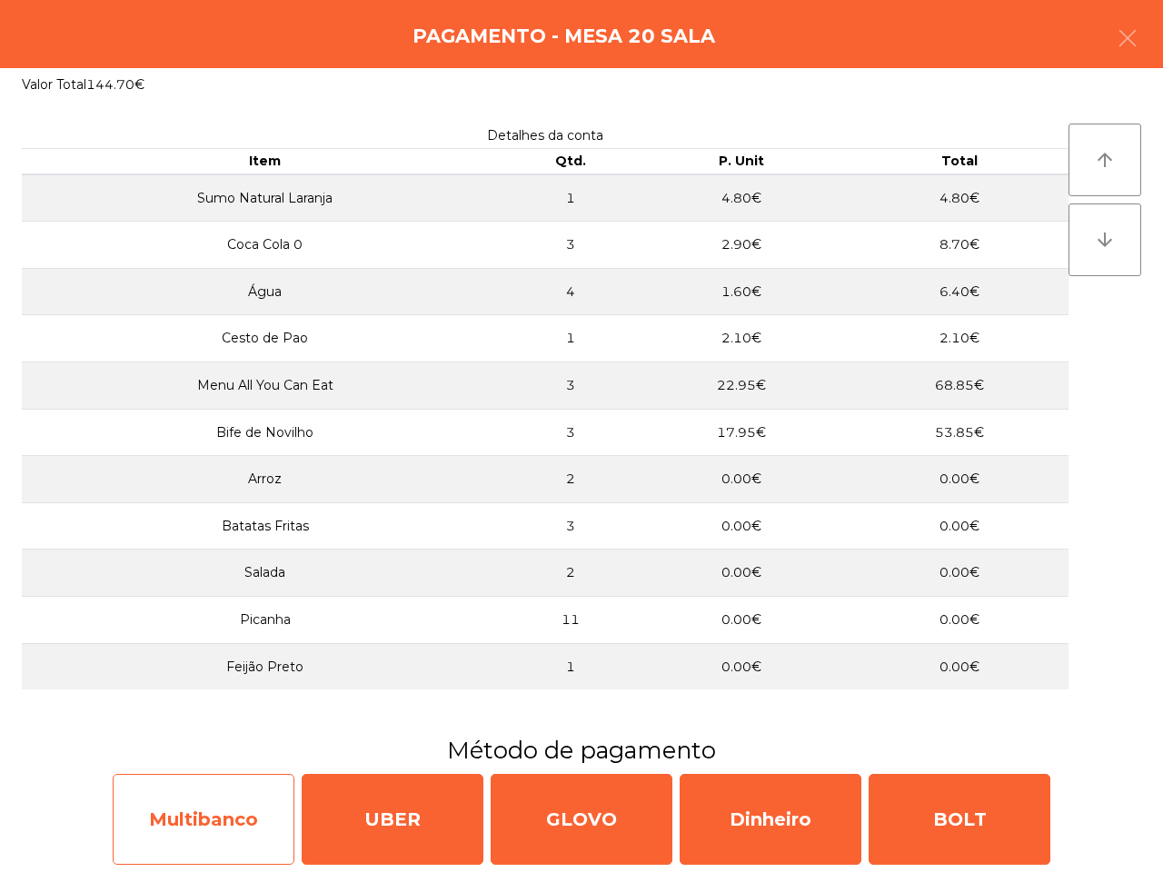
click at [189, 814] on div "Multibanco" at bounding box center [204, 819] width 182 height 91
select select "**"
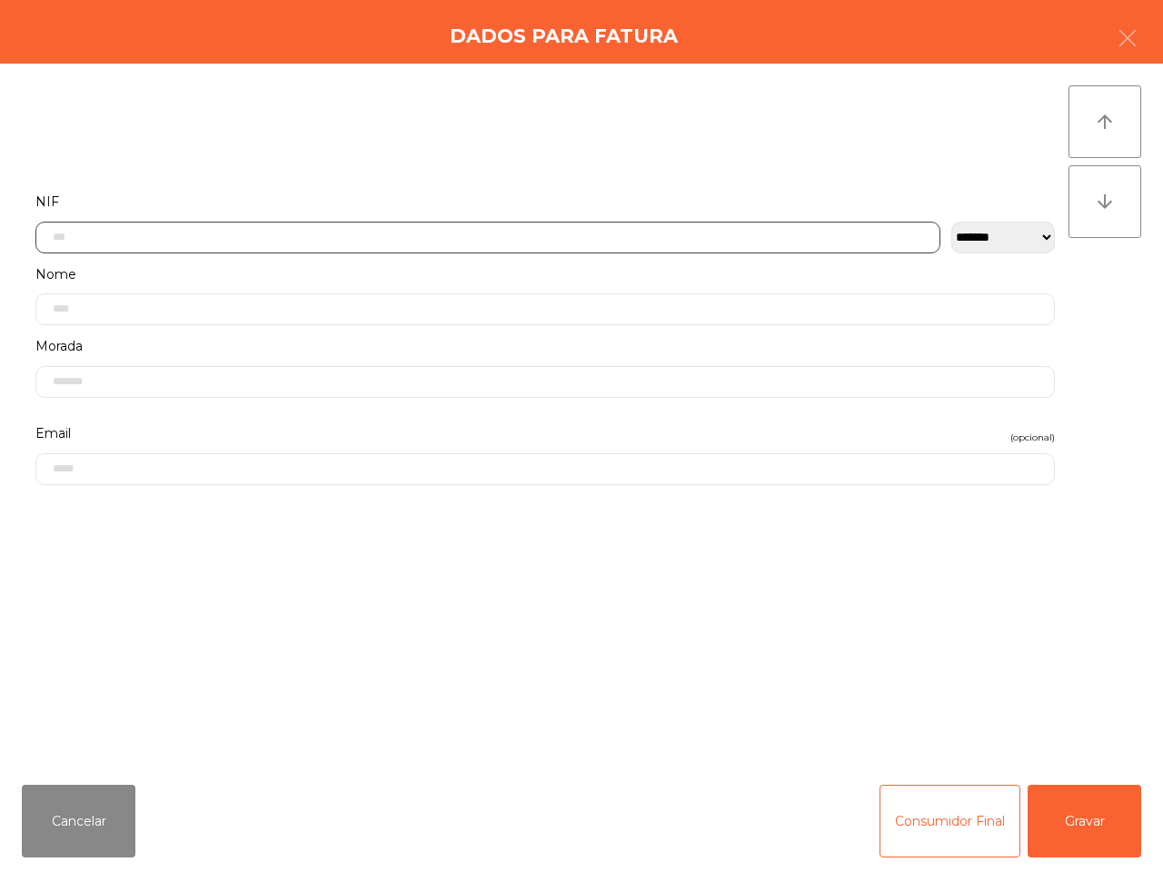
click at [382, 234] on input "text" at bounding box center [487, 238] width 905 height 32
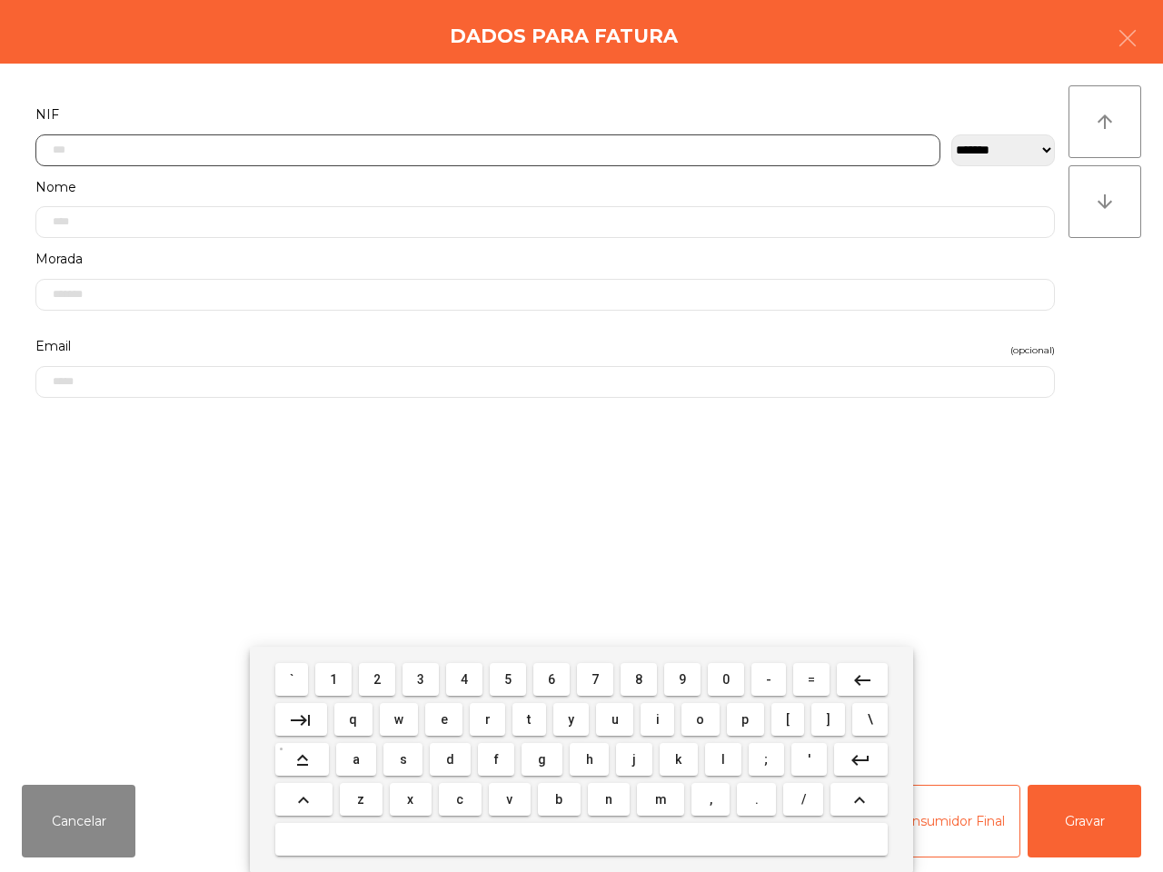
scroll to position [102, 0]
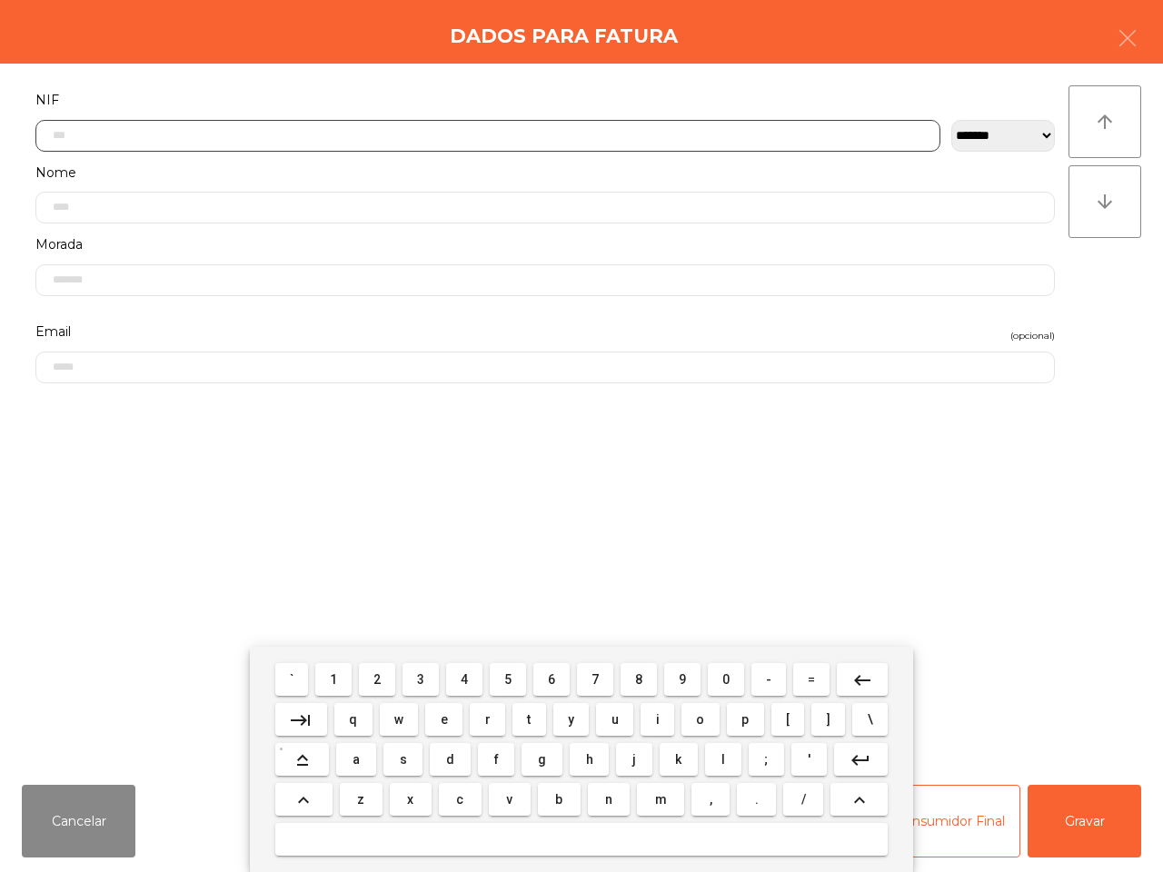
click at [377, 678] on span "2" at bounding box center [376, 679] width 7 height 15
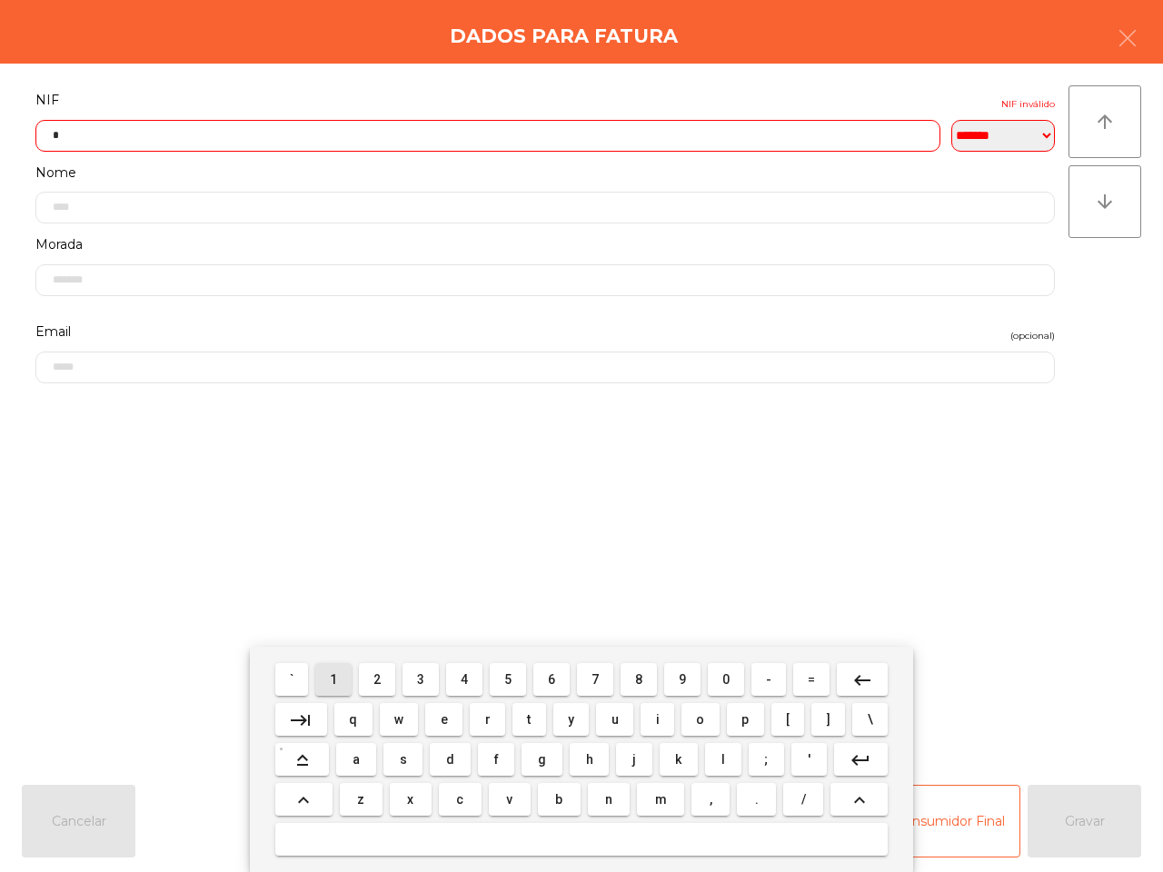
click at [322, 670] on button "1" at bounding box center [333, 679] width 36 height 33
click at [604, 674] on button "7" at bounding box center [595, 679] width 36 height 33
click at [678, 674] on span "9" at bounding box center [681, 679] width 7 height 15
click at [460, 678] on span "4" at bounding box center [463, 679] width 7 height 15
click at [519, 678] on button "5" at bounding box center [508, 679] width 36 height 33
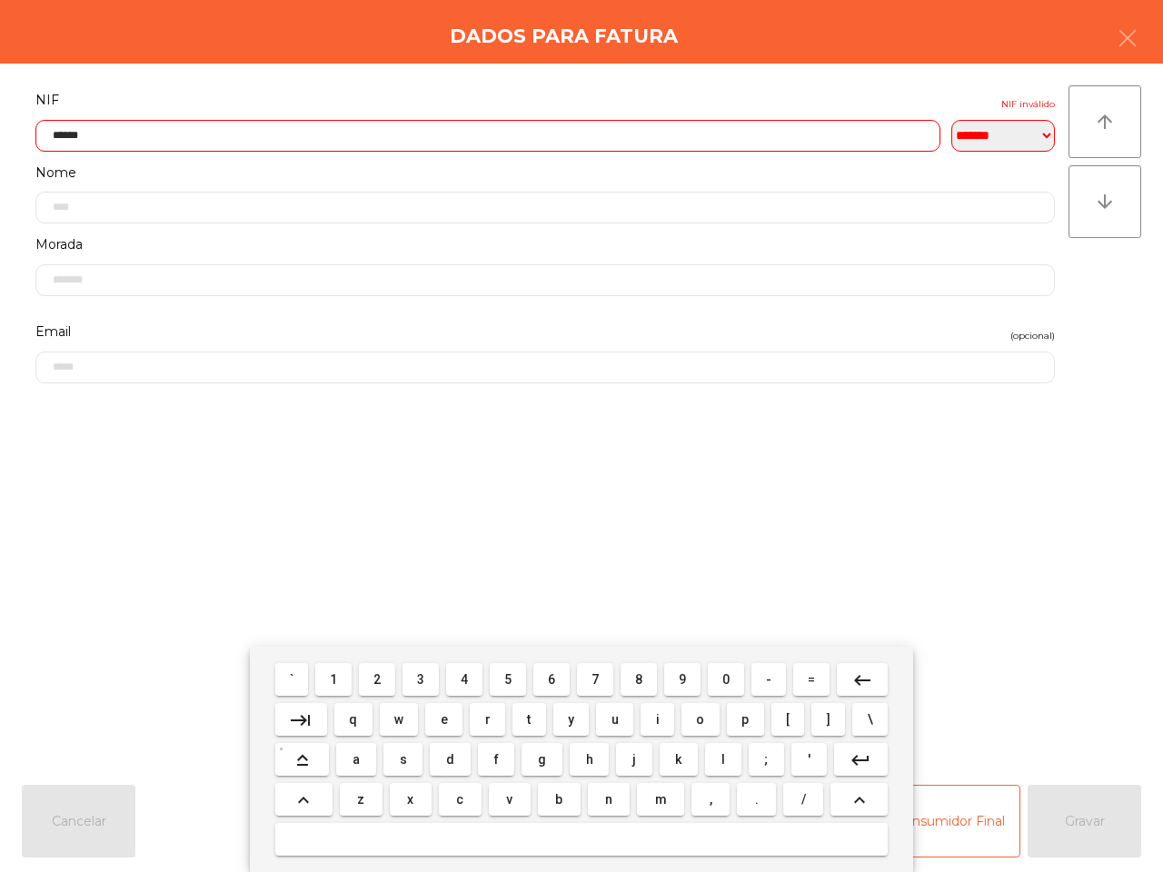
click at [465, 678] on span "4" at bounding box center [463, 679] width 7 height 15
click at [687, 673] on button "9" at bounding box center [682, 679] width 36 height 33
click at [725, 677] on span "0" at bounding box center [725, 679] width 7 height 15
type input "*********"
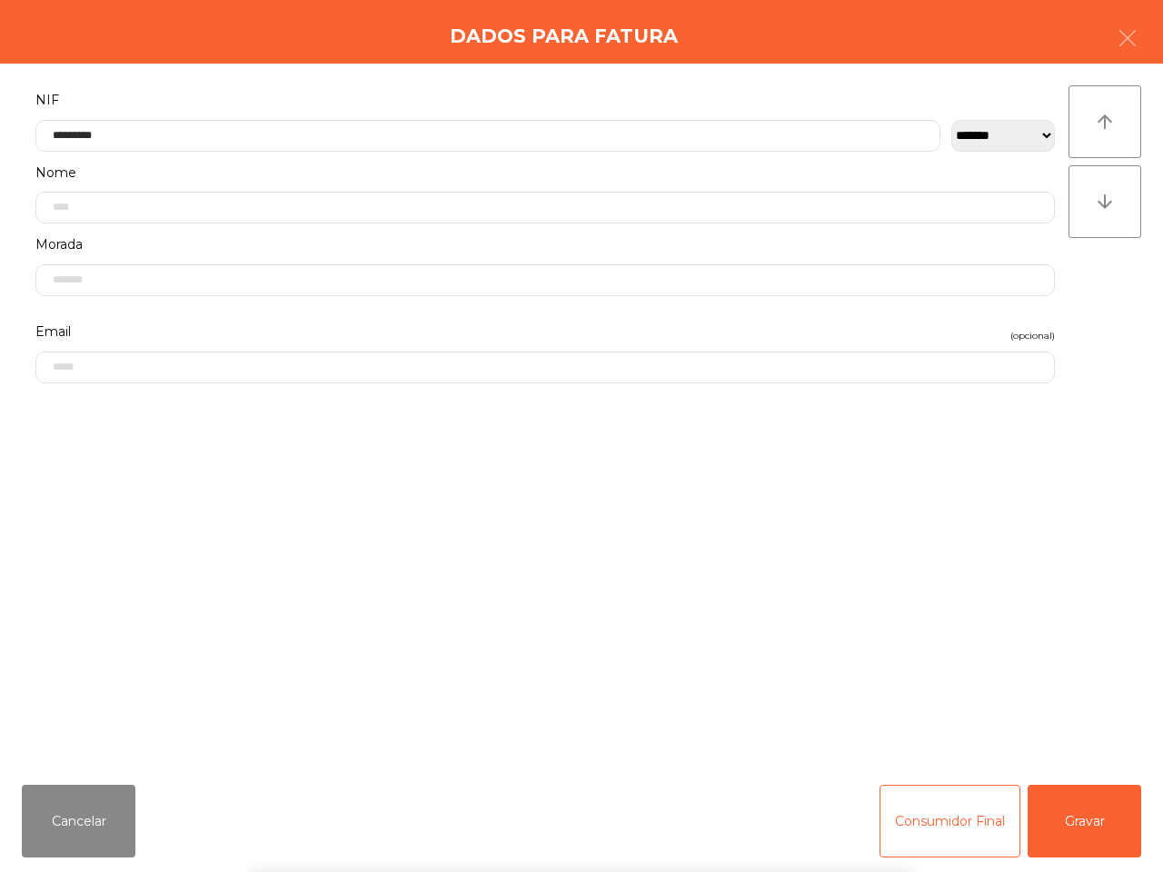
click at [738, 550] on form "**********" at bounding box center [545, 419] width 1046 height 663
click at [1060, 802] on button "Gravar" at bounding box center [1084, 821] width 114 height 73
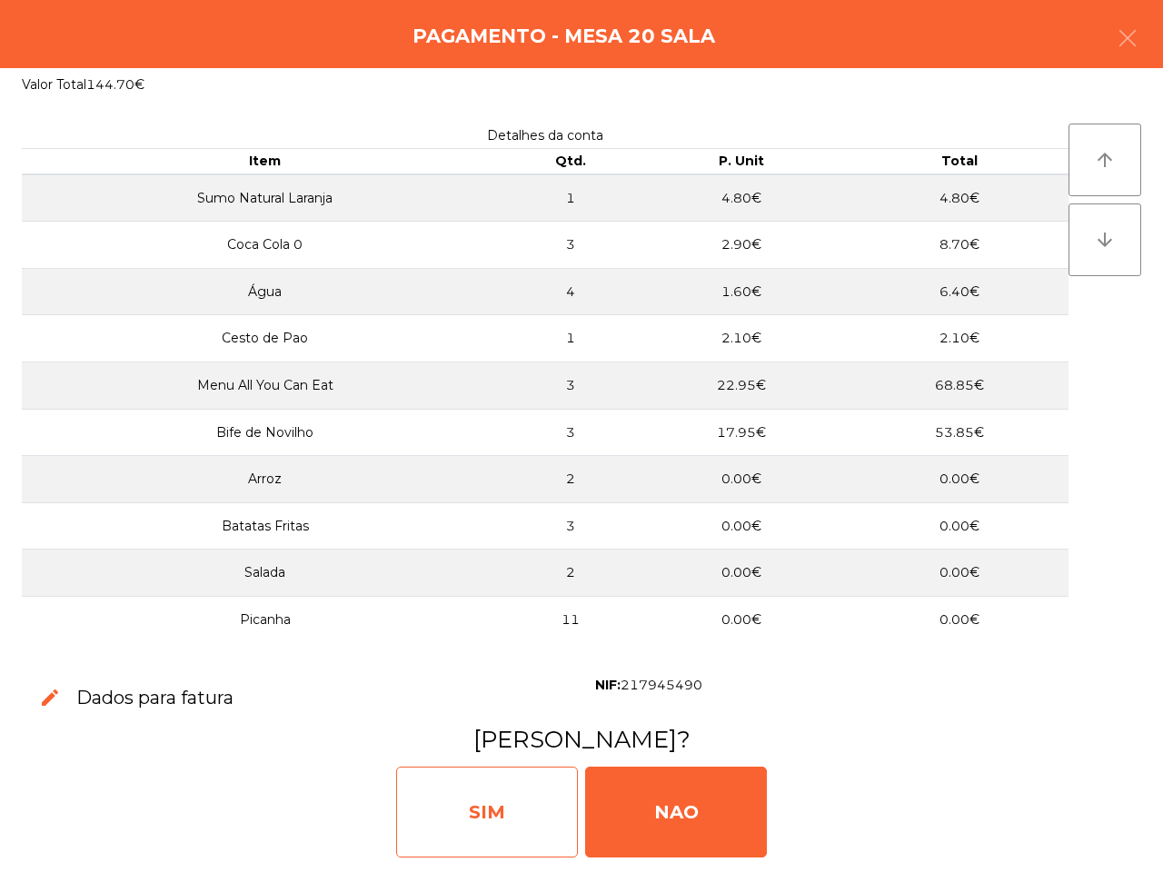
click at [559, 795] on div "SIM" at bounding box center [487, 812] width 182 height 91
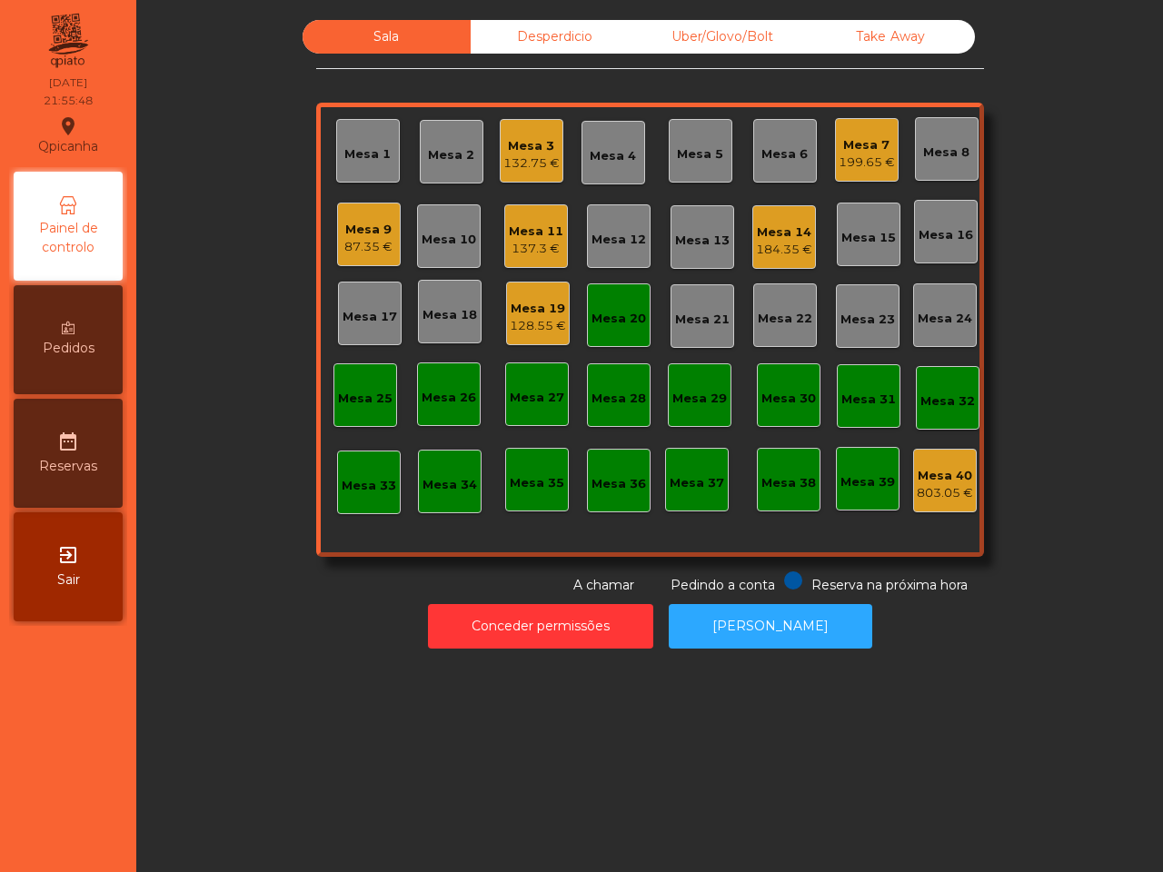
click at [541, 783] on div "Sala Desperdicio Uber/Glovo/Bolt Take Away Mesa 1 Mesa 2 Mesa 3 132.75 € [GEOGR…" at bounding box center [649, 436] width 1026 height 872
click at [874, 157] on div "199.65 €" at bounding box center [866, 162] width 56 height 18
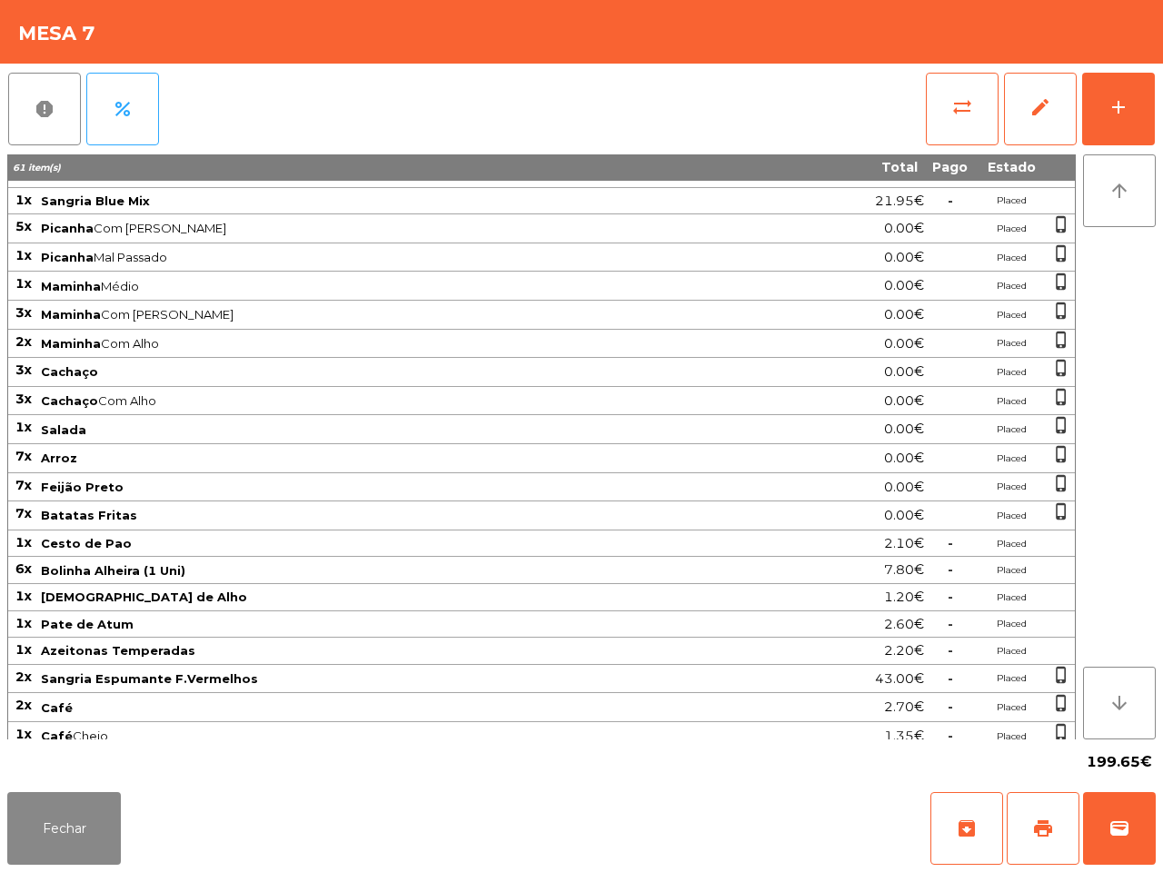
scroll to position [42, 0]
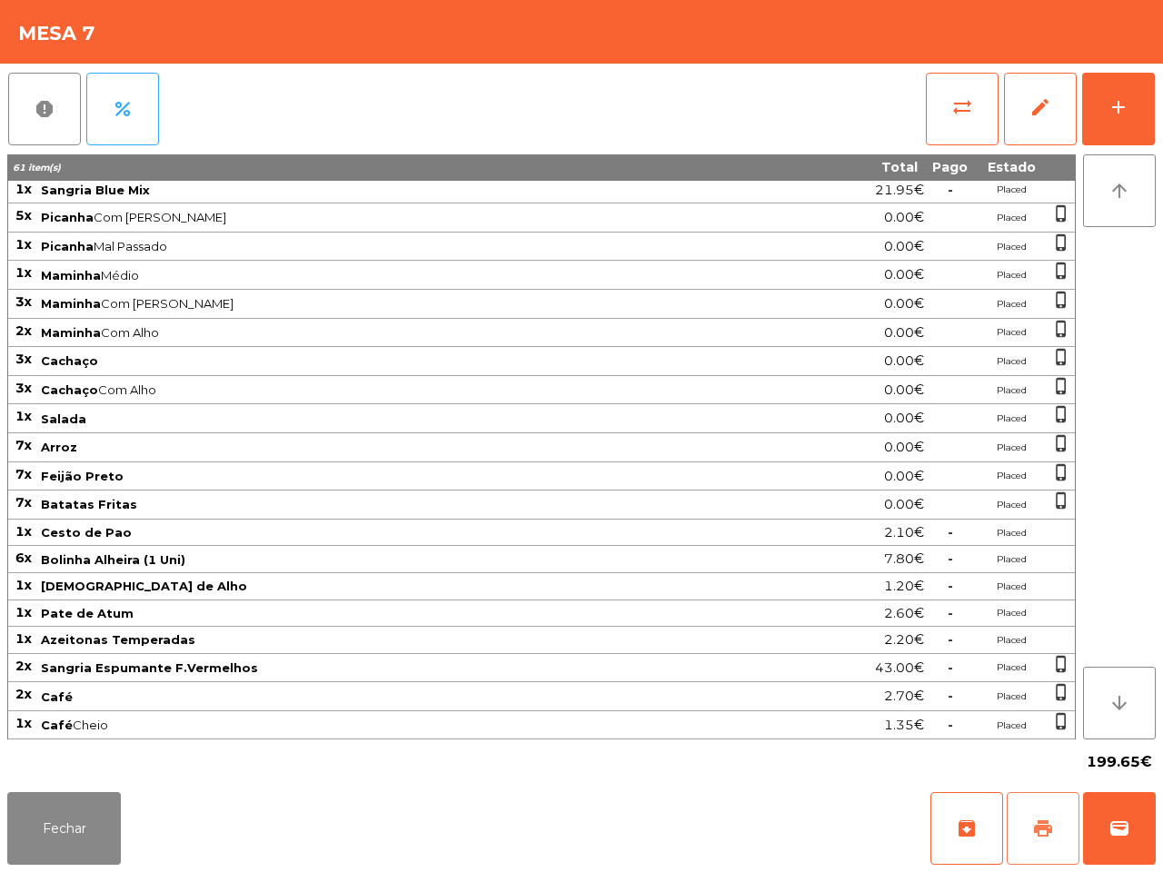
click at [1043, 822] on span "print" at bounding box center [1043, 828] width 22 height 22
click at [86, 834] on button "Fechar" at bounding box center [64, 828] width 114 height 73
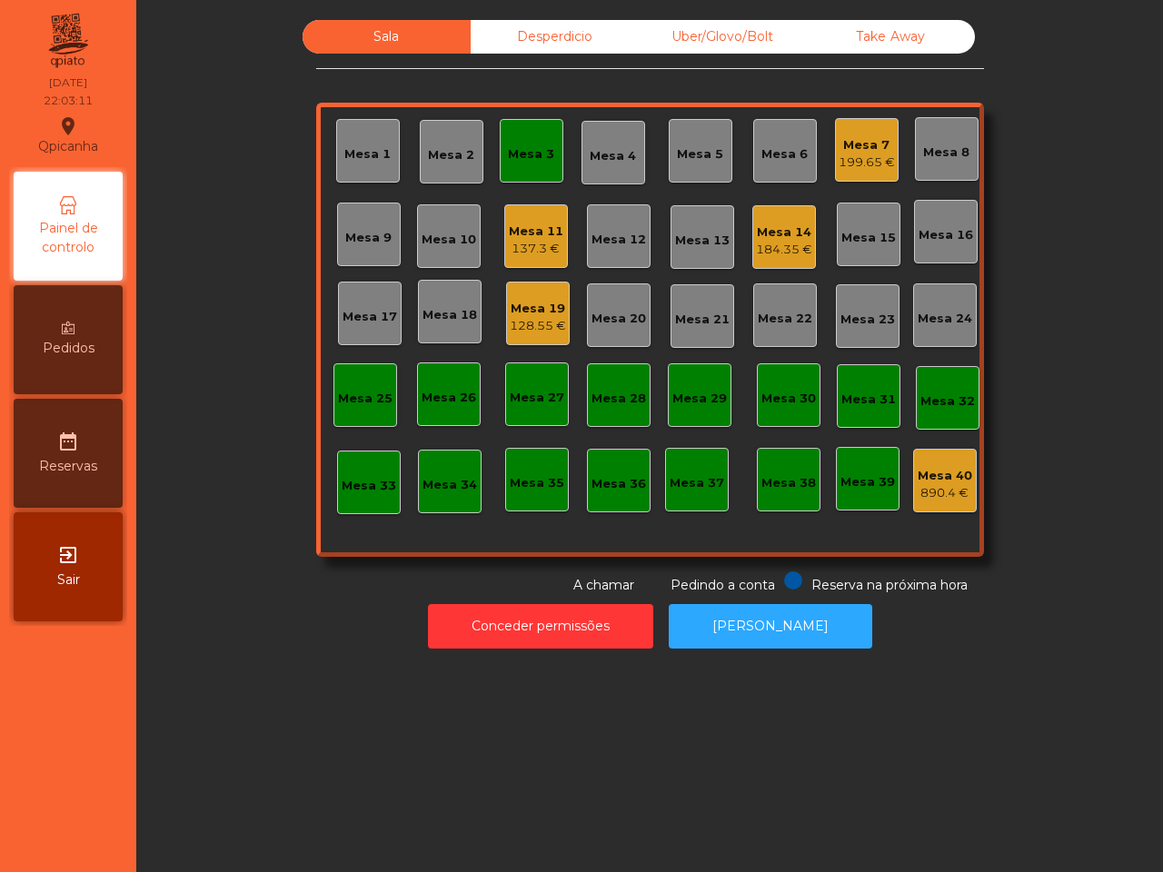
click at [782, 241] on div "184.35 €" at bounding box center [784, 250] width 56 height 18
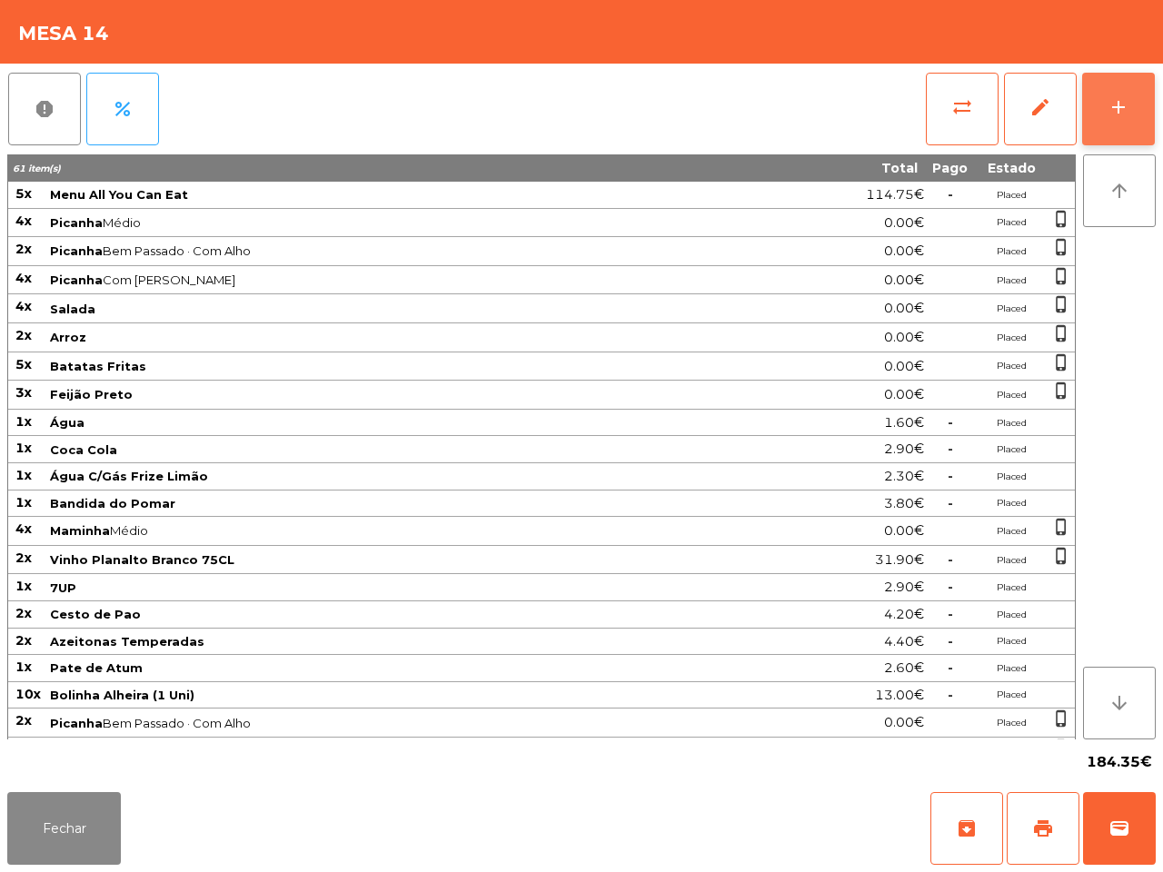
click at [1114, 111] on div "add" at bounding box center [1118, 107] width 22 height 22
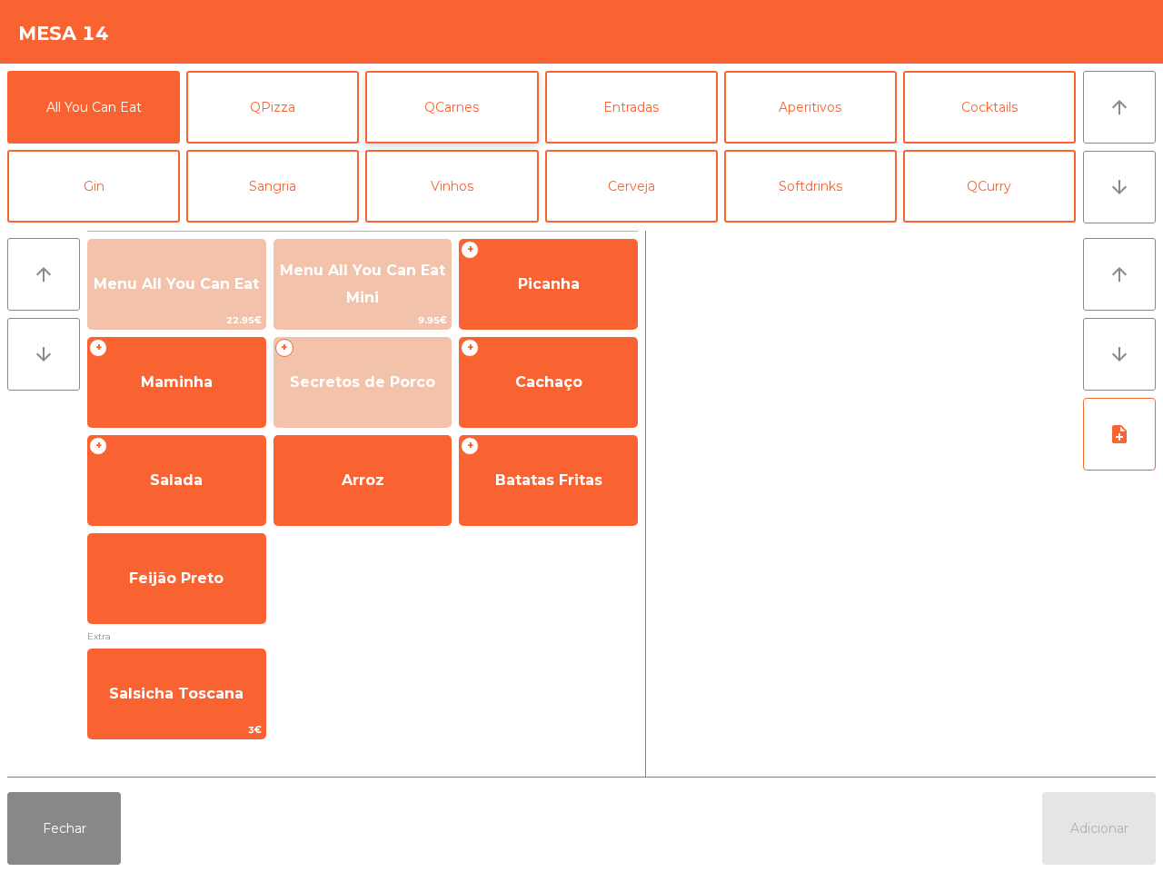
scroll to position [114, 0]
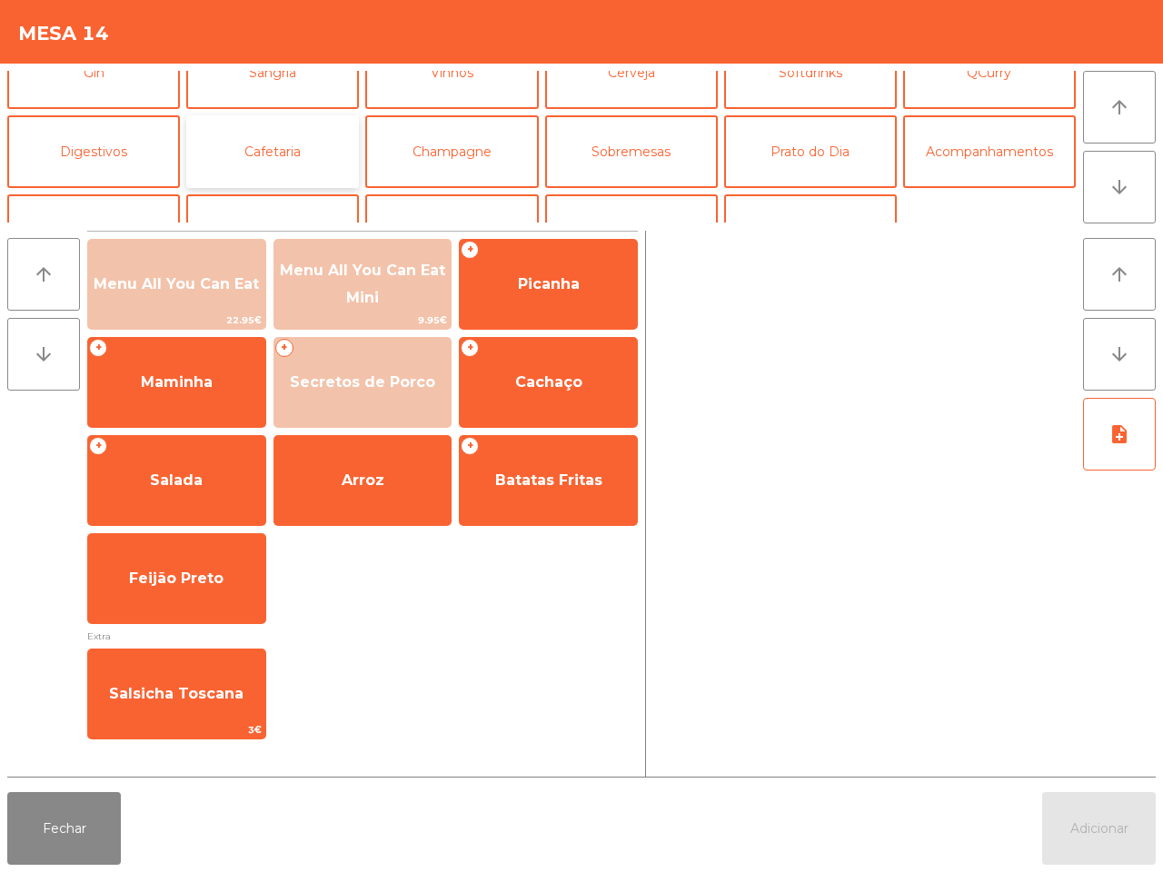
click at [319, 151] on button "Cafetaria" at bounding box center [272, 151] width 173 height 73
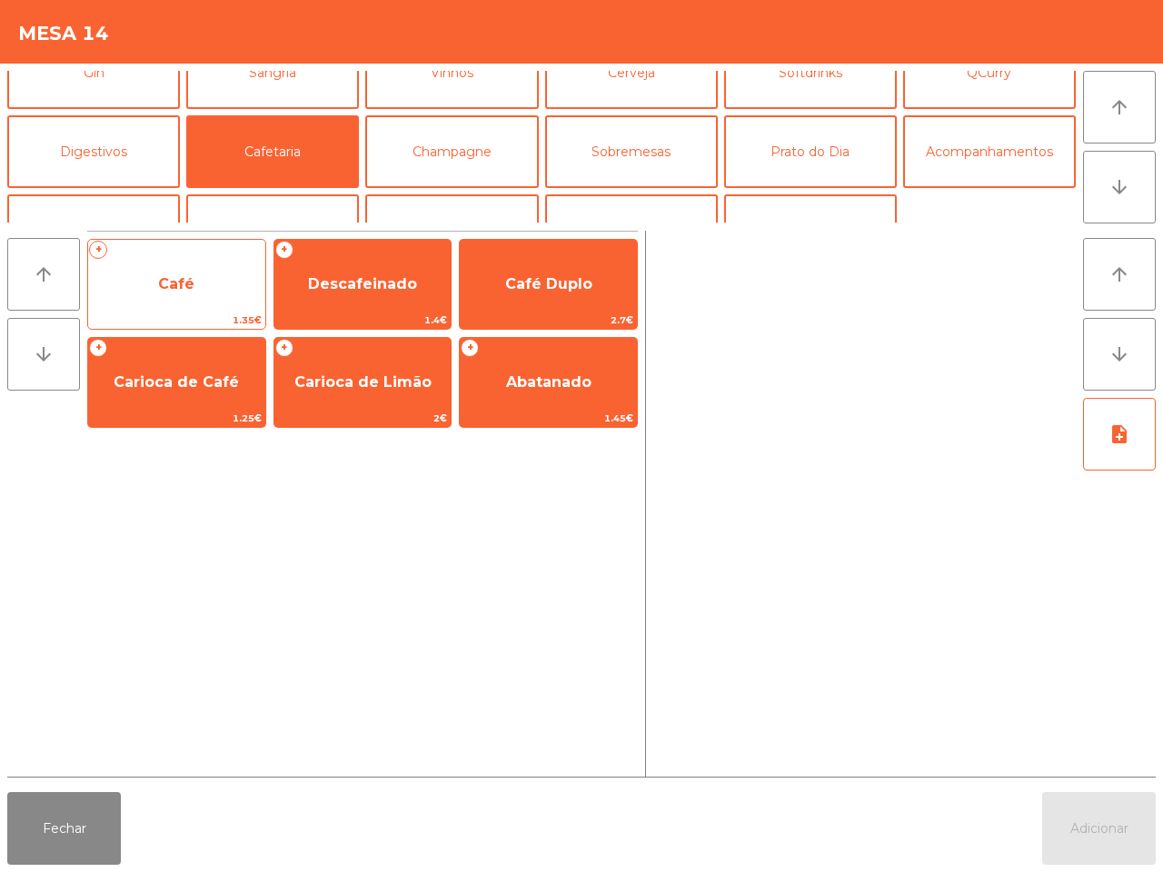
click at [174, 271] on span "Café" at bounding box center [176, 284] width 177 height 49
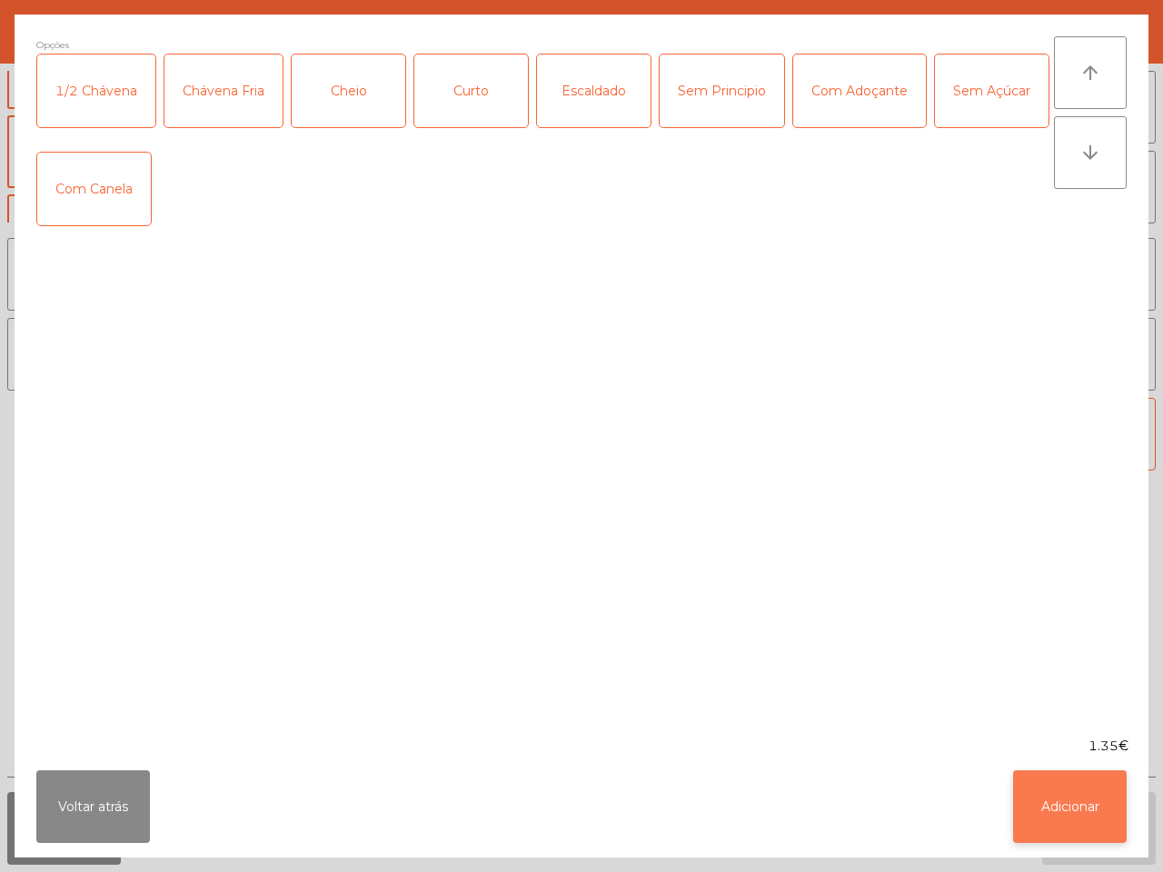
click at [1028, 800] on button "Adicionar" at bounding box center [1070, 806] width 114 height 73
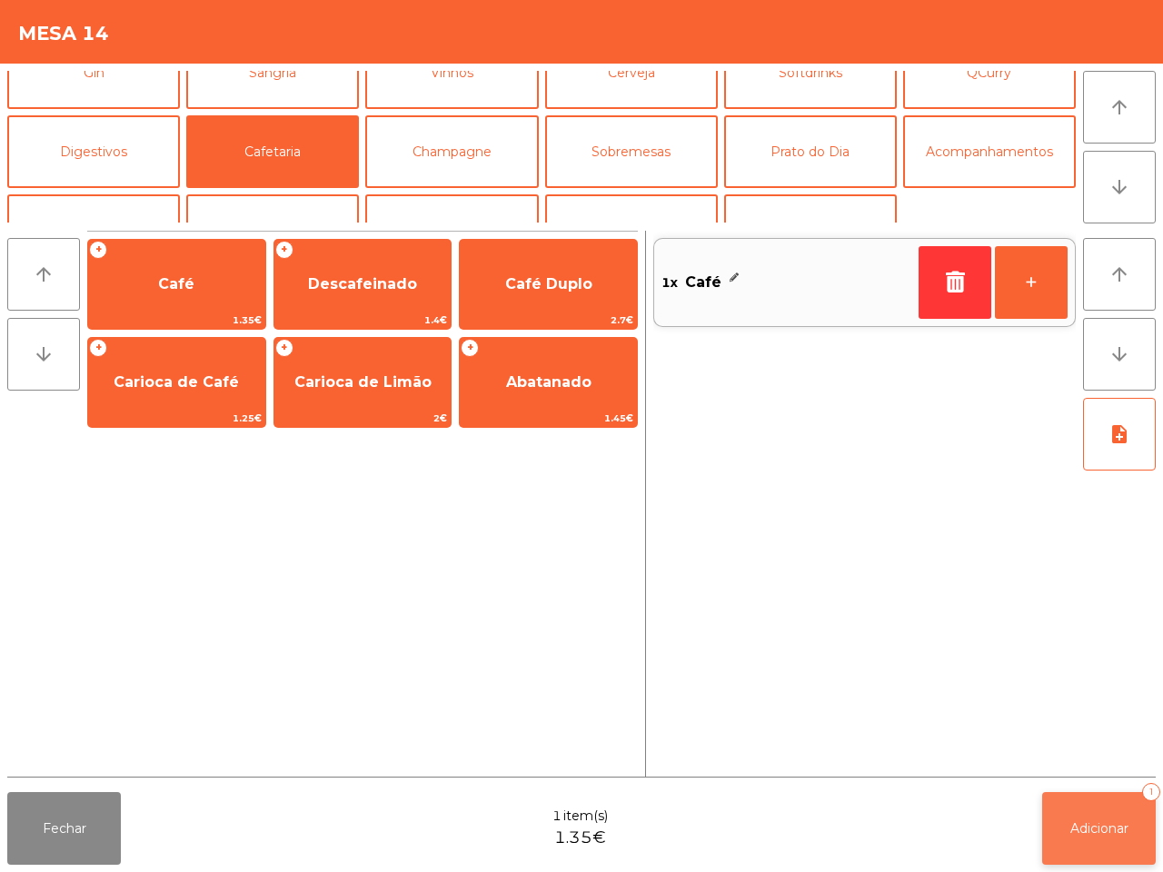
click at [1087, 824] on span "Adicionar" at bounding box center [1099, 828] width 58 height 16
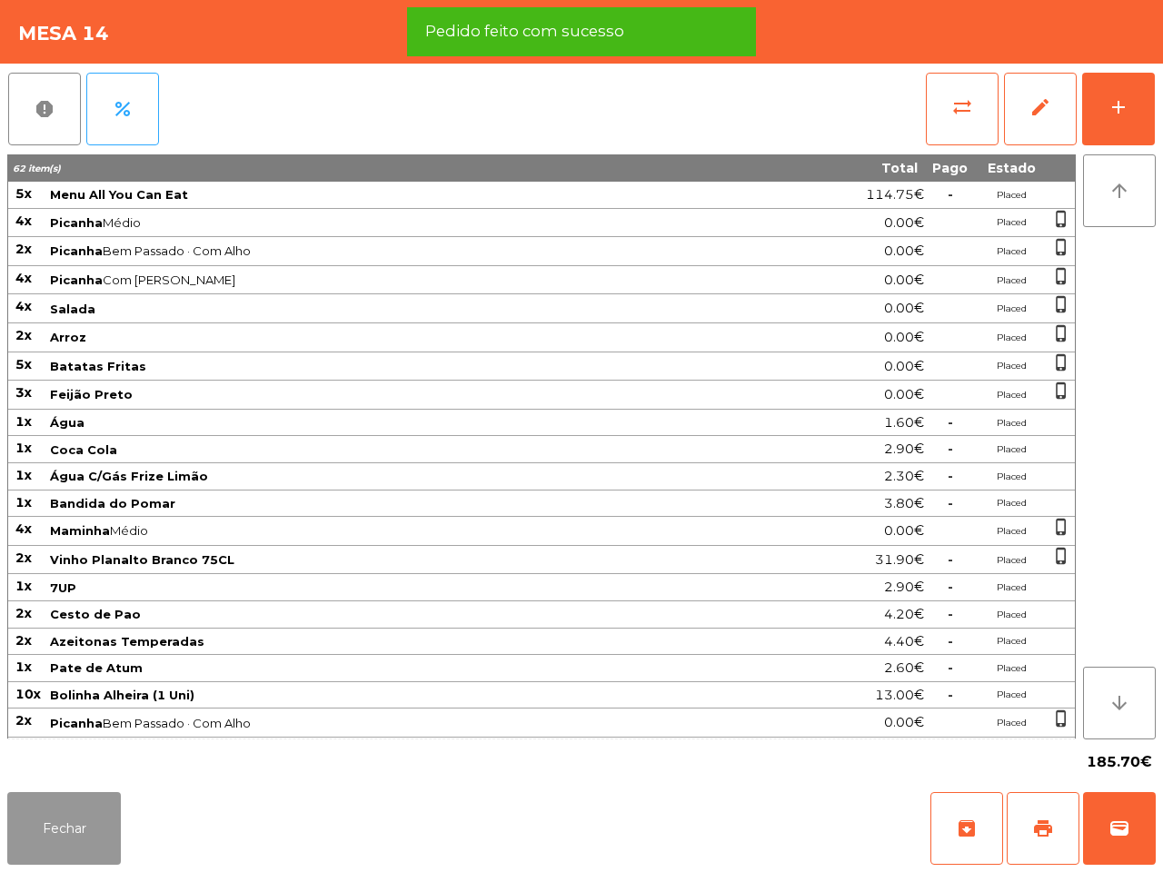
drag, startPoint x: 70, startPoint y: 822, endPoint x: 102, endPoint y: 747, distance: 81.8
click at [70, 823] on button "Fechar" at bounding box center [64, 828] width 114 height 73
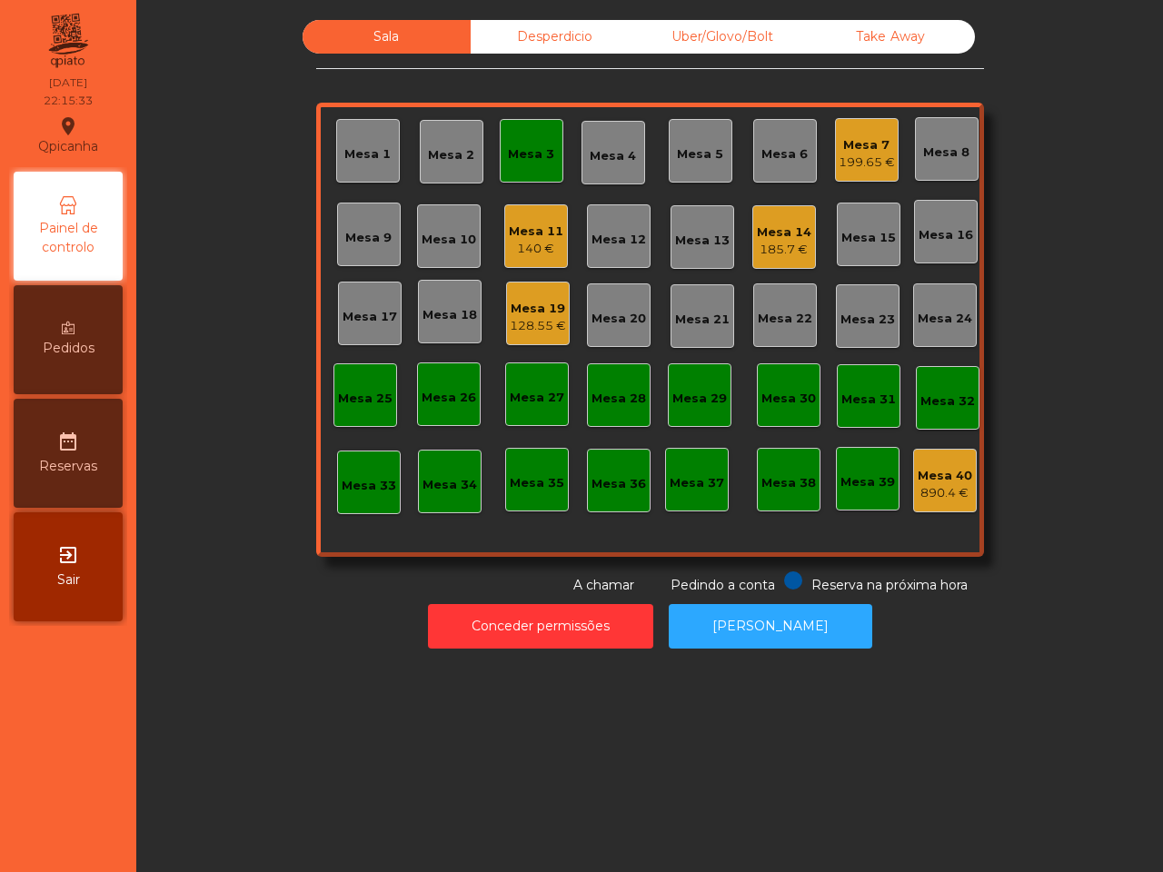
click at [791, 221] on div "Mesa 14 185.7 €" at bounding box center [784, 237] width 54 height 43
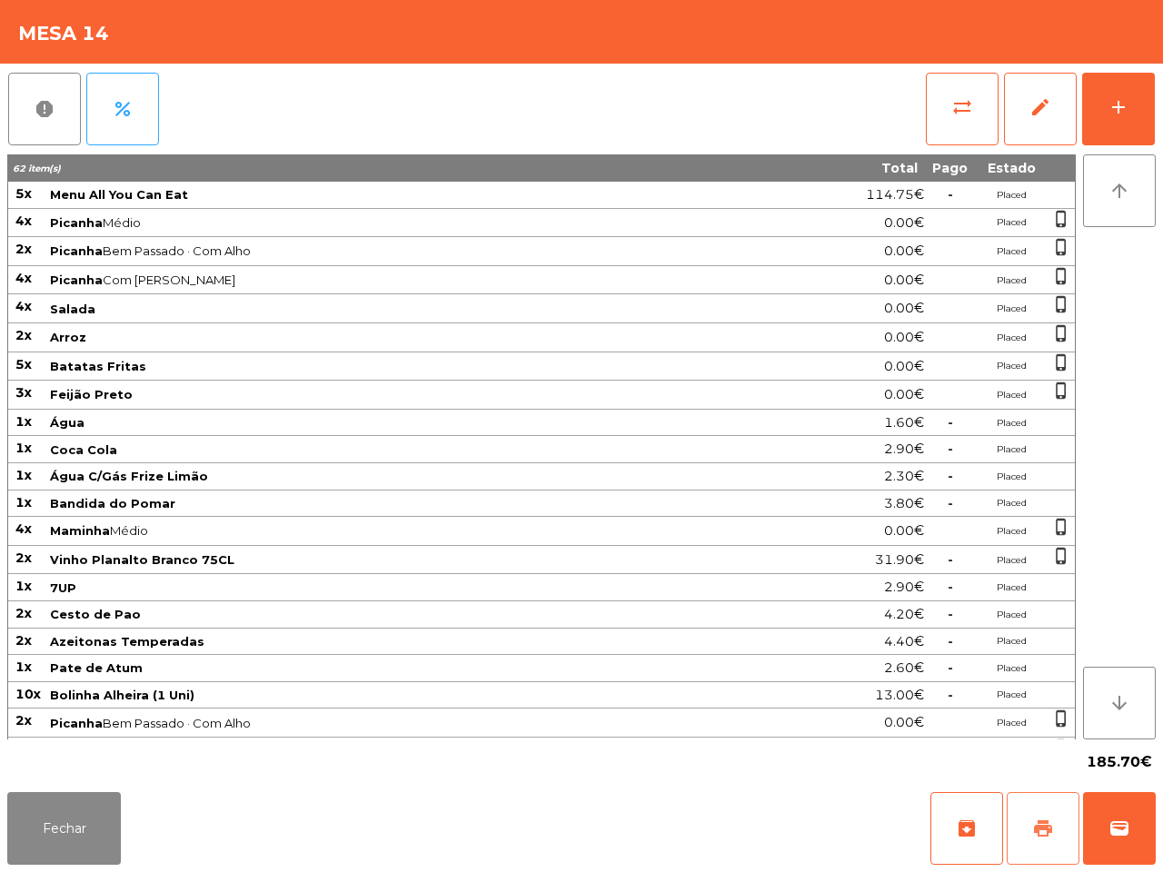
click at [1017, 831] on button "print" at bounding box center [1042, 828] width 73 height 73
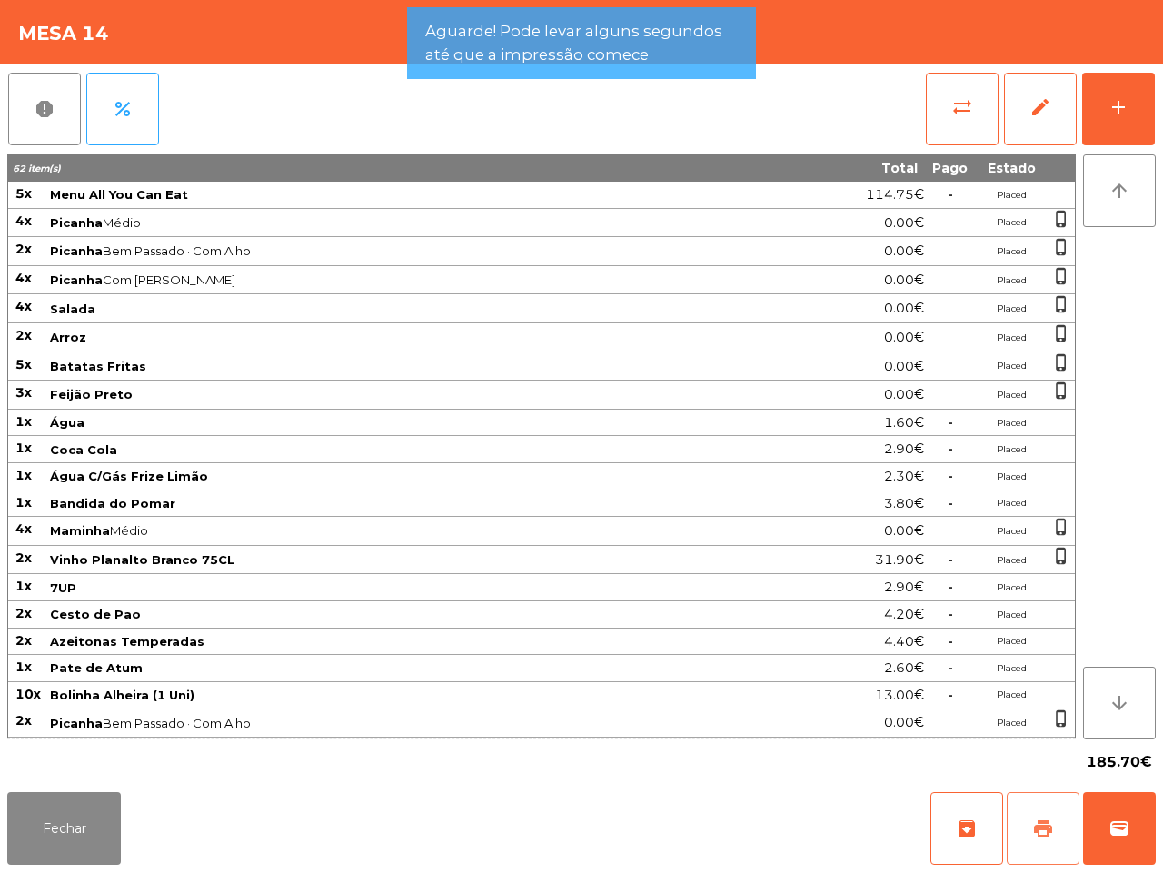
scroll to position [152, 0]
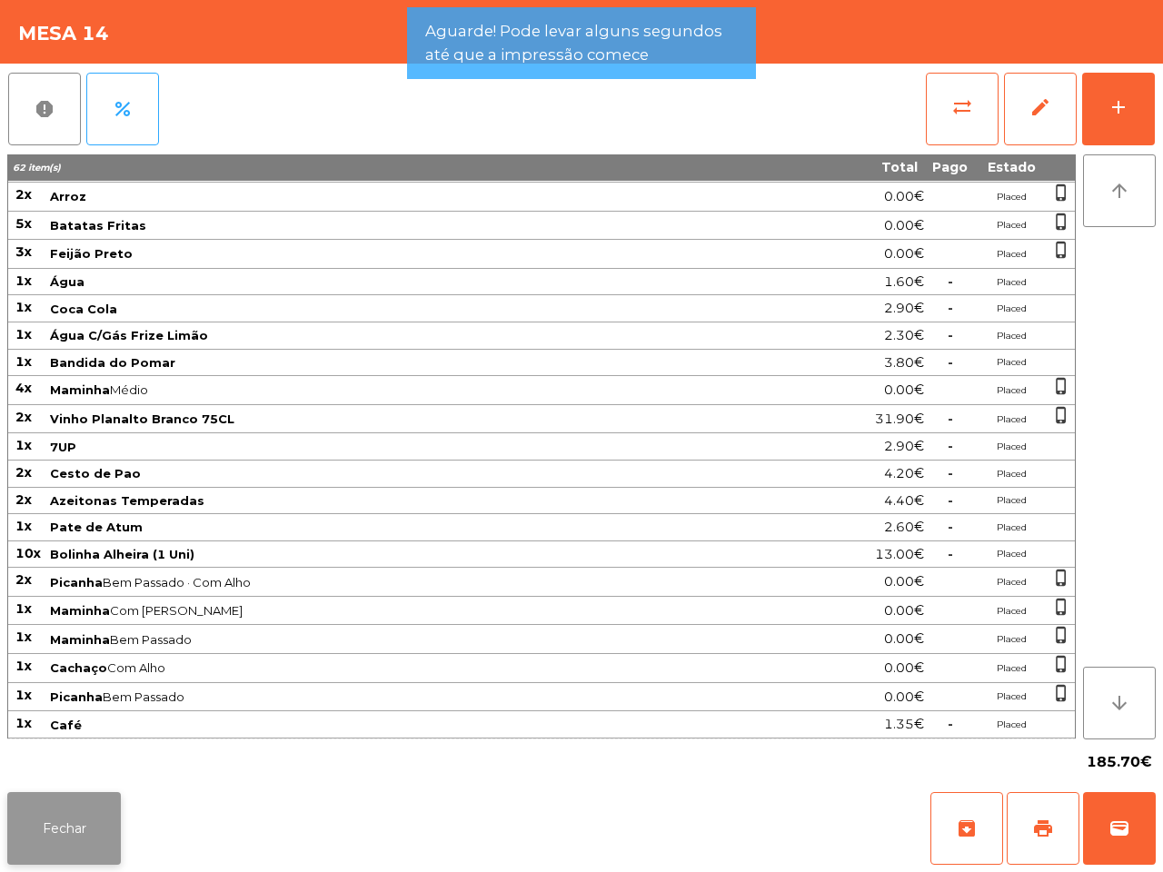
click at [57, 843] on button "Fechar" at bounding box center [64, 828] width 114 height 73
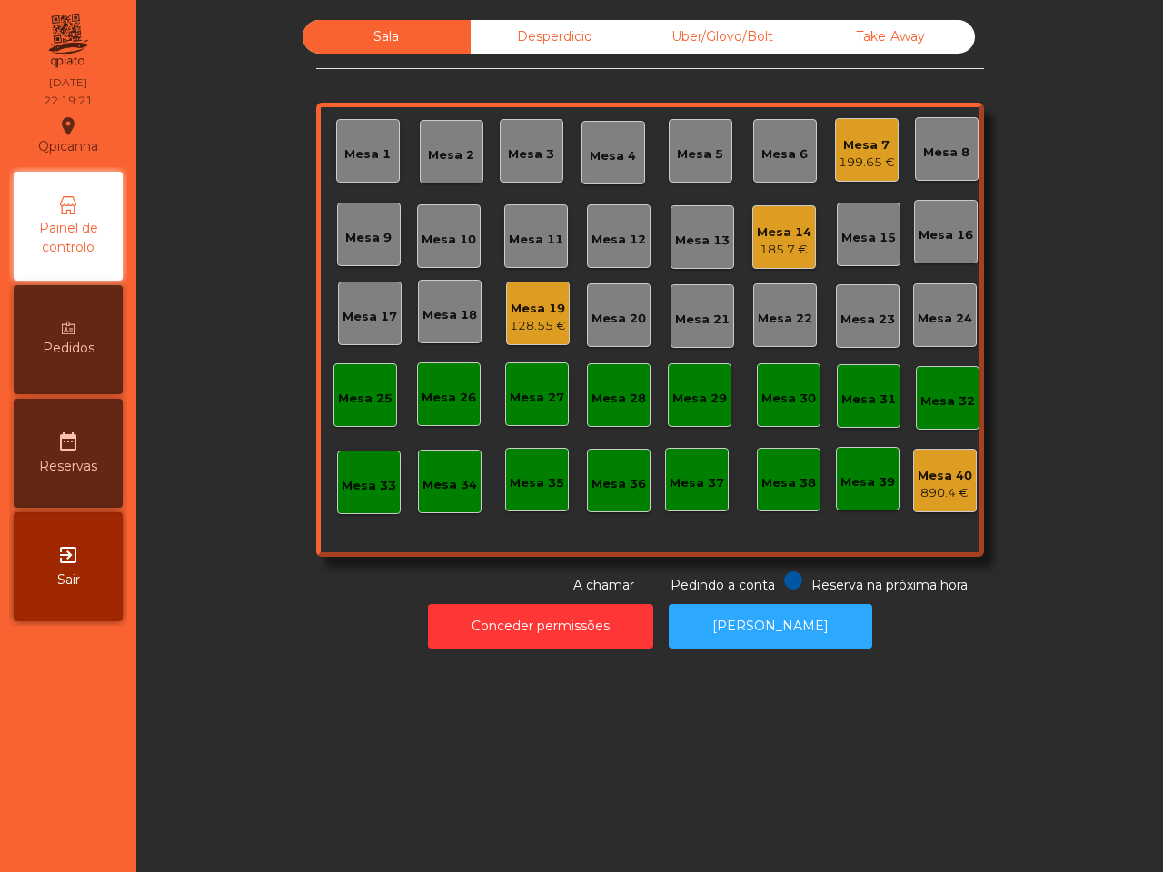
click at [196, 727] on div "Sala Desperdicio Uber/Glovo/Bolt Take Away Mesa 1 Mesa 2 Mesa 3 Mesa 4 Mesa 5 M…" at bounding box center [649, 436] width 1026 height 872
click at [757, 243] on div "185.7 €" at bounding box center [784, 250] width 54 height 18
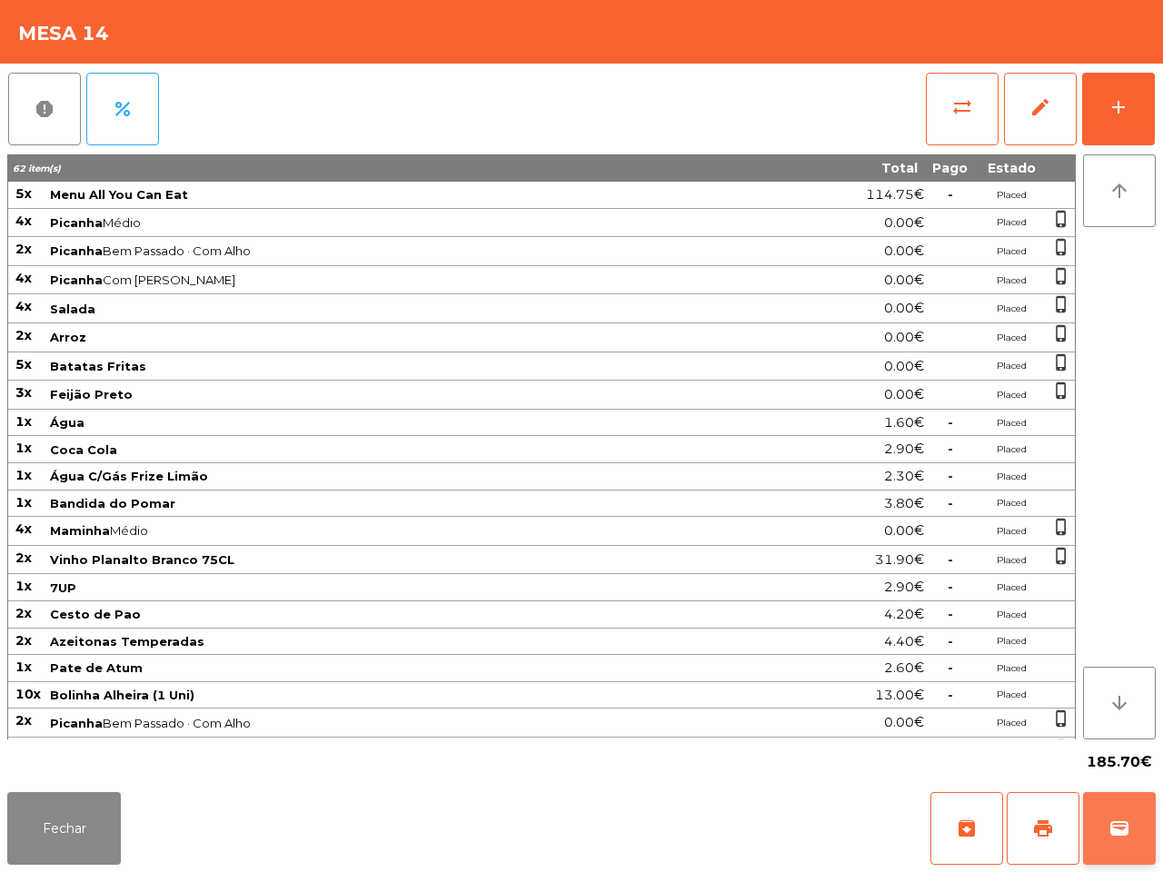
click at [1117, 834] on span "wallet" at bounding box center [1119, 828] width 22 height 22
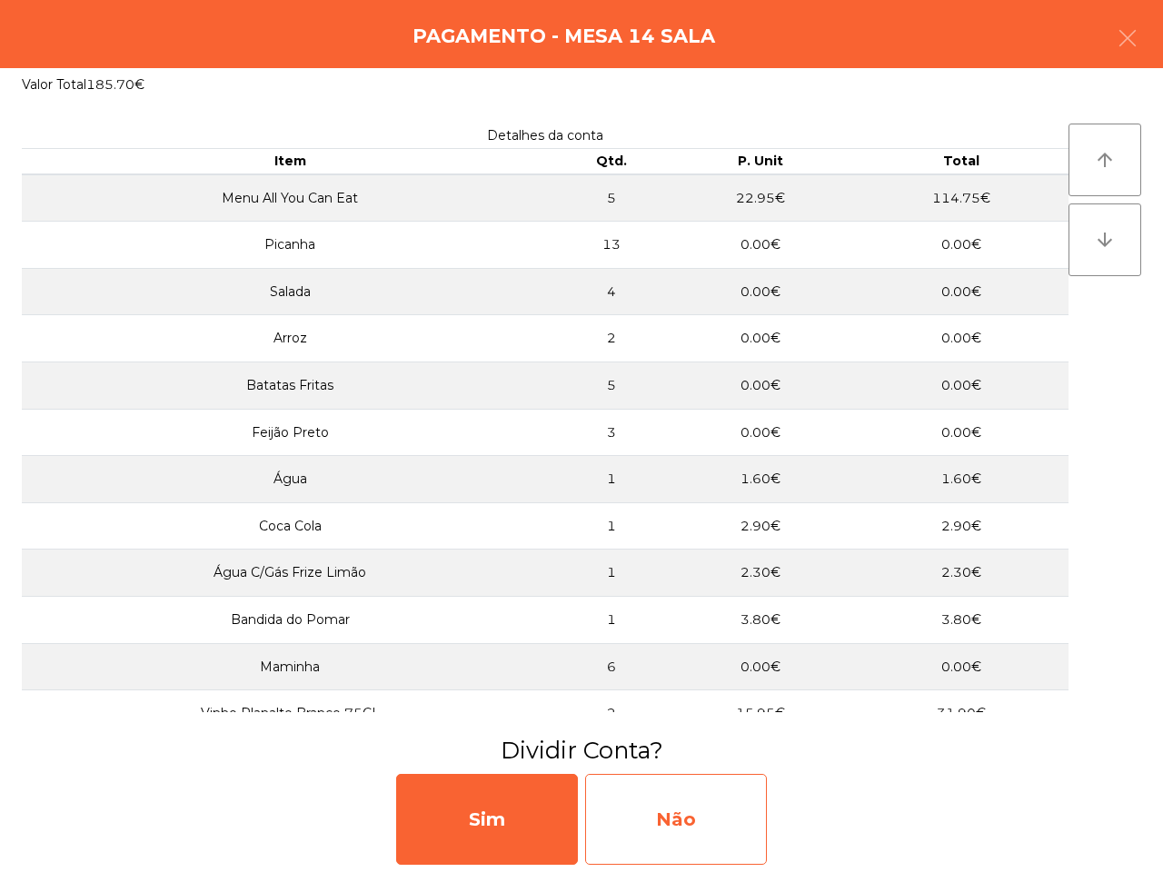
click at [707, 843] on div "Não" at bounding box center [676, 819] width 182 height 91
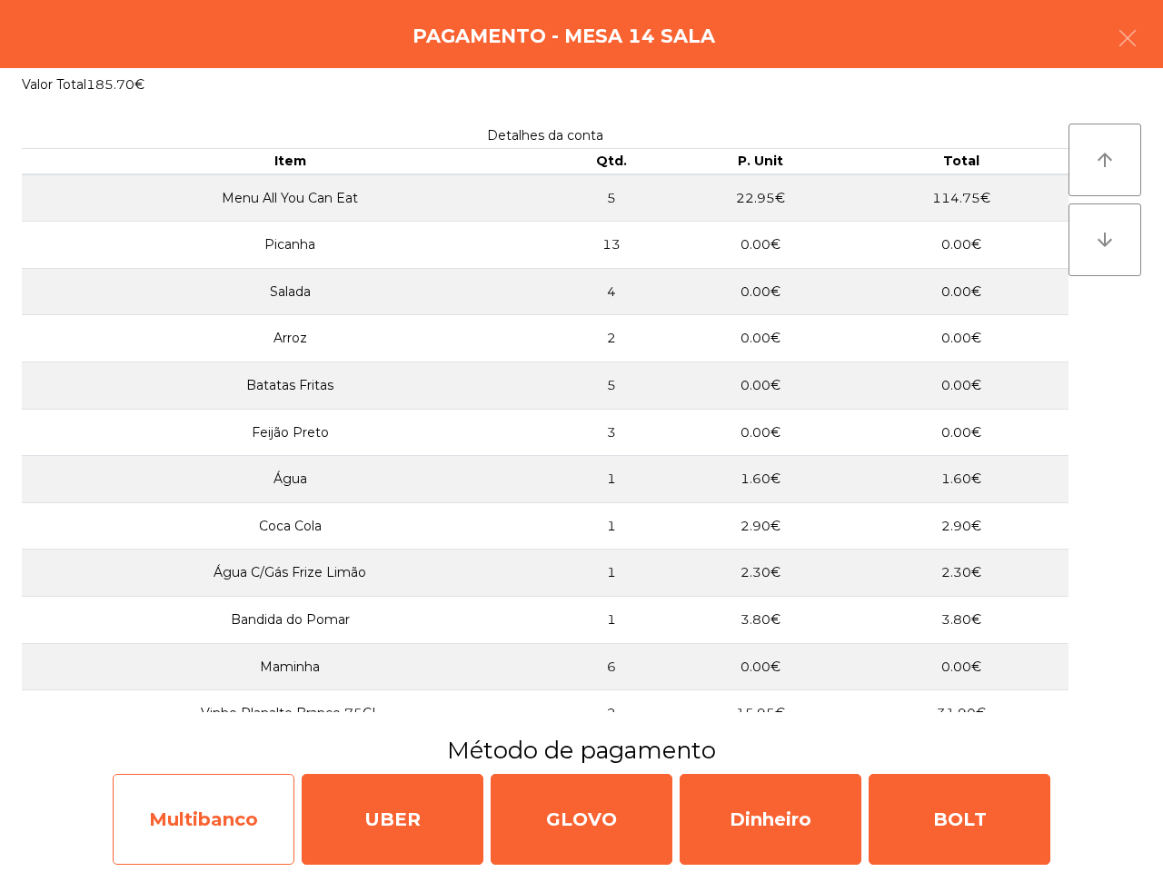
click at [197, 788] on div "Multibanco" at bounding box center [204, 819] width 182 height 91
select select "**"
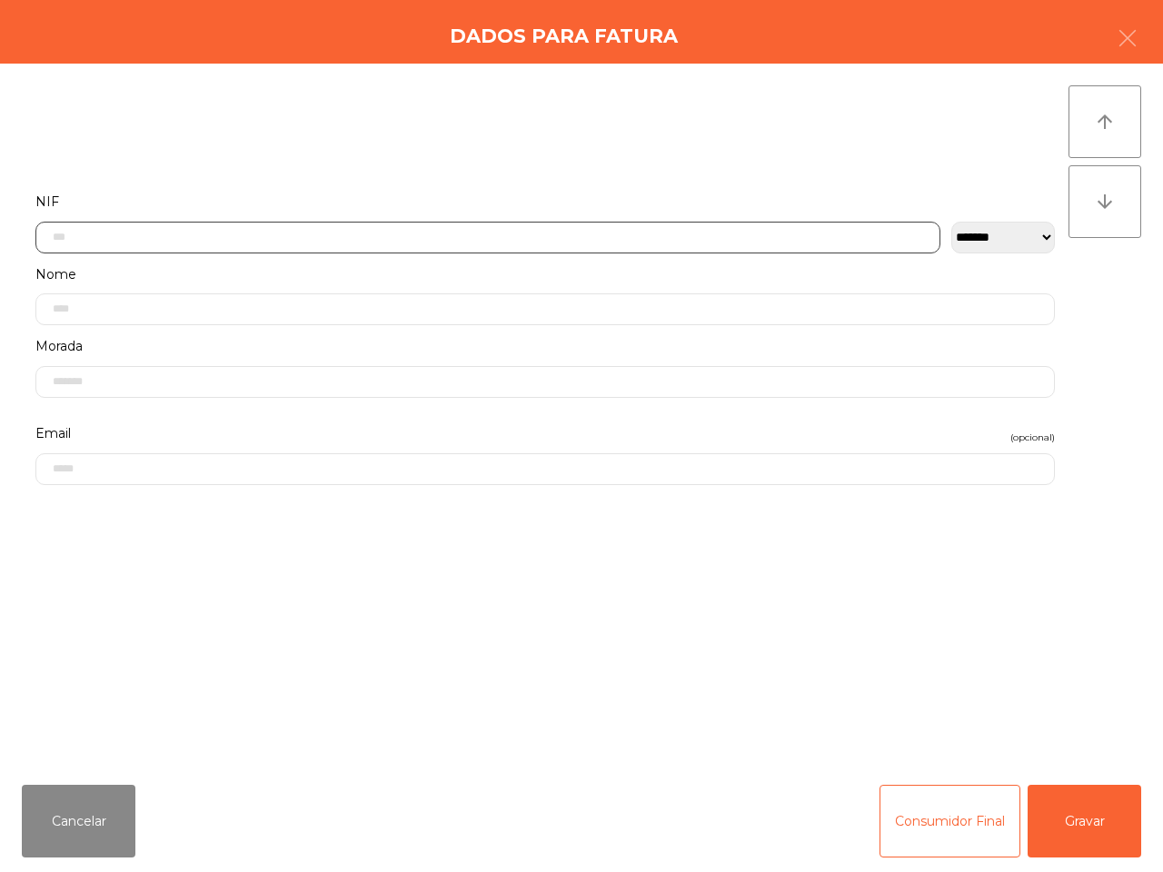
click at [345, 238] on input "text" at bounding box center [487, 238] width 905 height 32
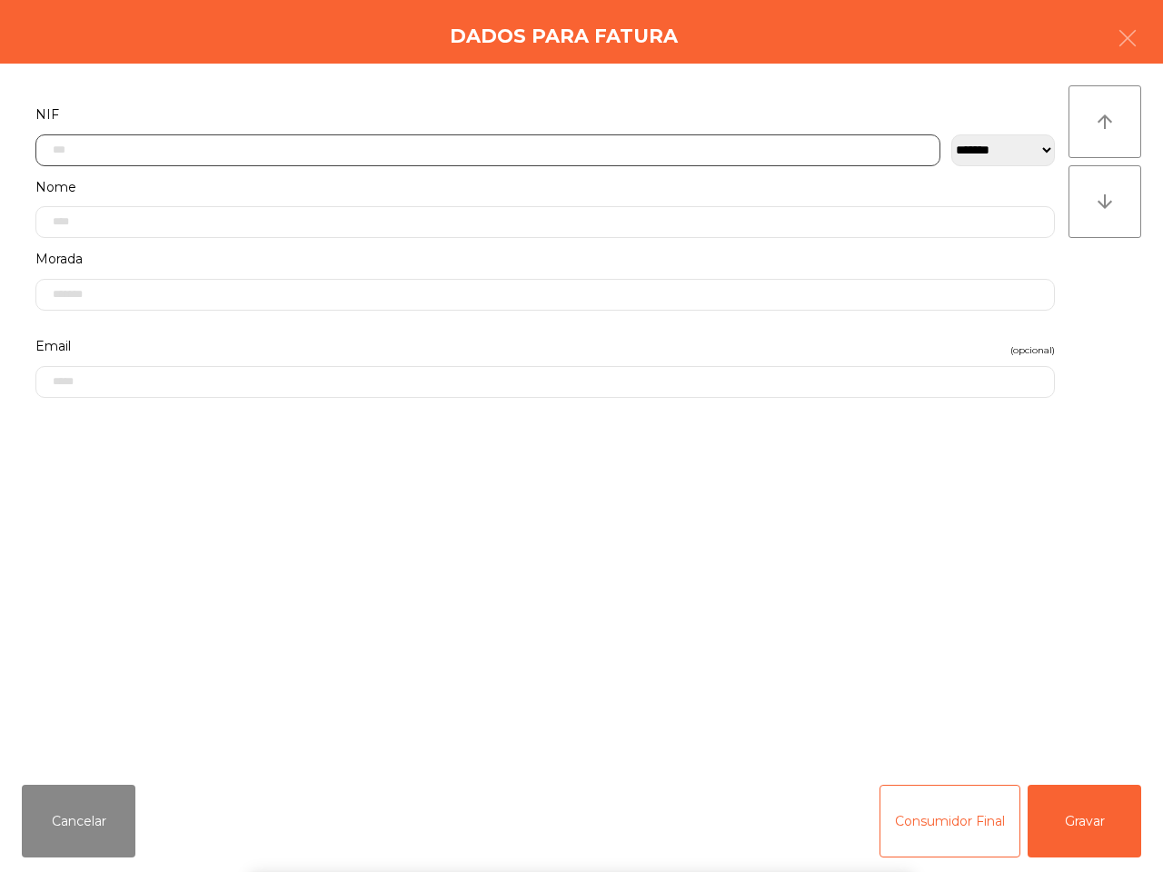
scroll to position [102, 0]
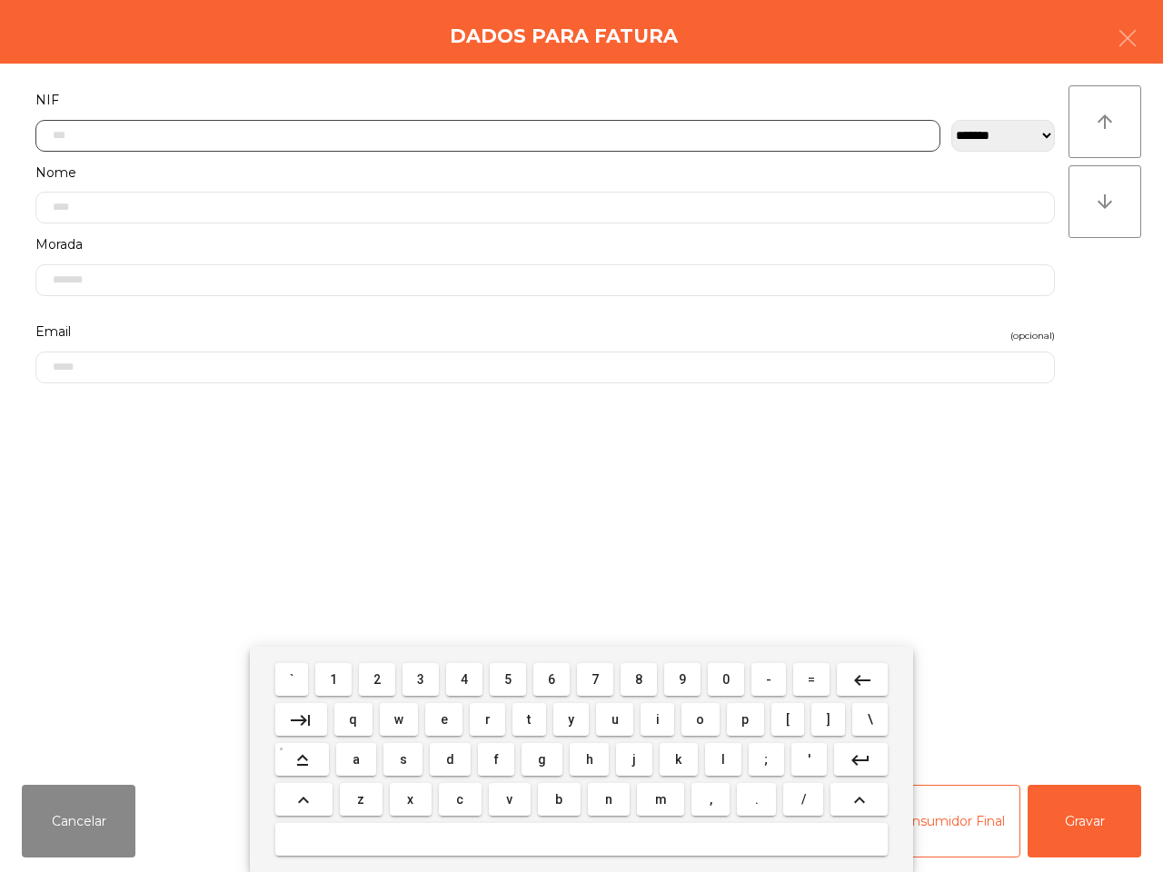
click at [519, 684] on button "5" at bounding box center [508, 679] width 36 height 33
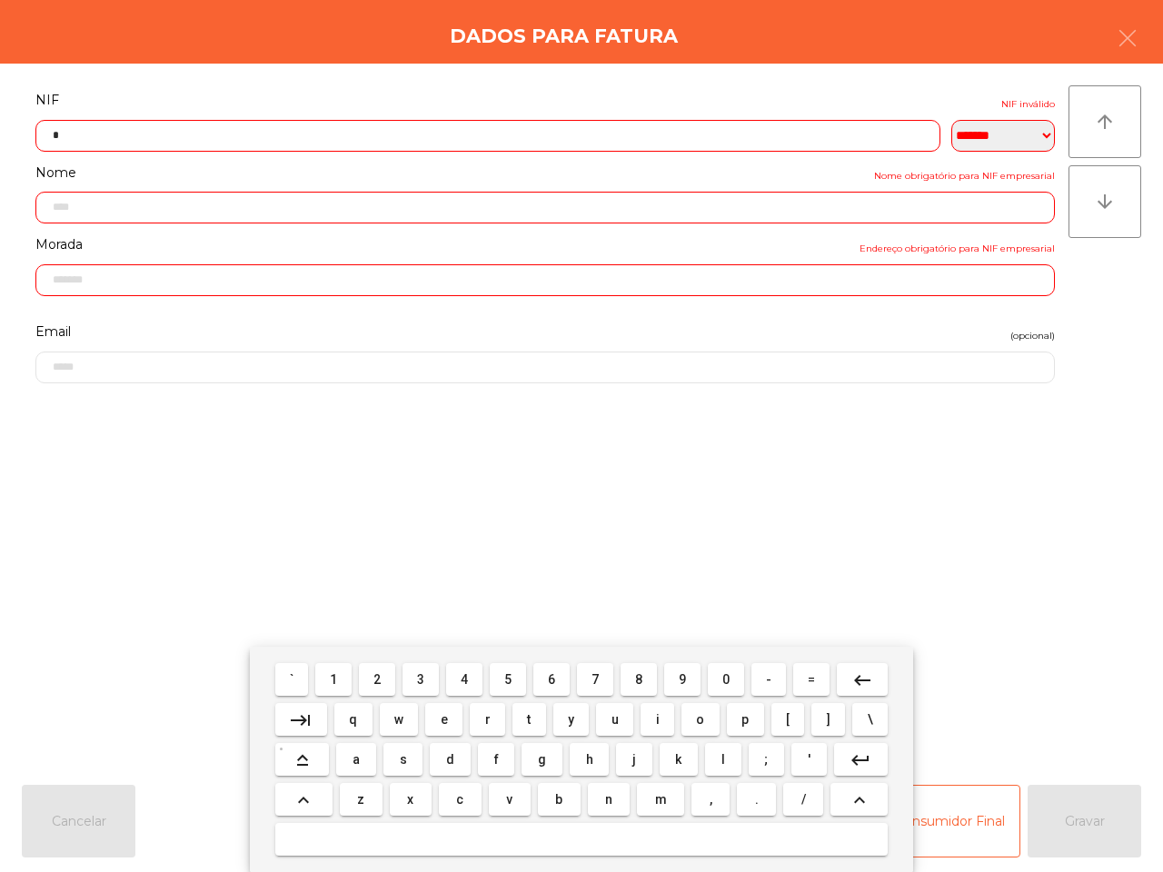
drag, startPoint x: 341, startPoint y: 681, endPoint x: 360, endPoint y: 679, distance: 19.2
click at [342, 681] on button "1" at bounding box center [333, 679] width 36 height 33
click at [456, 684] on button "4" at bounding box center [464, 679] width 36 height 33
click at [468, 682] on span "4" at bounding box center [463, 679] width 7 height 15
drag, startPoint x: 332, startPoint y: 675, endPoint x: 518, endPoint y: 686, distance: 185.6
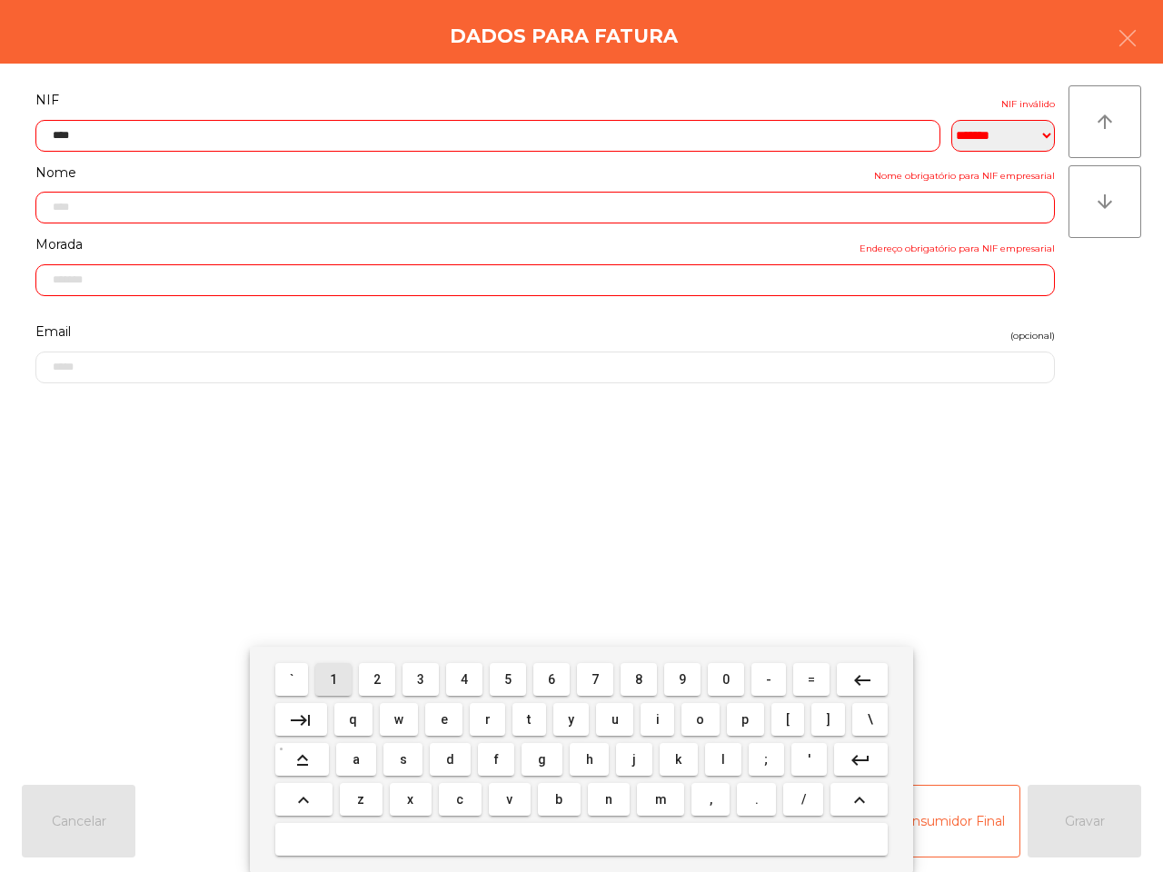
click at [333, 675] on span "1" at bounding box center [333, 679] width 7 height 15
click at [679, 678] on span "9" at bounding box center [681, 679] width 7 height 15
click at [509, 681] on span "5" at bounding box center [507, 679] width 7 height 15
click at [637, 681] on span "8" at bounding box center [638, 679] width 7 height 15
click at [722, 679] on span "0" at bounding box center [725, 679] width 7 height 15
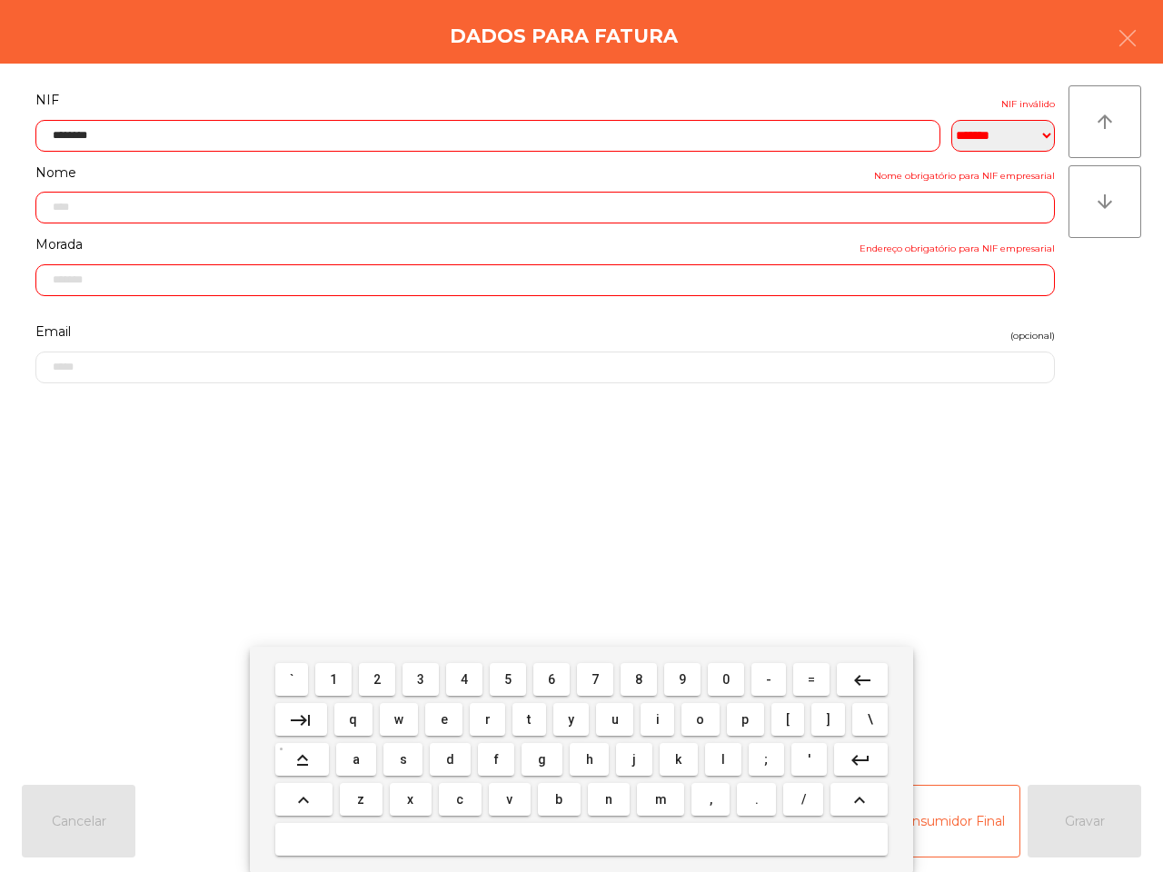
type input "*********"
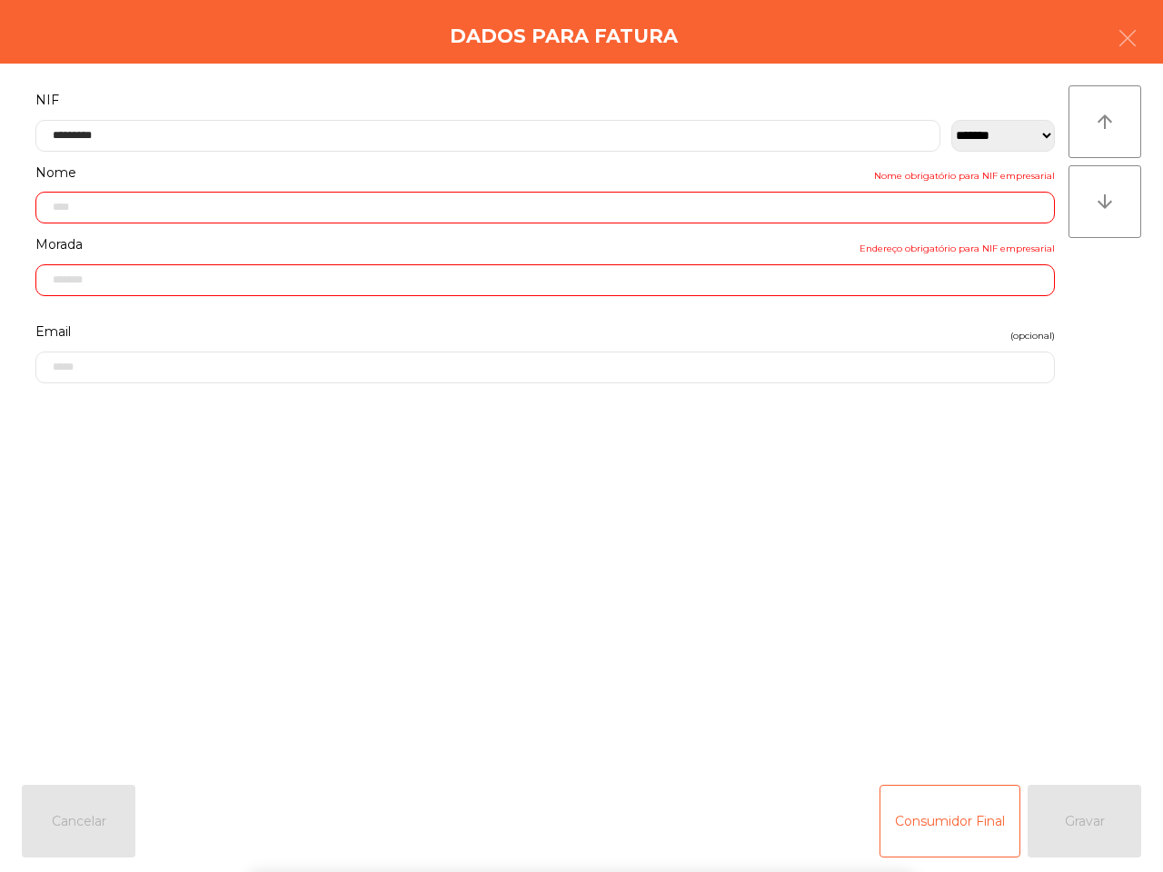
click at [618, 215] on input "text" at bounding box center [544, 208] width 1019 height 32
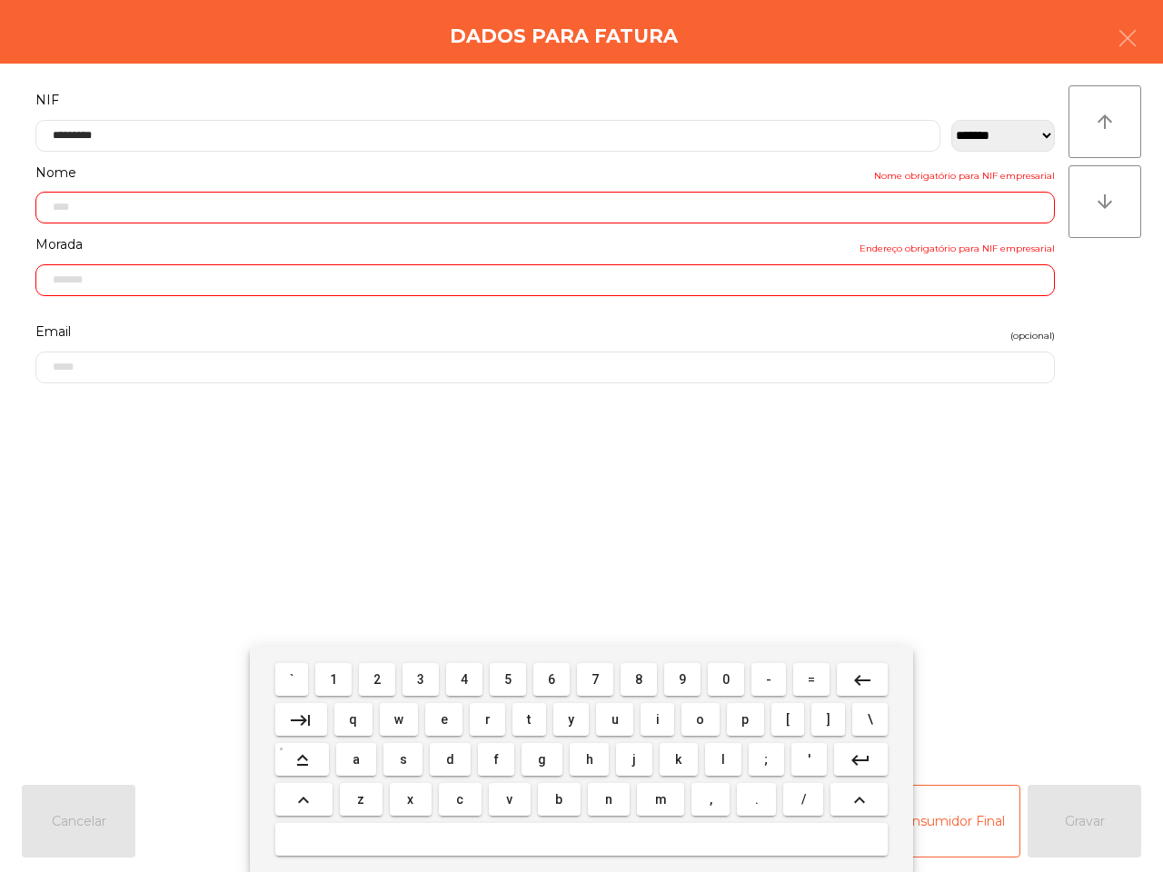
scroll to position [175, 0]
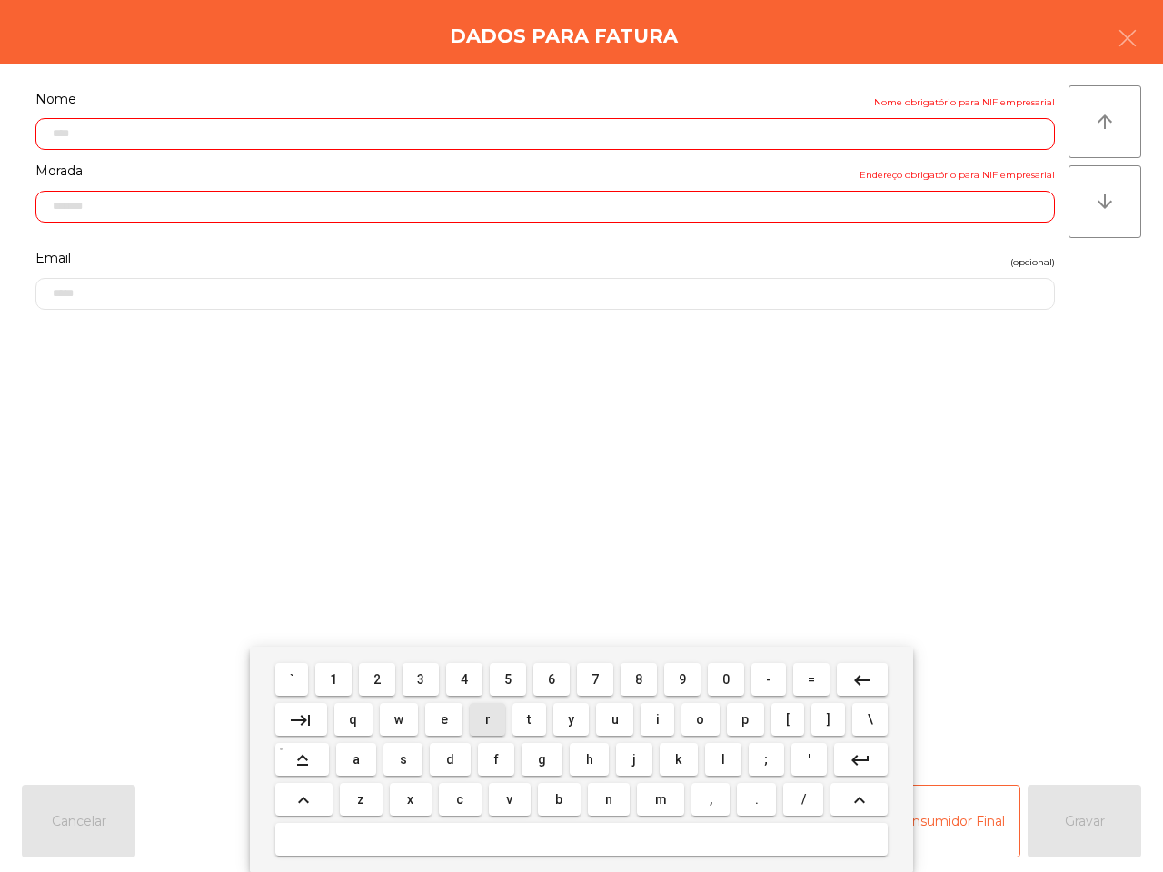
click at [491, 715] on button "r" at bounding box center [487, 719] width 35 height 33
type input "*"
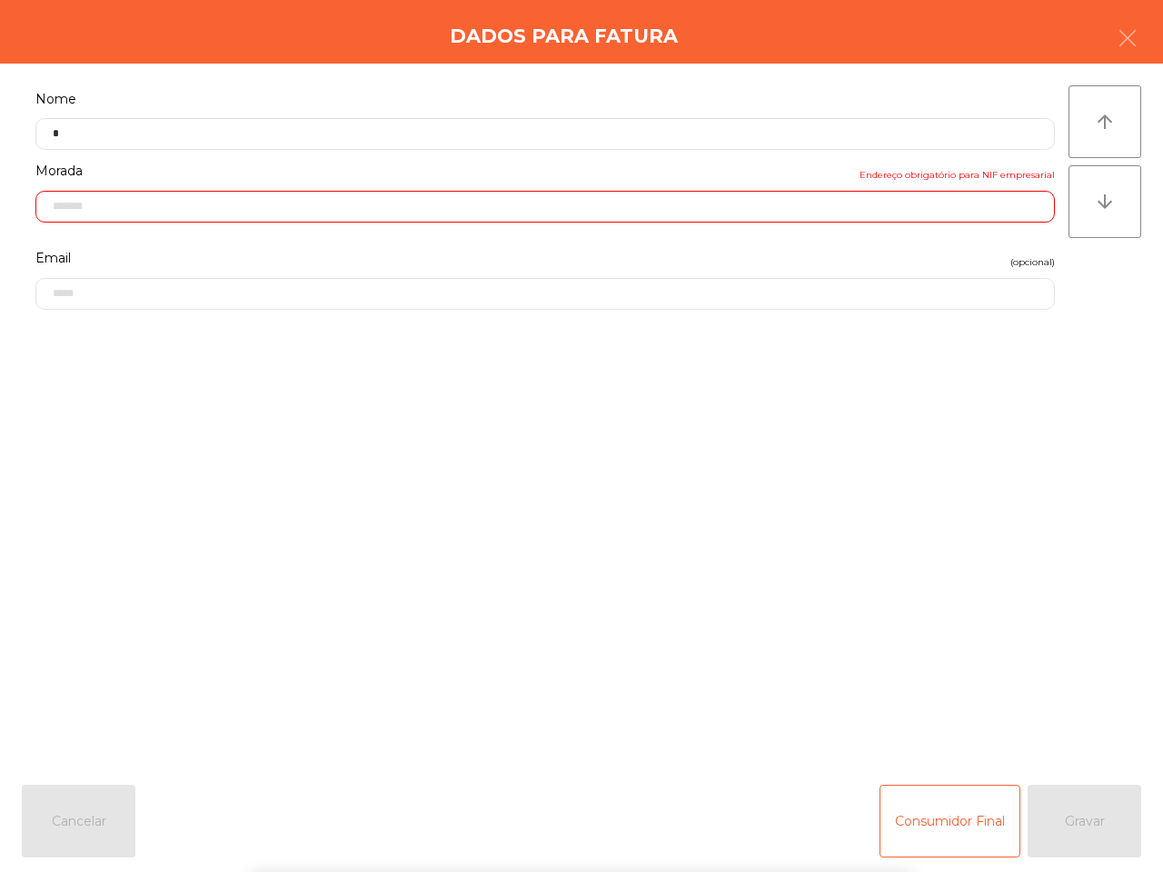
click at [474, 207] on input "text" at bounding box center [544, 207] width 1019 height 32
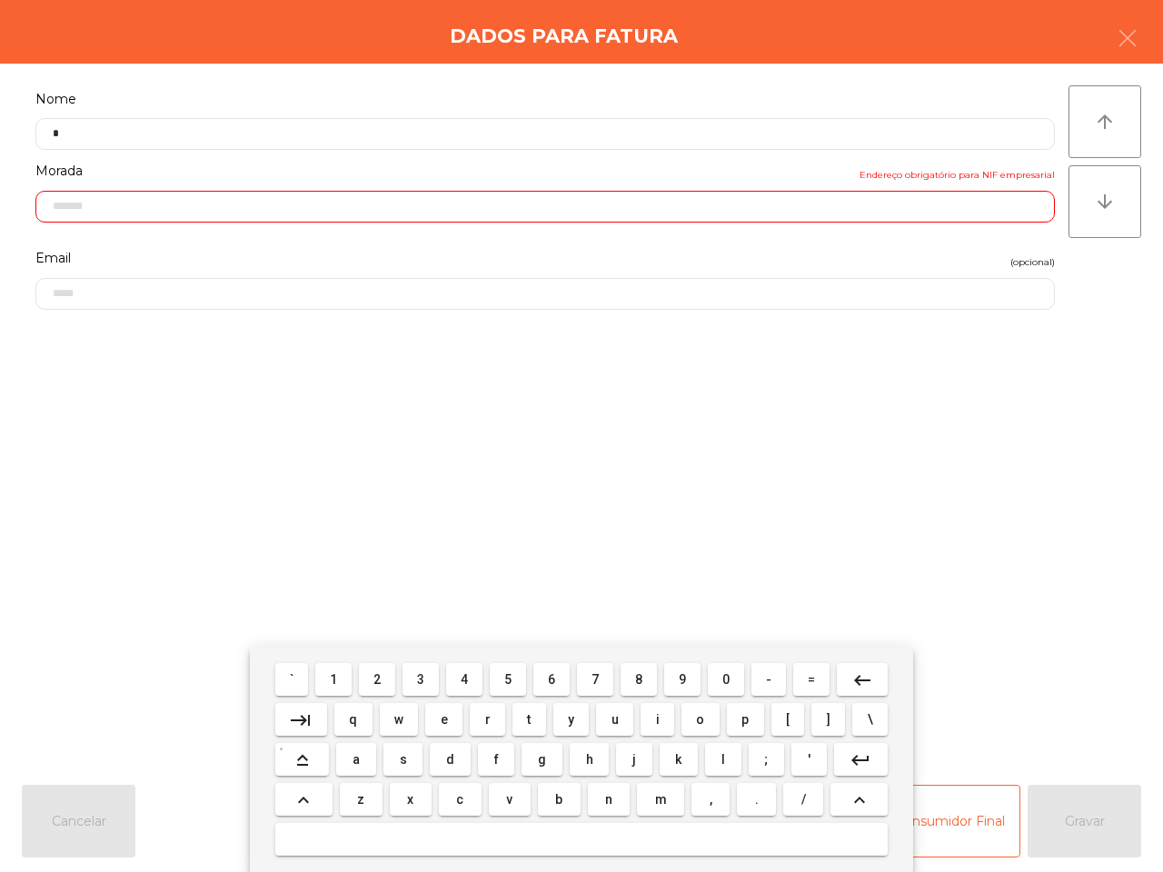
scroll to position [250, 0]
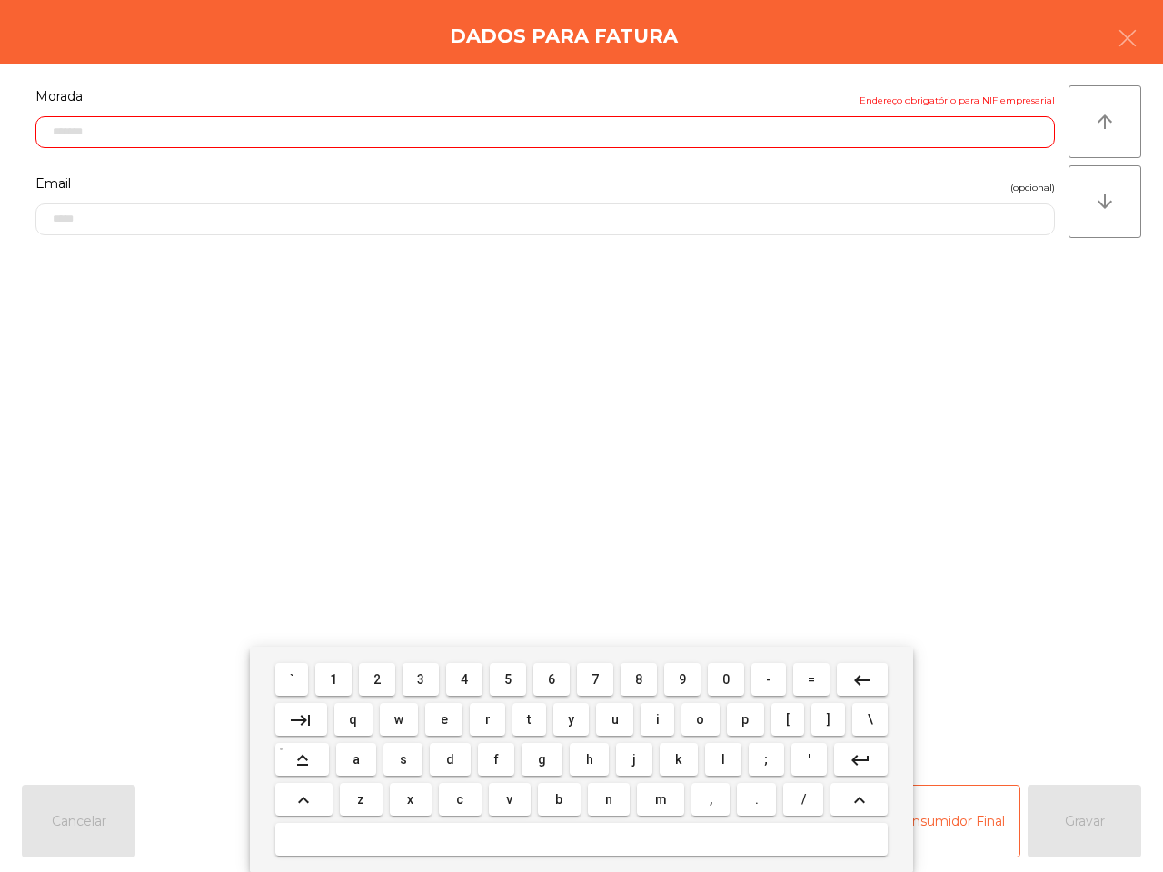
click at [496, 687] on button "5" at bounding box center [508, 679] width 36 height 33
type input "*"
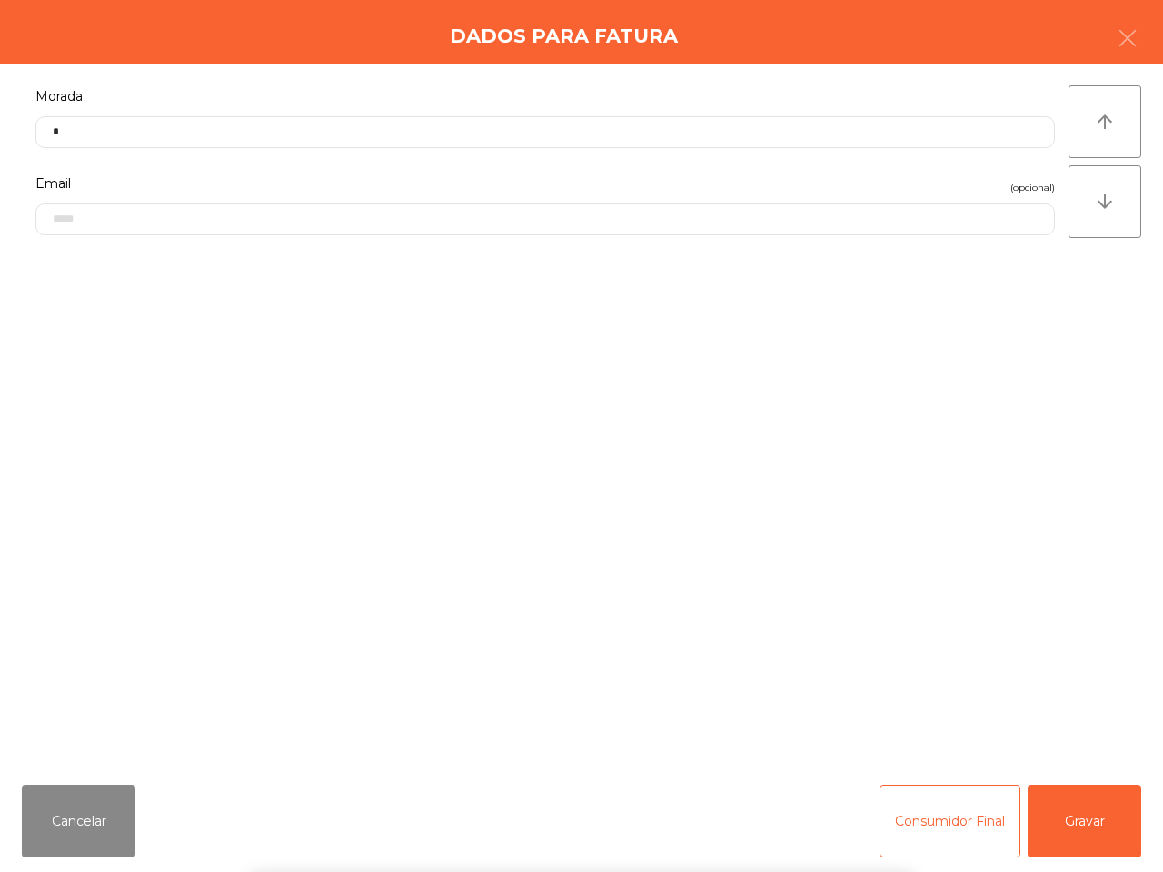
click at [1114, 833] on div "` 1 2 3 4 5 6 7 8 9 0 - = keyboard_backspace keyboard_tab q w e r t y u i o p […" at bounding box center [581, 759] width 1163 height 225
click at [1105, 833] on button "Gravar" at bounding box center [1084, 821] width 114 height 73
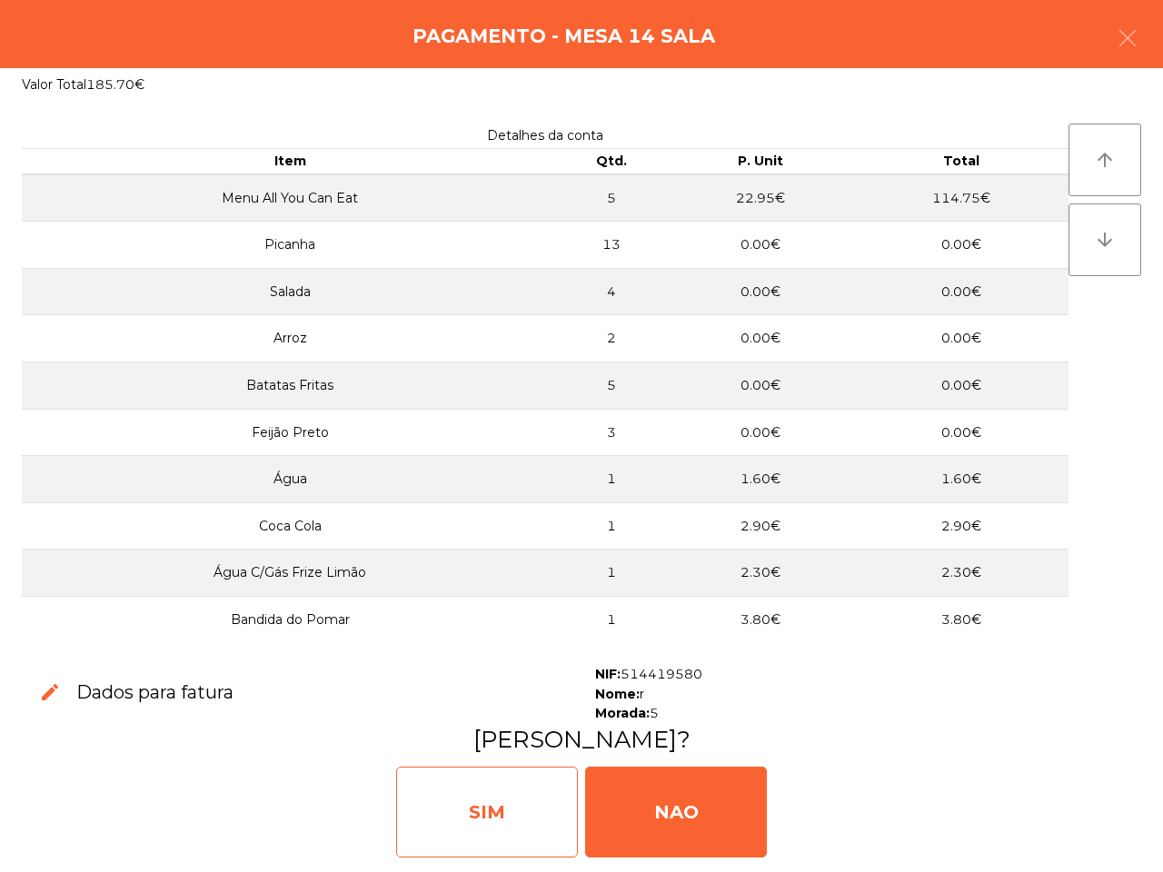
click at [439, 796] on div "SIM" at bounding box center [487, 812] width 182 height 91
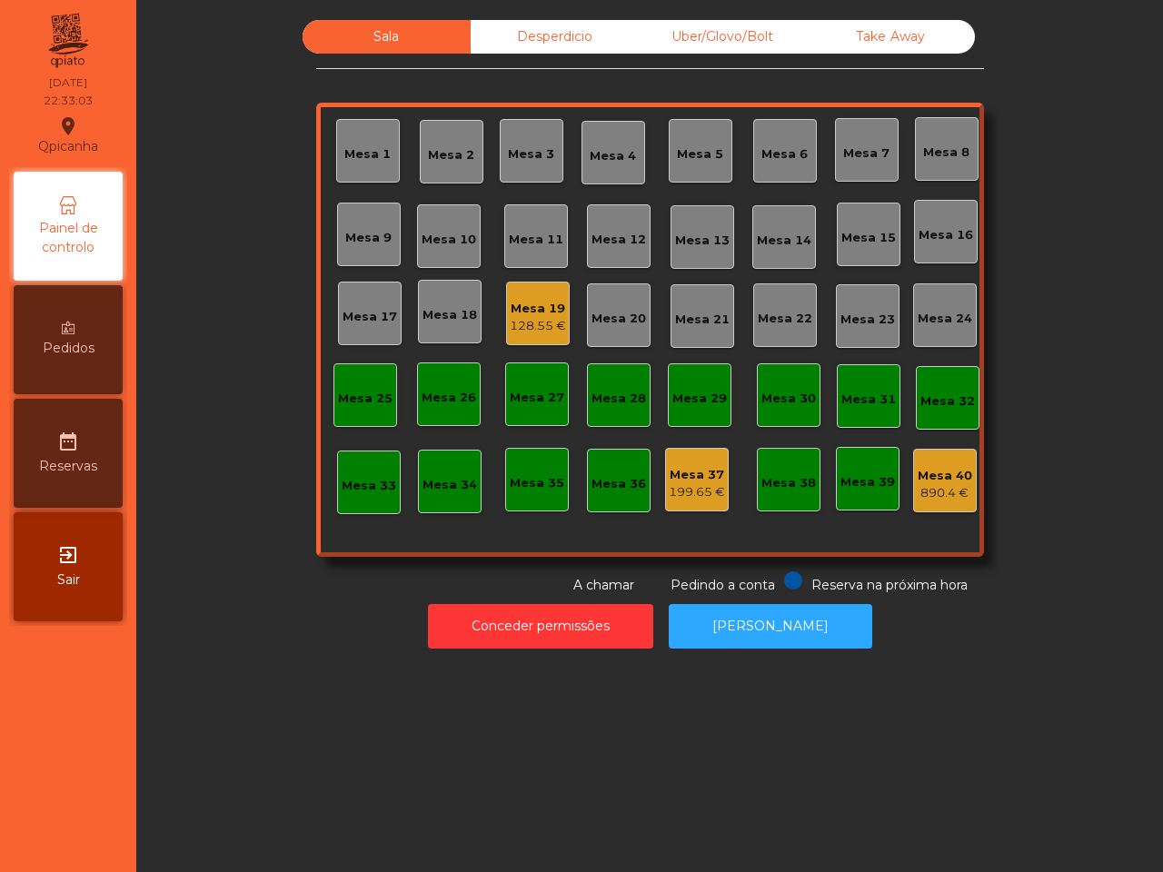
click at [542, 310] on div "Mesa 19" at bounding box center [538, 309] width 56 height 18
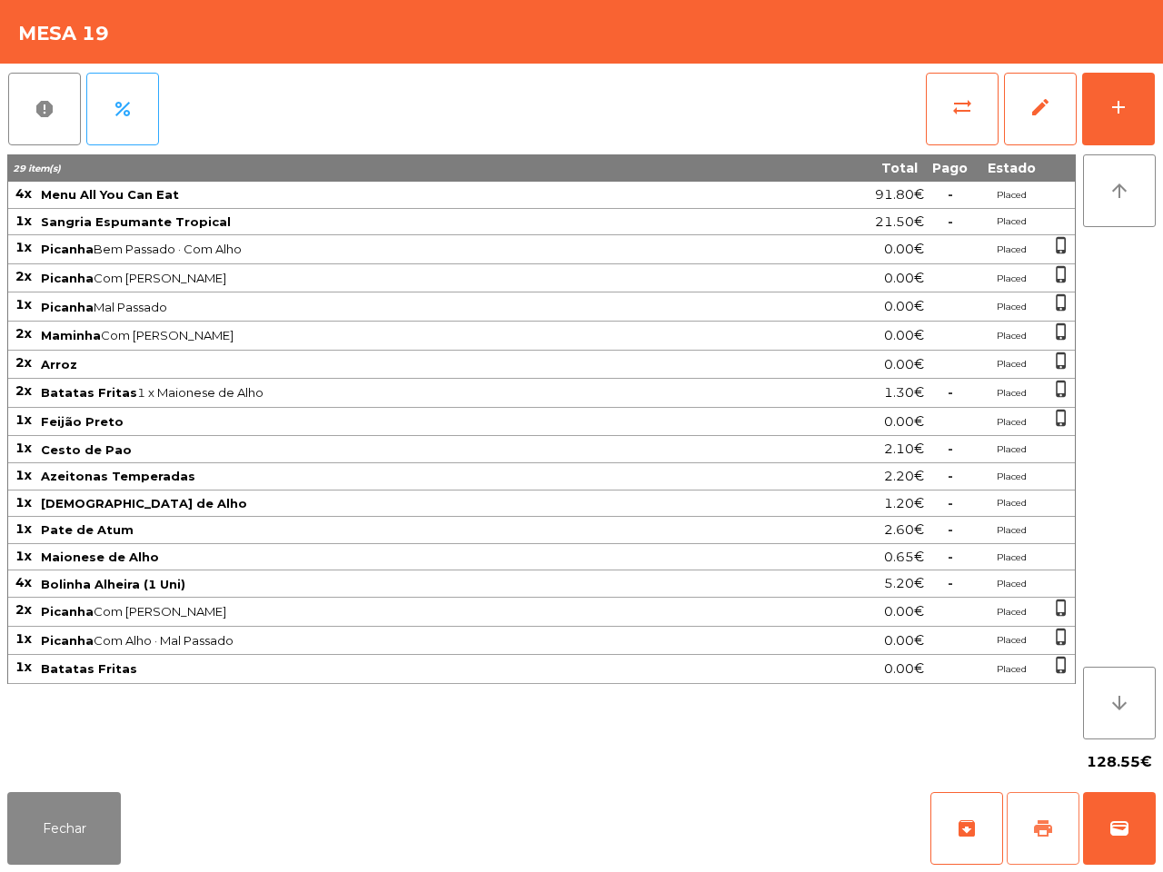
click at [1043, 842] on button "print" at bounding box center [1042, 828] width 73 height 73
click at [93, 807] on button "Fechar" at bounding box center [64, 828] width 114 height 73
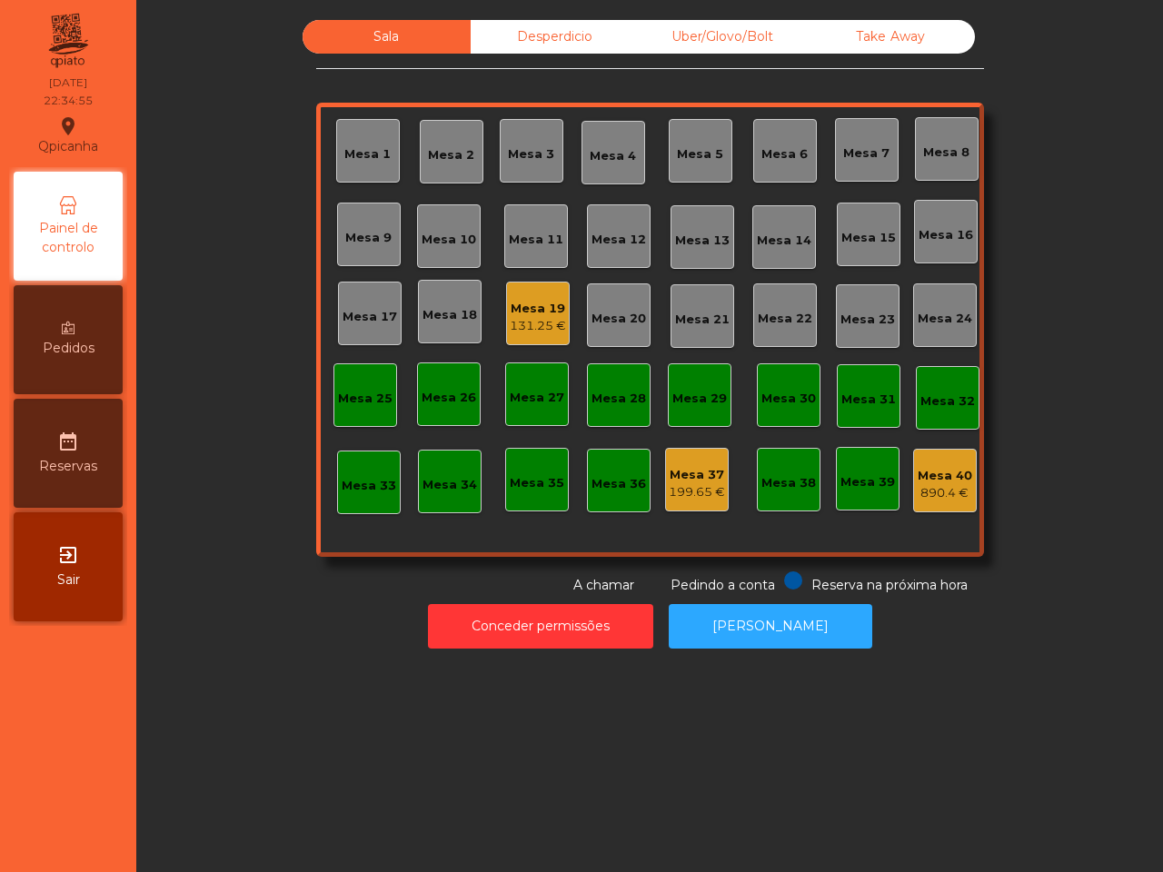
drag, startPoint x: 98, startPoint y: 759, endPoint x: 288, endPoint y: 656, distance: 216.2
click at [100, 759] on nav "Qpicanha location_on [DATE] 22:34:55 Painel de controlo Pedidos date_range Rese…" at bounding box center [68, 436] width 136 height 872
click at [518, 289] on div "Mesa 19 131.25 €" at bounding box center [538, 314] width 64 height 64
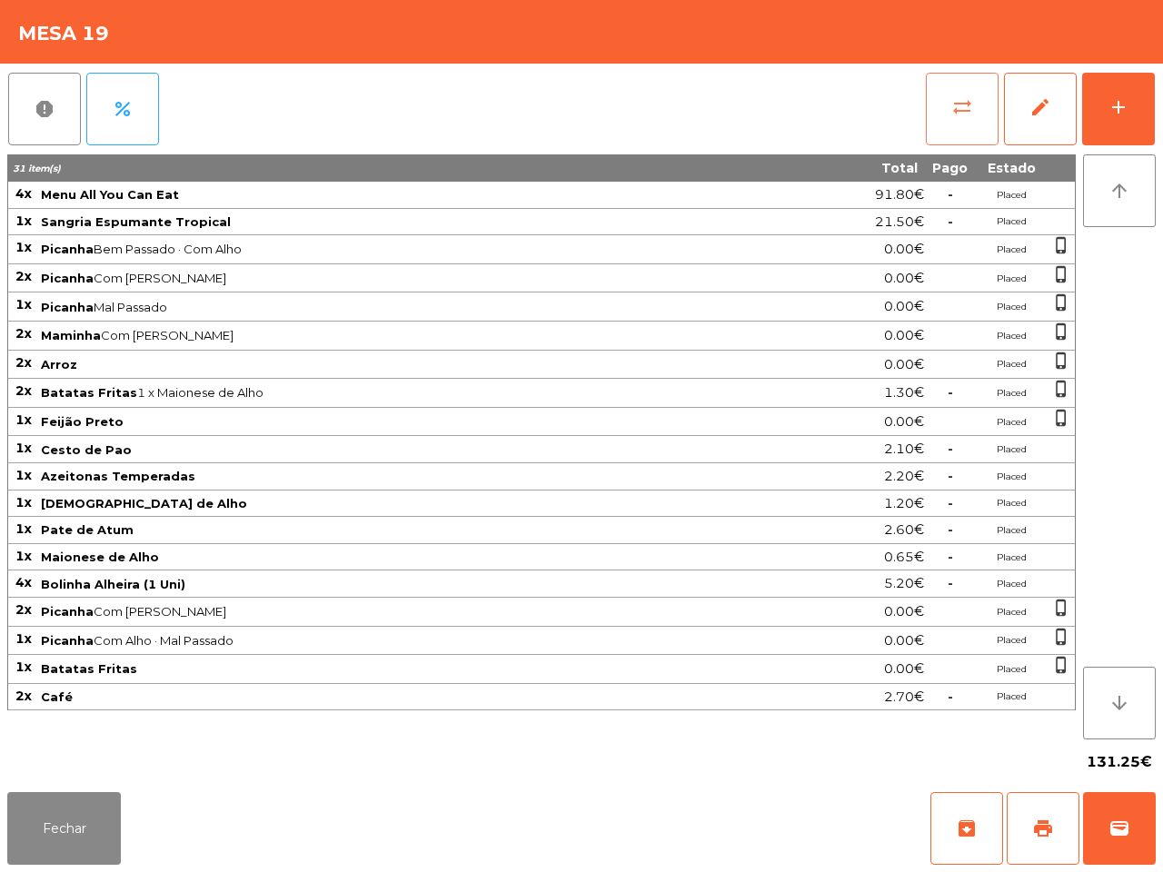
click at [945, 127] on button "sync_alt" at bounding box center [962, 109] width 73 height 73
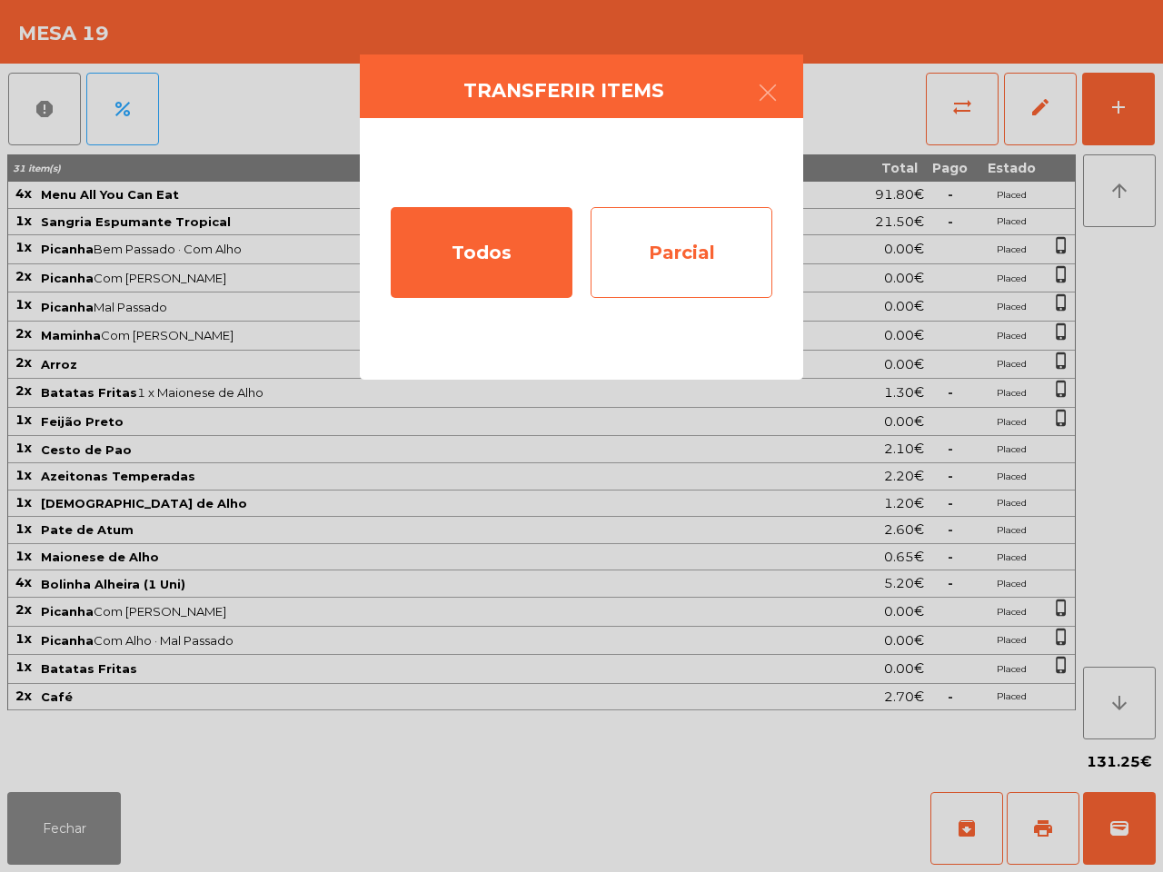
click at [678, 277] on div "Parcial" at bounding box center [681, 252] width 182 height 91
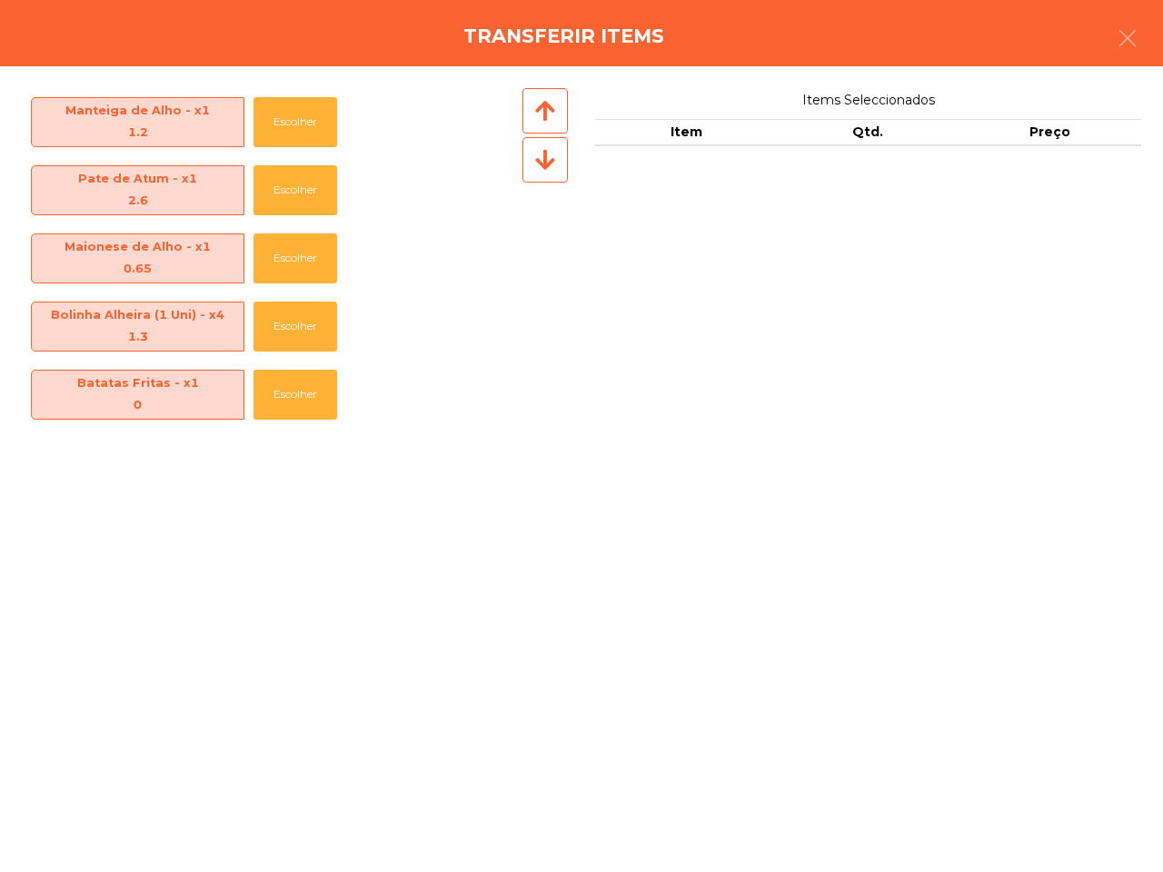
scroll to position [745, 0]
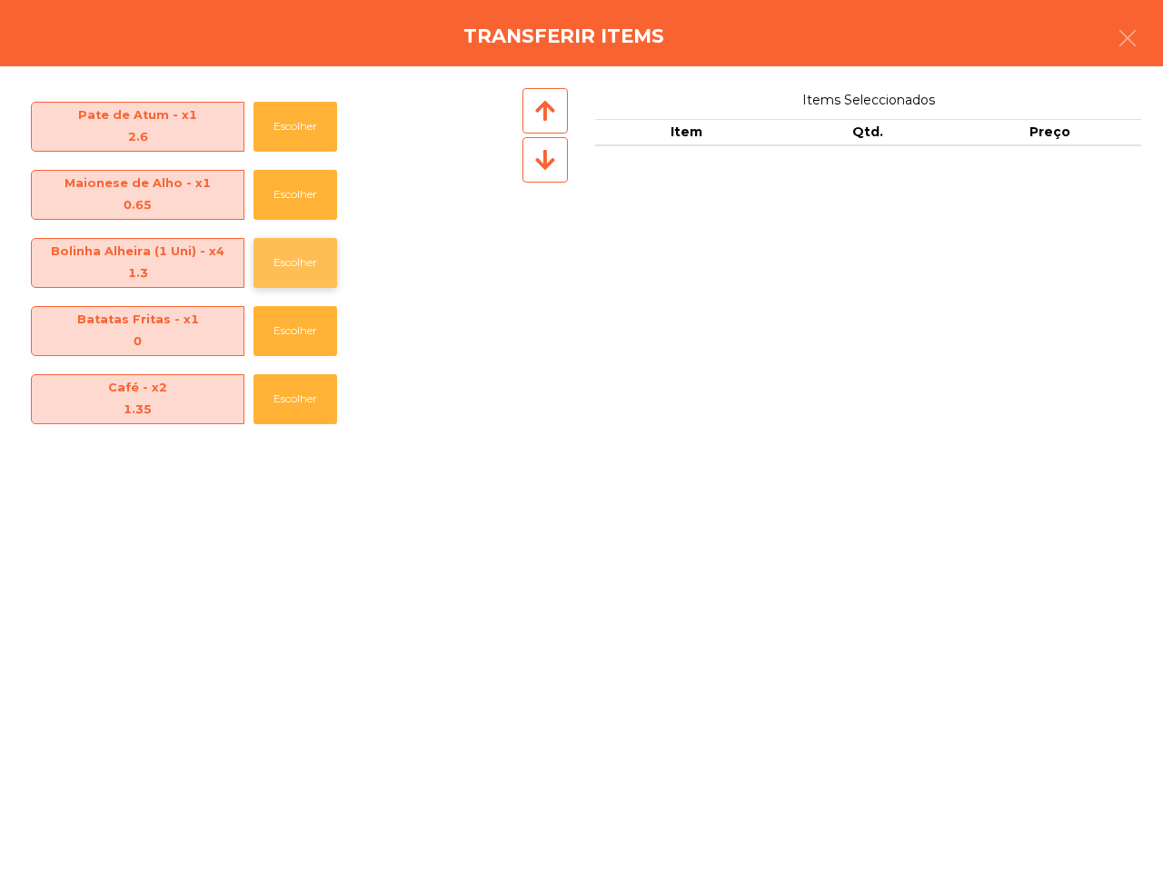
click at [279, 266] on button "Escolher" at bounding box center [295, 263] width 84 height 50
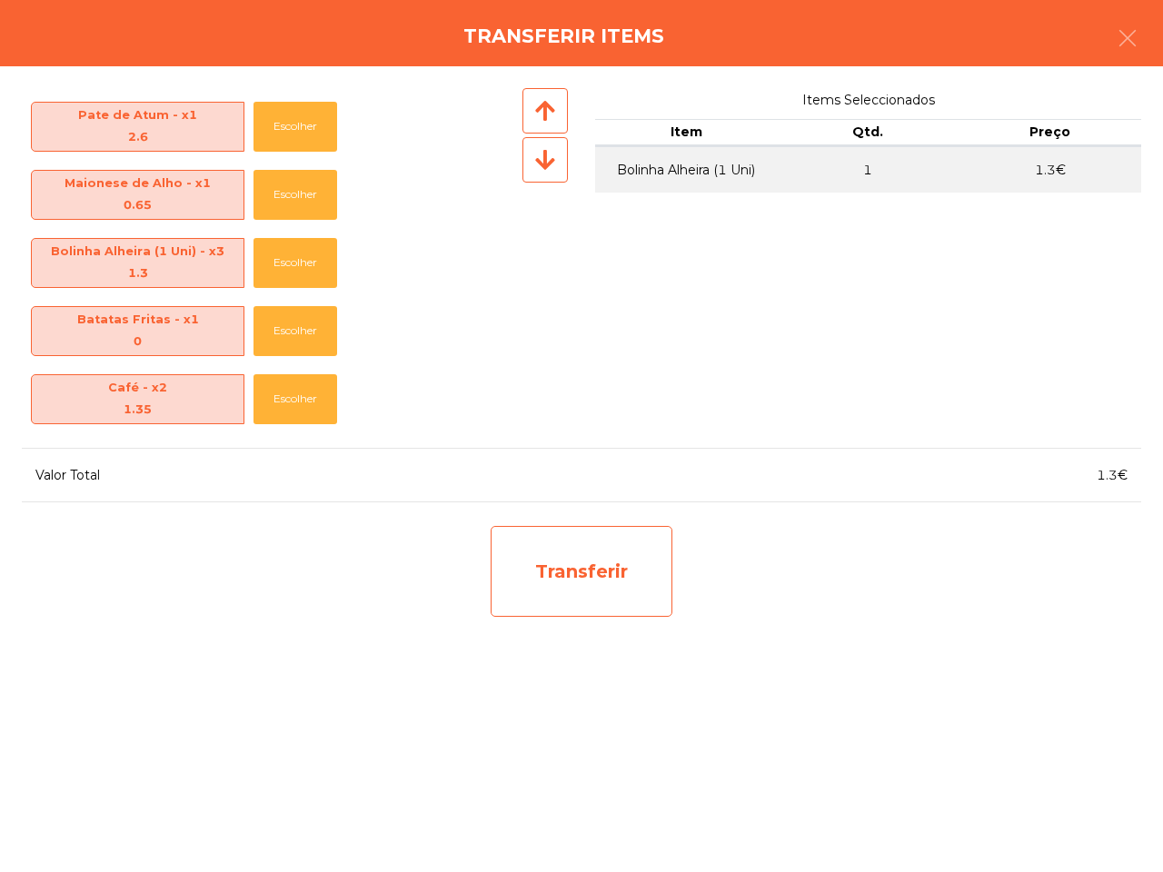
click at [618, 586] on div "Transferir" at bounding box center [581, 571] width 182 height 91
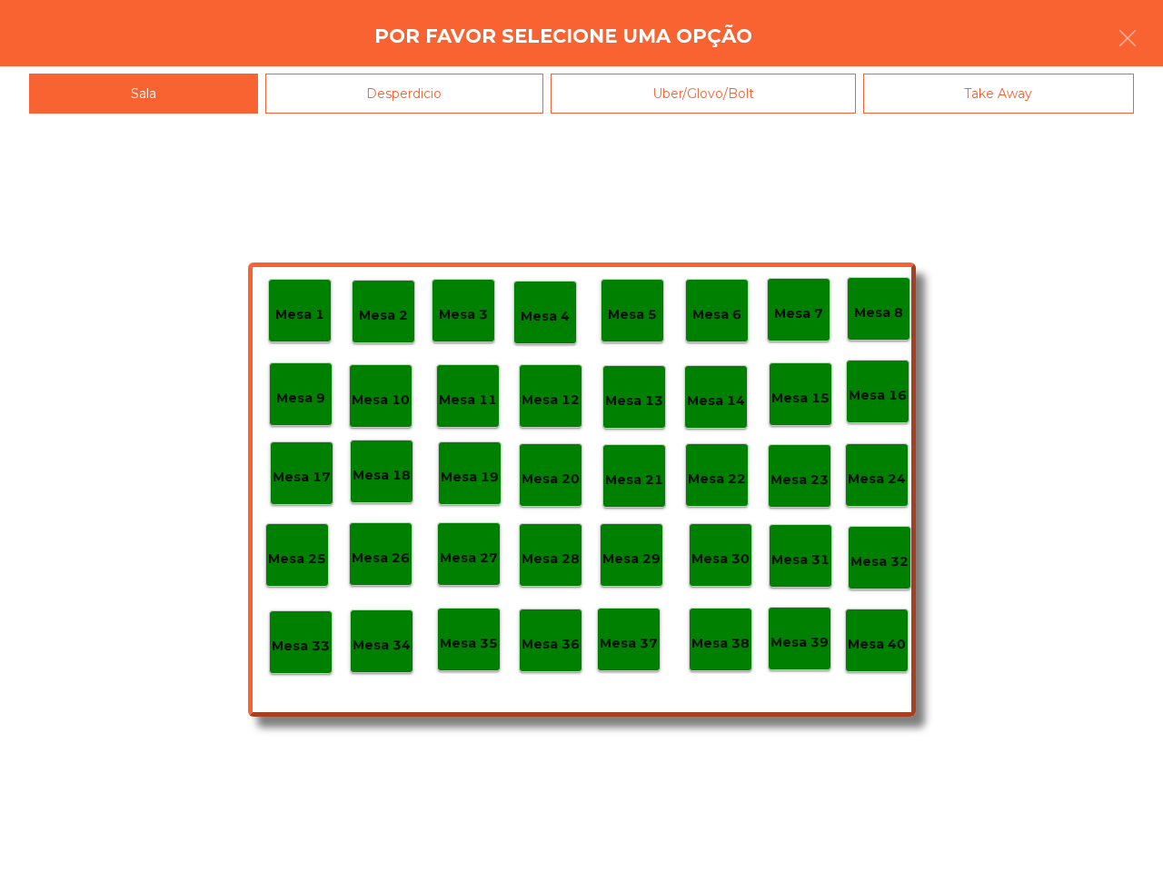
click at [430, 86] on div "Desperdicio" at bounding box center [404, 94] width 279 height 41
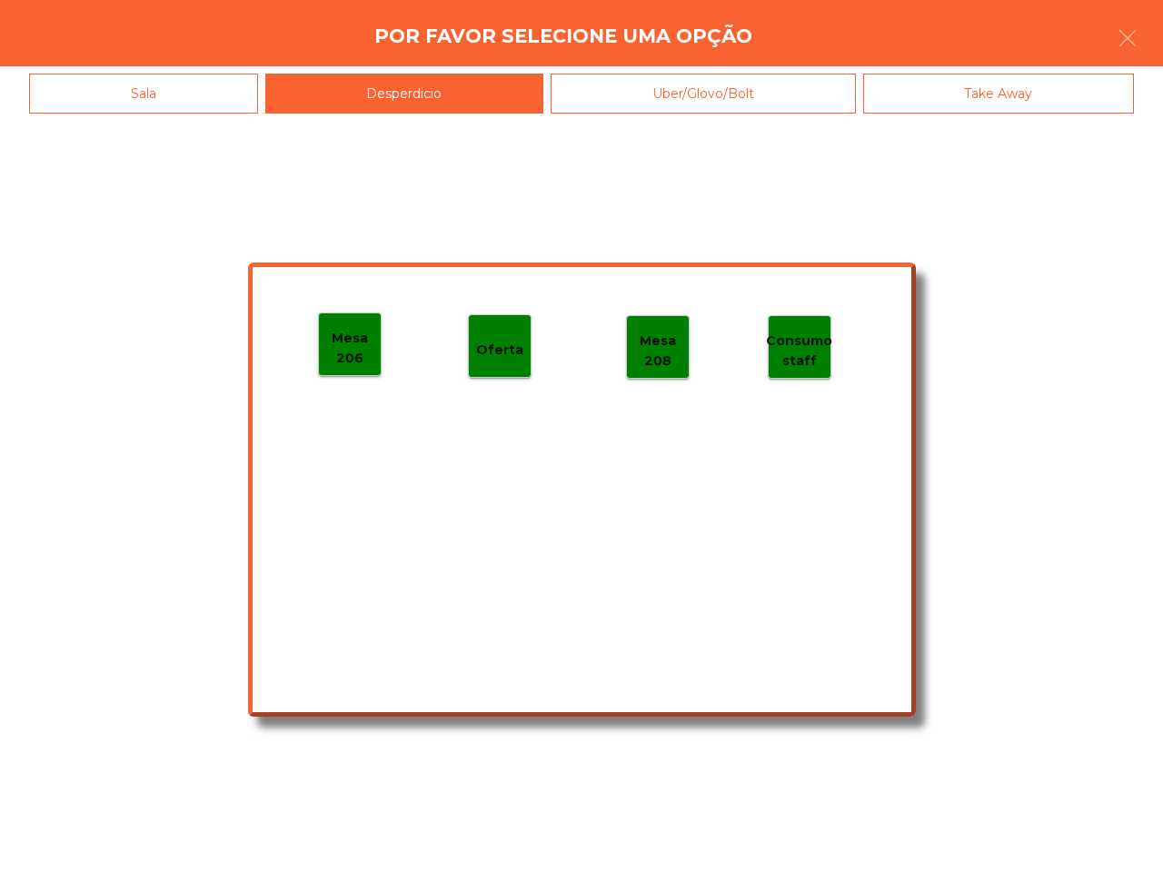
click at [369, 341] on p "Mesa 206" at bounding box center [350, 348] width 62 height 41
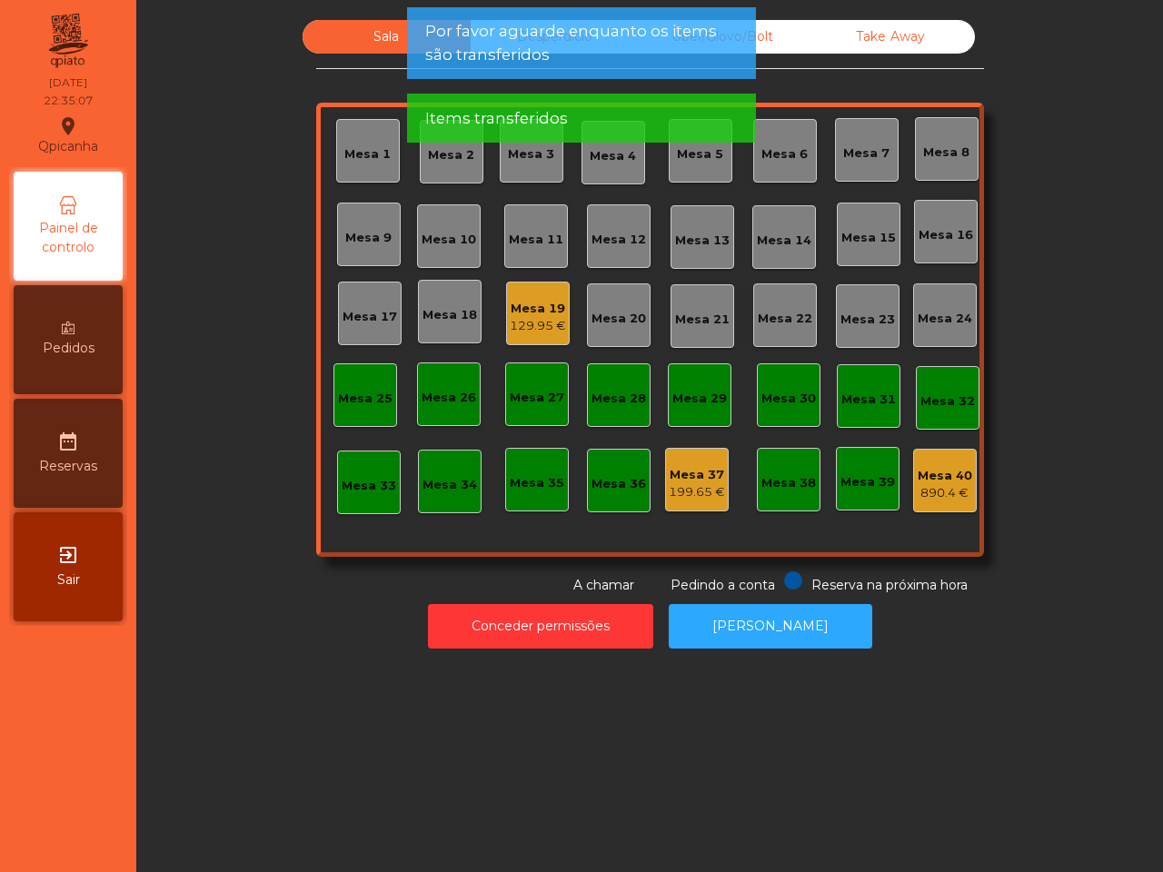
click at [519, 310] on div "Mesa 19" at bounding box center [538, 309] width 56 height 18
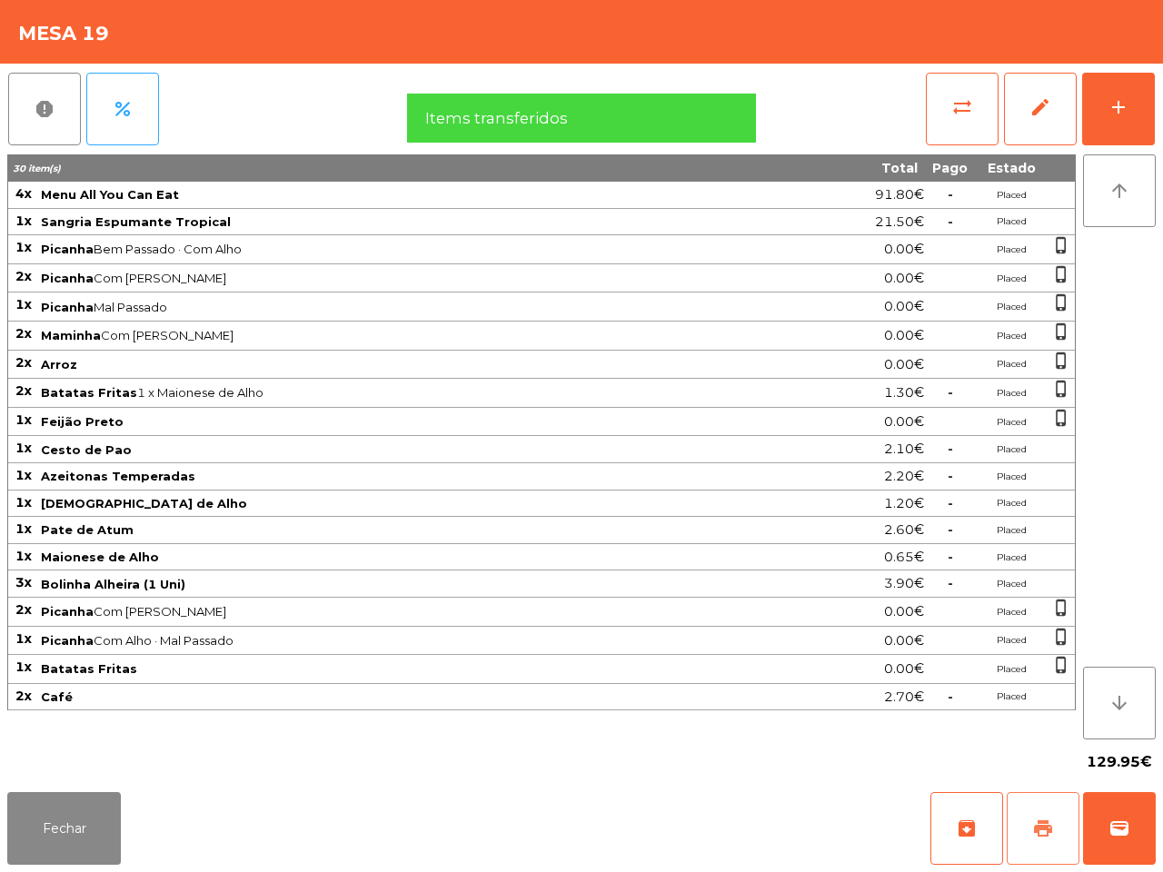
click at [1049, 808] on button "print" at bounding box center [1042, 828] width 73 height 73
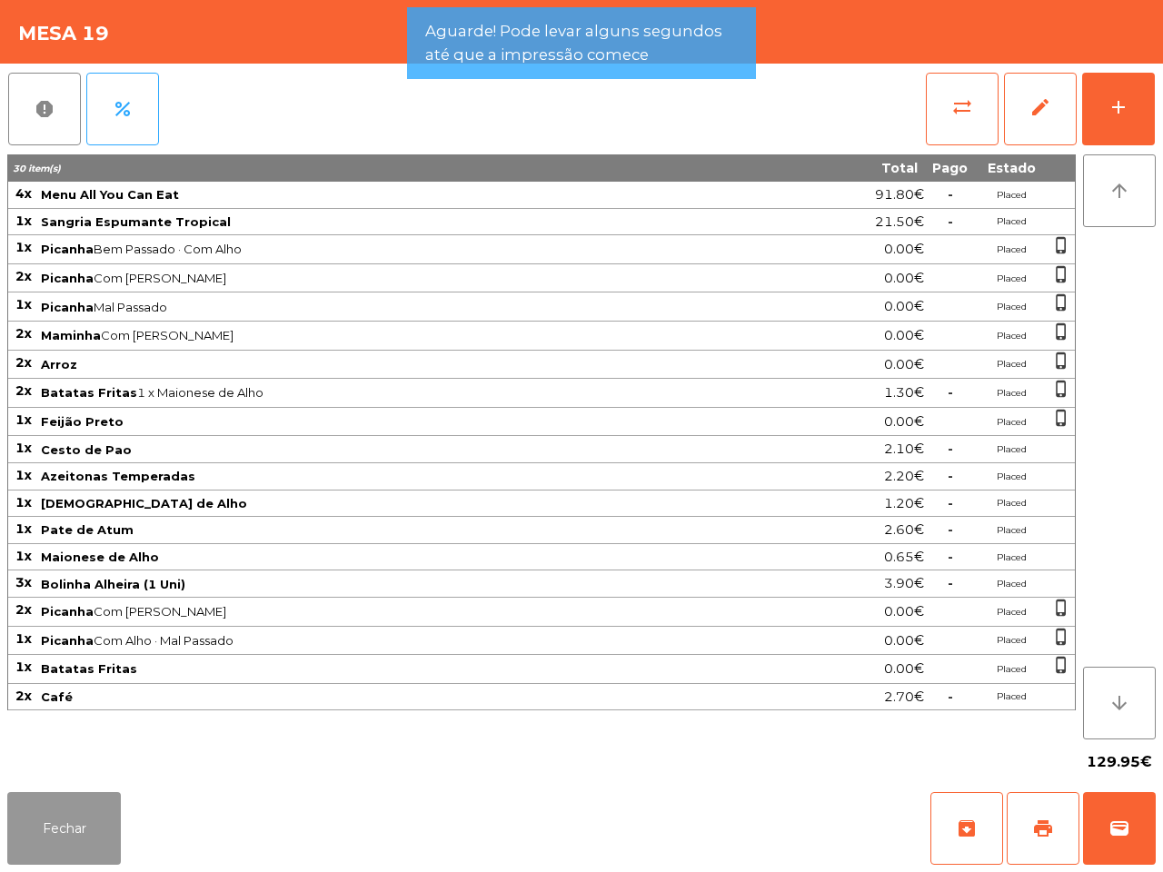
click at [79, 815] on button "Fechar" at bounding box center [64, 828] width 114 height 73
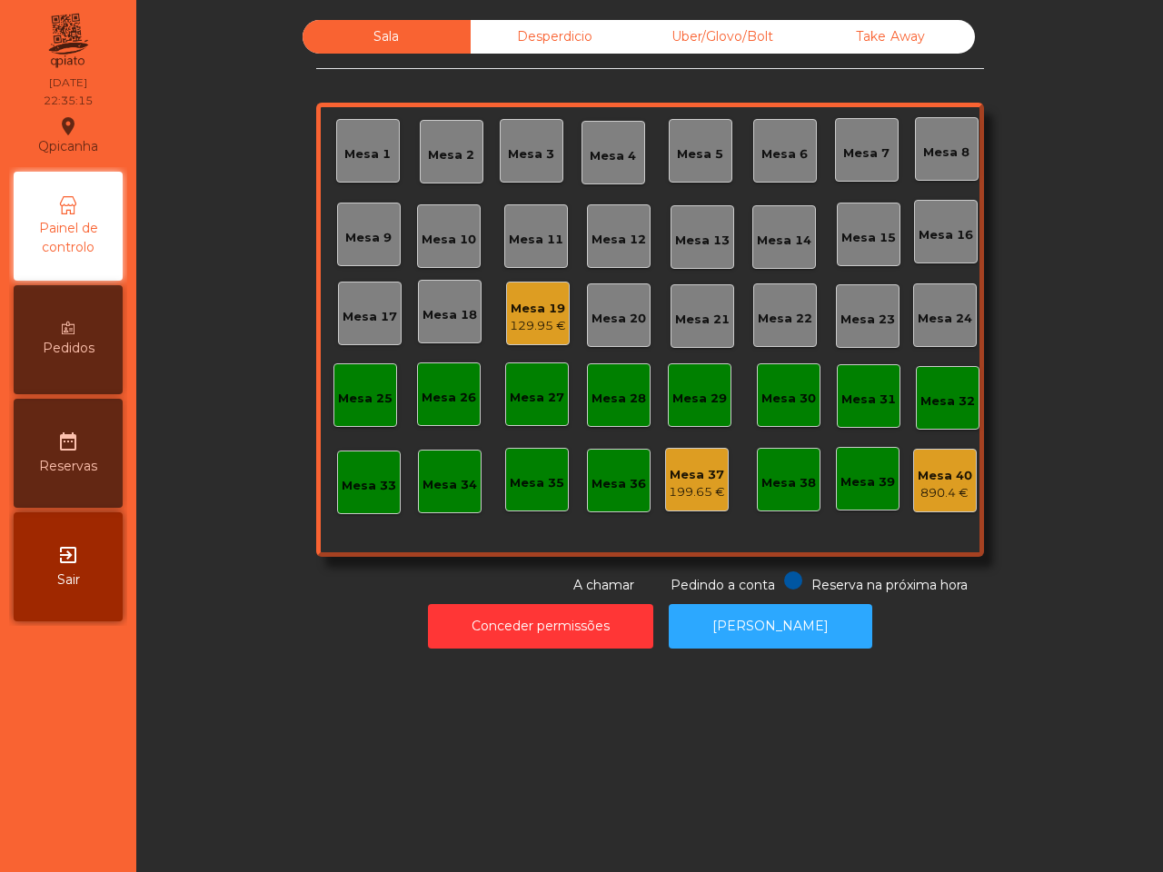
drag, startPoint x: 529, startPoint y: 46, endPoint x: 529, endPoint y: 57, distance: 10.9
click at [529, 45] on div "Desperdicio" at bounding box center [554, 37] width 168 height 34
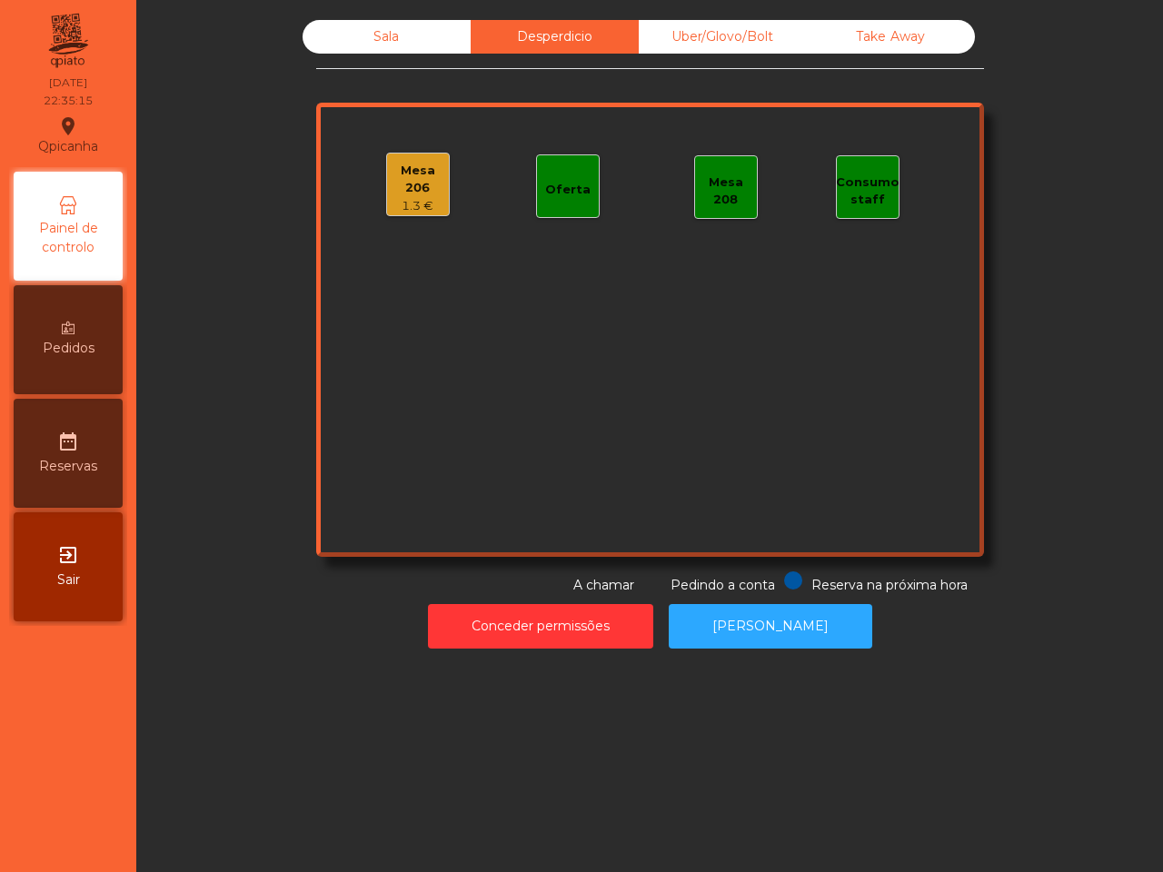
click at [401, 193] on div "Mesa 206" at bounding box center [418, 179] width 62 height 35
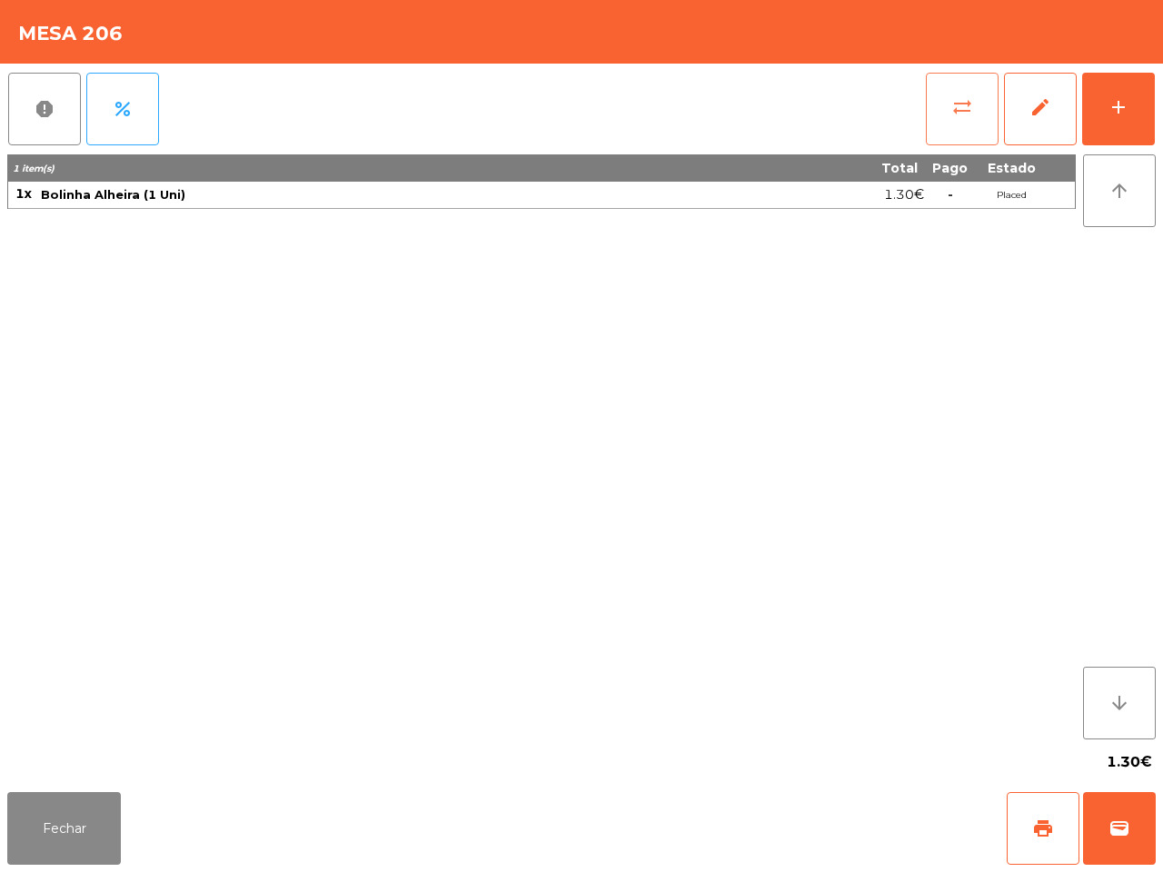
click at [941, 92] on button "sync_alt" at bounding box center [962, 109] width 73 height 73
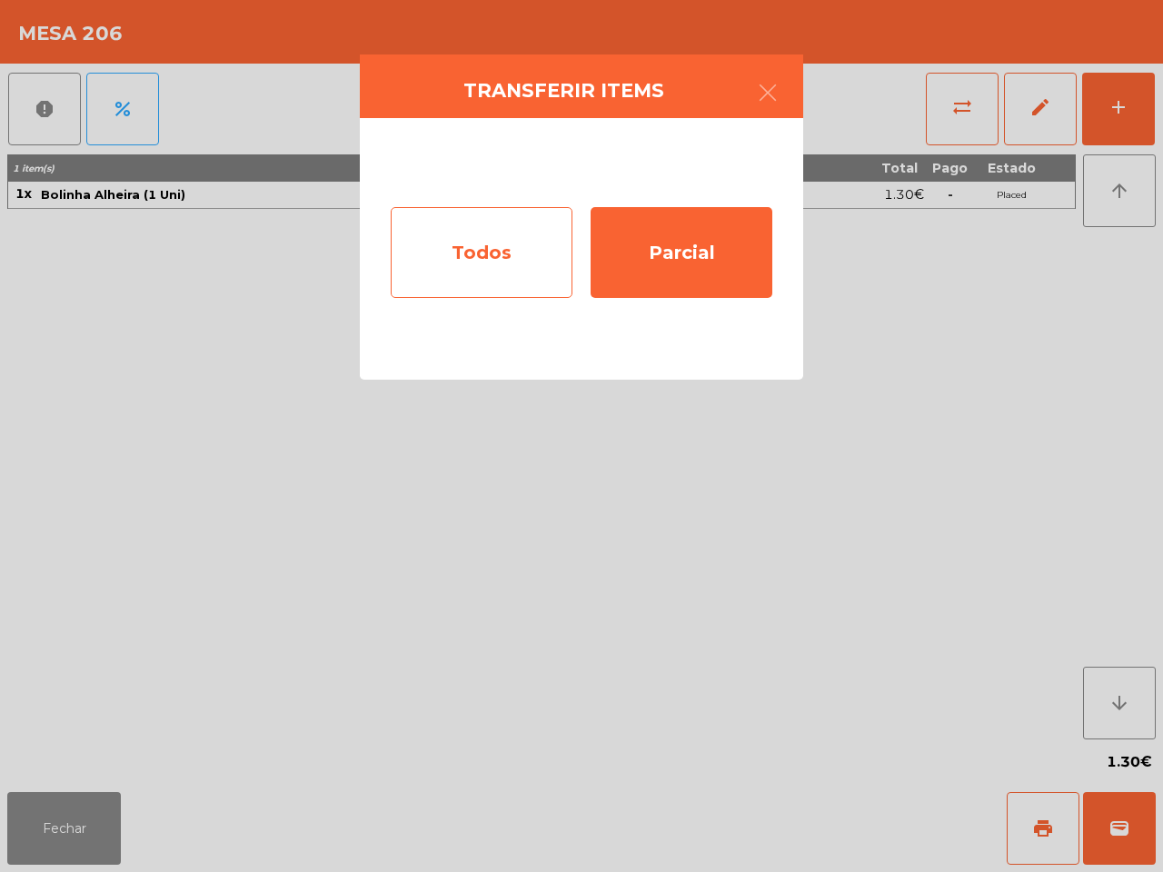
click at [497, 245] on div "Todos" at bounding box center [482, 252] width 182 height 91
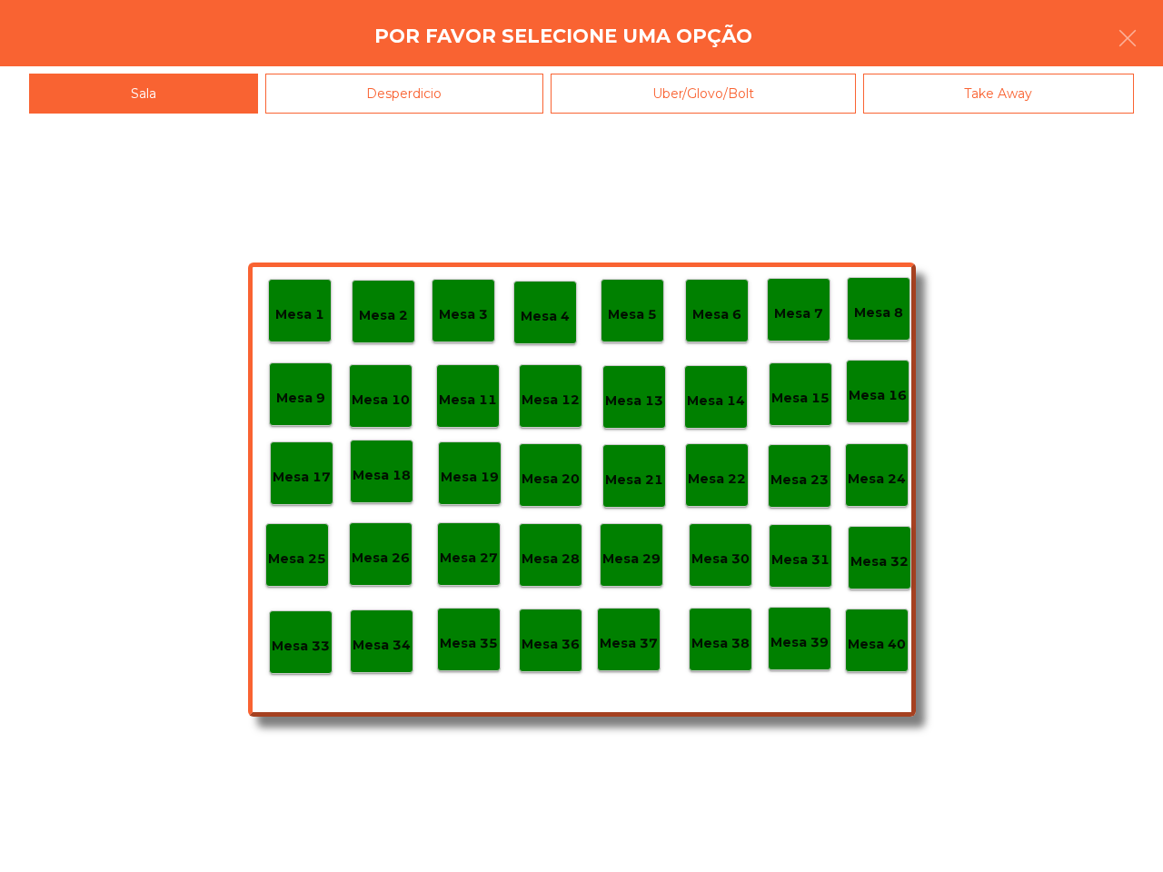
click at [463, 480] on p "Mesa 19" at bounding box center [470, 477] width 58 height 21
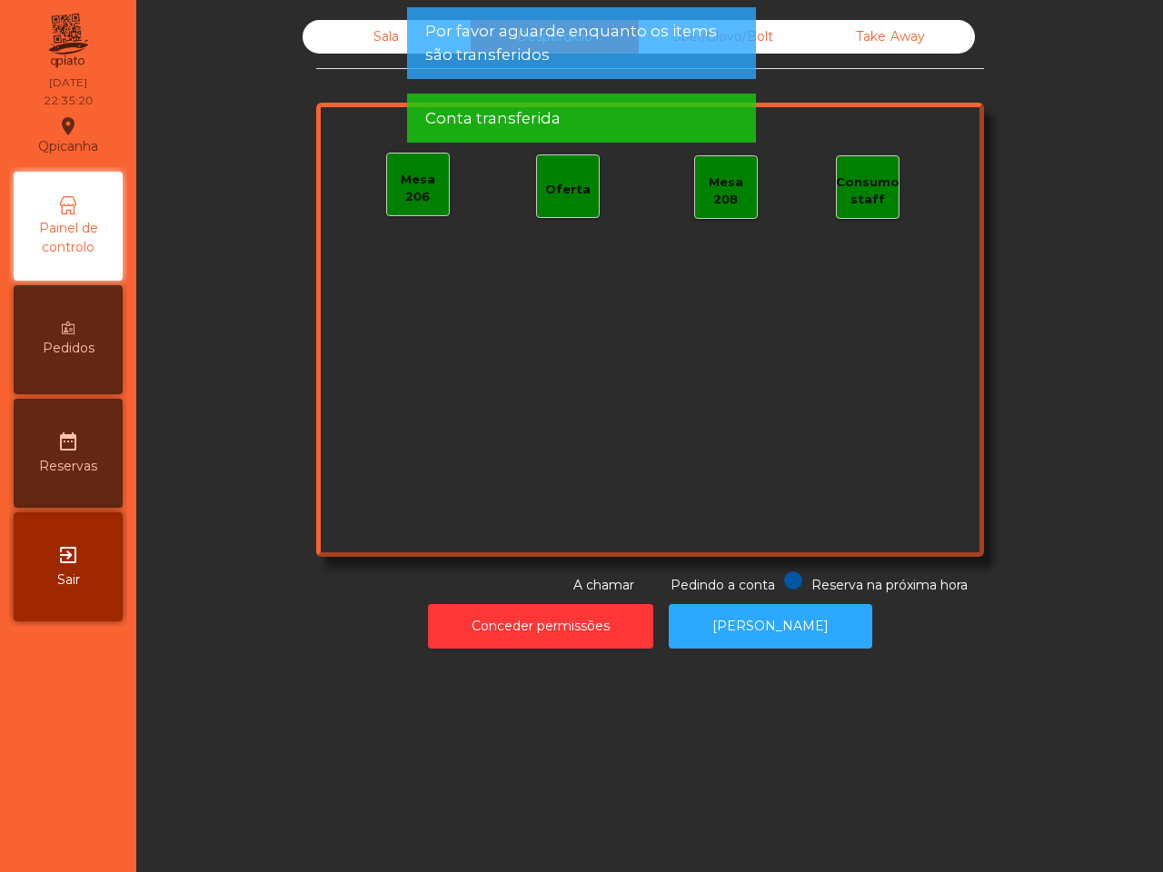
click at [352, 29] on div "Sala" at bounding box center [386, 37] width 168 height 34
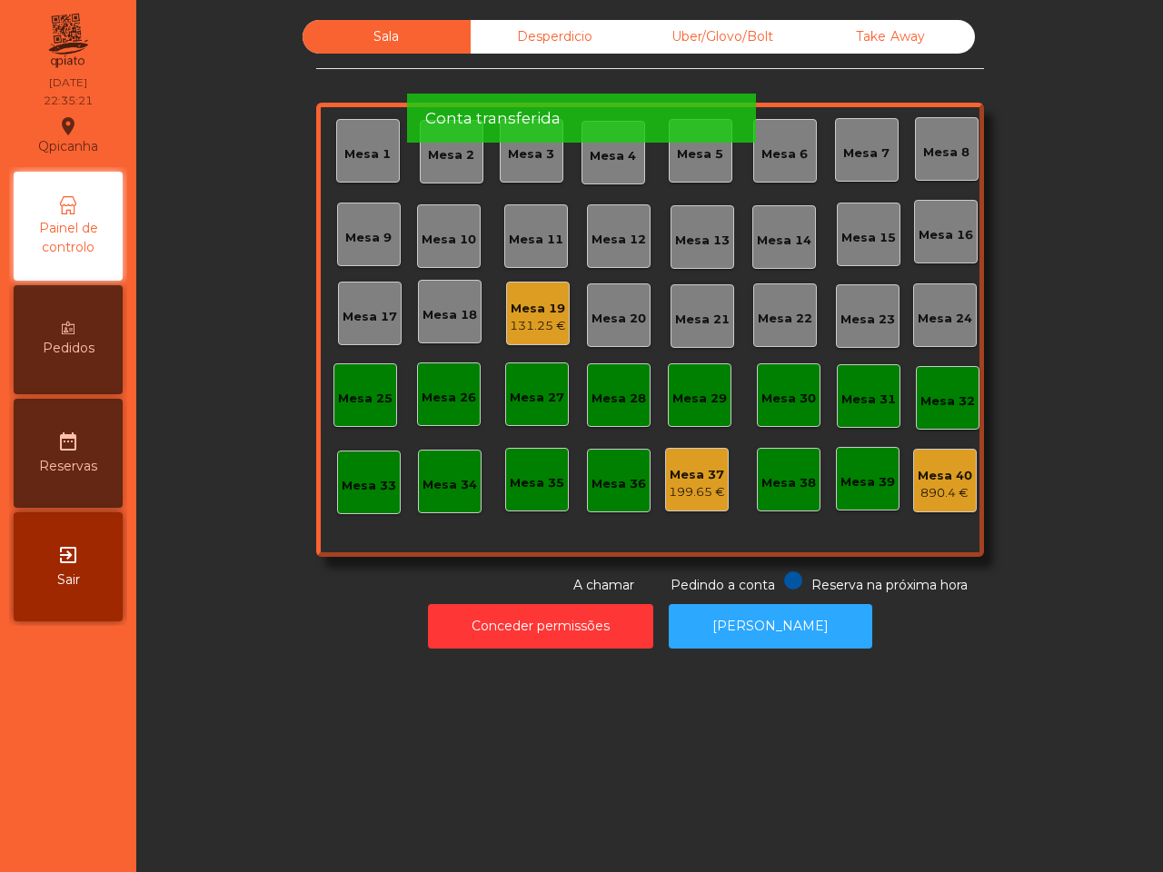
click at [527, 322] on div "131.25 €" at bounding box center [538, 326] width 56 height 18
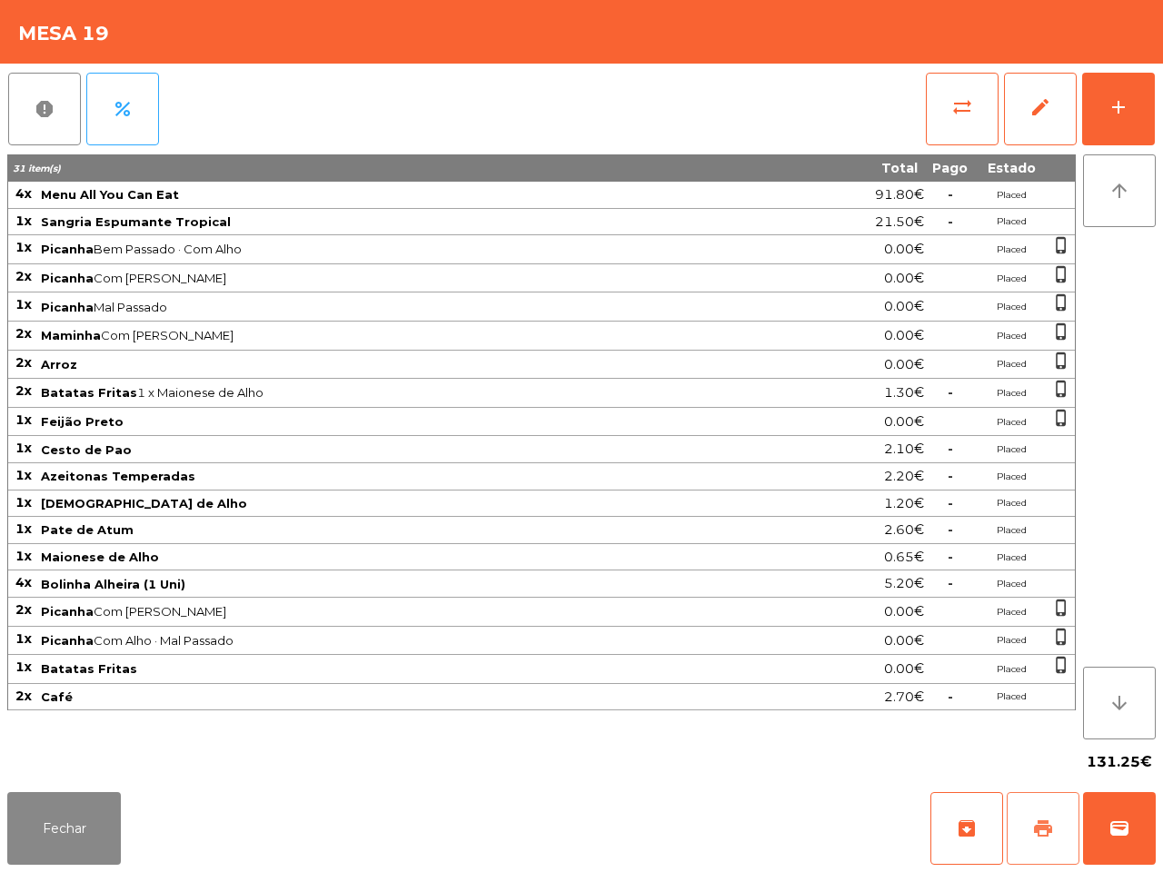
click at [1045, 811] on button "print" at bounding box center [1042, 828] width 73 height 73
